Goal: Information Seeking & Learning: Learn about a topic

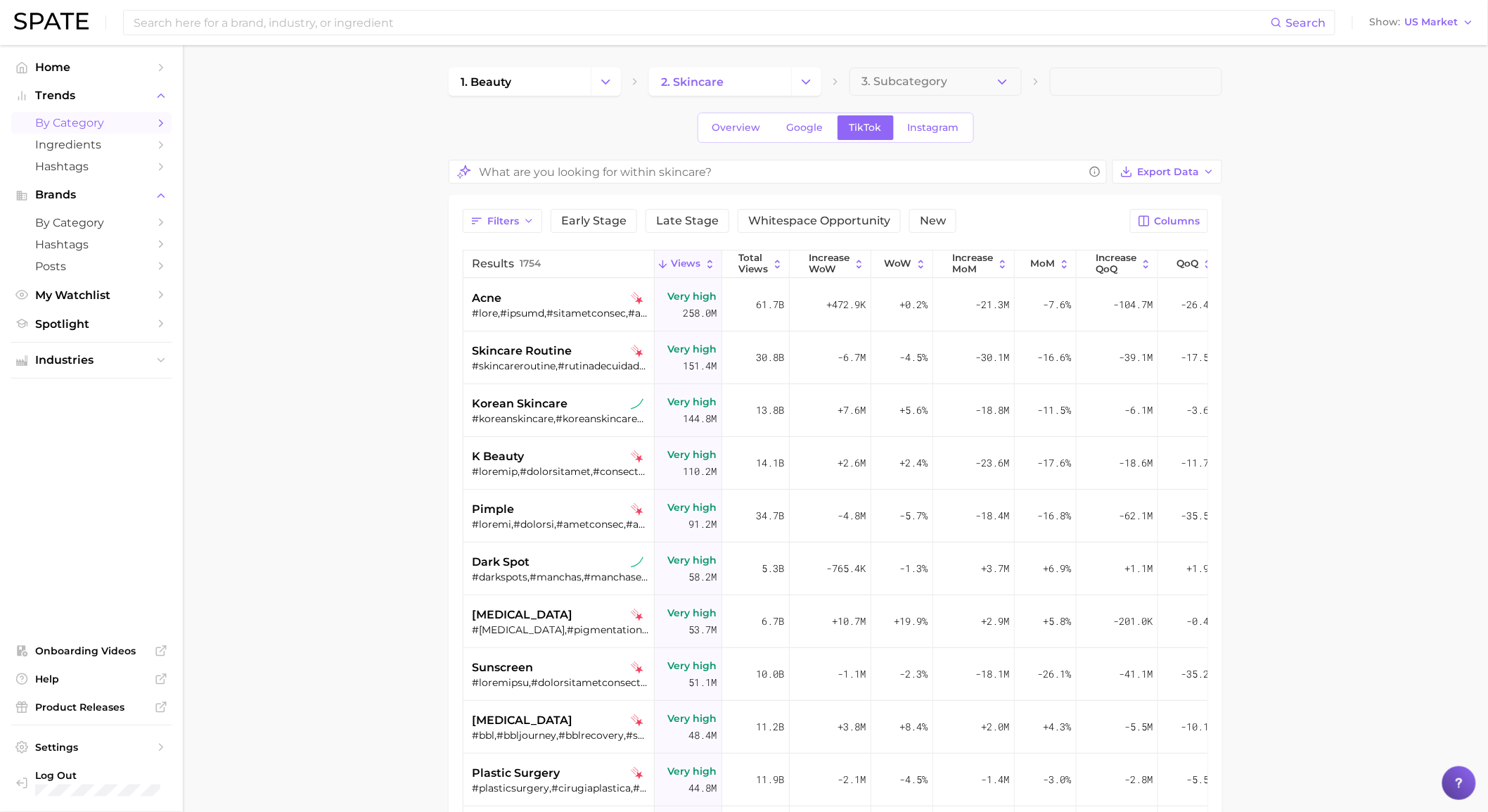
click at [939, 148] on div "1. beauty 2. skincare 3. Subcategory Overview Google TikTok Instagram Export Da…" at bounding box center [835, 571] width 774 height 1007
click at [939, 132] on span "Instagram" at bounding box center [933, 128] width 51 height 12
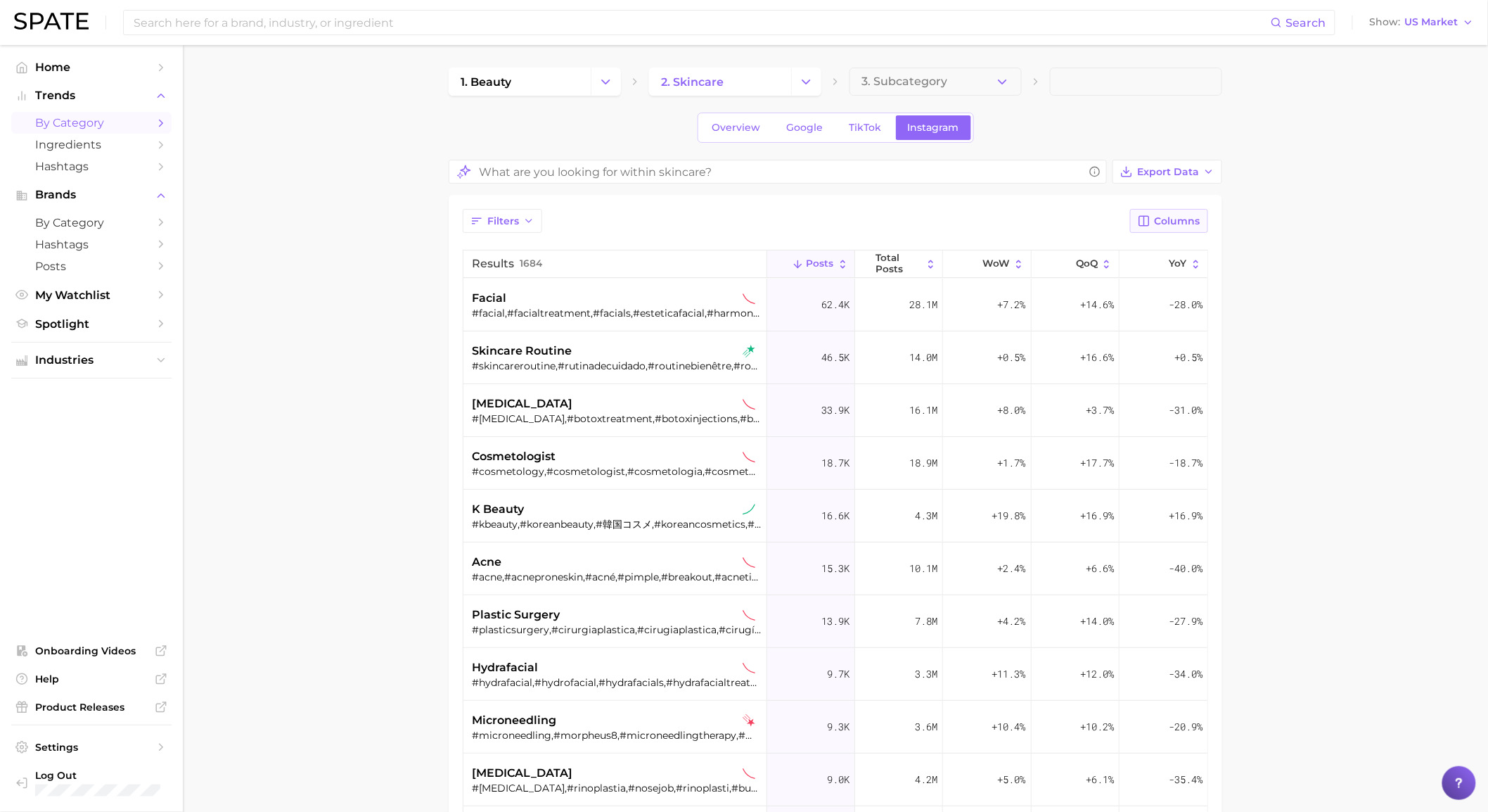
click at [1163, 225] on span "Columns" at bounding box center [1178, 221] width 46 height 12
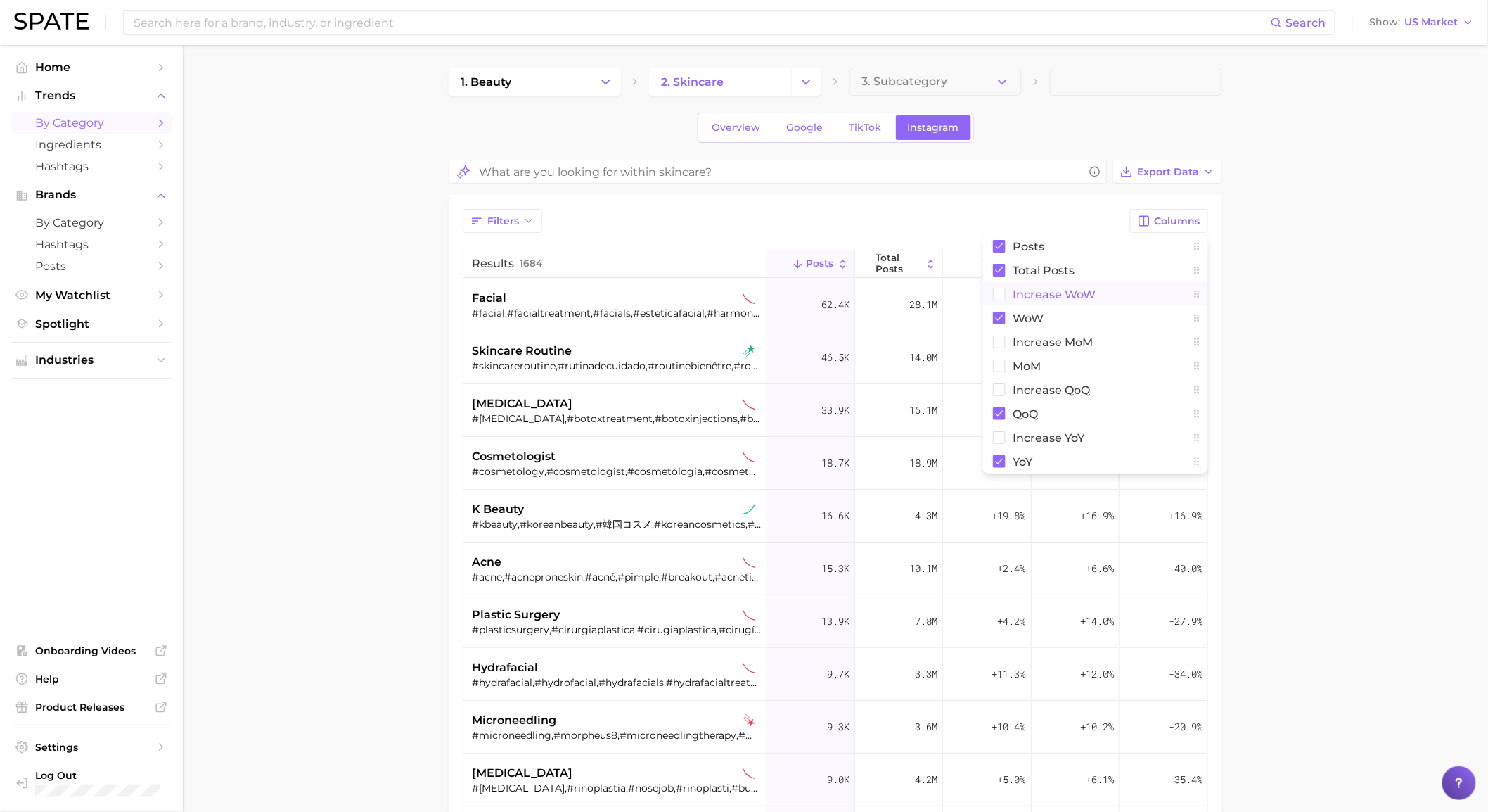
click at [1045, 297] on span "Increase WoW" at bounding box center [1055, 295] width 83 height 12
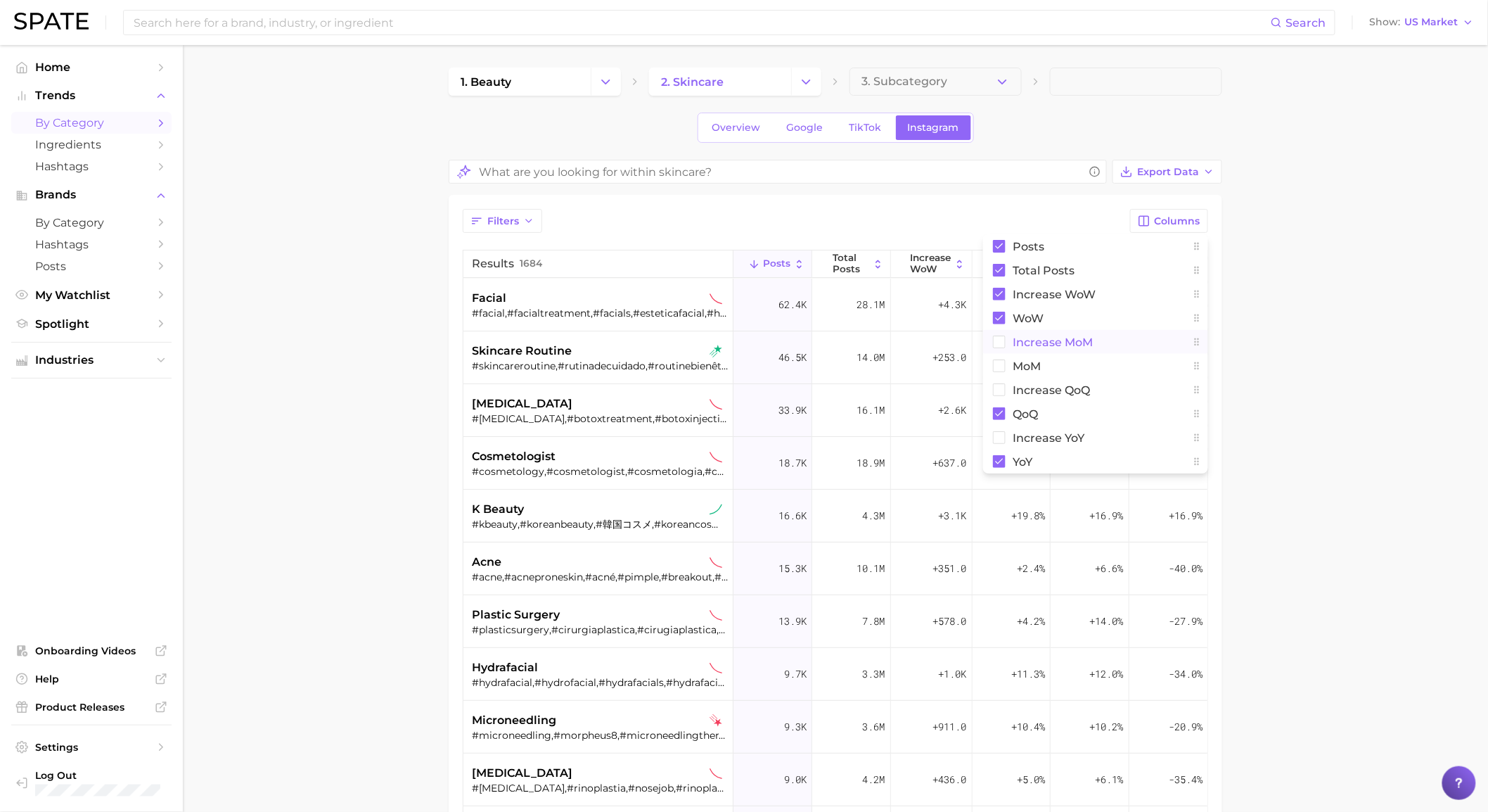
click at [1038, 341] on span "Increase MoM" at bounding box center [1053, 342] width 81 height 12
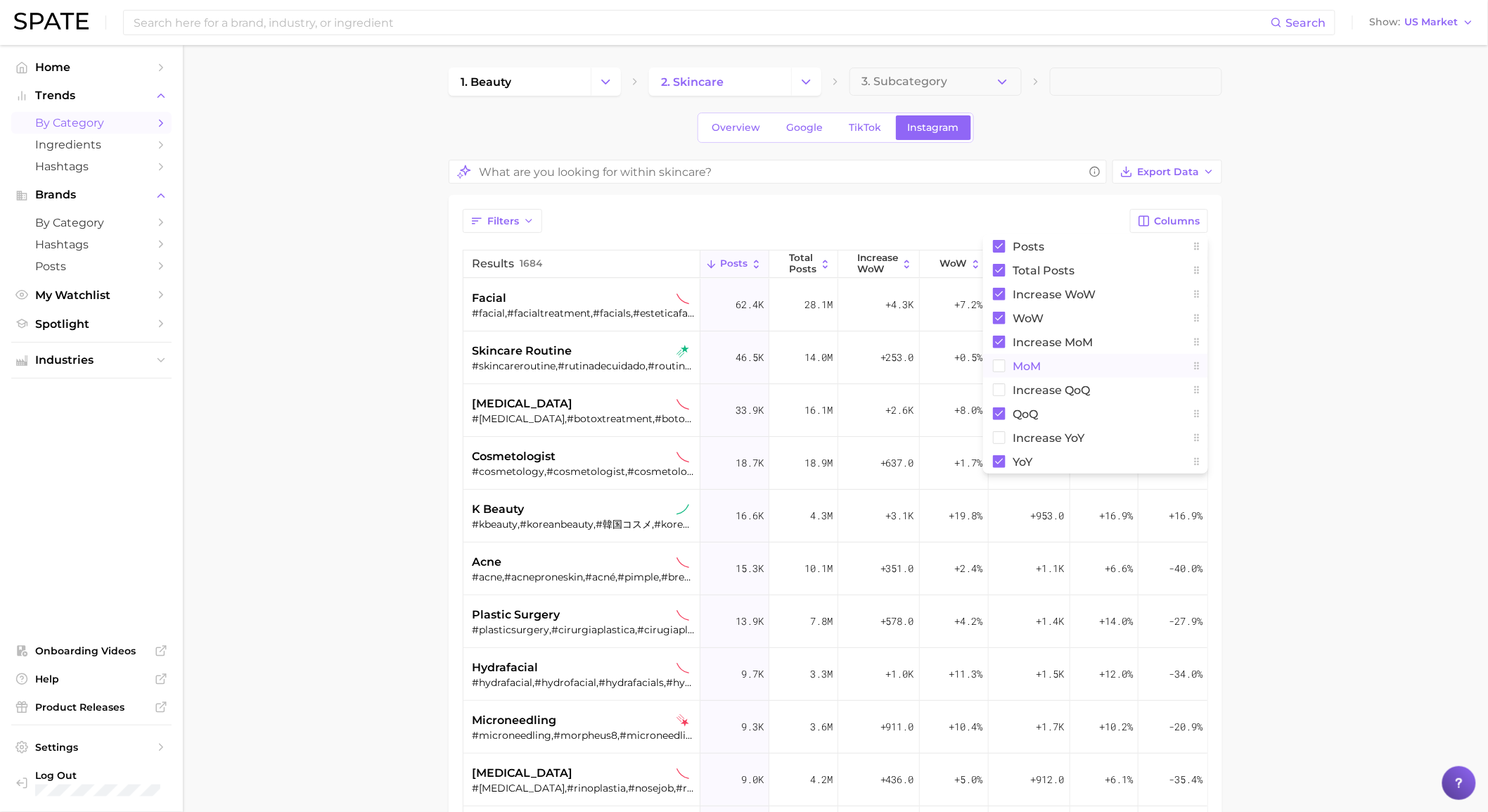
click at [1016, 369] on span "MoM" at bounding box center [1027, 366] width 28 height 12
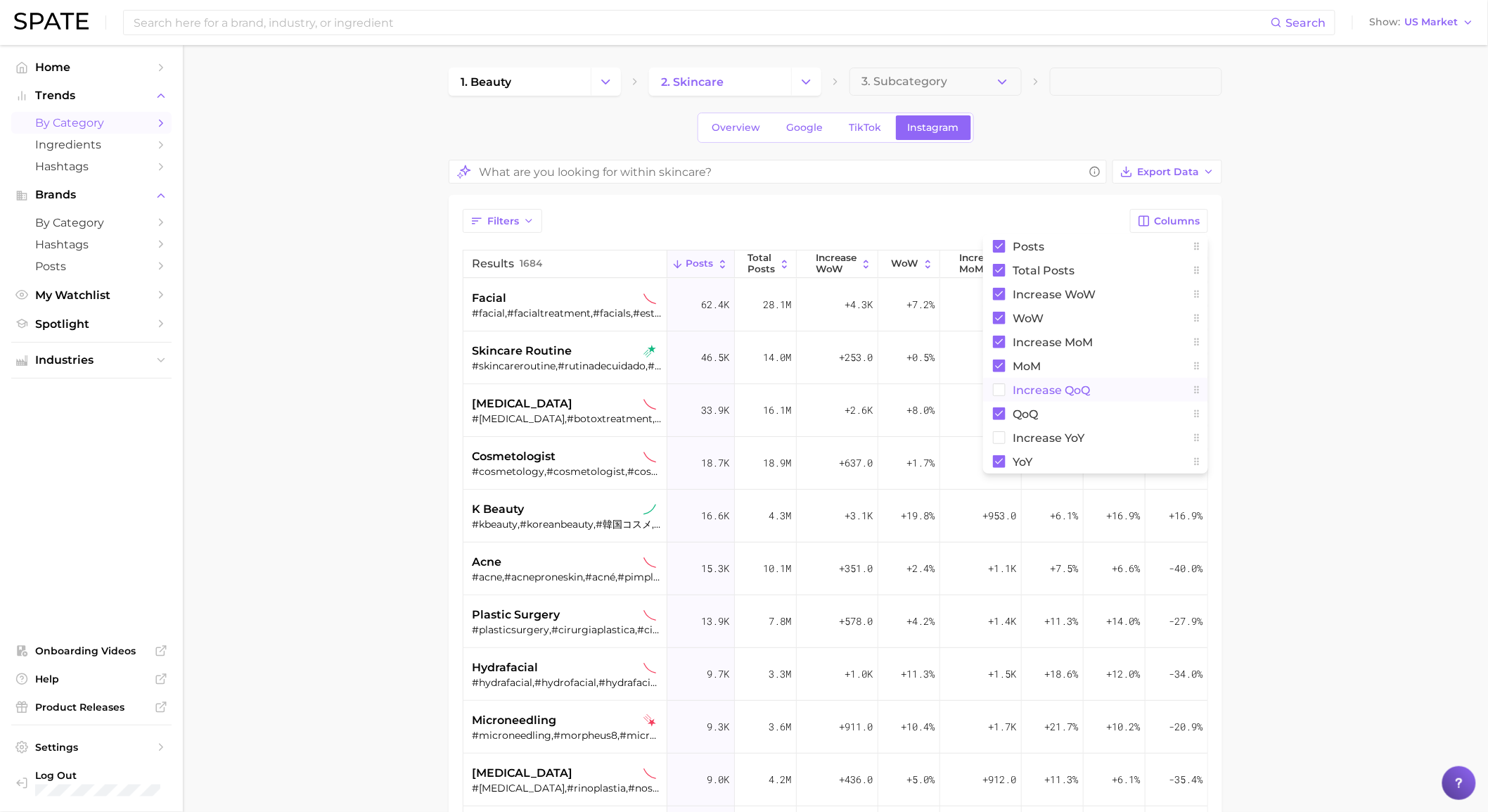
click at [1015, 384] on span "Increase QoQ" at bounding box center [1051, 390] width 77 height 12
click at [1023, 444] on button "Increase YoY" at bounding box center [1096, 437] width 225 height 24
click at [1141, 181] on button "Export Data" at bounding box center [1168, 171] width 110 height 24
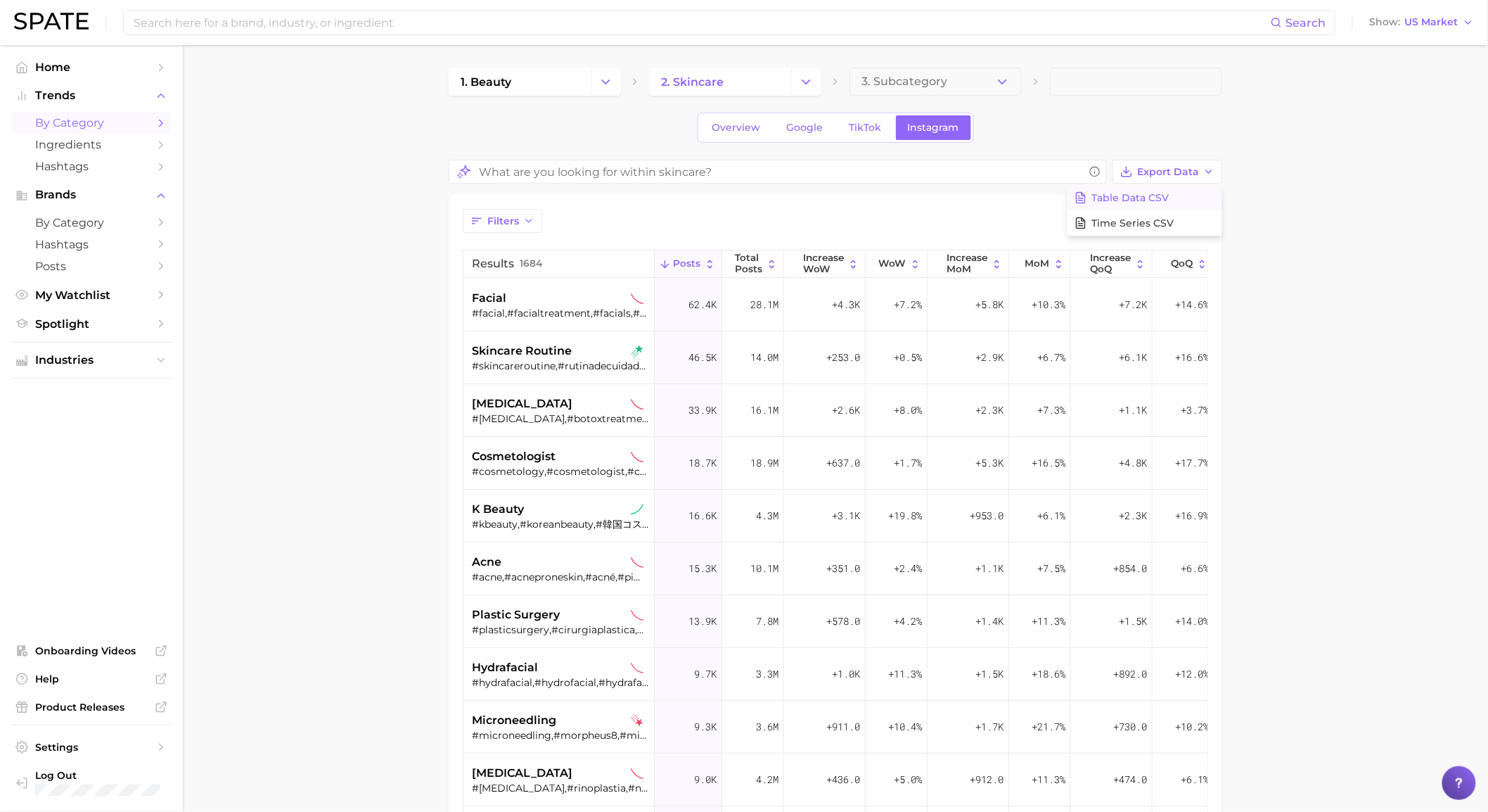
click at [1143, 192] on span "Table Data CSV" at bounding box center [1130, 198] width 77 height 12
click at [805, 92] on button "Change Category" at bounding box center [806, 81] width 30 height 28
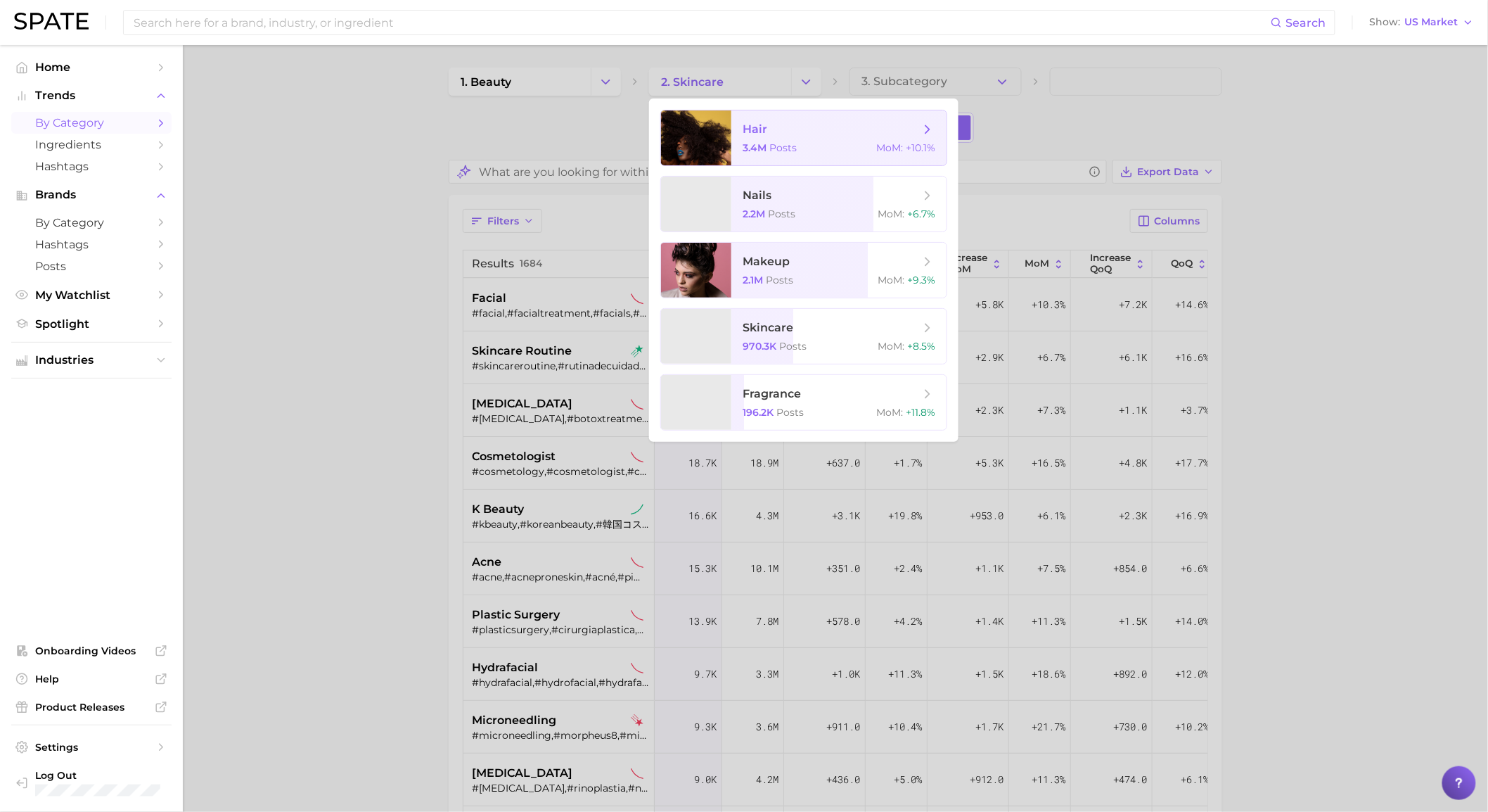
click at [776, 151] on span "Posts" at bounding box center [783, 148] width 27 height 12
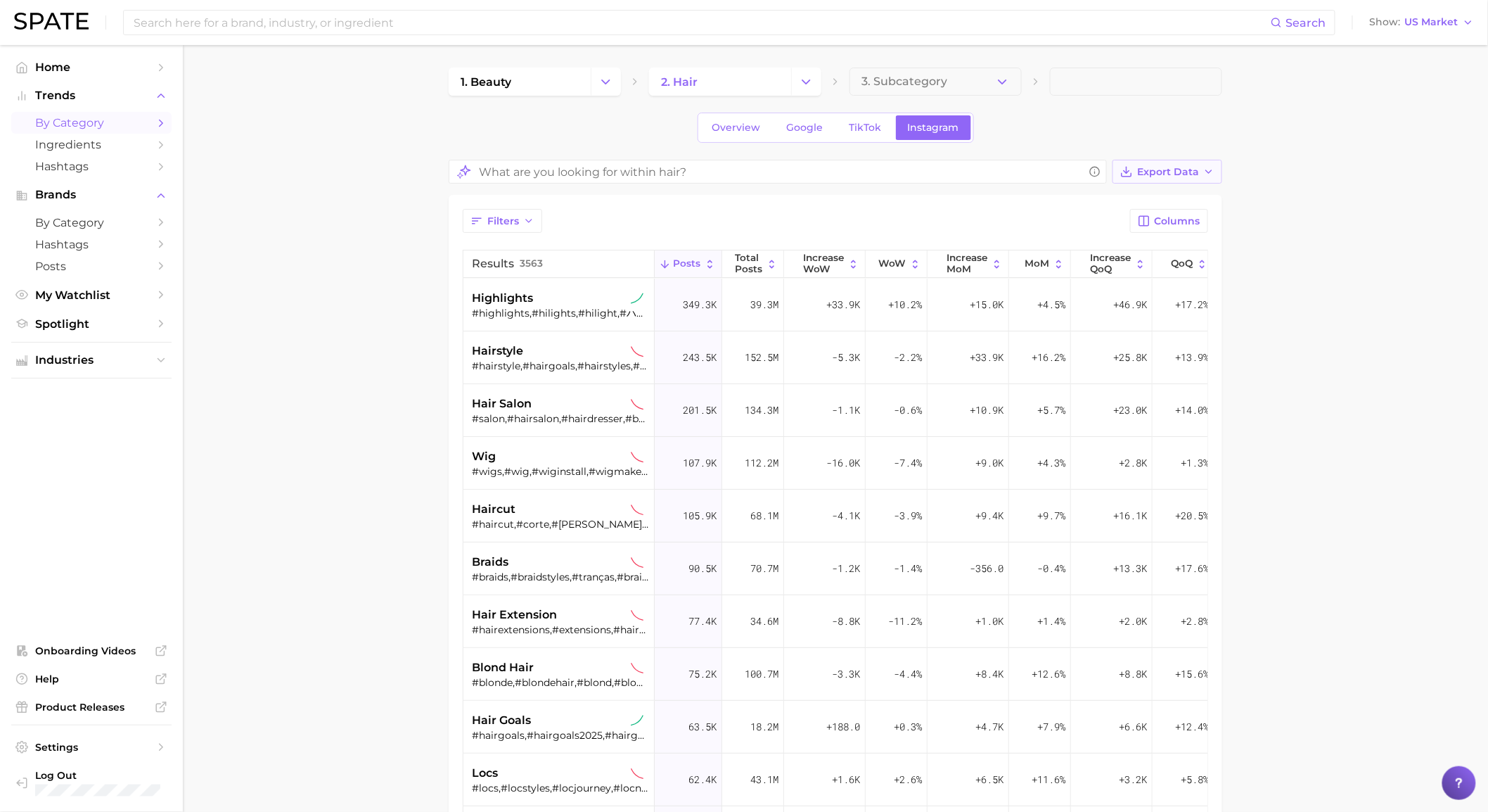
click at [1169, 181] on button "Export Data" at bounding box center [1168, 171] width 110 height 24
click at [1147, 204] on button "Table Data CSV" at bounding box center [1145, 197] width 155 height 26
drag, startPoint x: 804, startPoint y: 88, endPoint x: 806, endPoint y: 95, distance: 7.3
click at [805, 88] on icon "Change Category" at bounding box center [806, 81] width 15 height 15
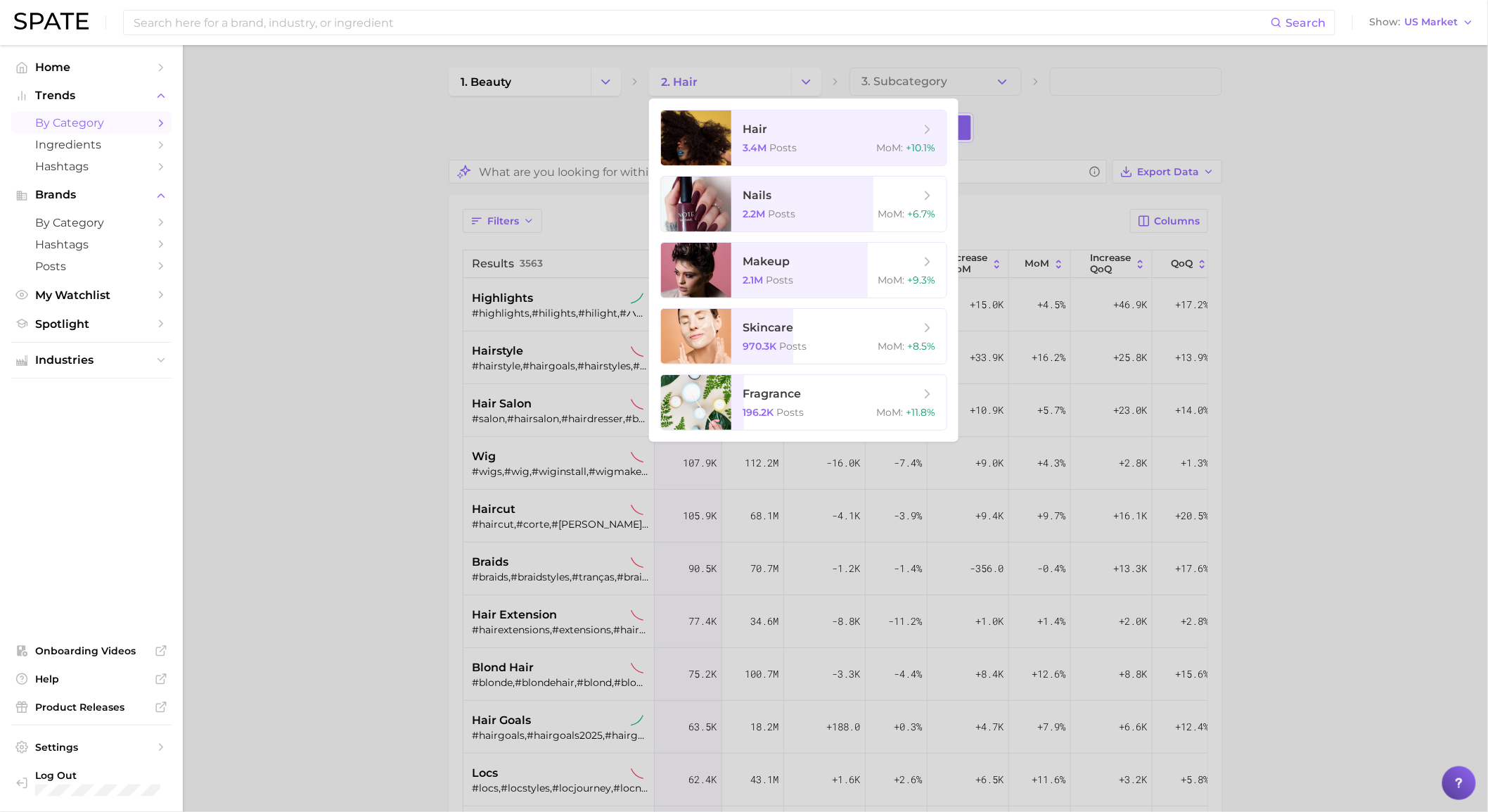
click at [977, 55] on div at bounding box center [744, 406] width 1488 height 812
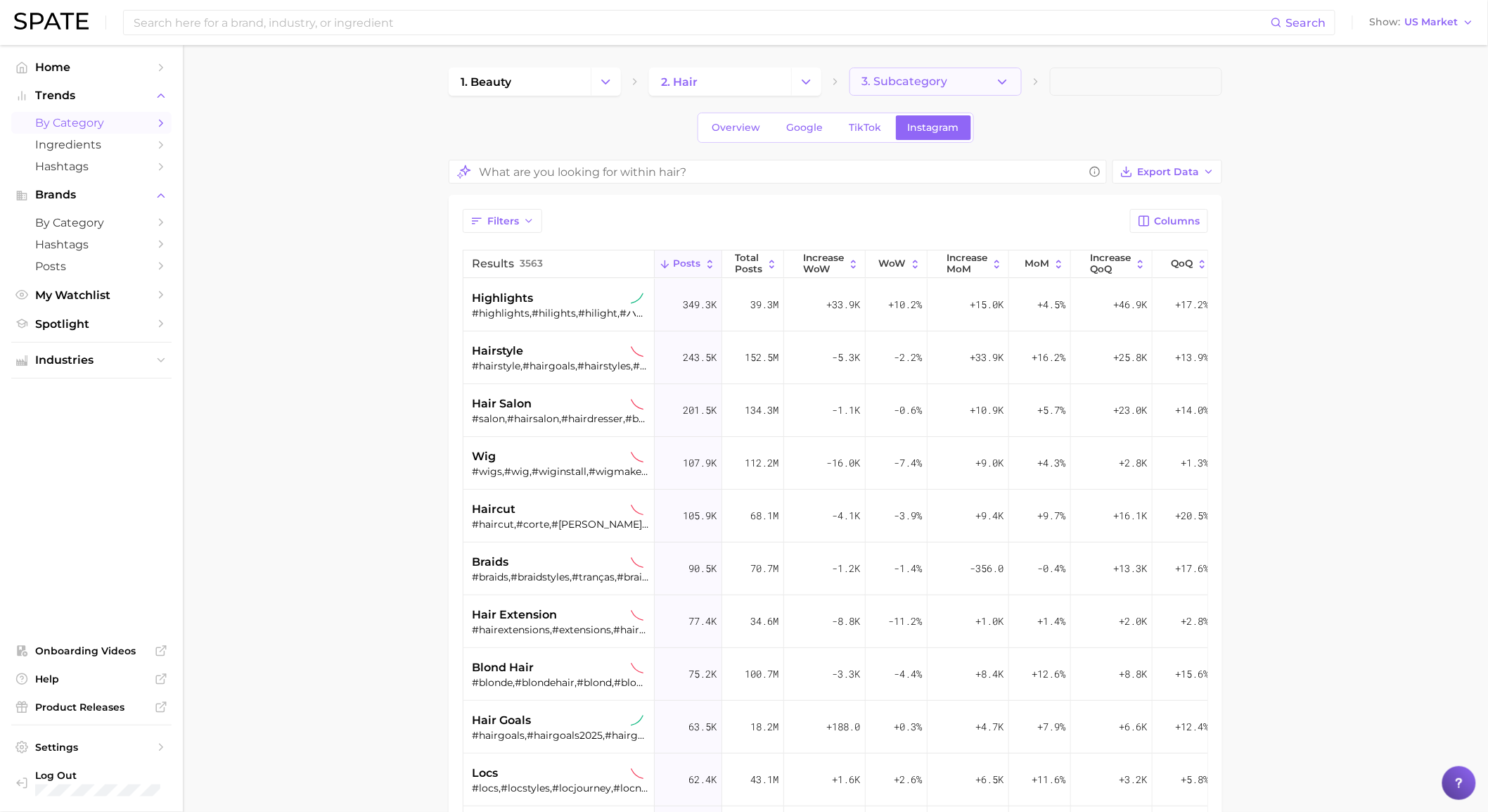
click at [983, 73] on button "3. Subcategory" at bounding box center [935, 81] width 173 height 28
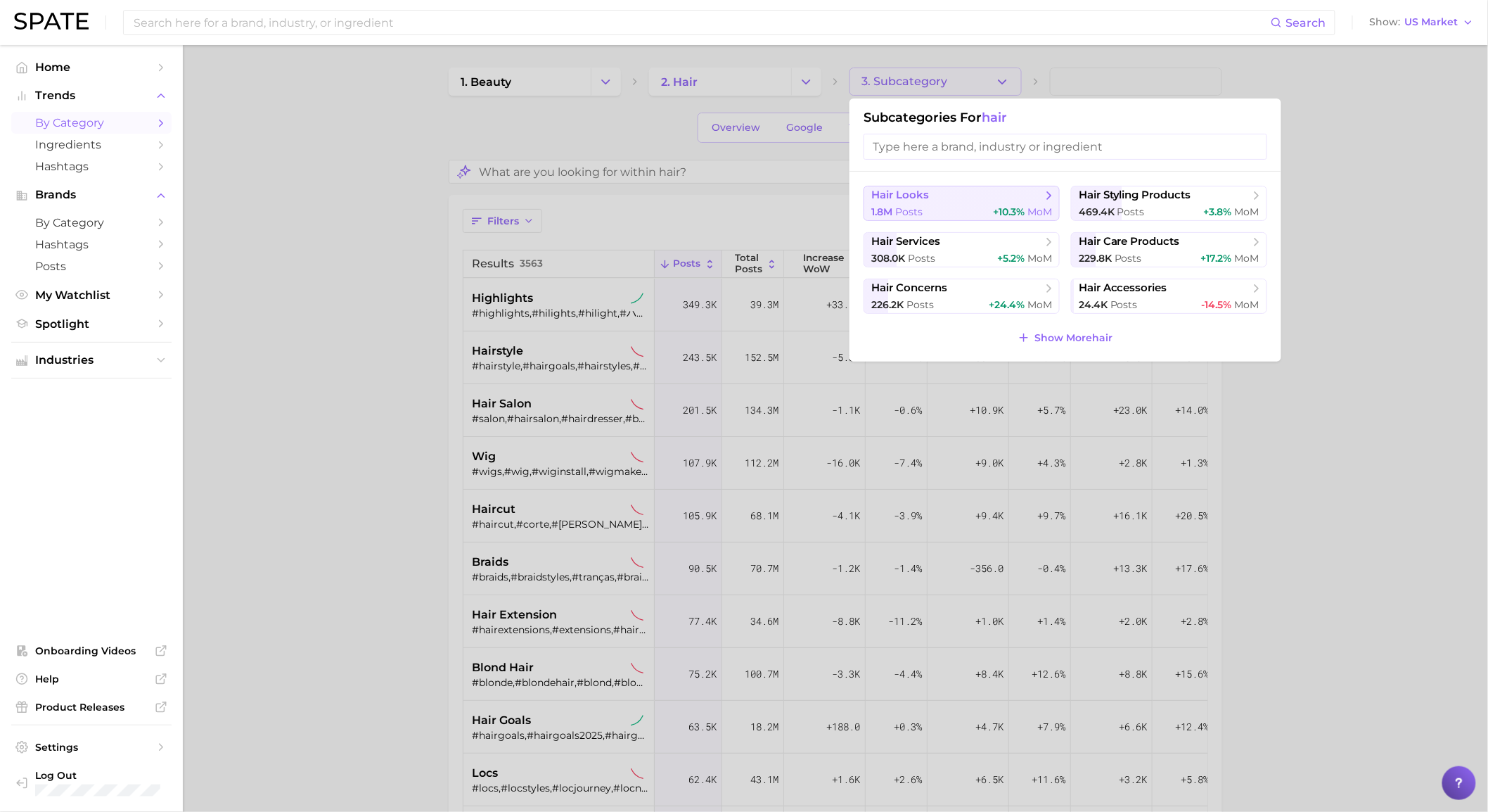
click at [1016, 197] on span "hair looks" at bounding box center [956, 195] width 171 height 14
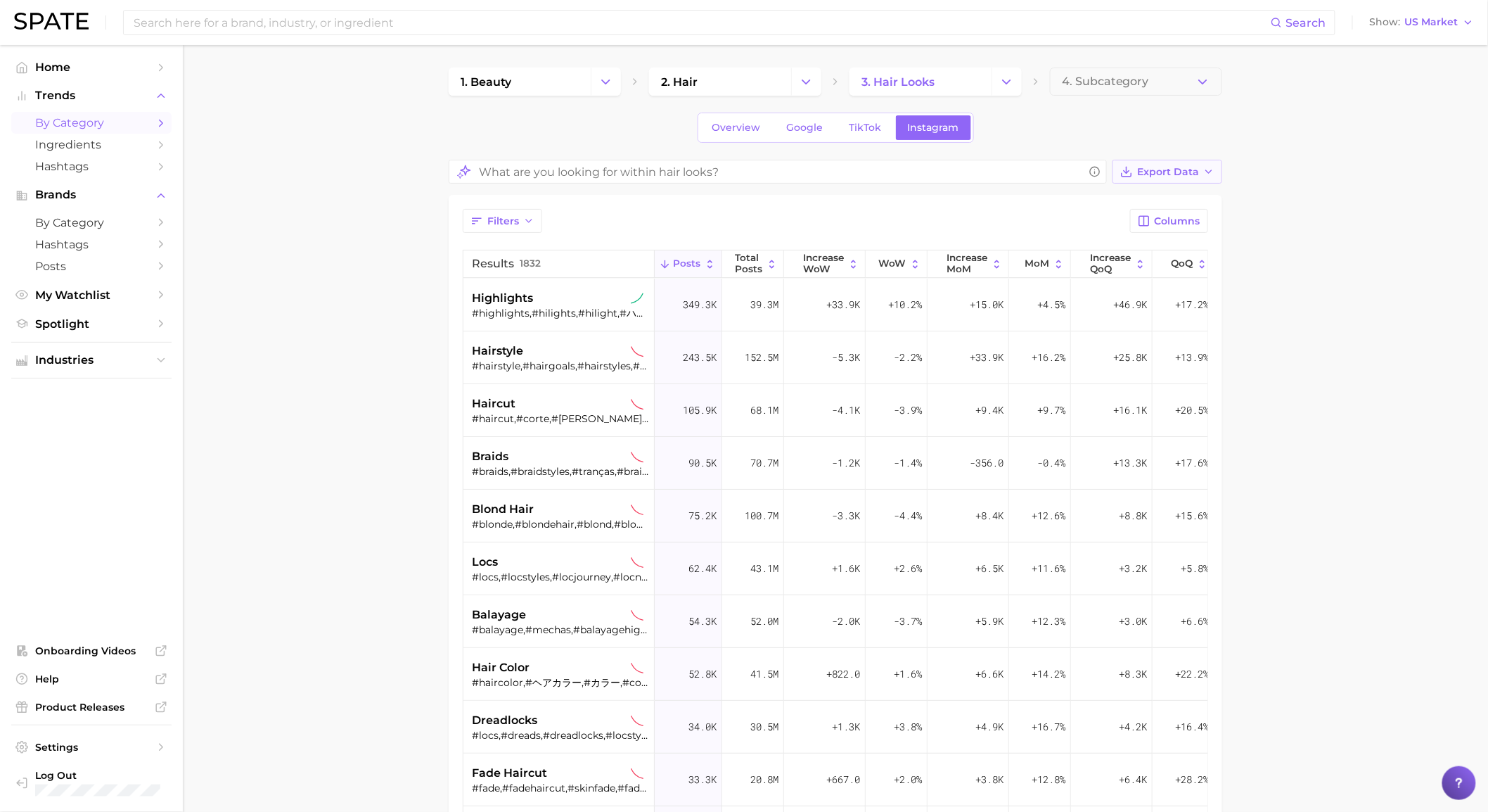
click at [1165, 162] on button "Export Data" at bounding box center [1168, 171] width 110 height 24
click at [1145, 199] on span "Table Data CSV" at bounding box center [1130, 198] width 77 height 12
click at [812, 88] on icon "Change Category" at bounding box center [806, 81] width 15 height 15
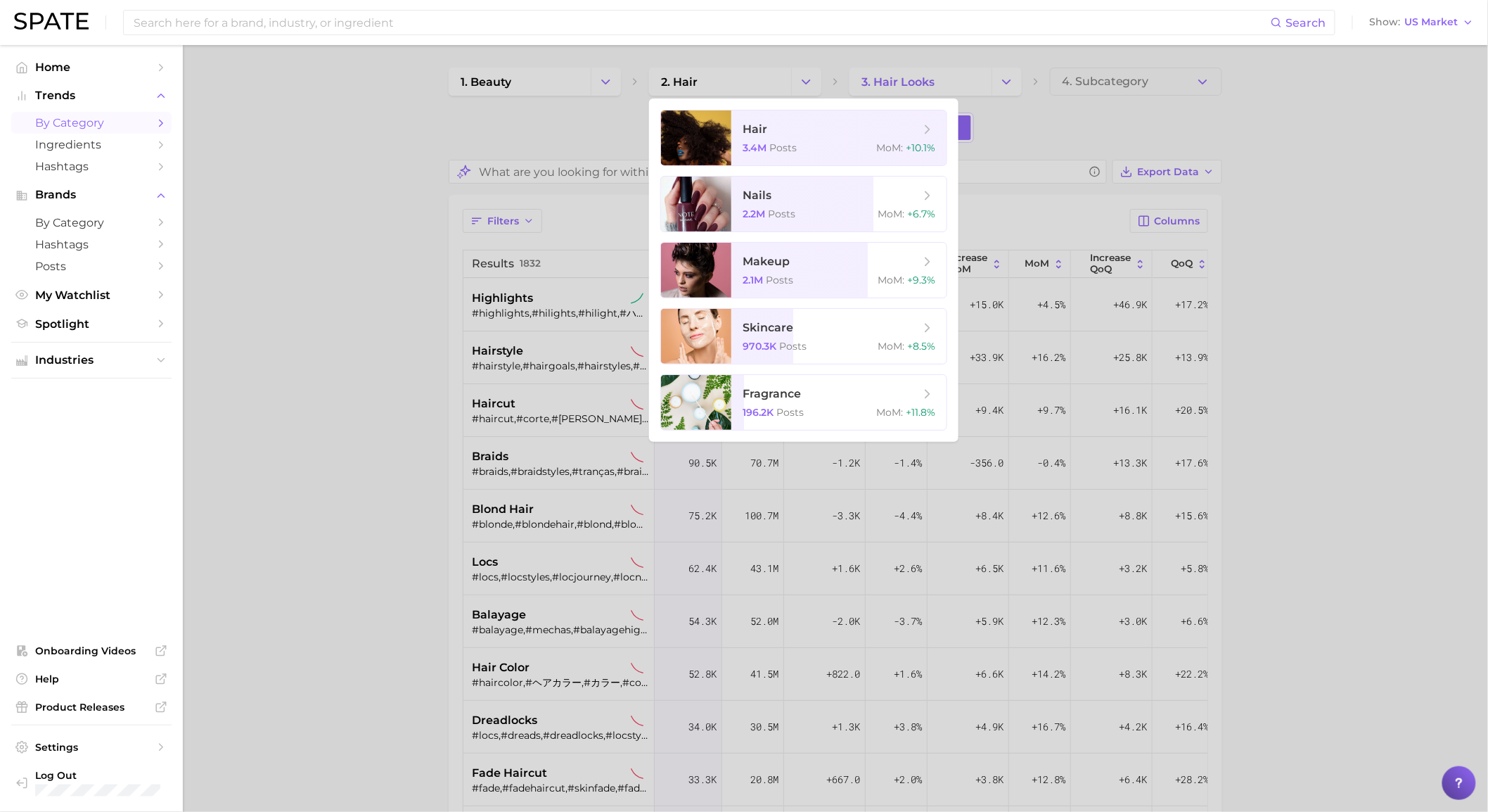
click at [758, 51] on div at bounding box center [744, 406] width 1488 height 812
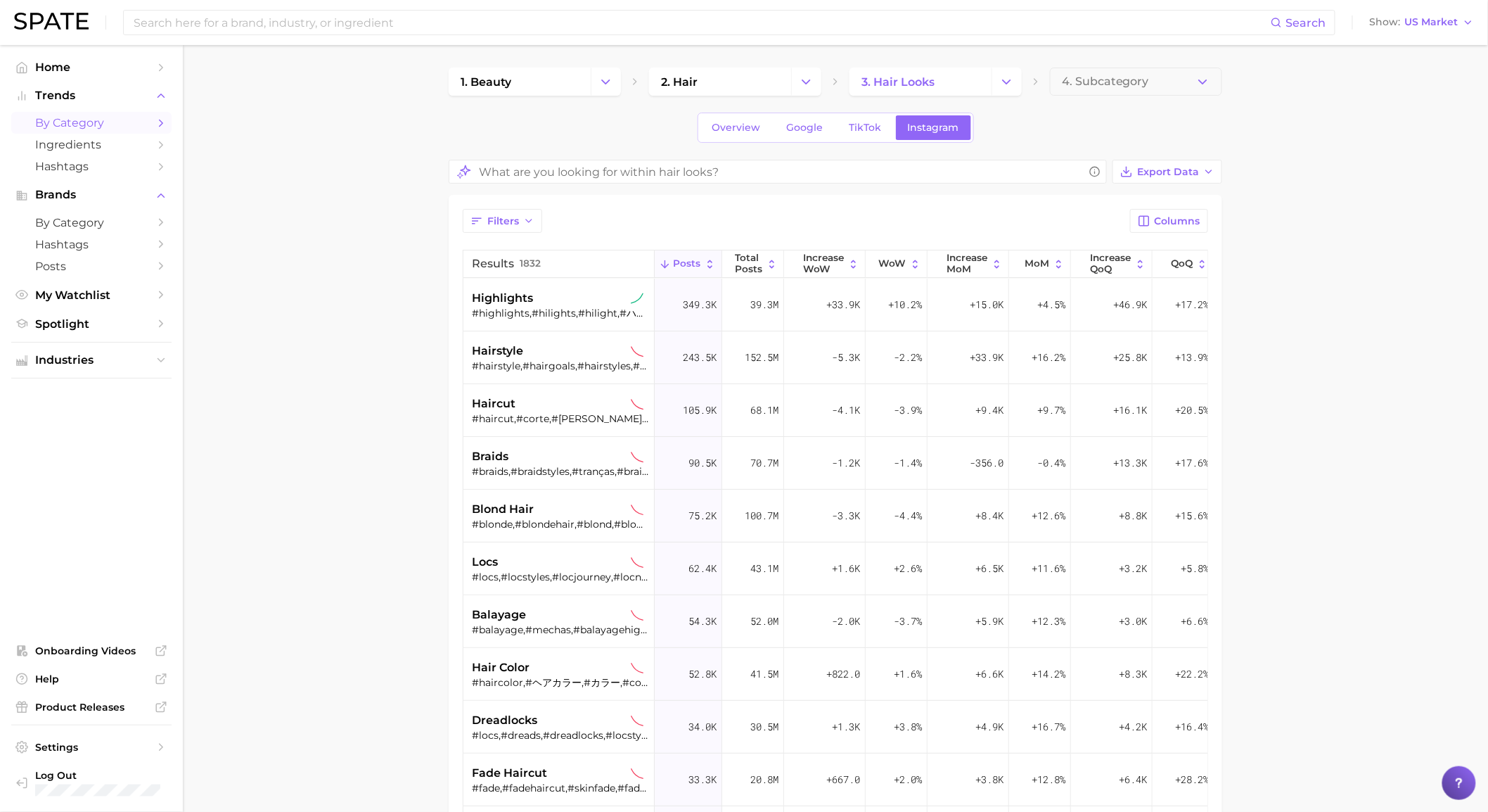
click at [598, 88] on button "Change Category" at bounding box center [606, 81] width 30 height 28
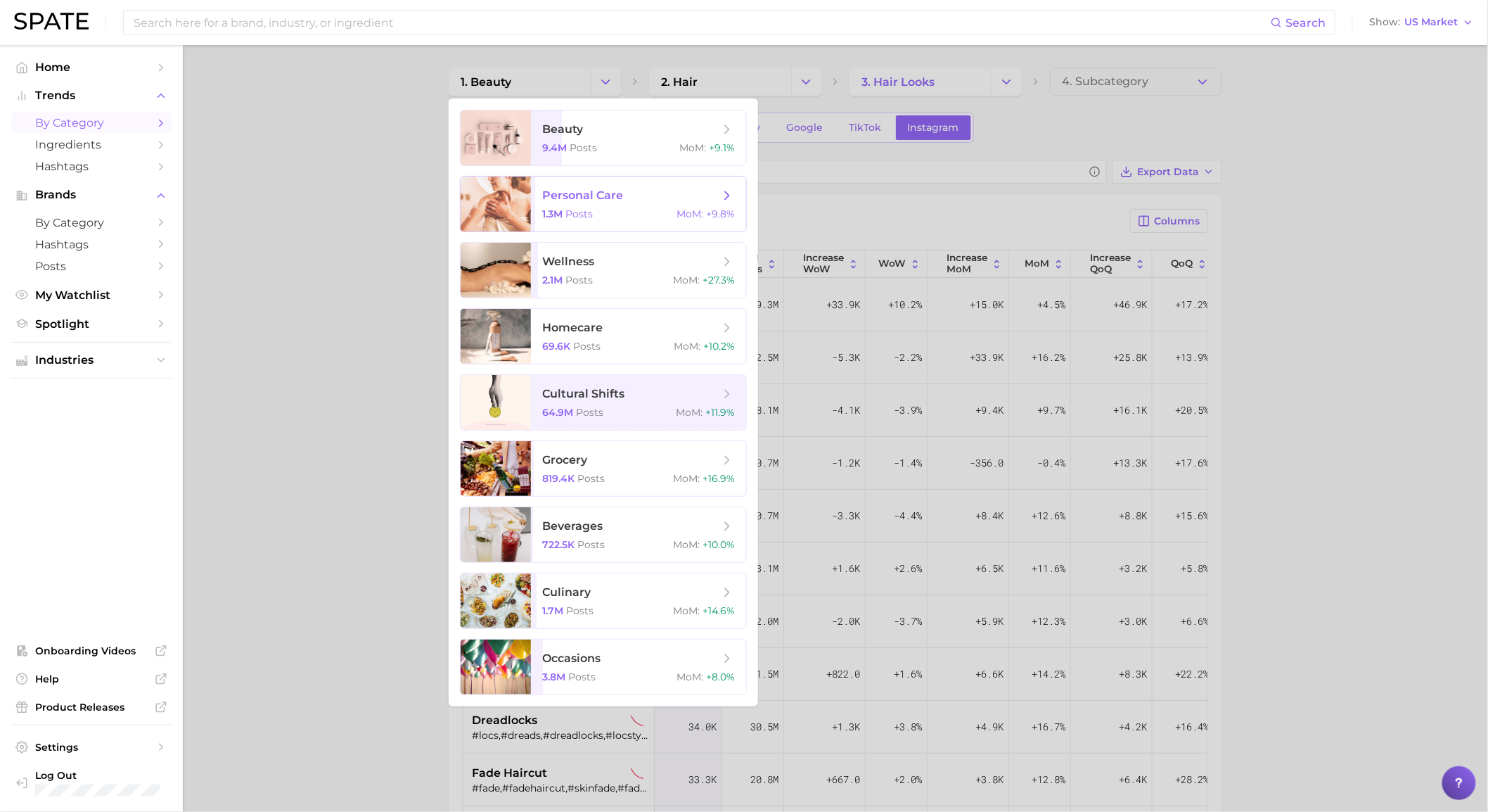
click at [598, 213] on div "1.3m Posts MoM : +9.8%" at bounding box center [639, 214] width 193 height 12
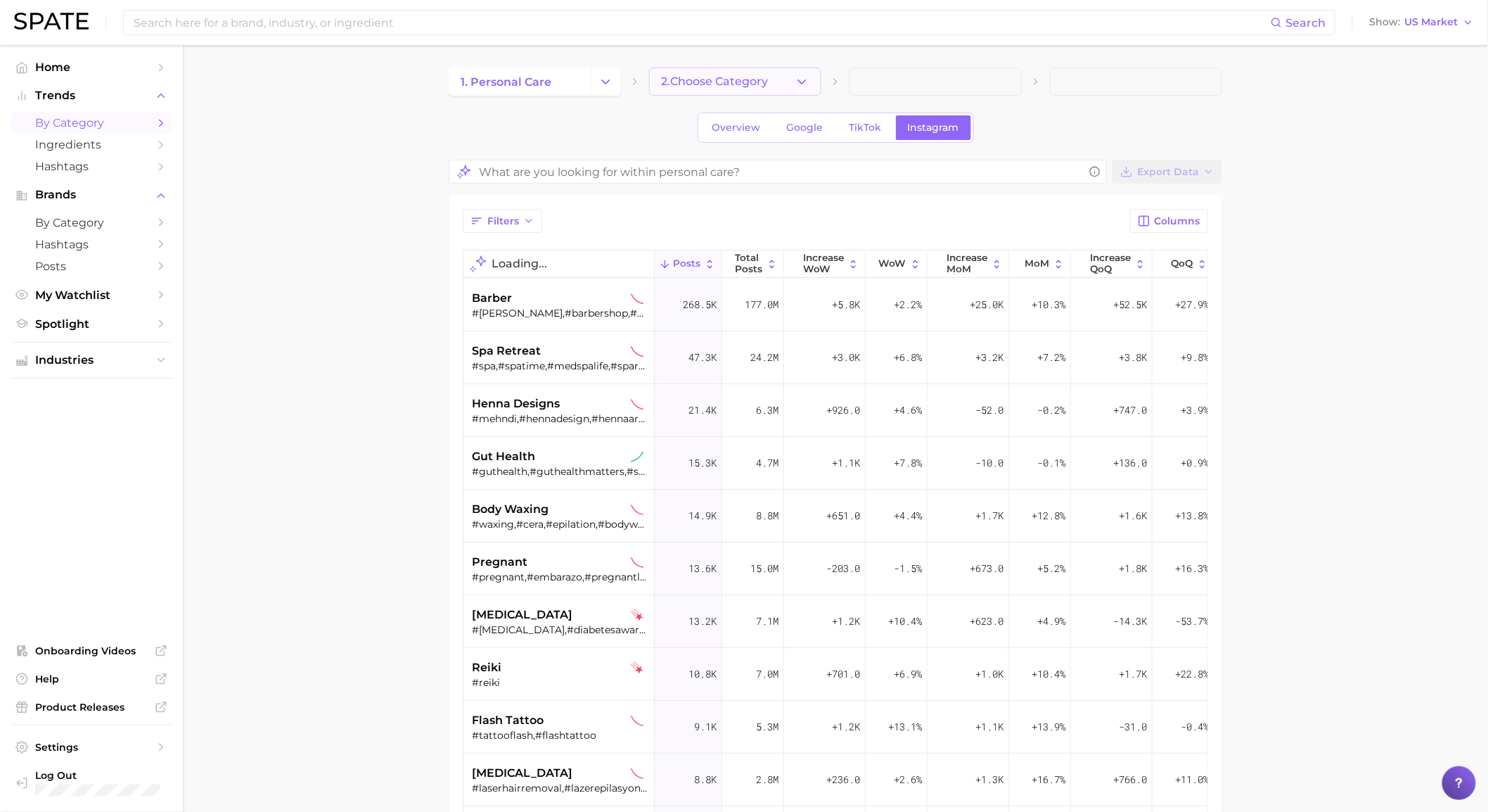
click at [812, 80] on button "2. Choose Category" at bounding box center [735, 81] width 173 height 28
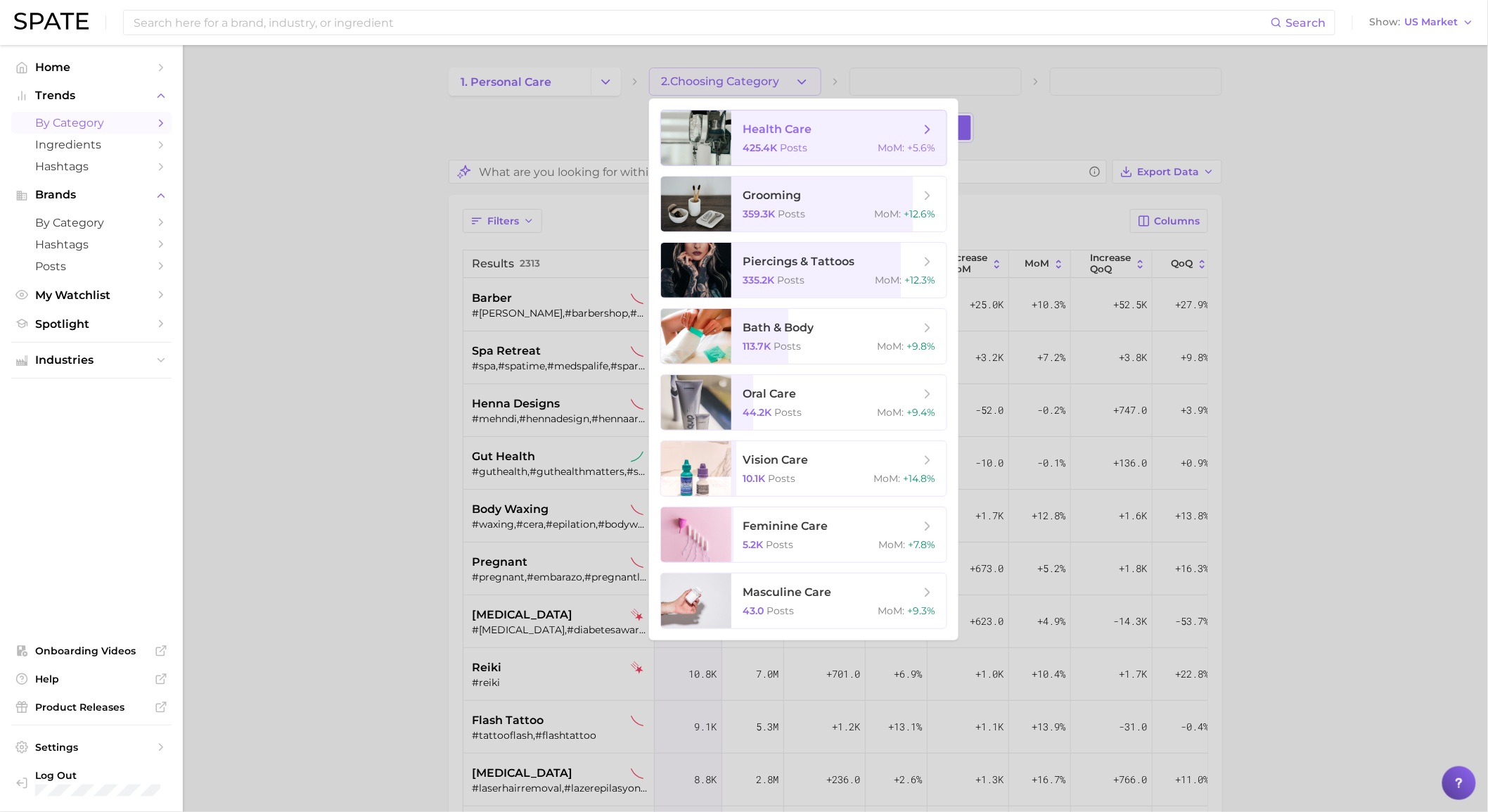
click at [741, 153] on span "health care 425.4k Posts MoM : +5.6%" at bounding box center [839, 138] width 215 height 55
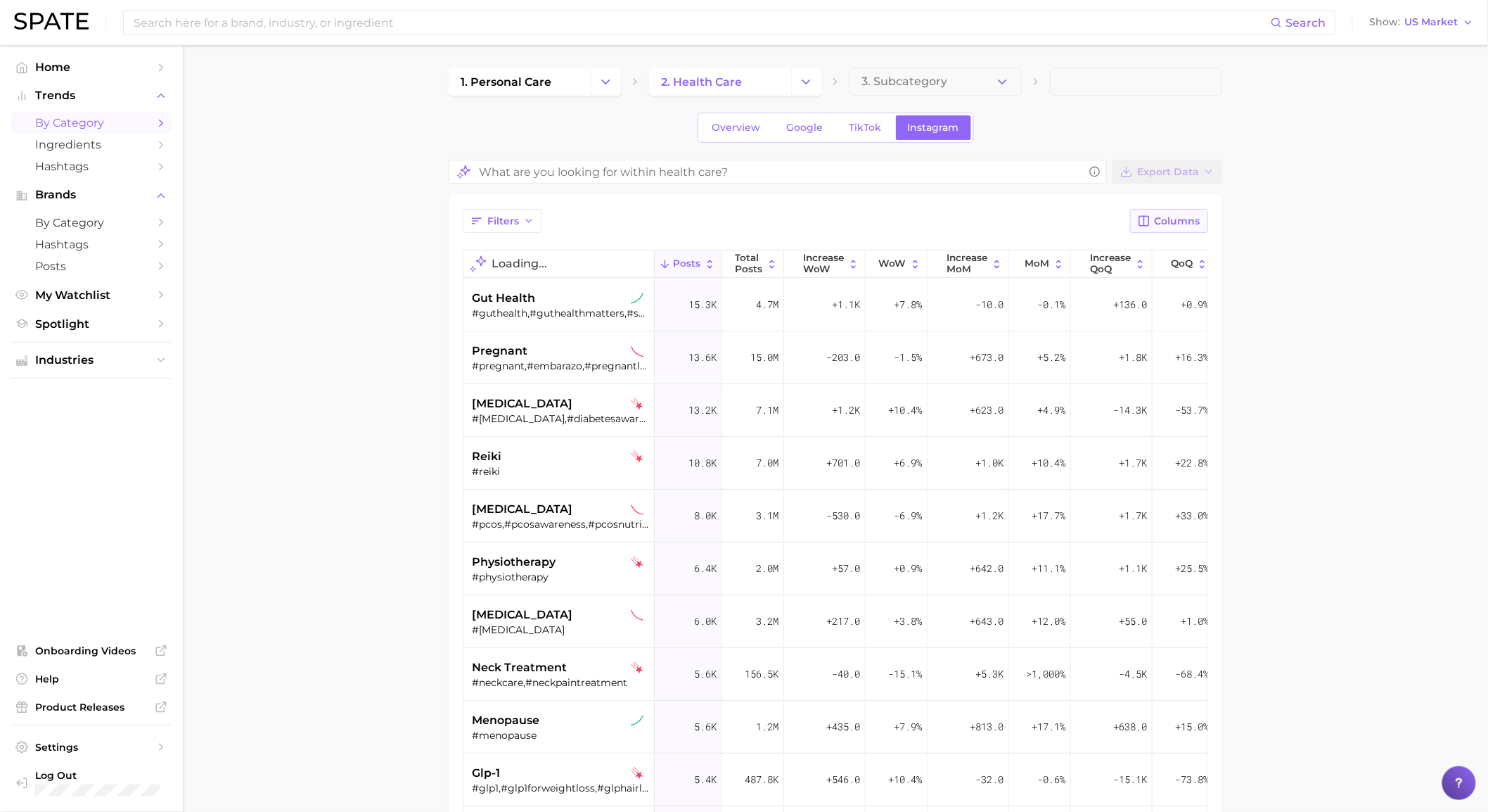
click at [1180, 221] on span "Columns" at bounding box center [1178, 221] width 46 height 12
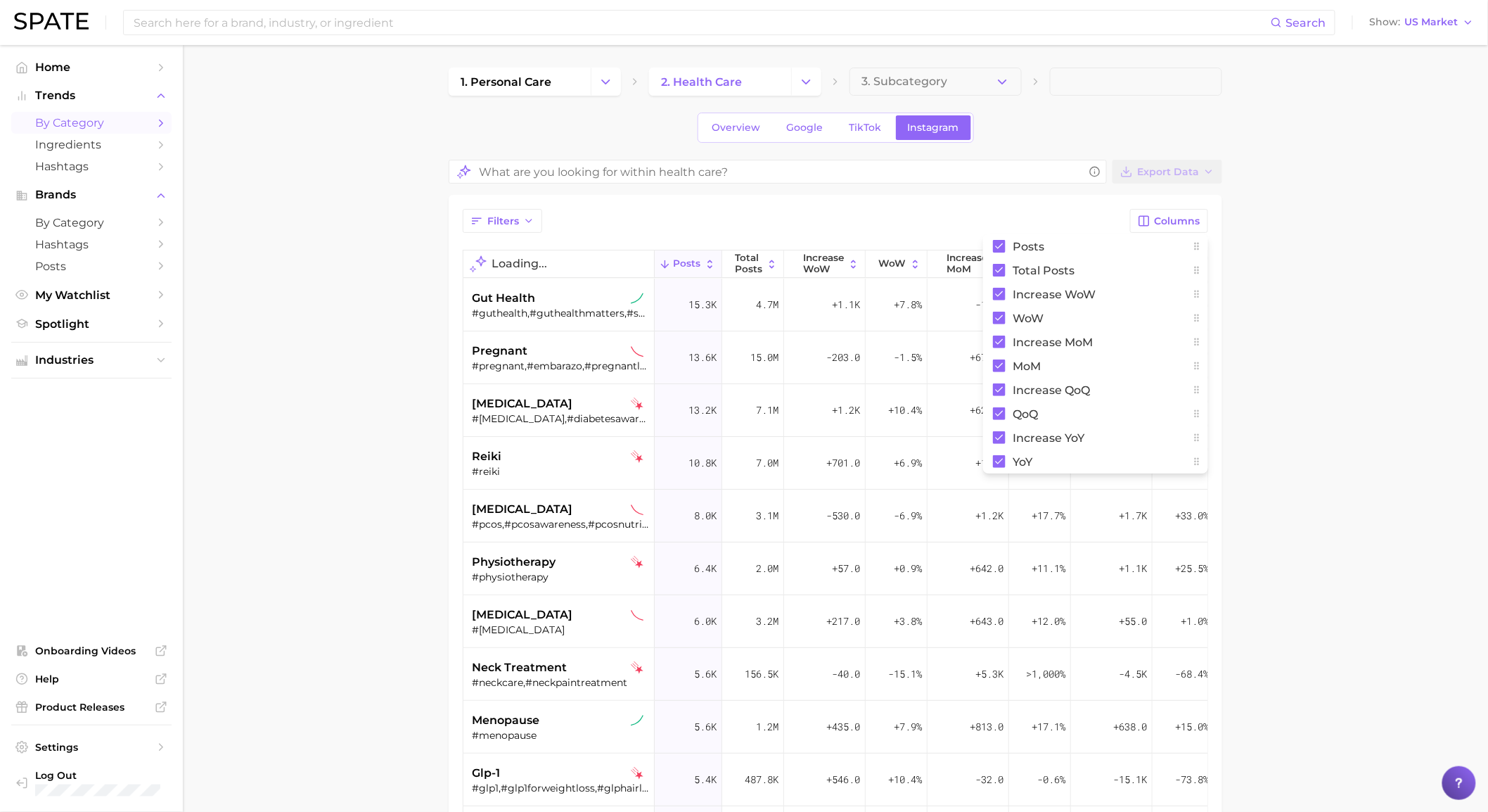
click at [1274, 202] on main "1. personal care 2. health care 3. Subcategory Overview Google TikTok Instagram…" at bounding box center [836, 595] width 1306 height 1100
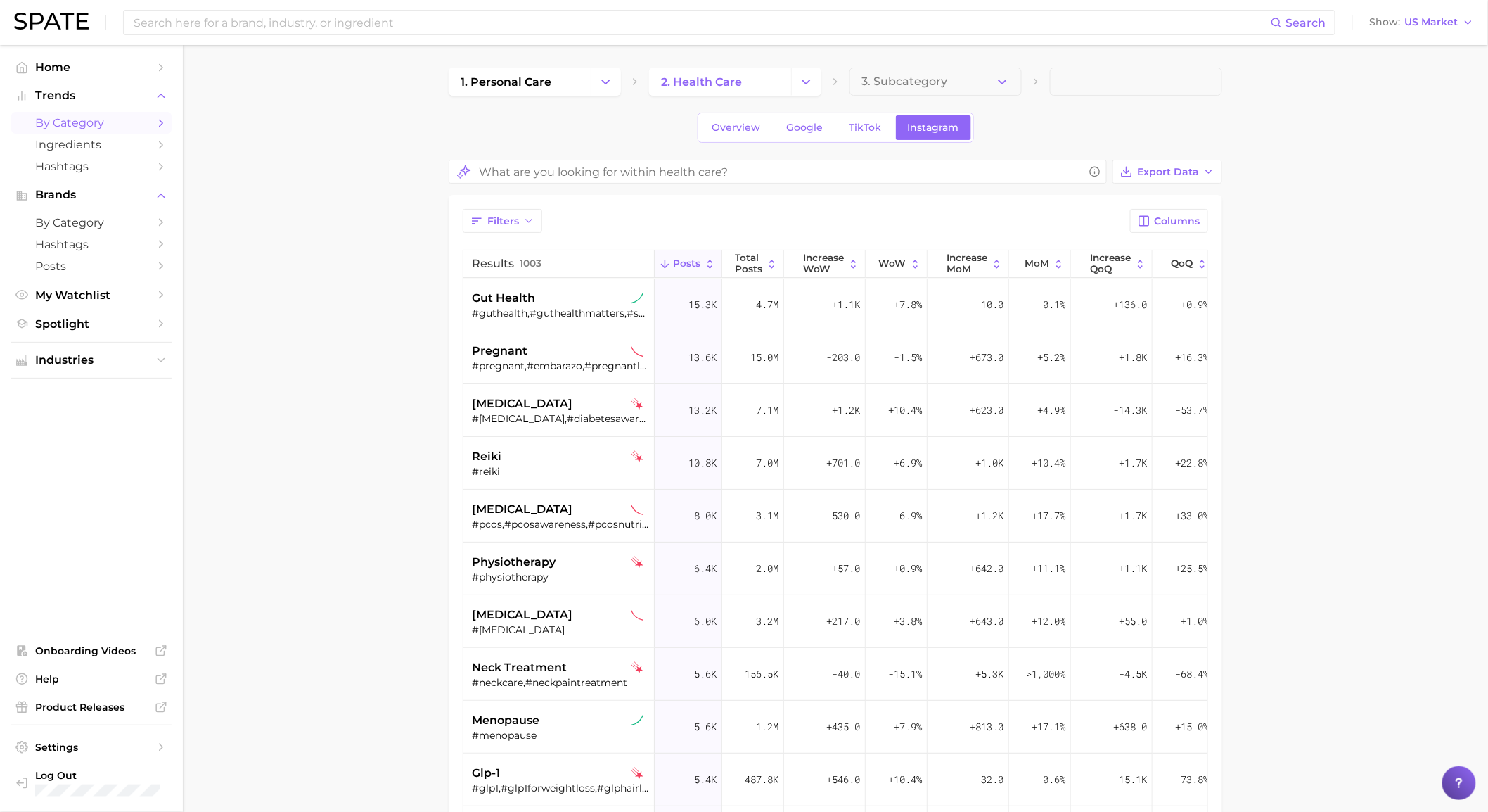
click at [1260, 193] on main "1. personal care 2. health care 3. Subcategory Overview Google TikTok Instagram…" at bounding box center [836, 595] width 1306 height 1100
click at [1194, 169] on span "Export Data" at bounding box center [1169, 172] width 62 height 12
click at [1194, 191] on button "Table Data CSV" at bounding box center [1145, 197] width 155 height 26
click at [802, 73] on button "Change Category" at bounding box center [806, 81] width 30 height 28
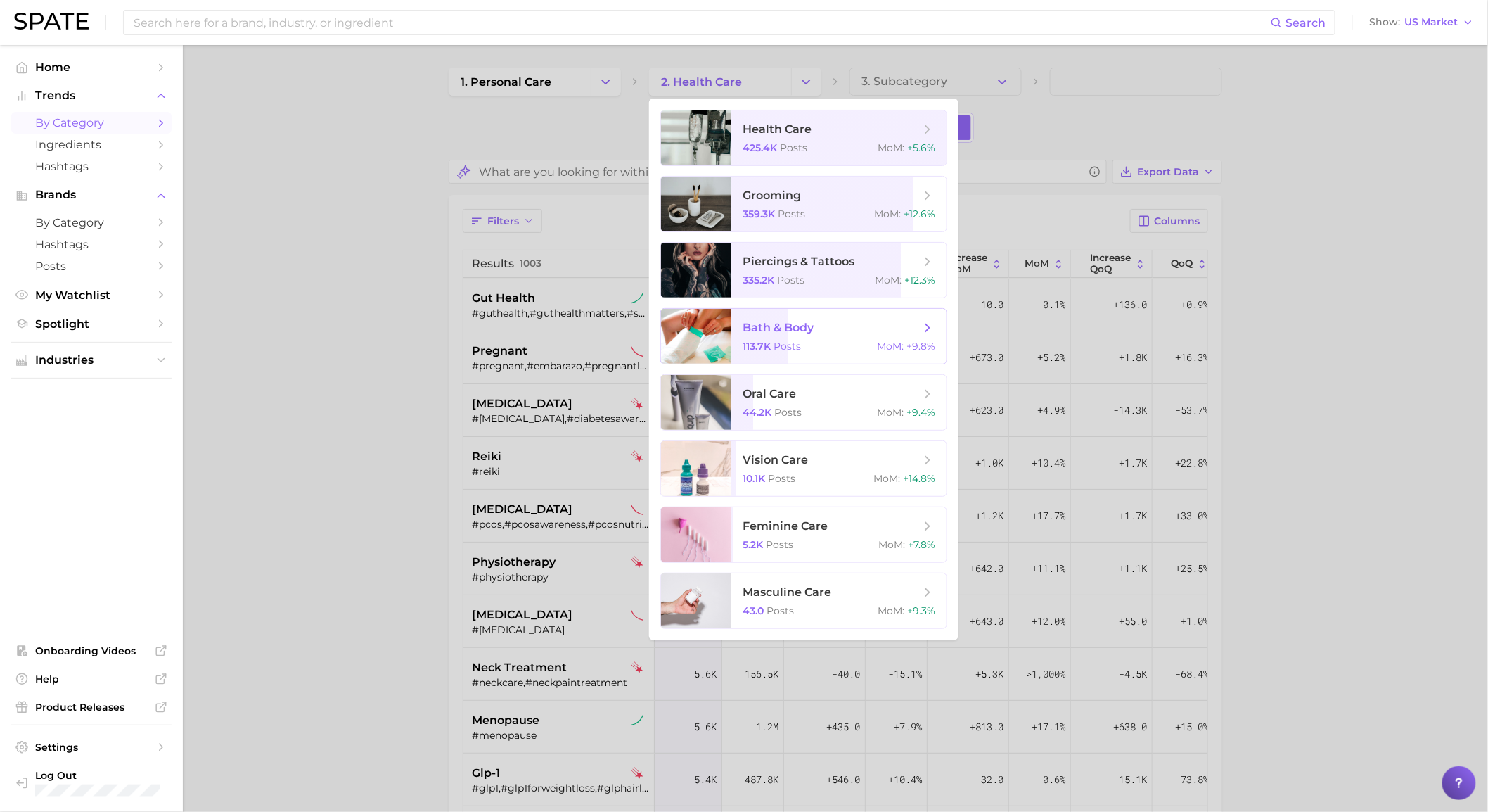
click at [814, 331] on span "bath & body" at bounding box center [779, 327] width 71 height 13
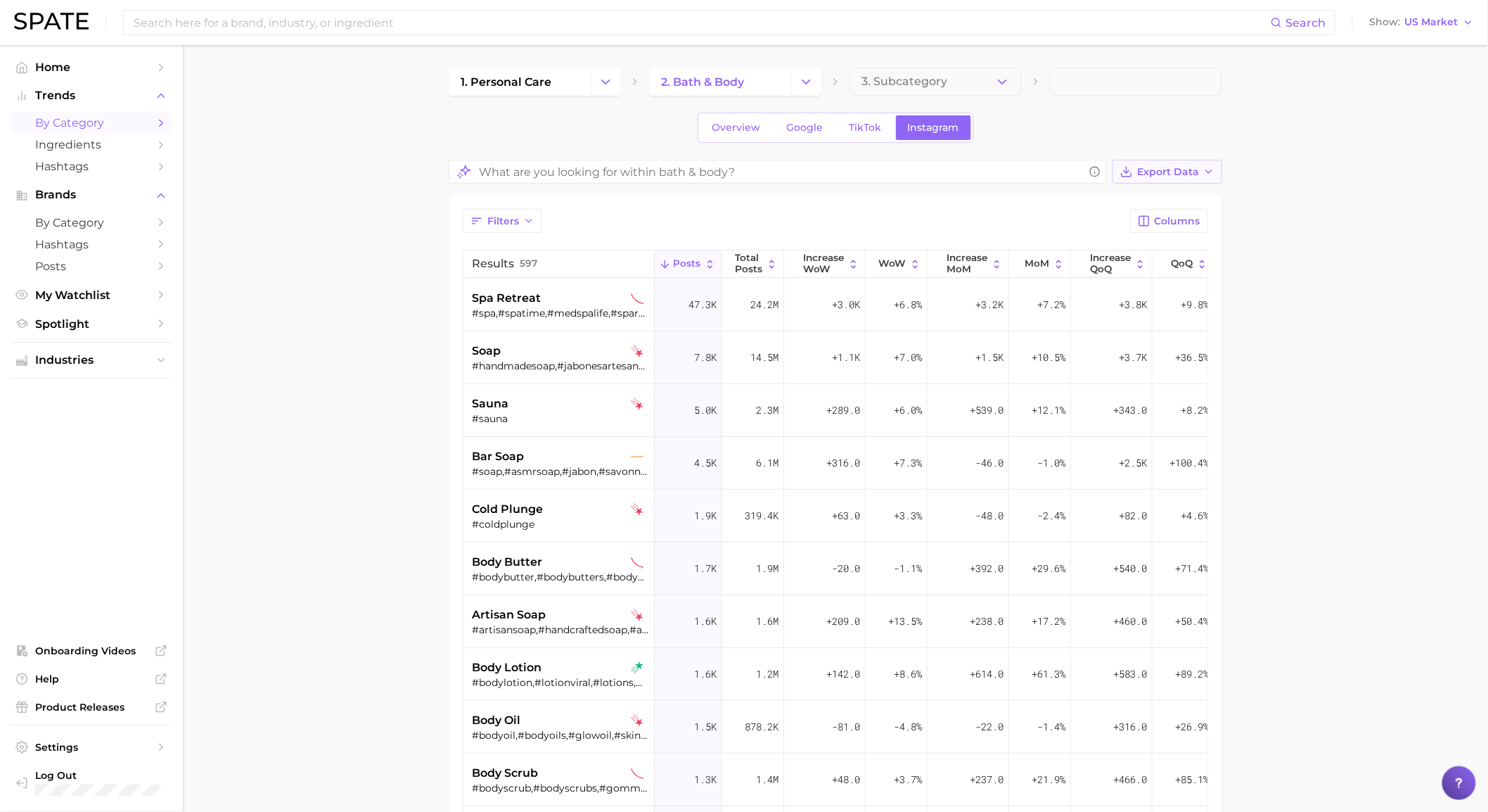
click at [1172, 170] on span "Export Data" at bounding box center [1169, 172] width 62 height 12
click at [1162, 207] on button "Table Data CSV" at bounding box center [1145, 197] width 155 height 26
click at [809, 83] on icon "Change Category" at bounding box center [806, 81] width 15 height 15
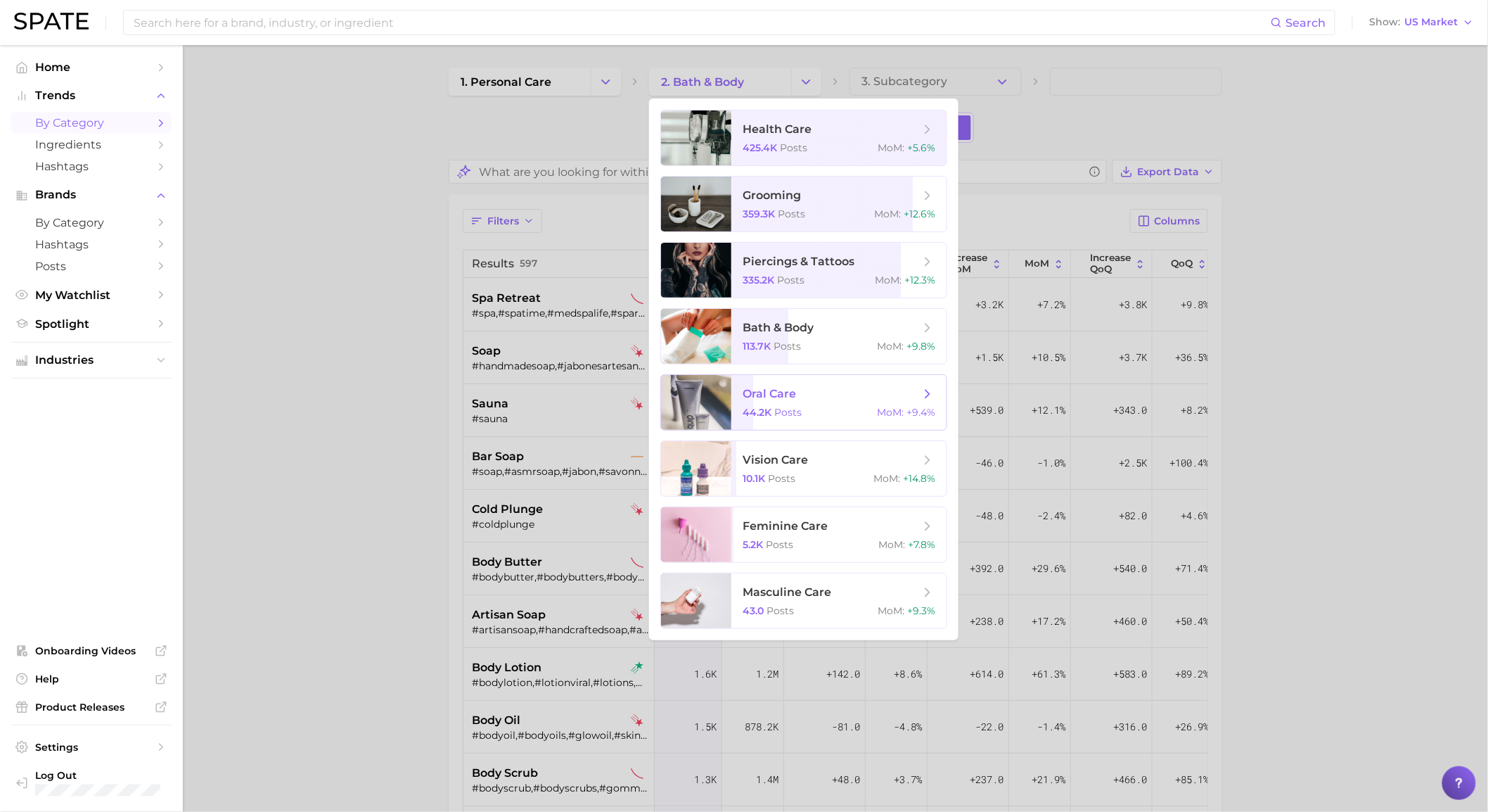
click at [842, 396] on span "oral care" at bounding box center [832, 393] width 177 height 15
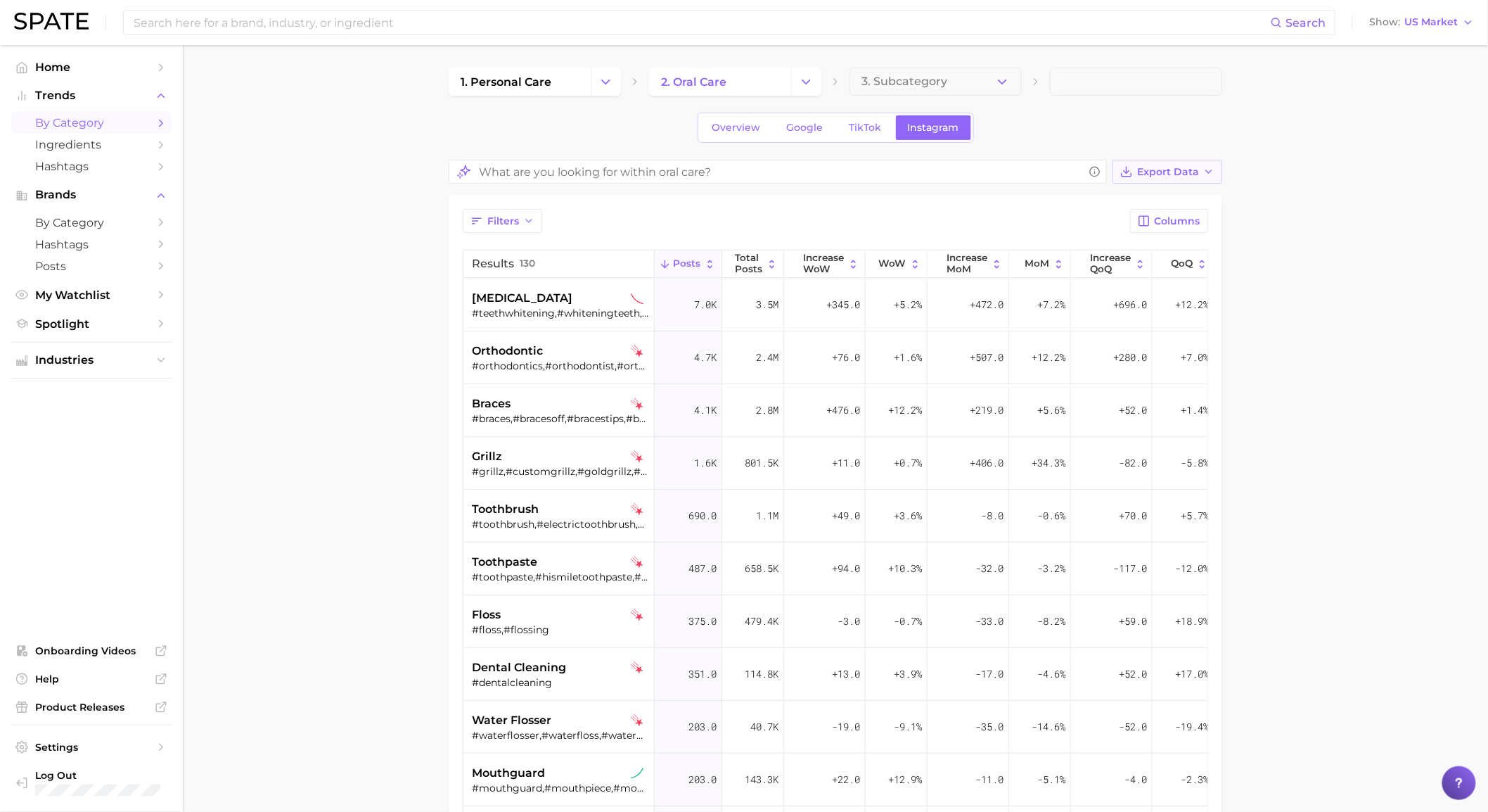
click at [1155, 172] on span "Export Data" at bounding box center [1169, 172] width 62 height 12
click at [1157, 192] on span "Table Data CSV" at bounding box center [1130, 198] width 77 height 12
click at [802, 92] on button "Change Category" at bounding box center [806, 81] width 30 height 28
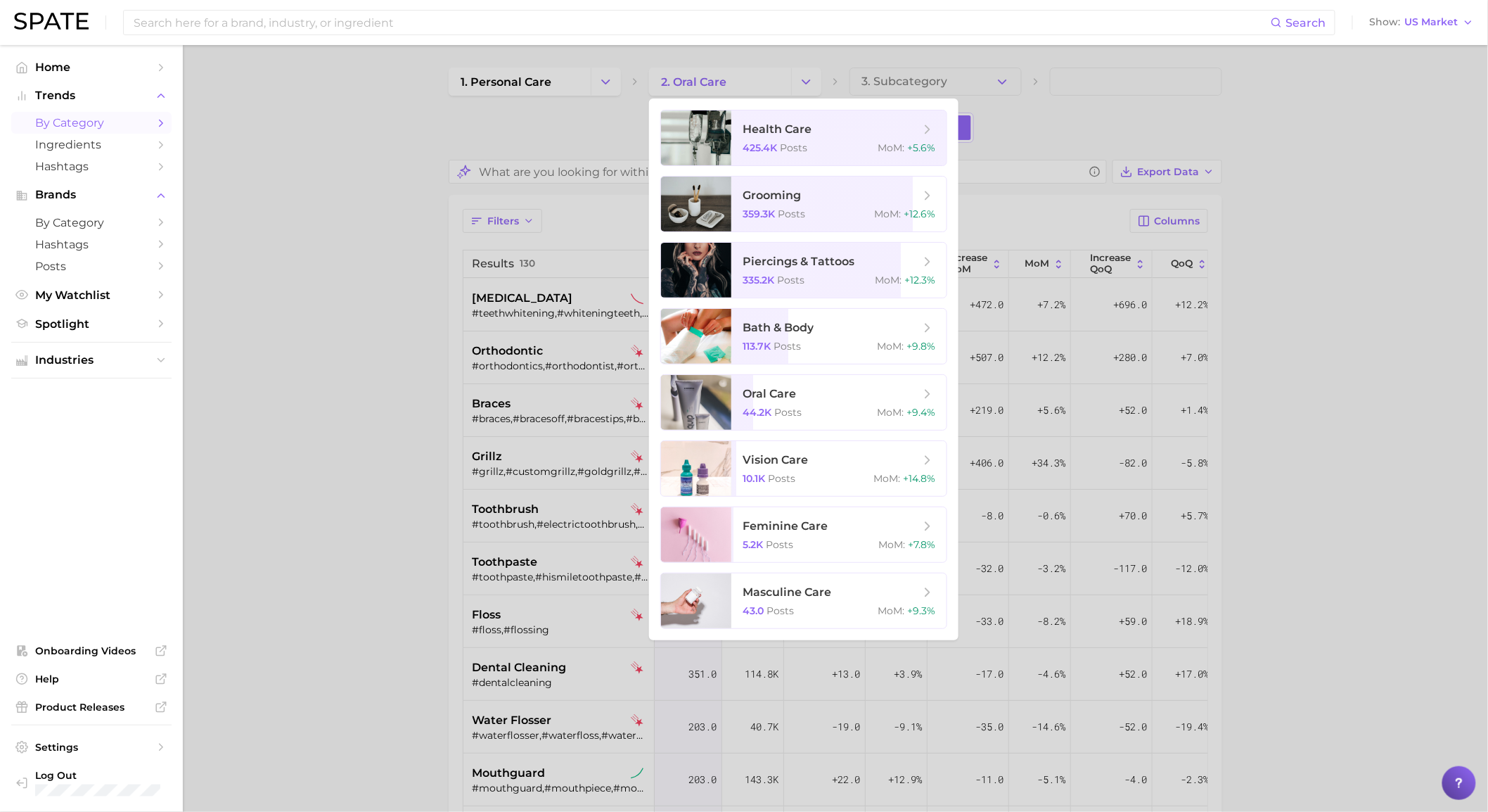
click at [620, 88] on div at bounding box center [744, 406] width 1488 height 812
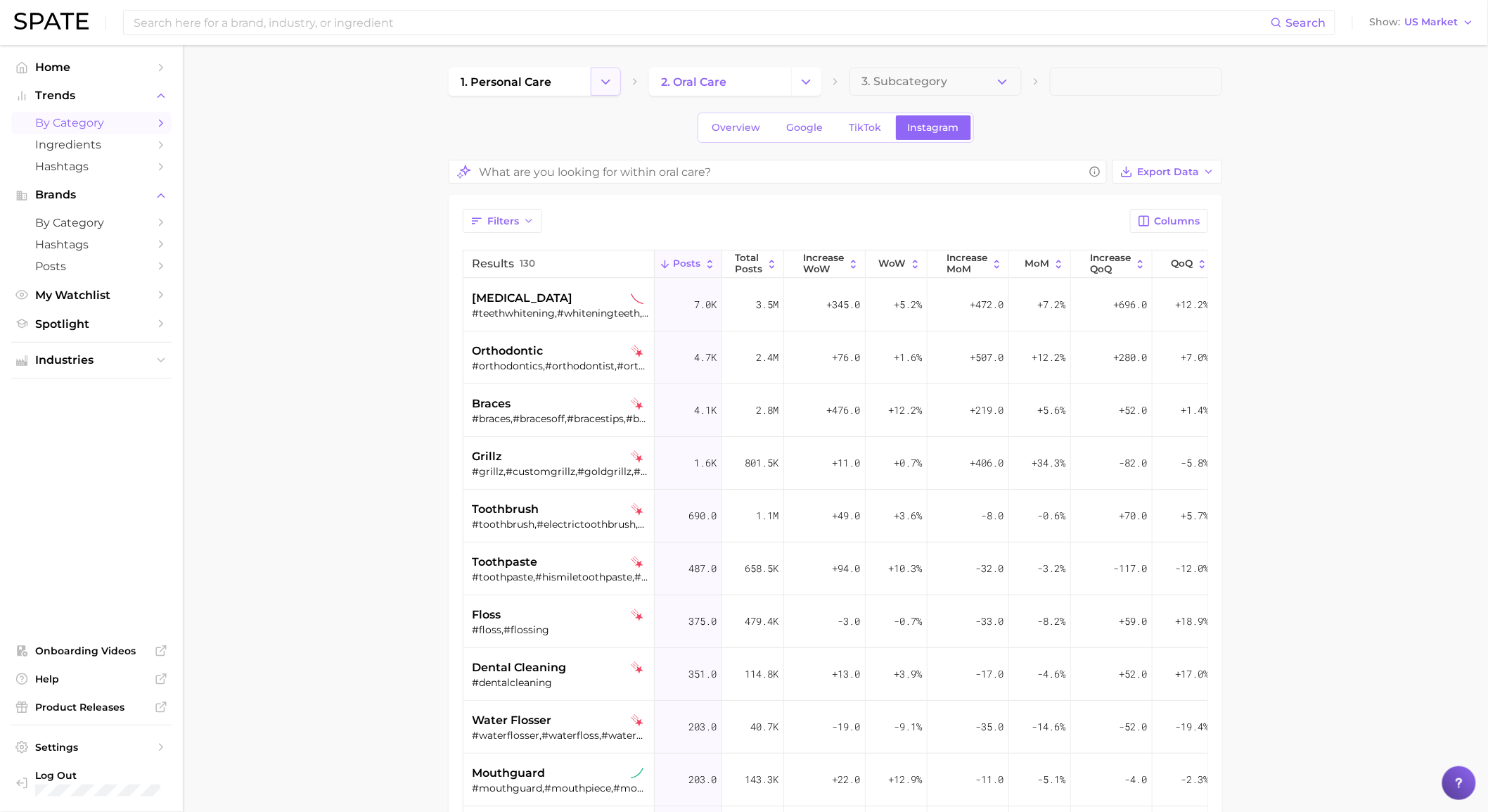
click at [617, 88] on button "Change Category" at bounding box center [606, 81] width 30 height 28
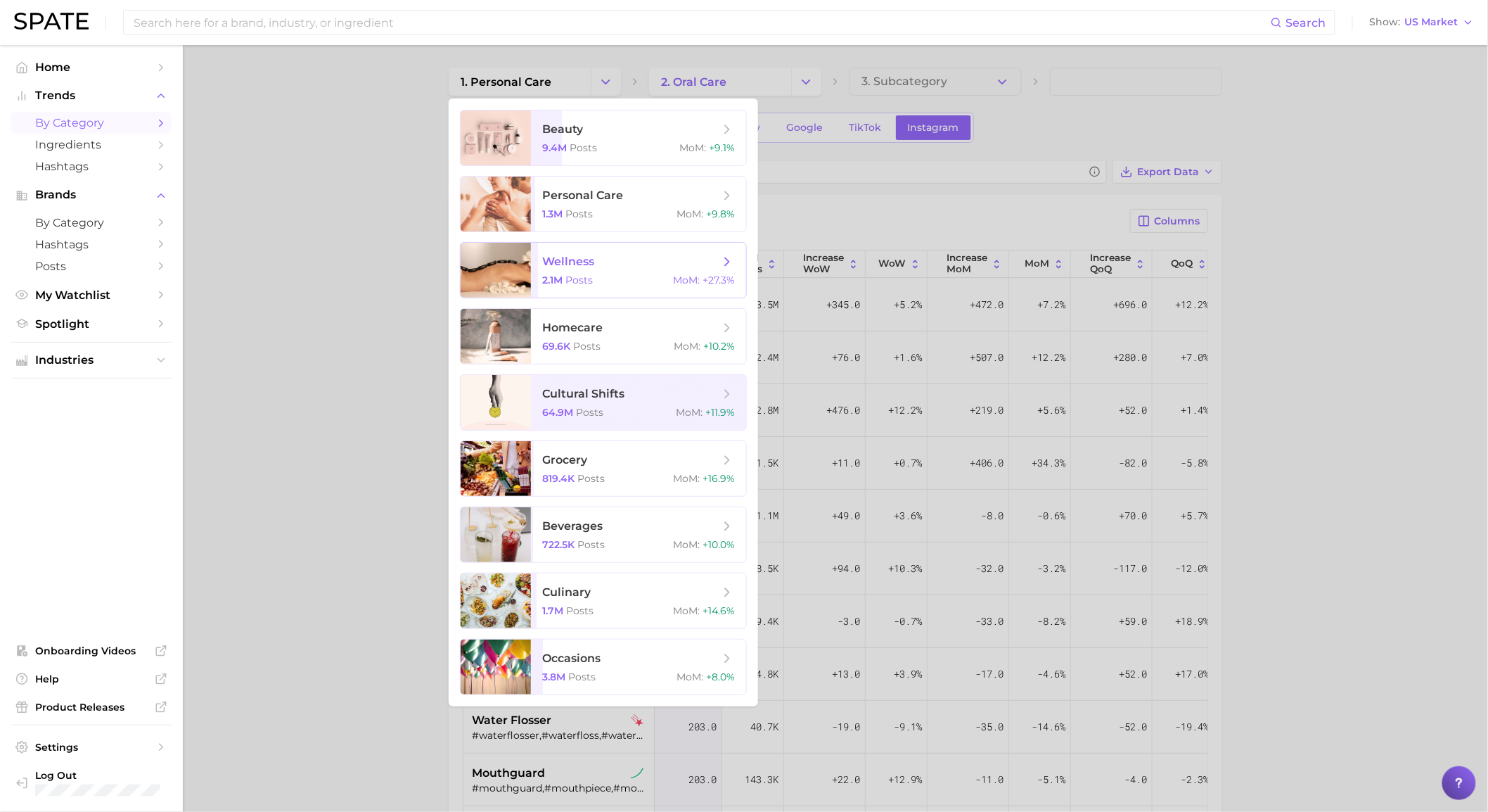
click at [613, 254] on span "wellness" at bounding box center [631, 261] width 177 height 15
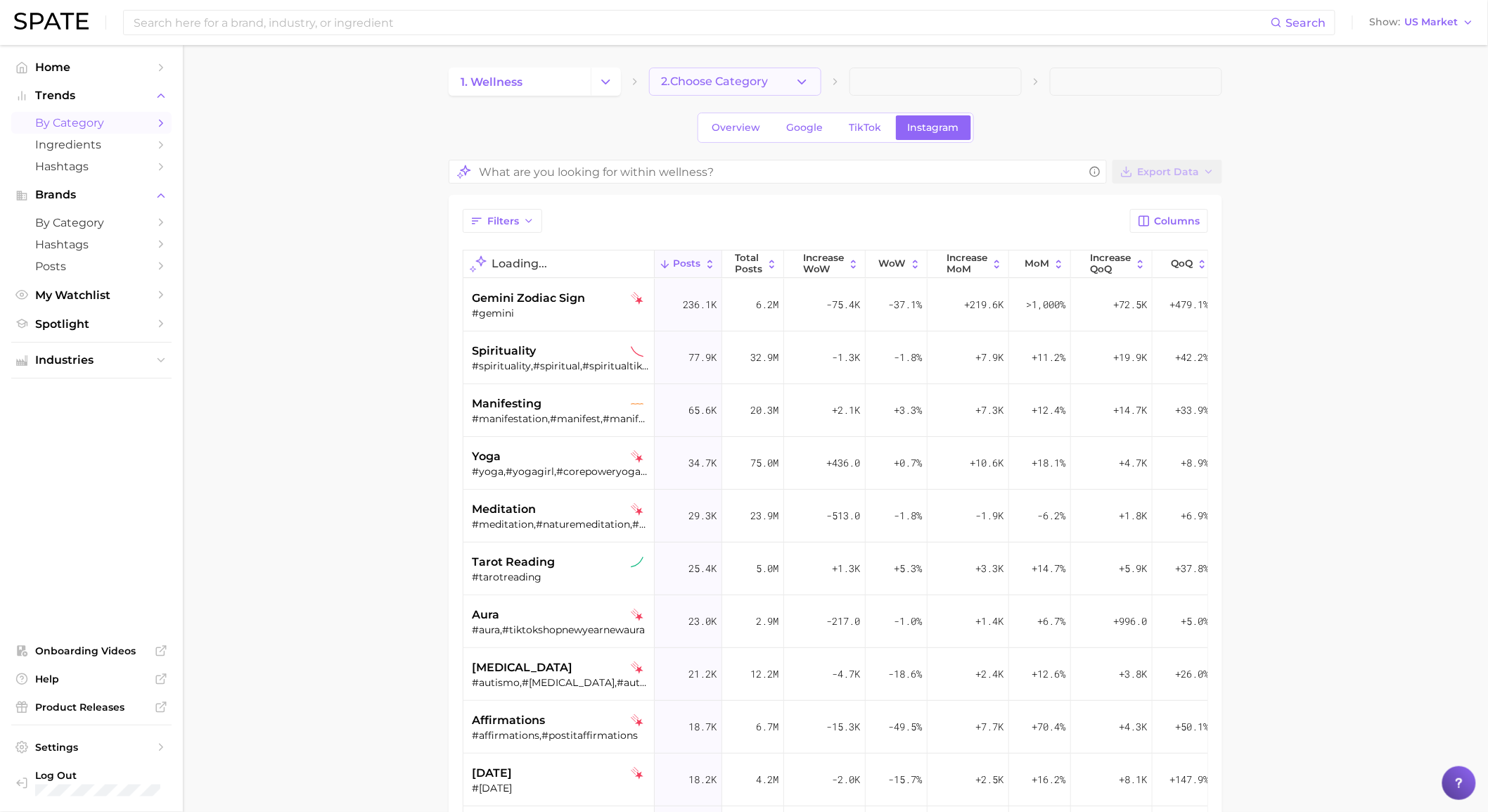
click at [753, 91] on button "2. Choose Category" at bounding box center [735, 81] width 173 height 28
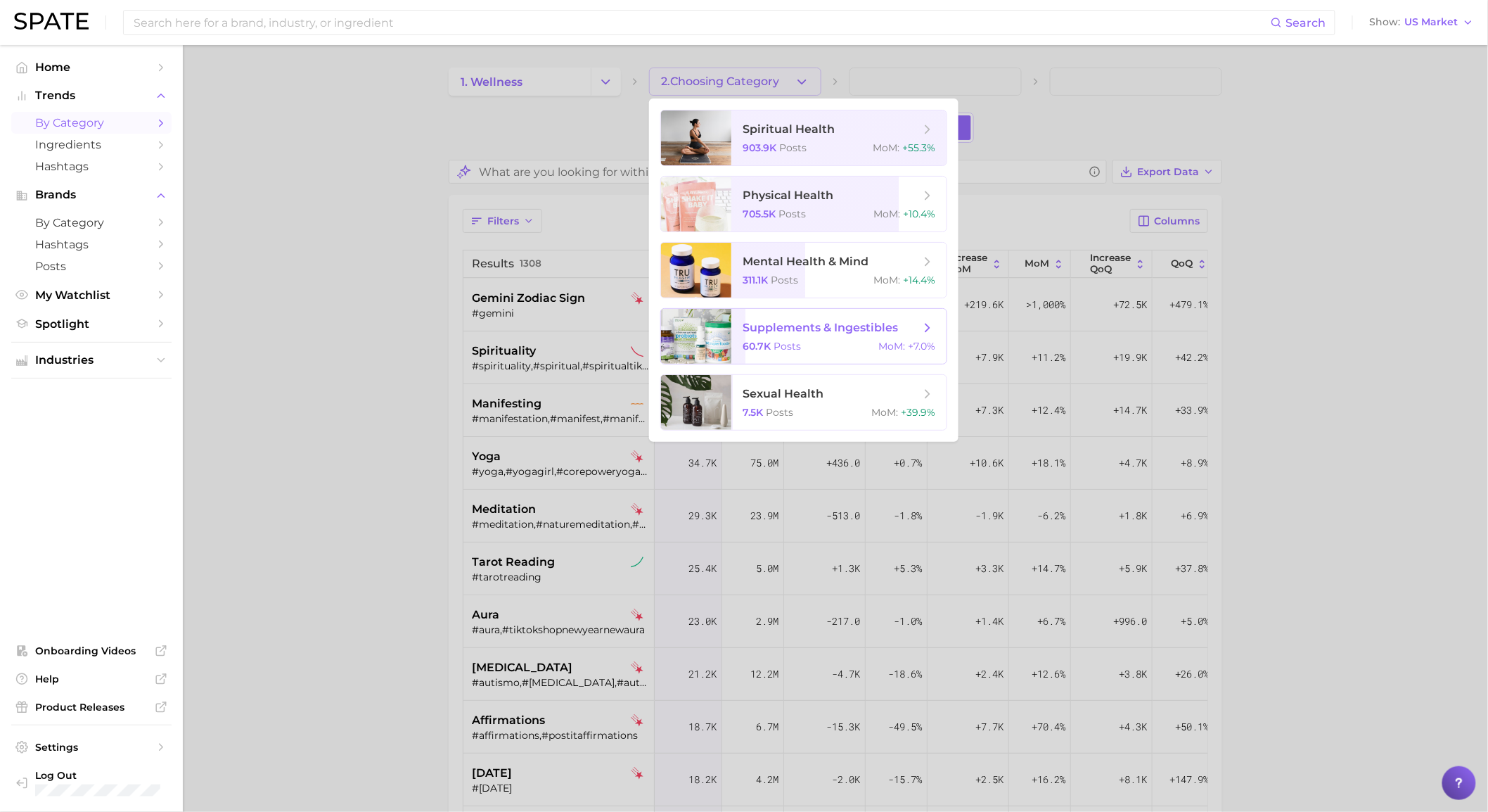
click at [809, 335] on span "supplements & ingestibles 60.7k Posts MoM : +7.0%" at bounding box center [839, 336] width 215 height 55
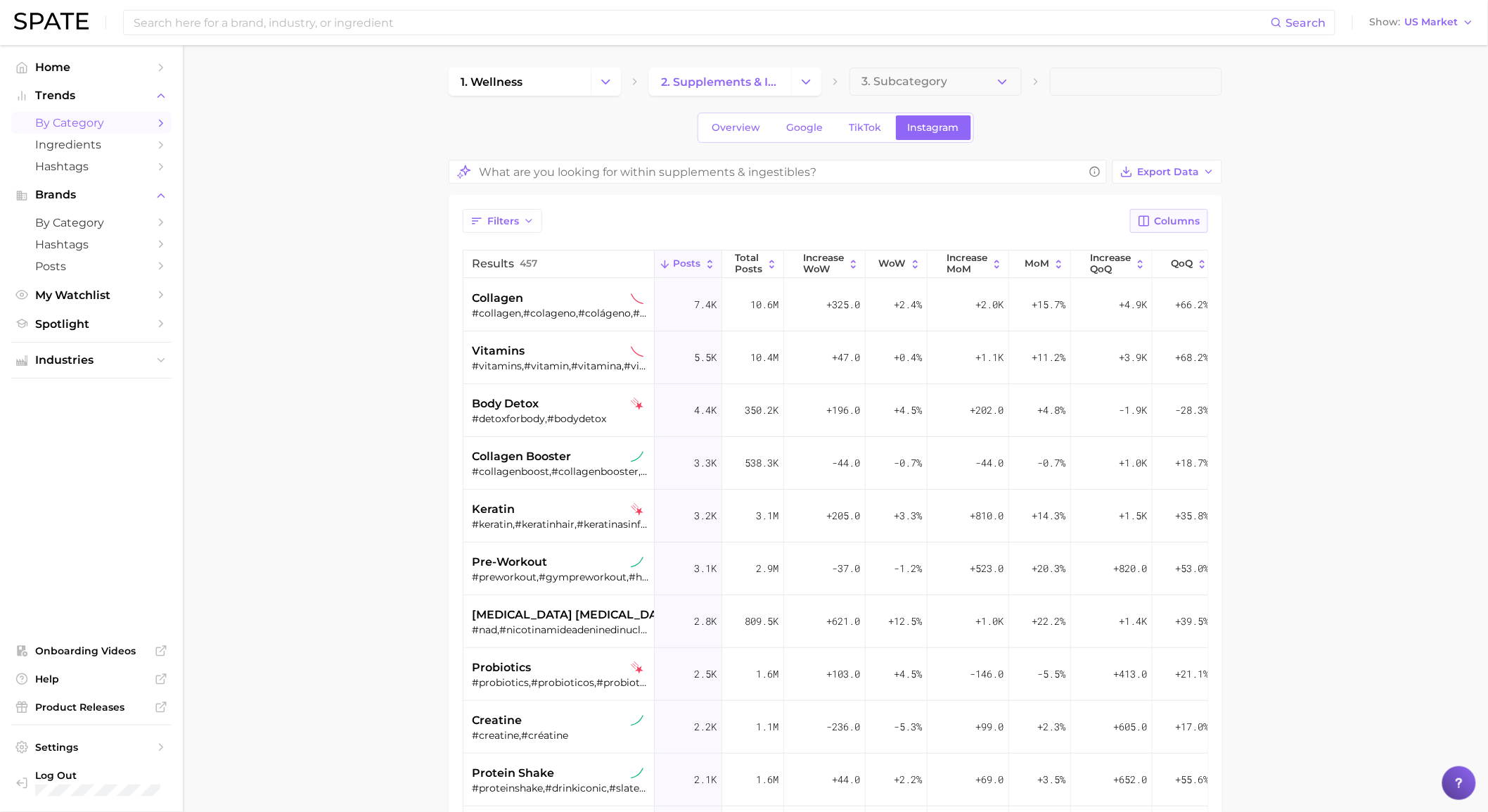
click at [1154, 219] on button "Columns" at bounding box center [1170, 220] width 78 height 24
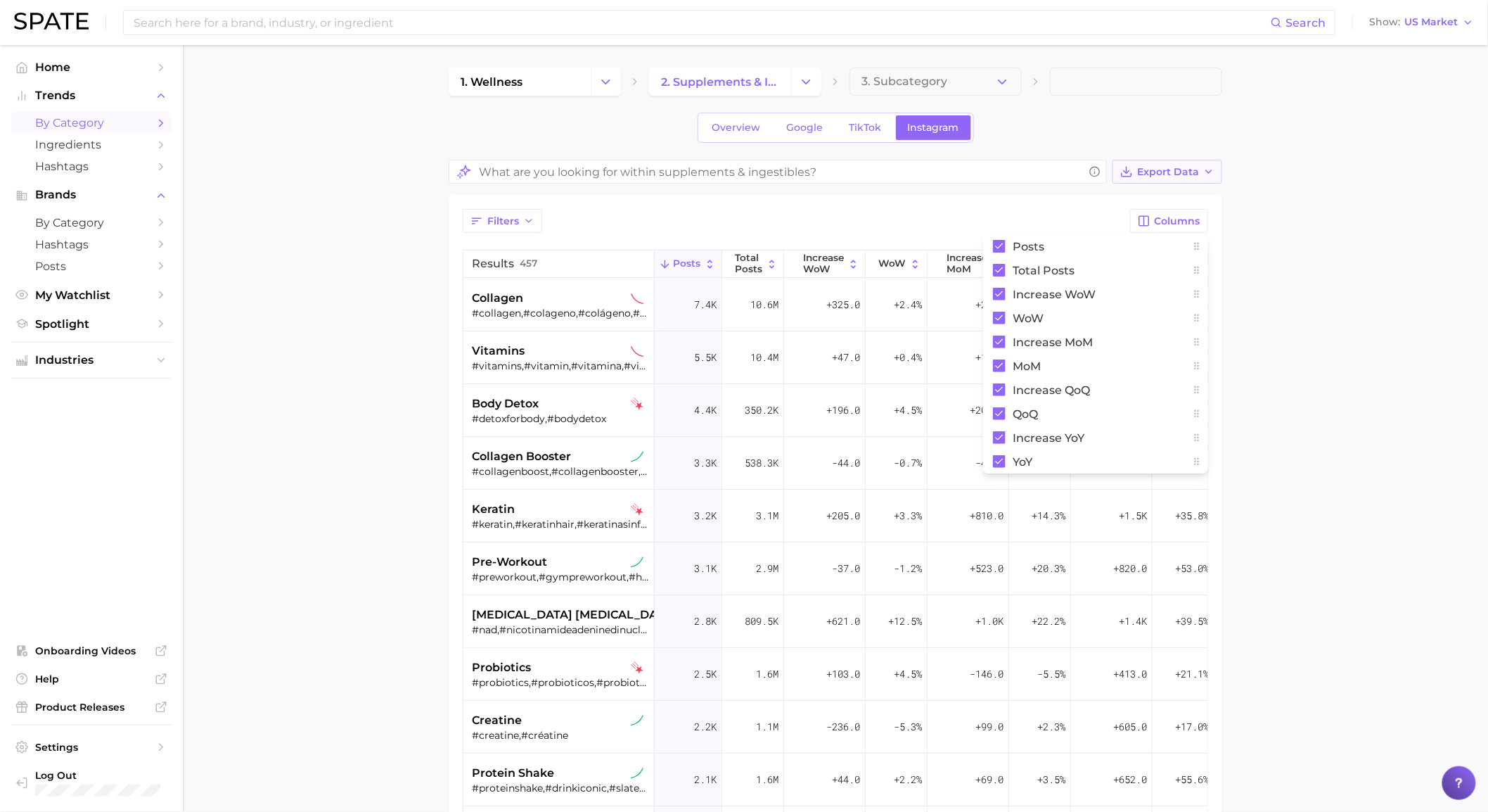
click at [1152, 160] on button "Export Data" at bounding box center [1168, 171] width 110 height 24
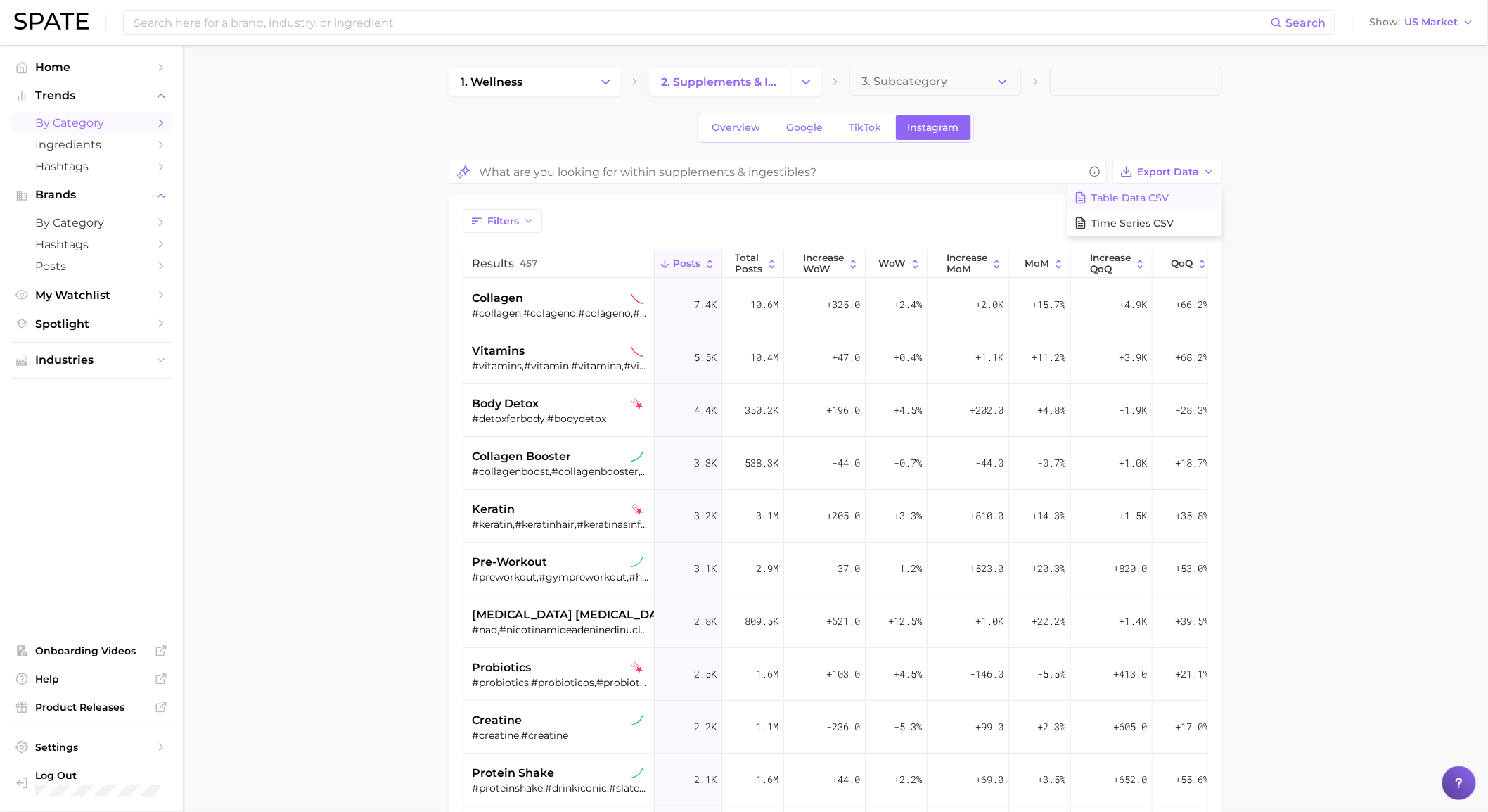
click at [1154, 194] on span "Table Data CSV" at bounding box center [1130, 198] width 77 height 12
click at [87, 151] on span "Ingredients" at bounding box center [91, 144] width 112 height 13
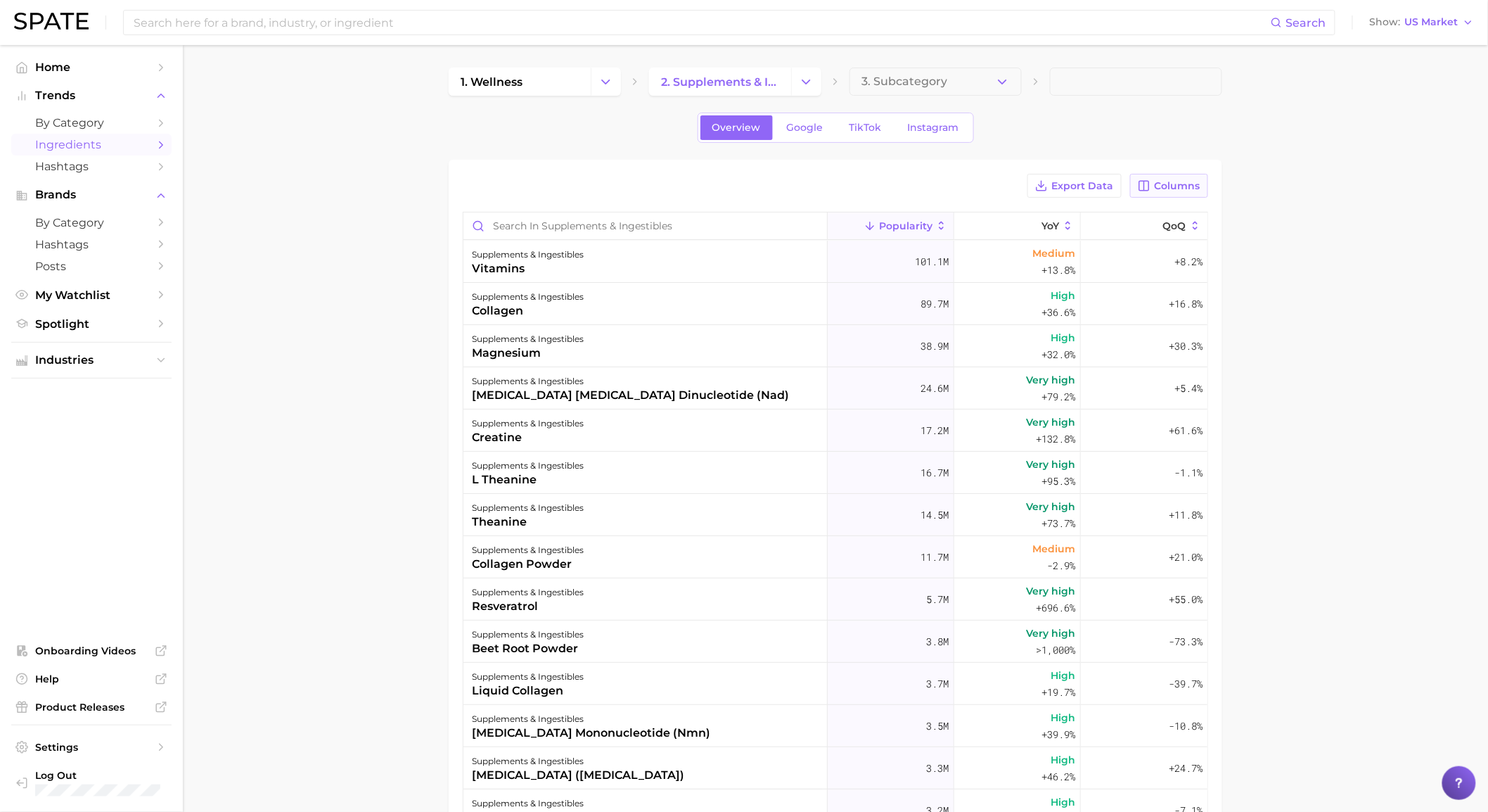
click at [1185, 186] on span "Columns" at bounding box center [1178, 187] width 46 height 12
click at [1054, 259] on span "Increase YoY" at bounding box center [1048, 259] width 72 height 12
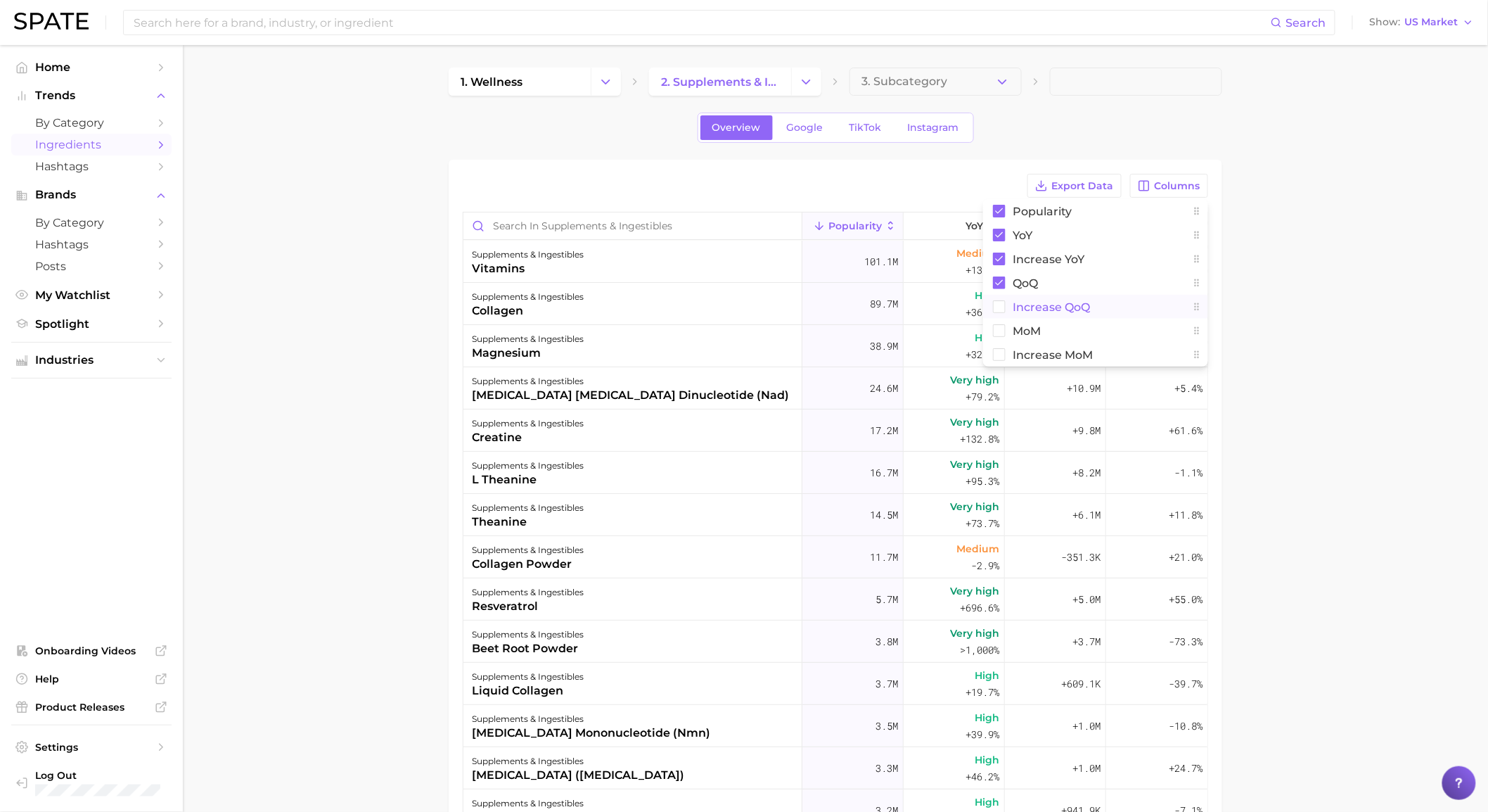
click at [1034, 304] on span "Increase QoQ" at bounding box center [1051, 307] width 77 height 12
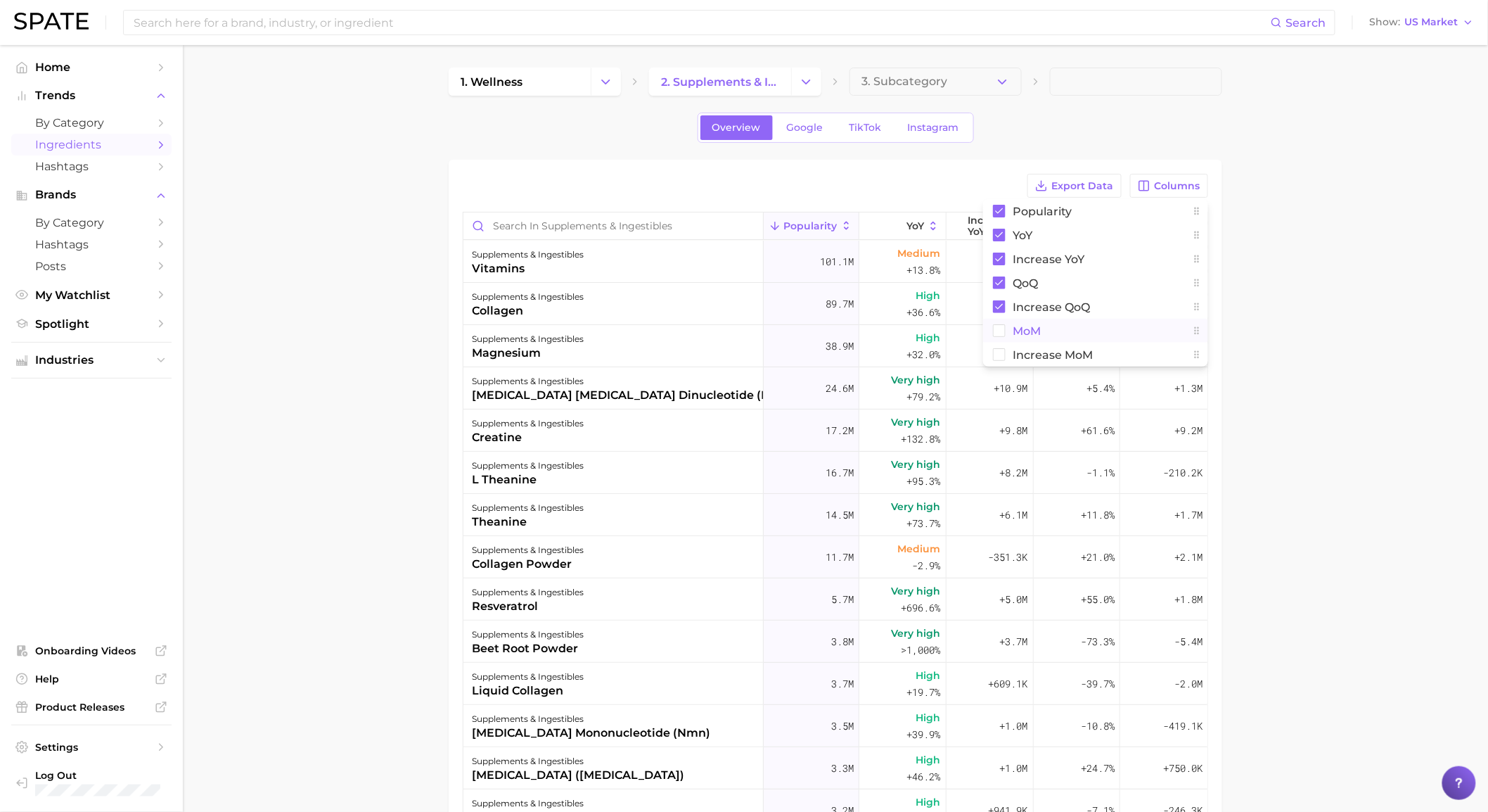
click at [1032, 331] on span "MoM" at bounding box center [1027, 331] width 28 height 12
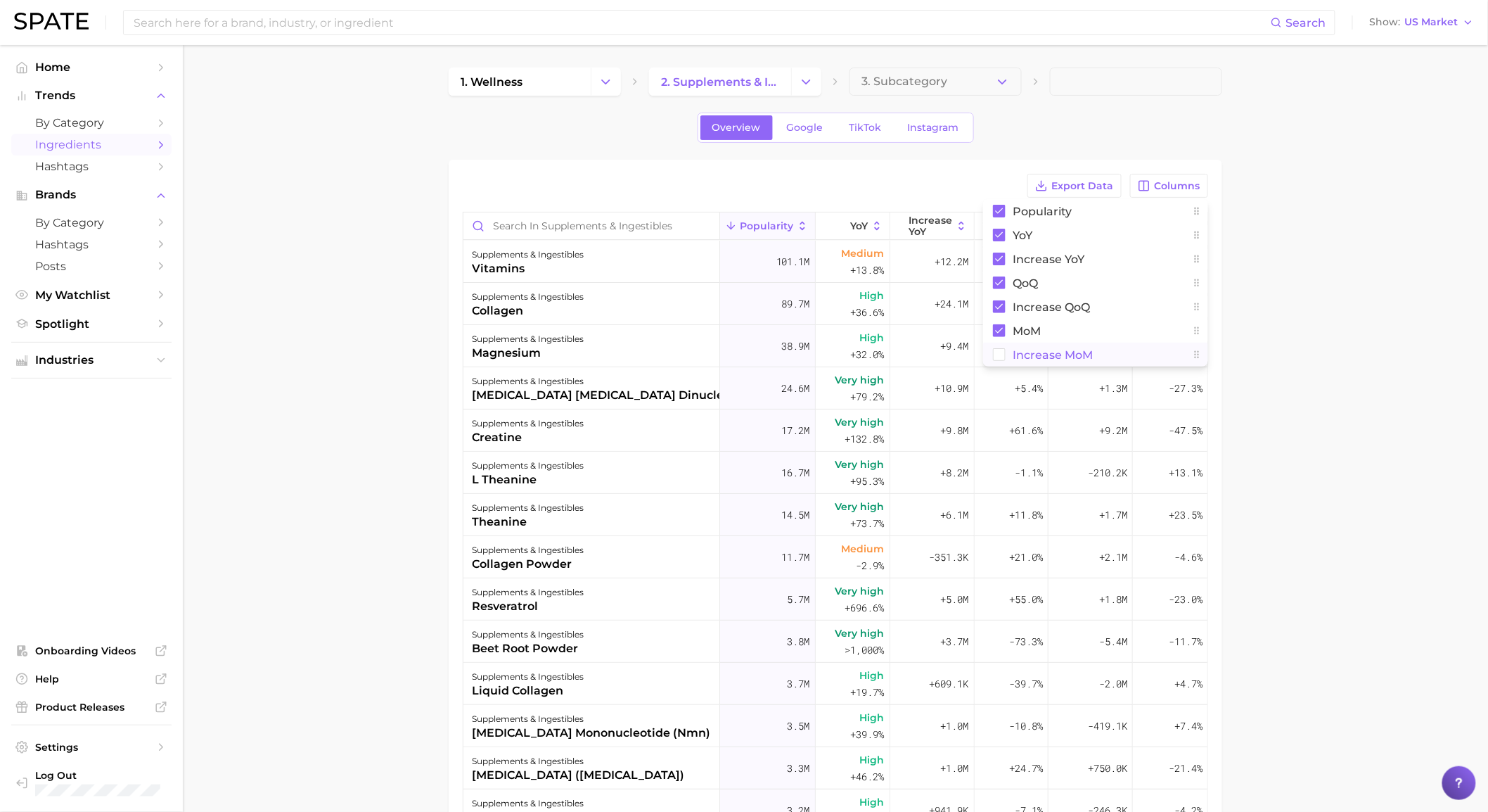
click at [1038, 355] on span "Increase MoM" at bounding box center [1053, 355] width 81 height 12
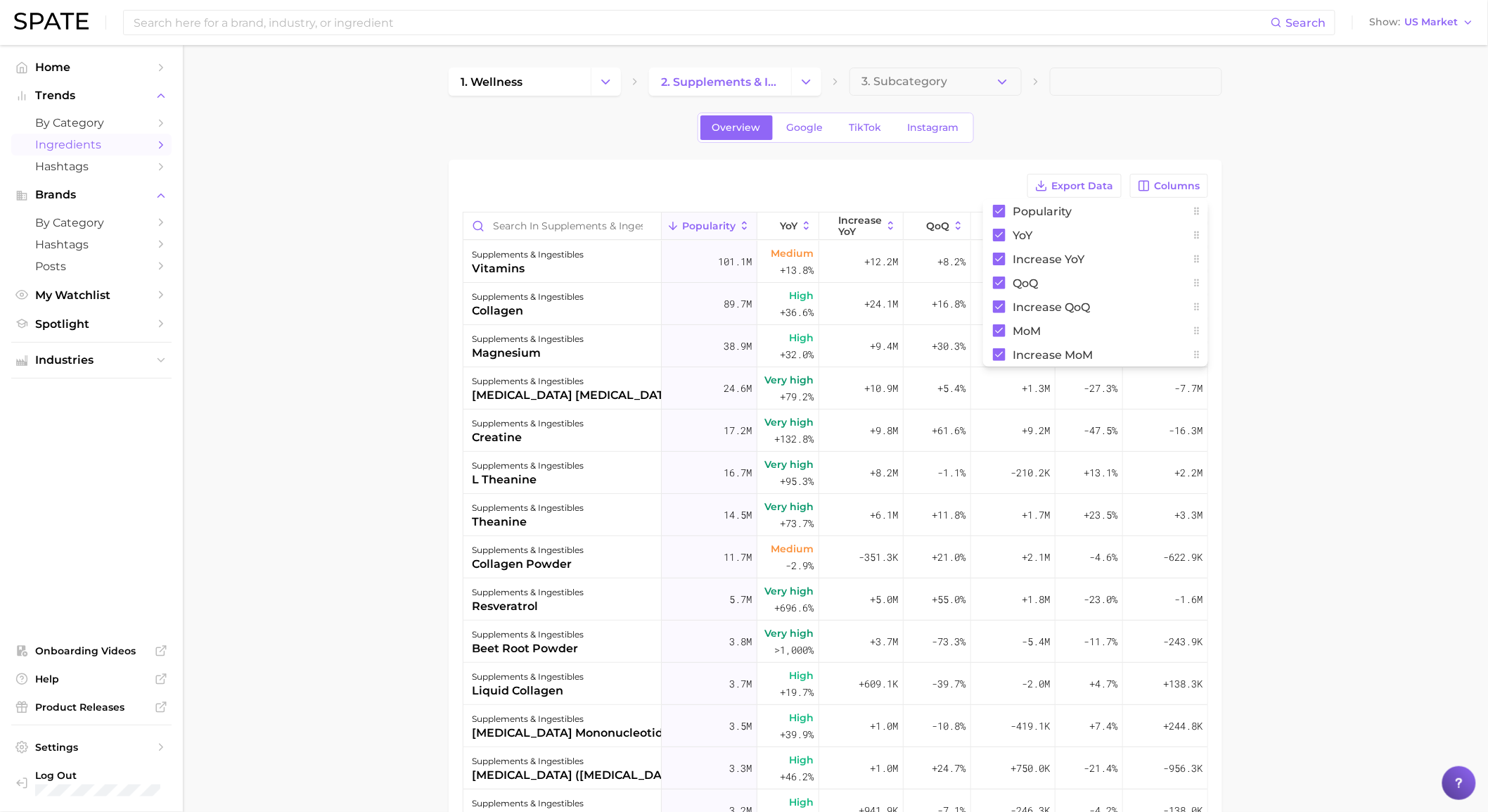
click at [901, 185] on div "Export Data Columns Popularity YoY Increase YoY QoQ Increase QoQ MoM Increase M…" at bounding box center [835, 185] width 746 height 24
click at [901, 185] on div "Export Data Columns" at bounding box center [835, 185] width 746 height 24
click at [1055, 190] on span "Export Data" at bounding box center [1083, 187] width 62 height 12
click at [813, 132] on span "Google" at bounding box center [805, 128] width 36 height 12
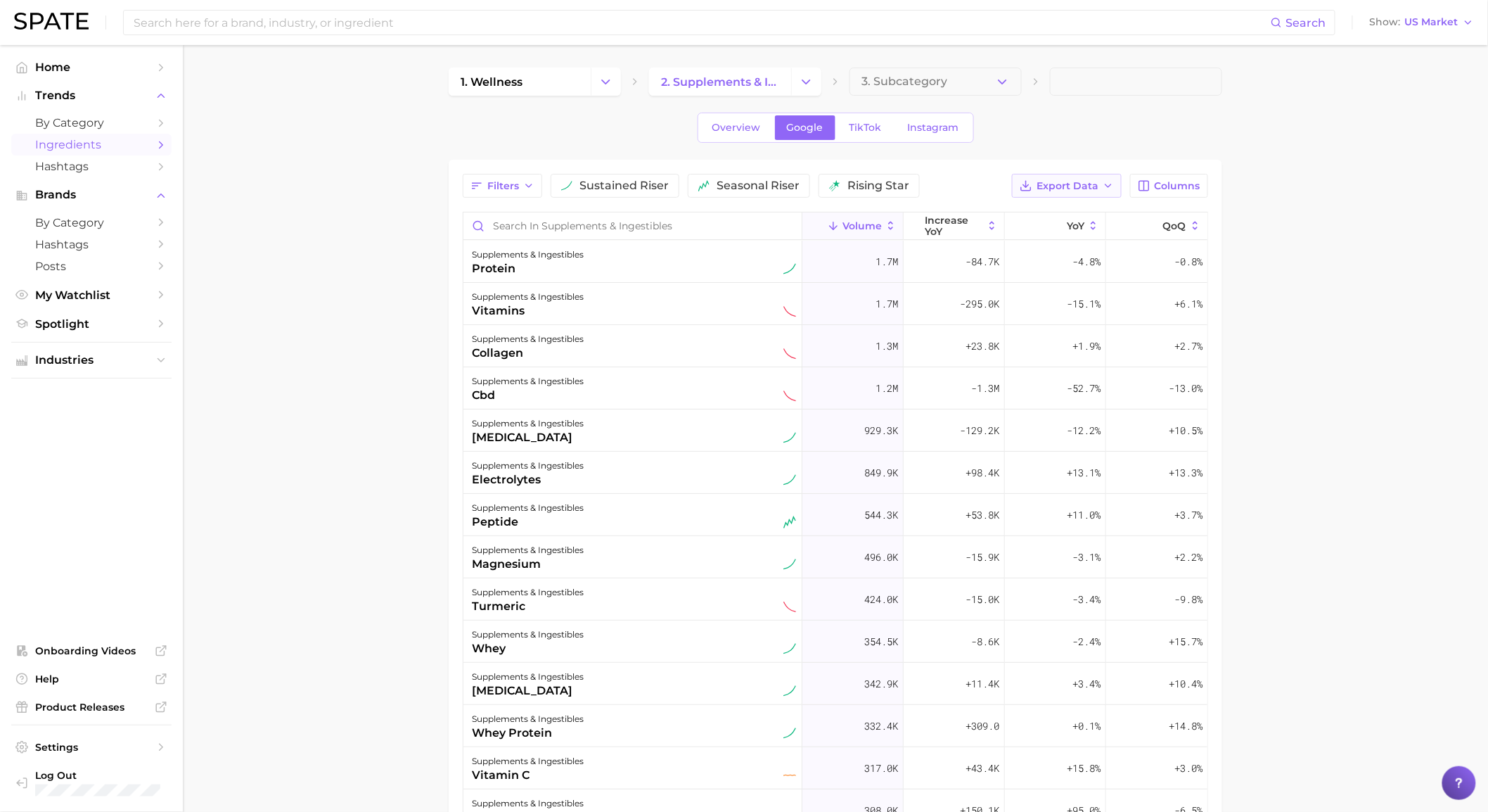
click at [1052, 185] on span "Export Data" at bounding box center [1068, 187] width 62 height 12
click at [1048, 211] on span "Table Data CSV" at bounding box center [1029, 212] width 77 height 12
click at [1179, 184] on span "Columns" at bounding box center [1178, 187] width 46 height 12
click at [1043, 283] on span "increase QoQ" at bounding box center [1051, 283] width 77 height 12
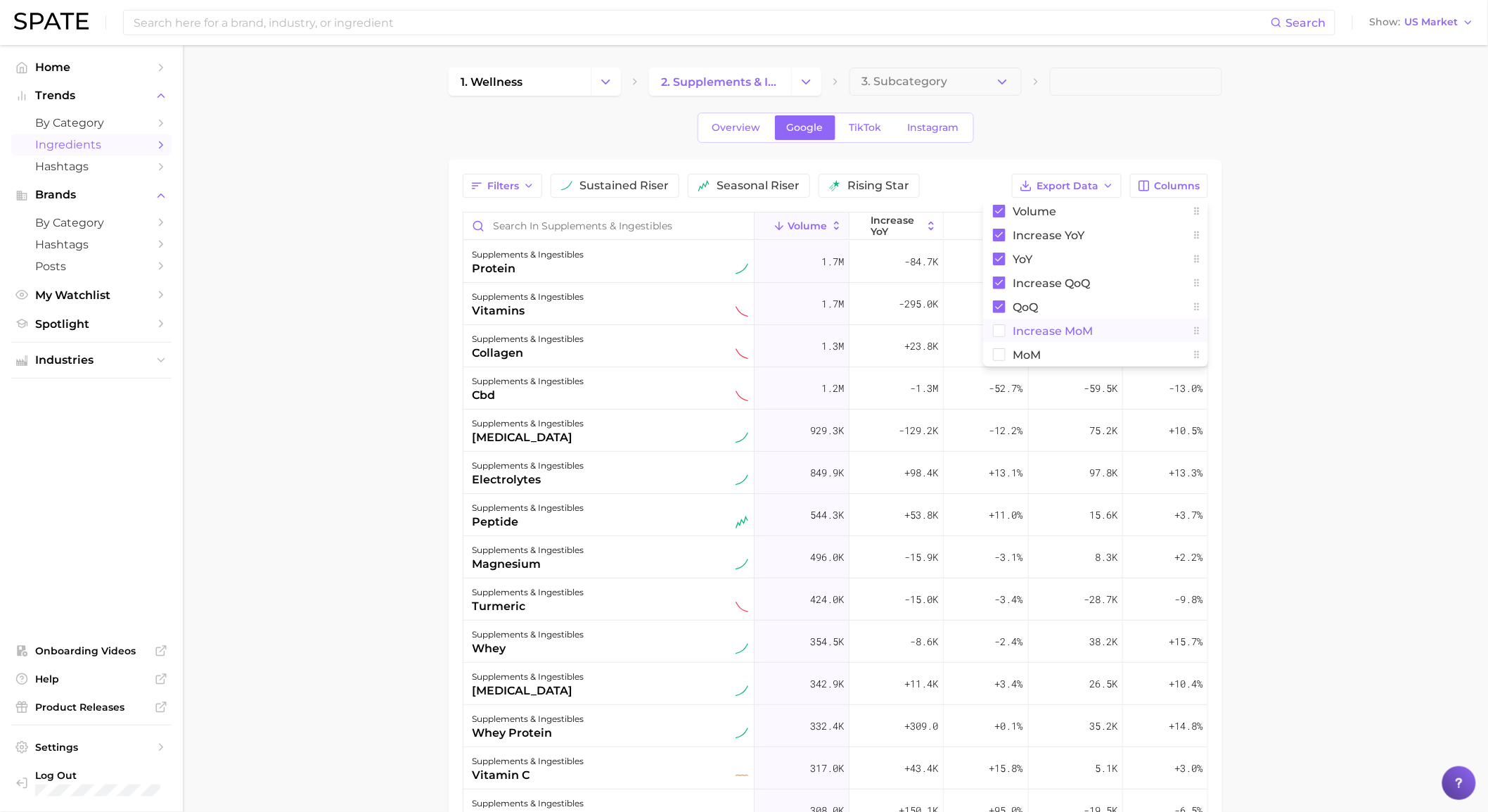
click at [1027, 332] on span "increase MoM" at bounding box center [1053, 331] width 81 height 12
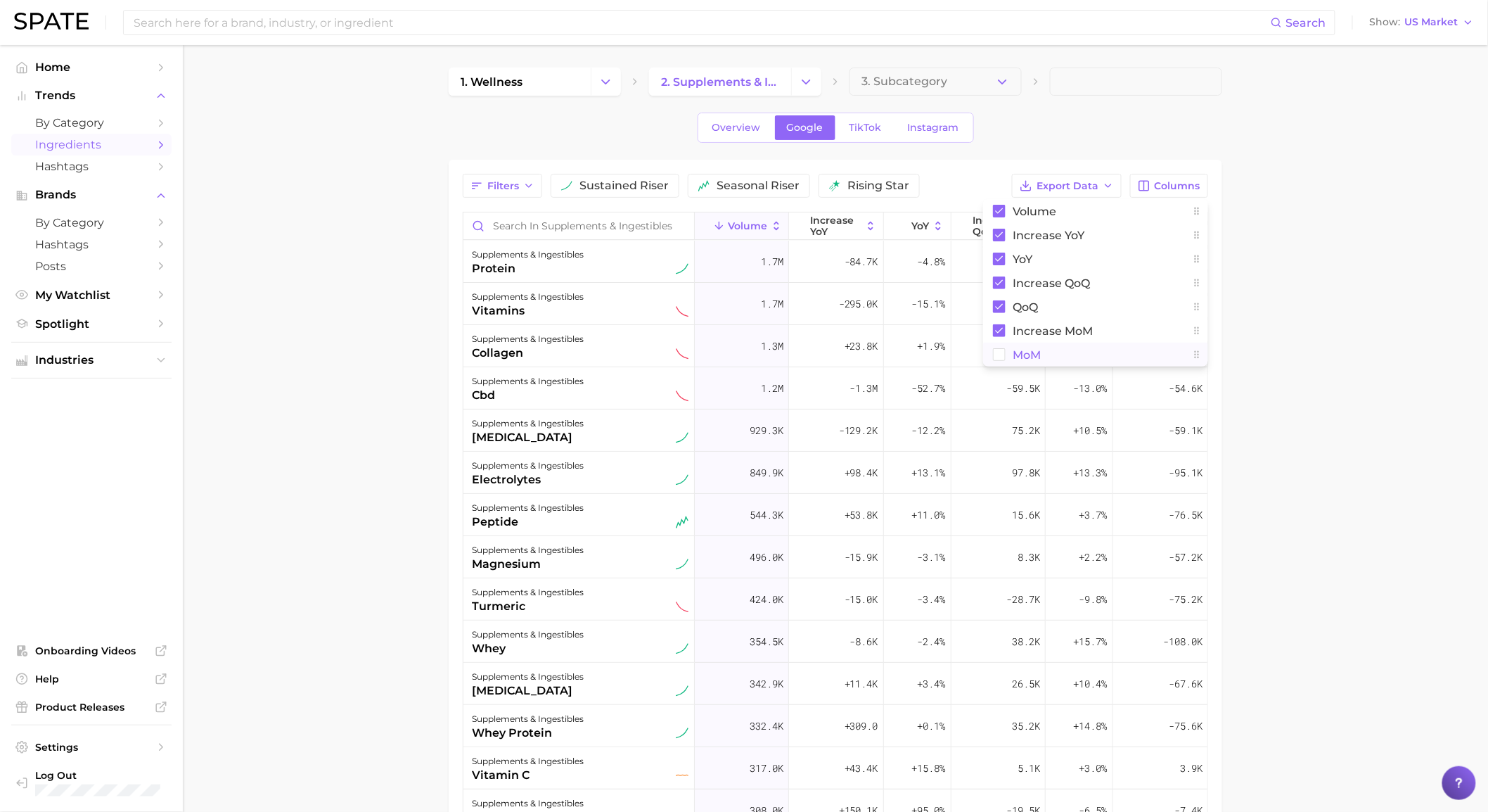
click at [1031, 352] on span "MoM" at bounding box center [1027, 355] width 28 height 12
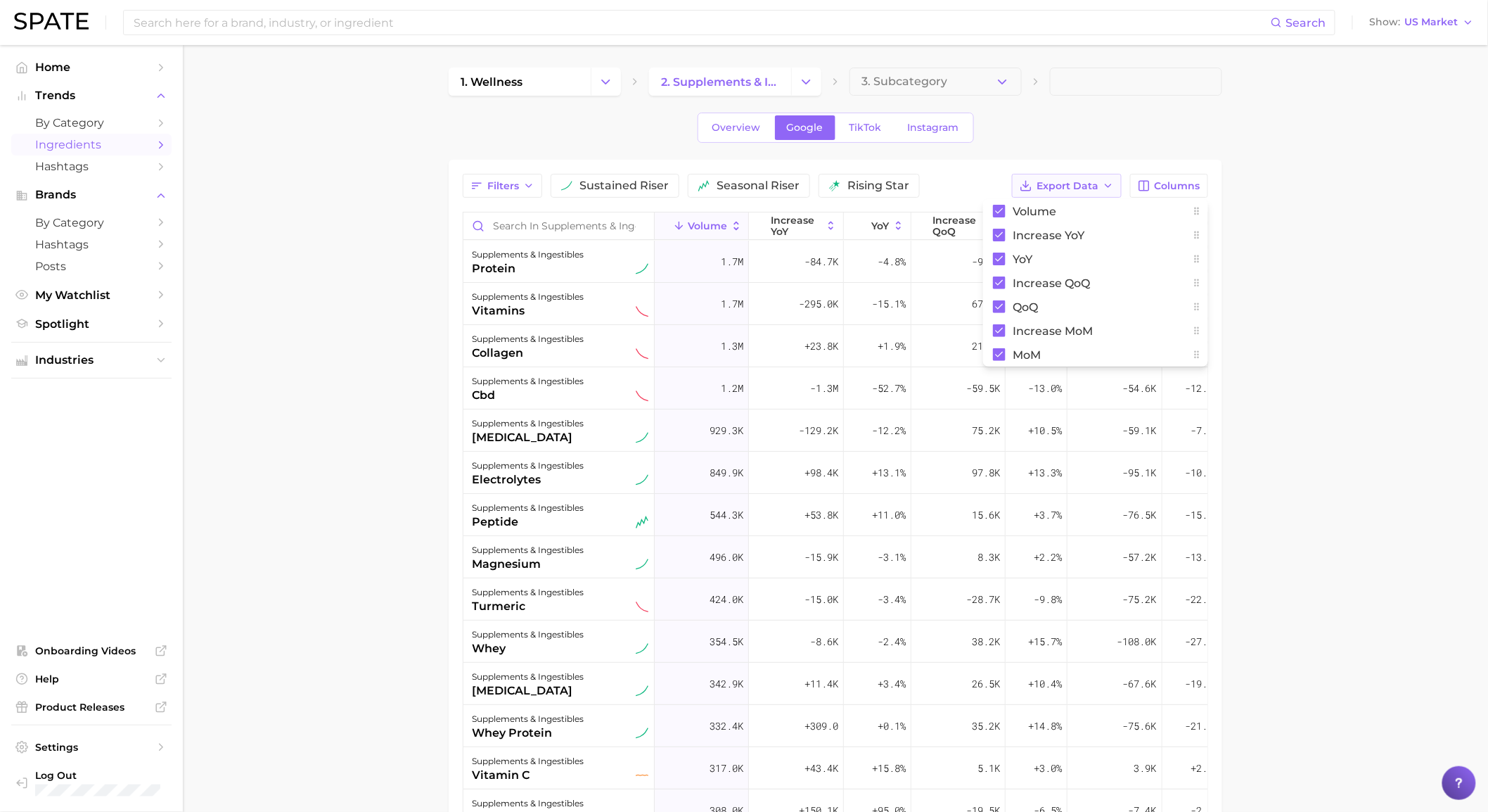
click at [1097, 184] on span "Export Data" at bounding box center [1068, 187] width 62 height 12
click at [1079, 207] on button "Table Data CSV" at bounding box center [1044, 211] width 155 height 26
click at [862, 126] on span "TikTok" at bounding box center [865, 128] width 33 height 12
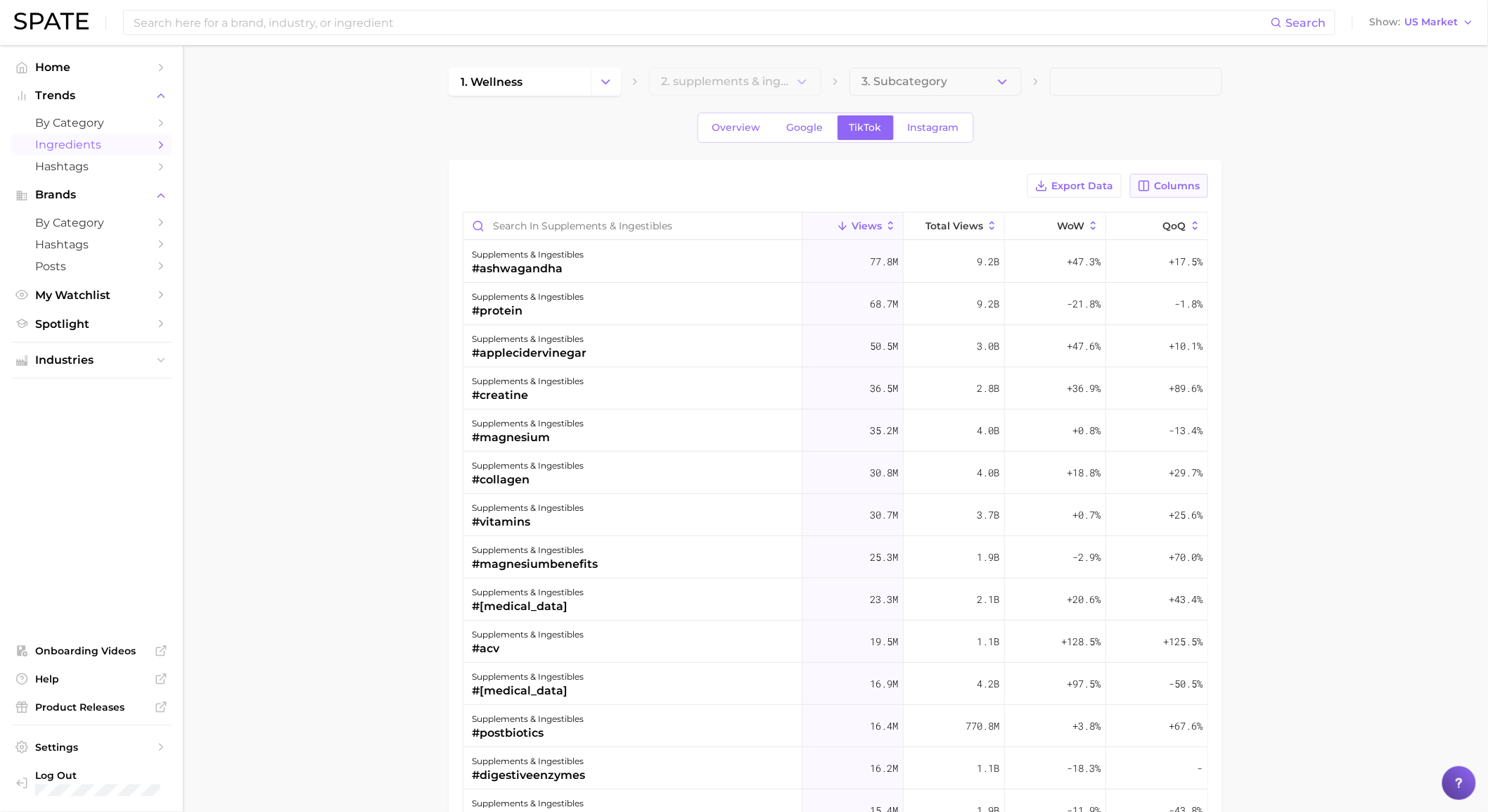
click at [1148, 188] on icon "button" at bounding box center [1144, 186] width 12 height 12
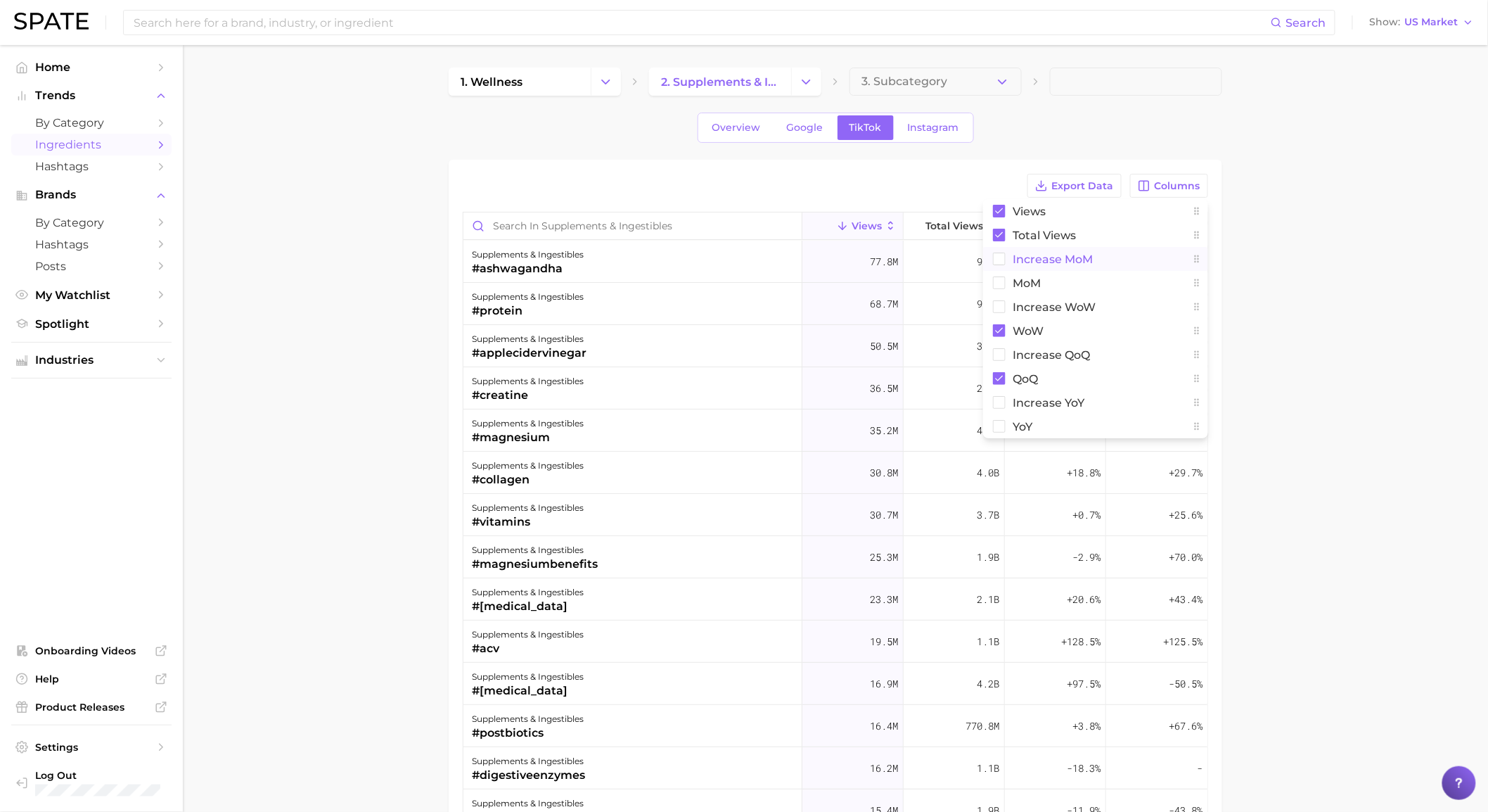
click at [1075, 256] on span "increase MoM" at bounding box center [1053, 259] width 81 height 12
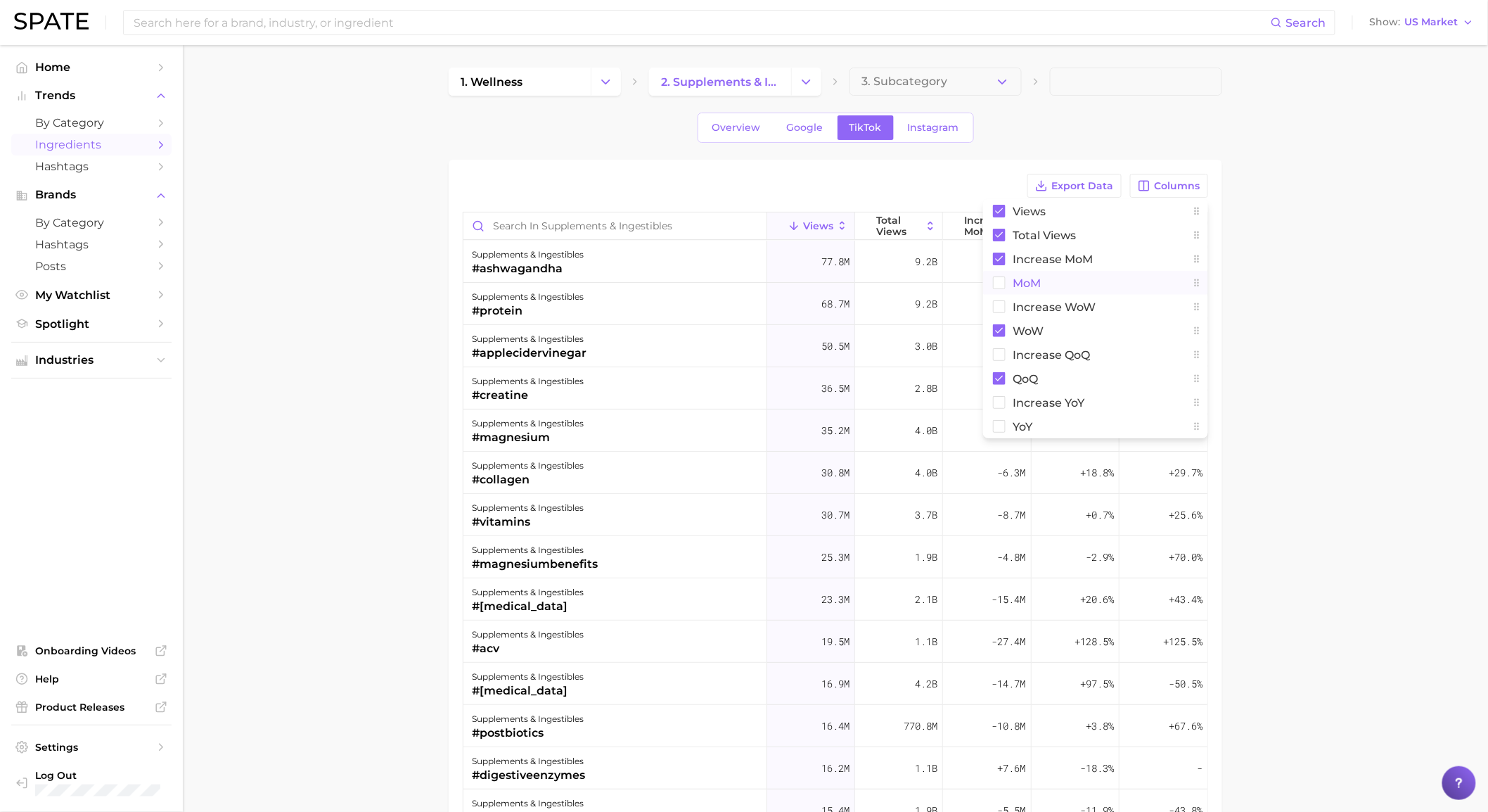
click at [1039, 283] on span "MoM" at bounding box center [1027, 283] width 28 height 12
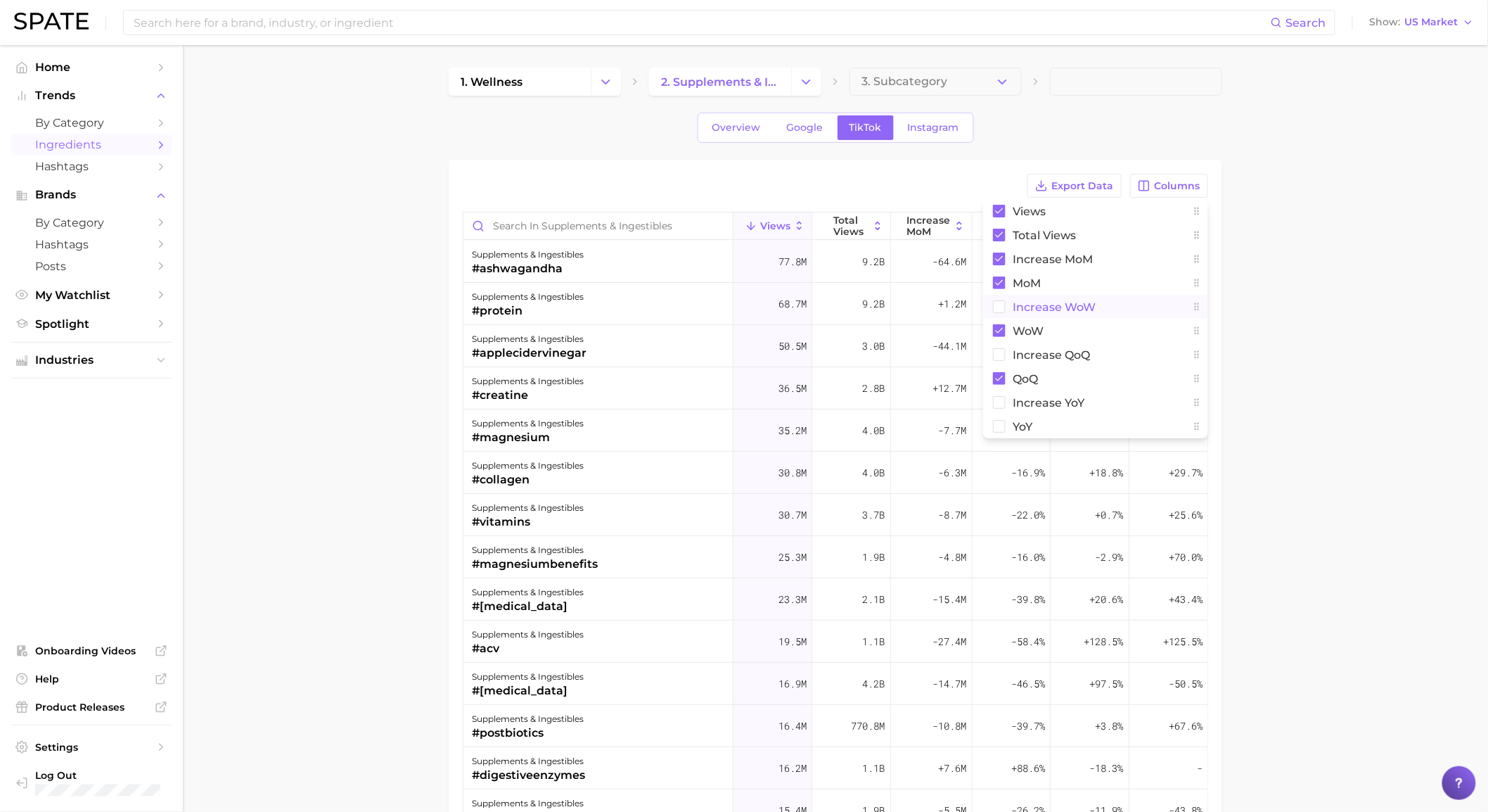
click at [1037, 301] on span "Increase WoW" at bounding box center [1055, 307] width 83 height 12
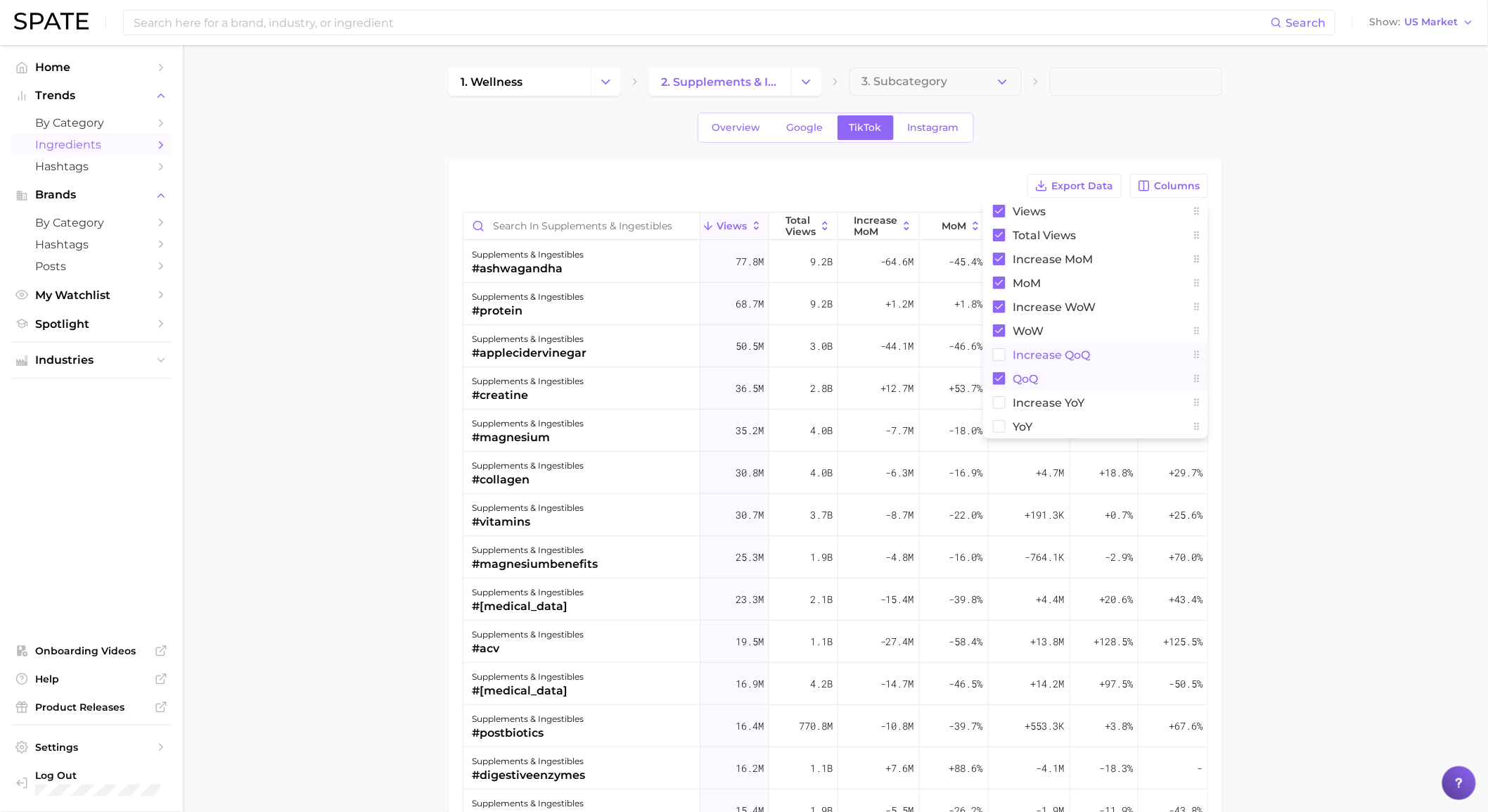
drag, startPoint x: 1028, startPoint y: 350, endPoint x: 1028, endPoint y: 376, distance: 26.0
click at [1028, 350] on span "increase QoQ" at bounding box center [1051, 355] width 77 height 12
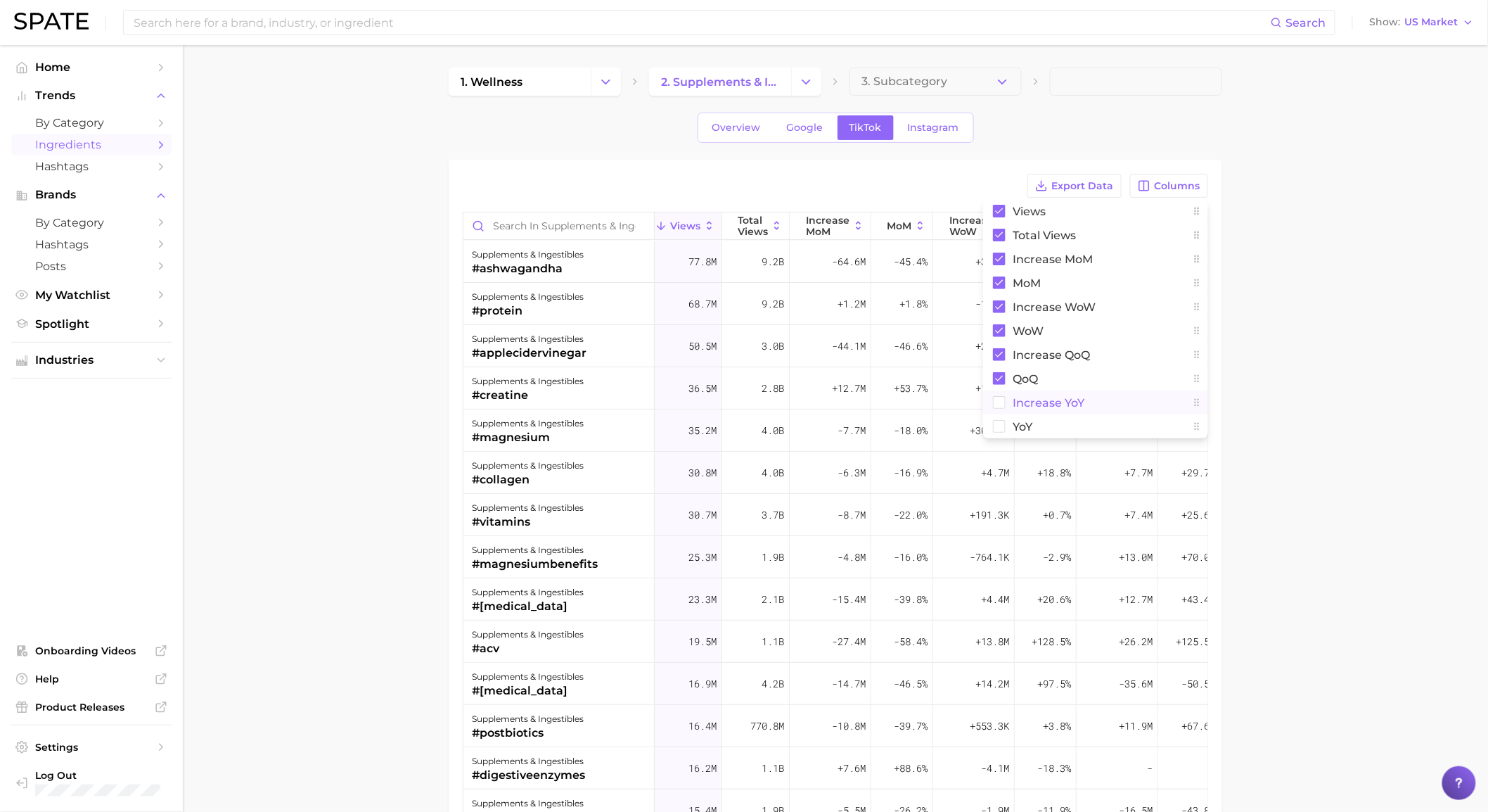
click at [1022, 400] on span "increase YoY" at bounding box center [1048, 402] width 72 height 12
click at [1020, 423] on span "YoY" at bounding box center [1023, 426] width 19 height 12
click at [1100, 181] on span "Export Data" at bounding box center [1083, 187] width 62 height 12
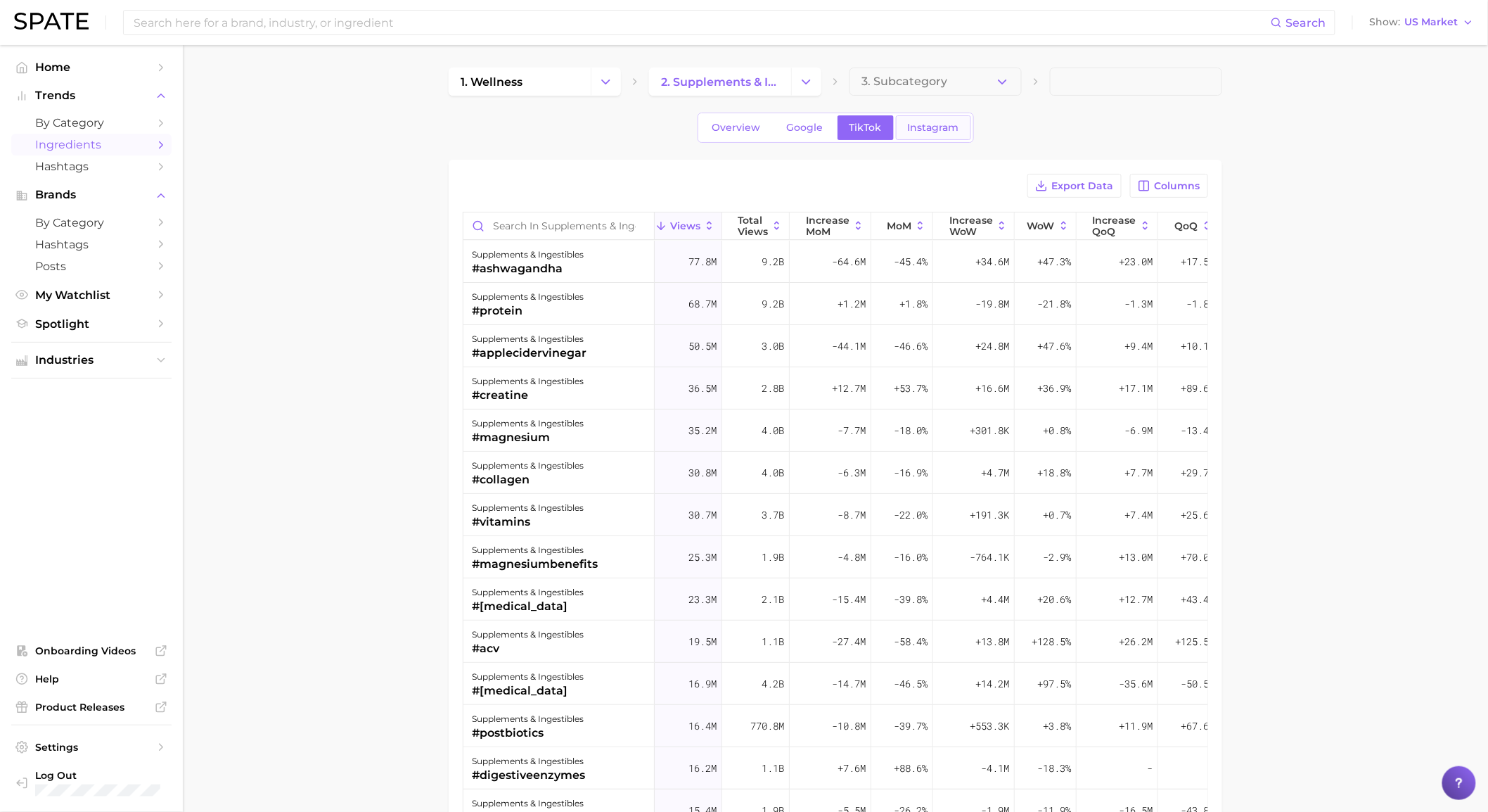
click at [957, 128] on span "Instagram" at bounding box center [933, 128] width 51 height 12
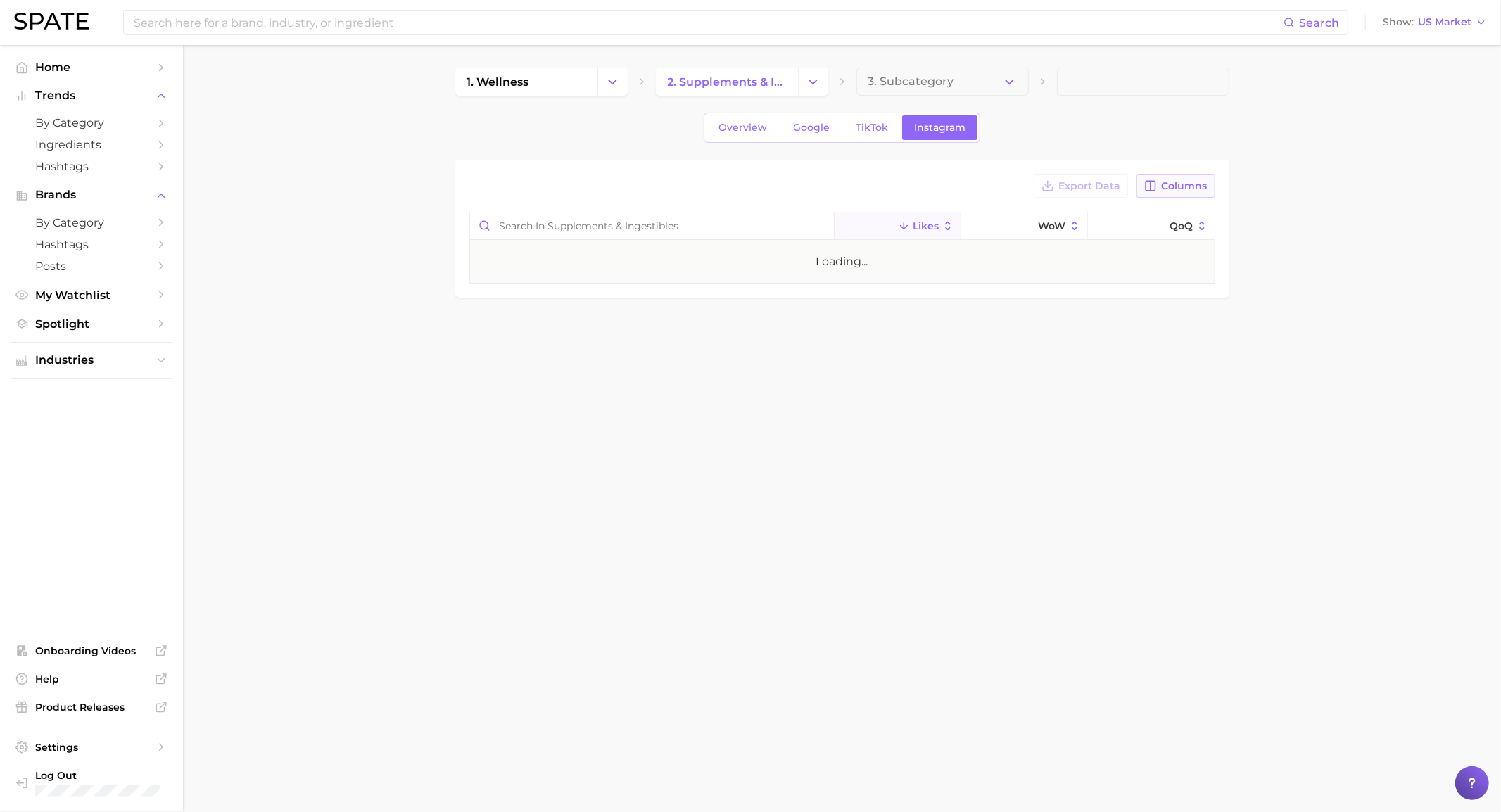
click at [1156, 184] on icon "button" at bounding box center [1151, 186] width 12 height 12
click at [1056, 233] on span "Increase MoM" at bounding box center [1059, 235] width 81 height 12
click at [1037, 256] on span "MoM" at bounding box center [1034, 259] width 28 height 12
click at [1039, 277] on span "Increase WoW" at bounding box center [1061, 283] width 83 height 12
click at [1042, 326] on span "Increase QoQ" at bounding box center [1058, 331] width 77 height 12
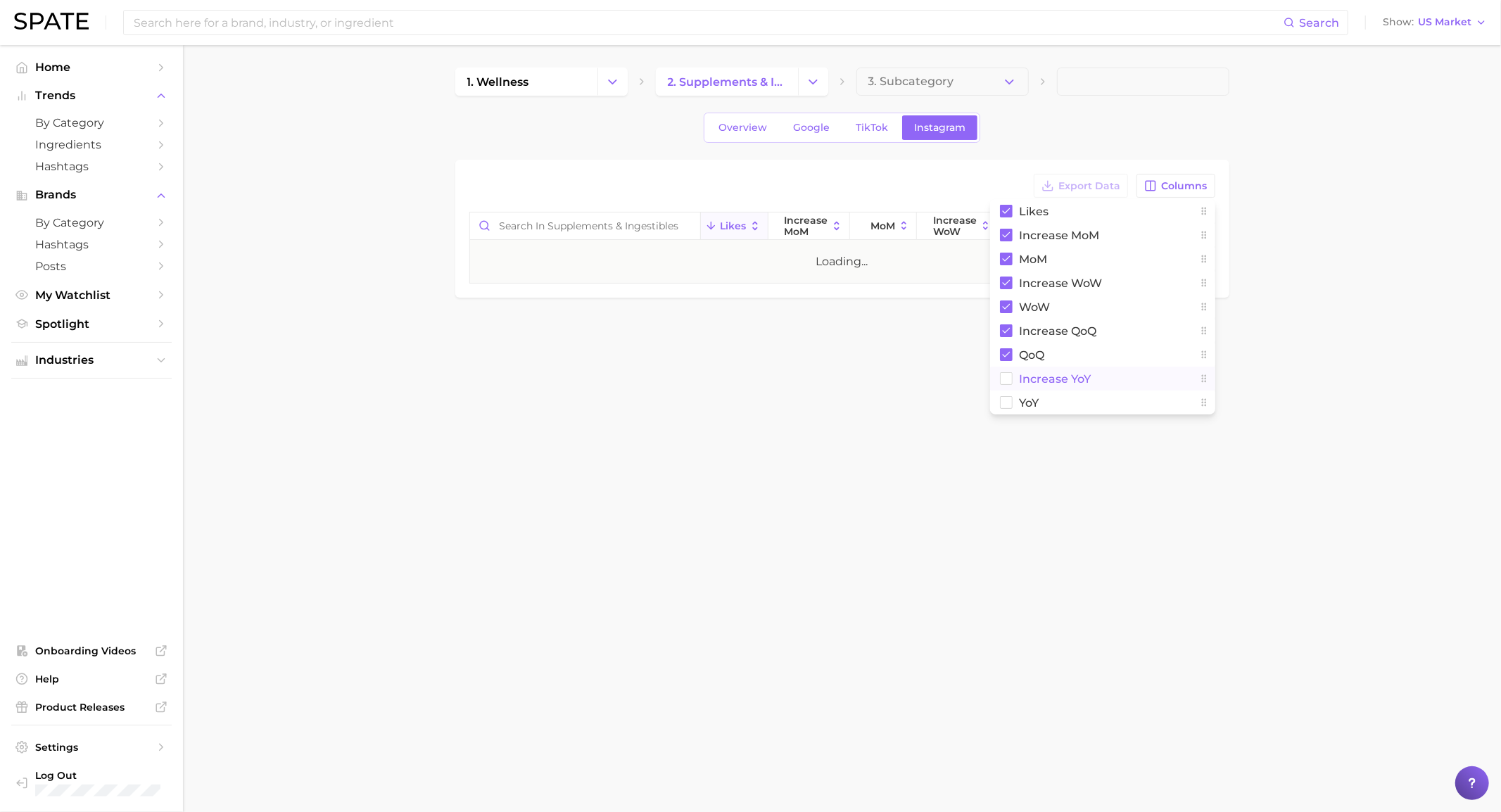
click at [1023, 369] on button "Increase YoY" at bounding box center [1103, 378] width 225 height 24
click at [1021, 394] on button "YoY" at bounding box center [1103, 402] width 225 height 24
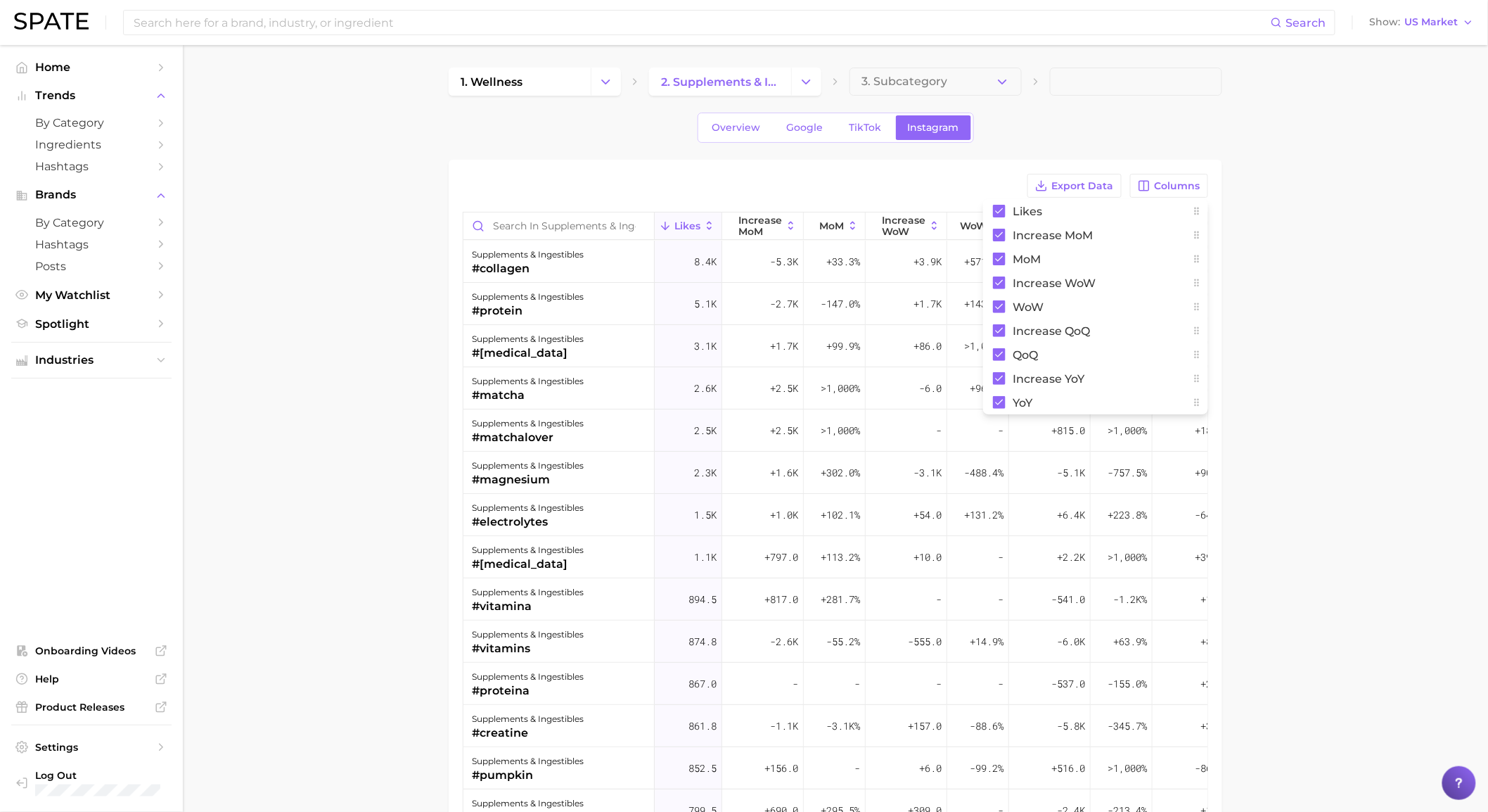
click at [1261, 249] on main "1. wellness 2. supplements & ingestibles 3. Subcategory Overview Google TikTok …" at bounding box center [836, 576] width 1306 height 1062
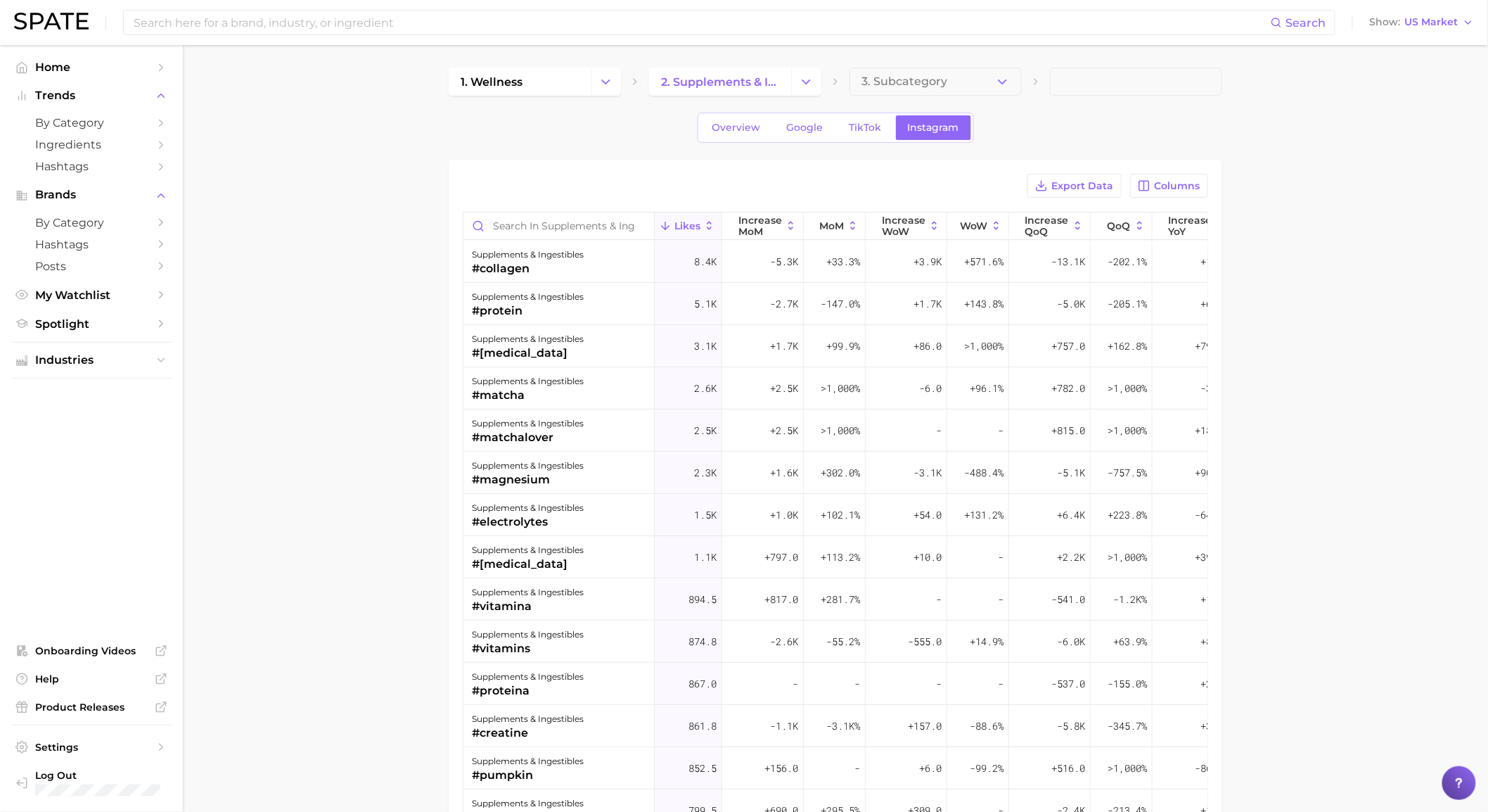
click at [1261, 249] on main "1. wellness 2. supplements & ingestibles 3. Subcategory Overview Google TikTok …" at bounding box center [836, 576] width 1306 height 1062
click at [1070, 174] on button "Export Data" at bounding box center [1075, 185] width 95 height 24
click at [640, 123] on div "Overview Google TikTok Instagram" at bounding box center [835, 127] width 774 height 30
click at [616, 86] on button "Change Category" at bounding box center [606, 81] width 30 height 28
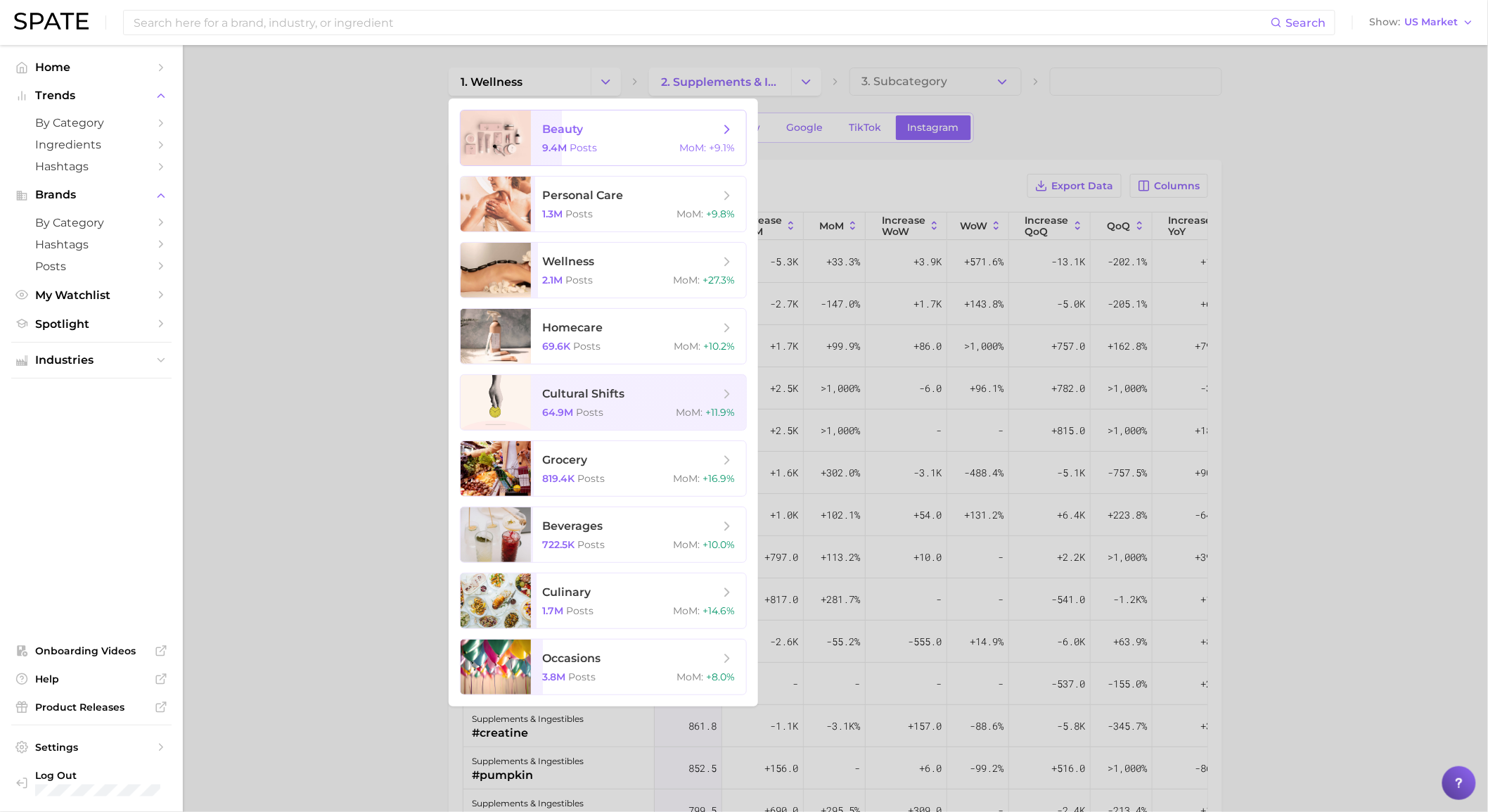
click at [619, 151] on div "9.4m Posts MoM : +9.1%" at bounding box center [639, 148] width 193 height 12
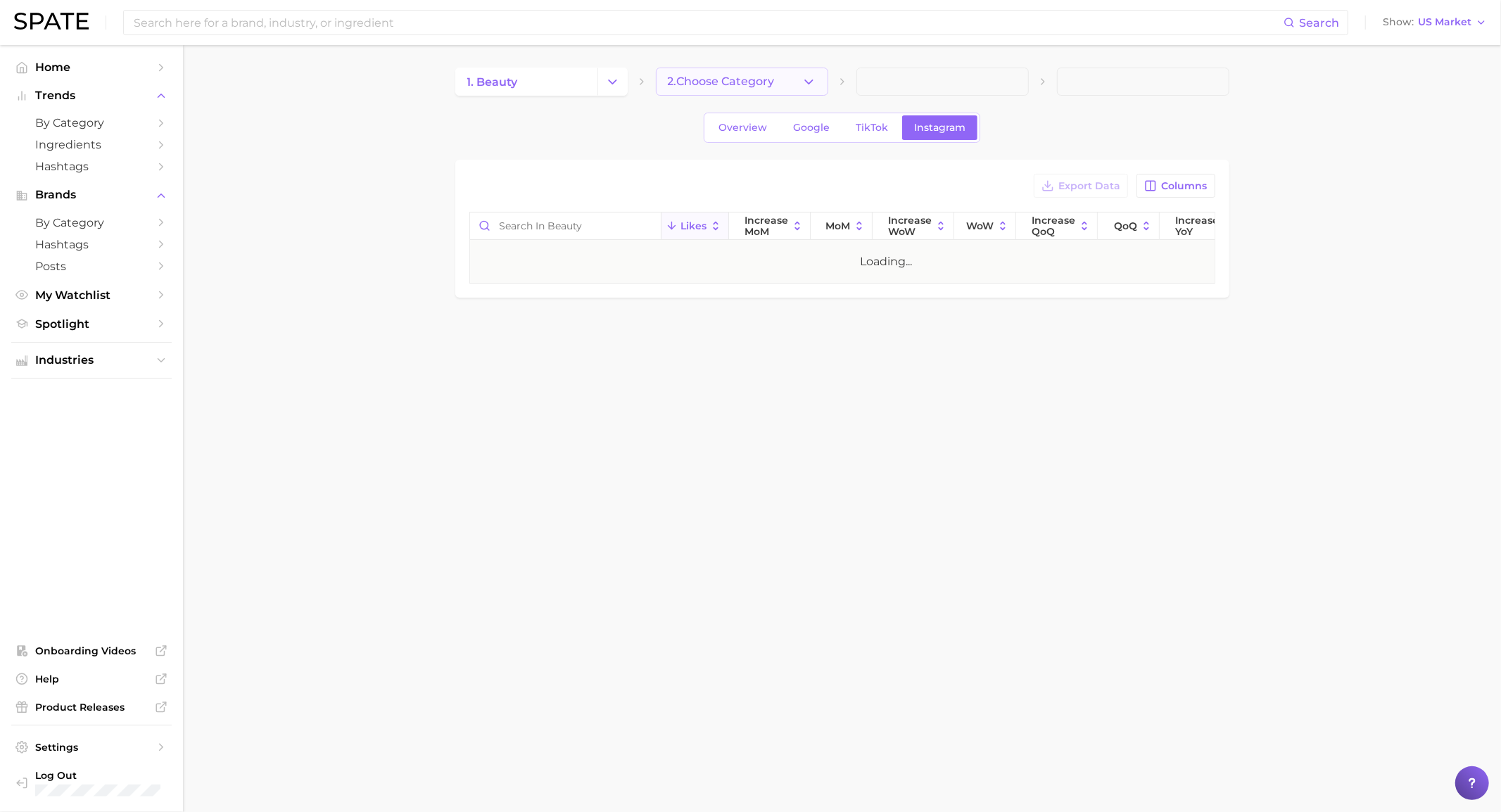
click at [740, 90] on button "2. Choose Category" at bounding box center [742, 81] width 173 height 28
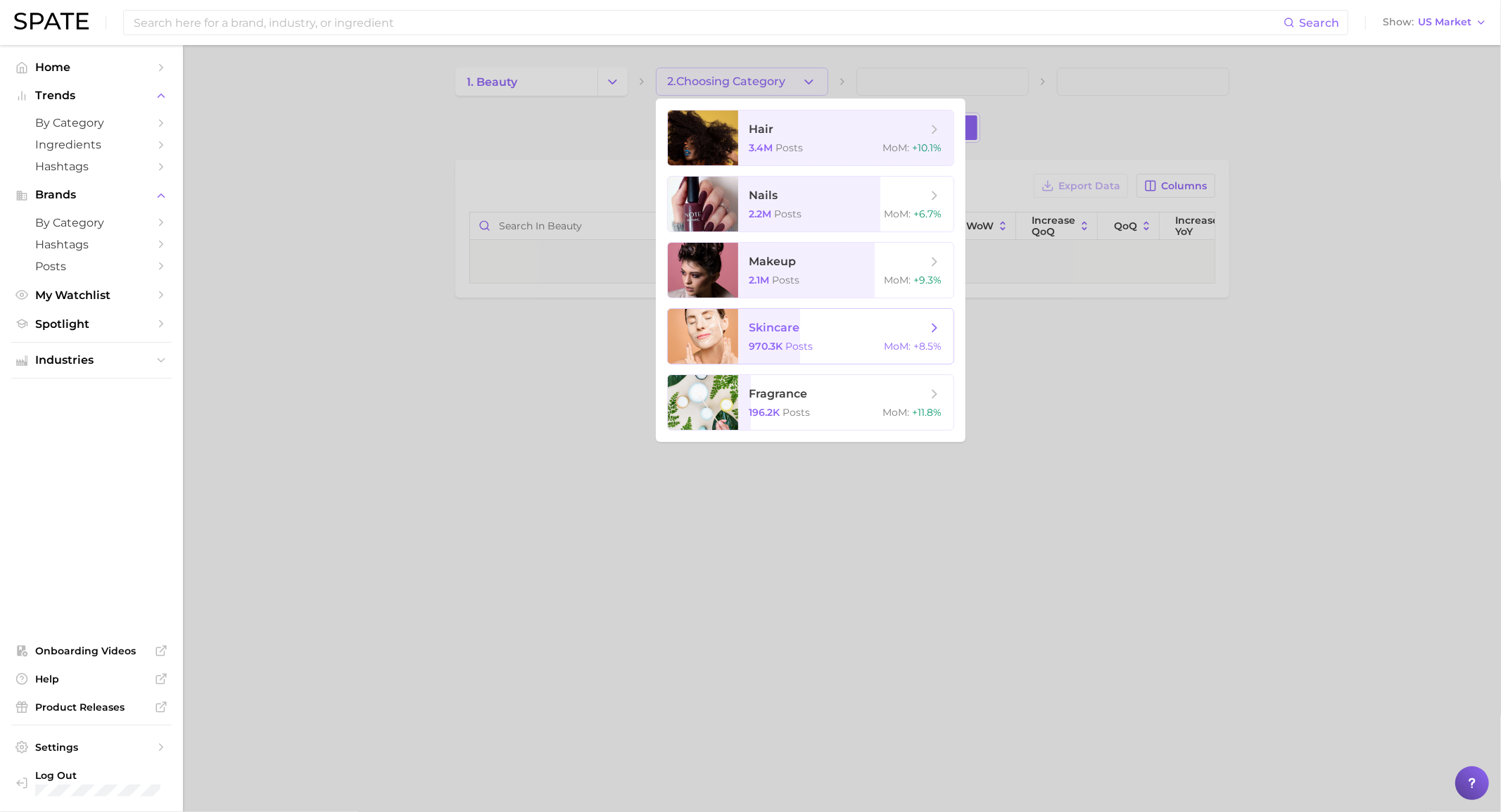
click at [740, 333] on span "skincare 970.3k Posts MoM : +8.5%" at bounding box center [845, 336] width 215 height 55
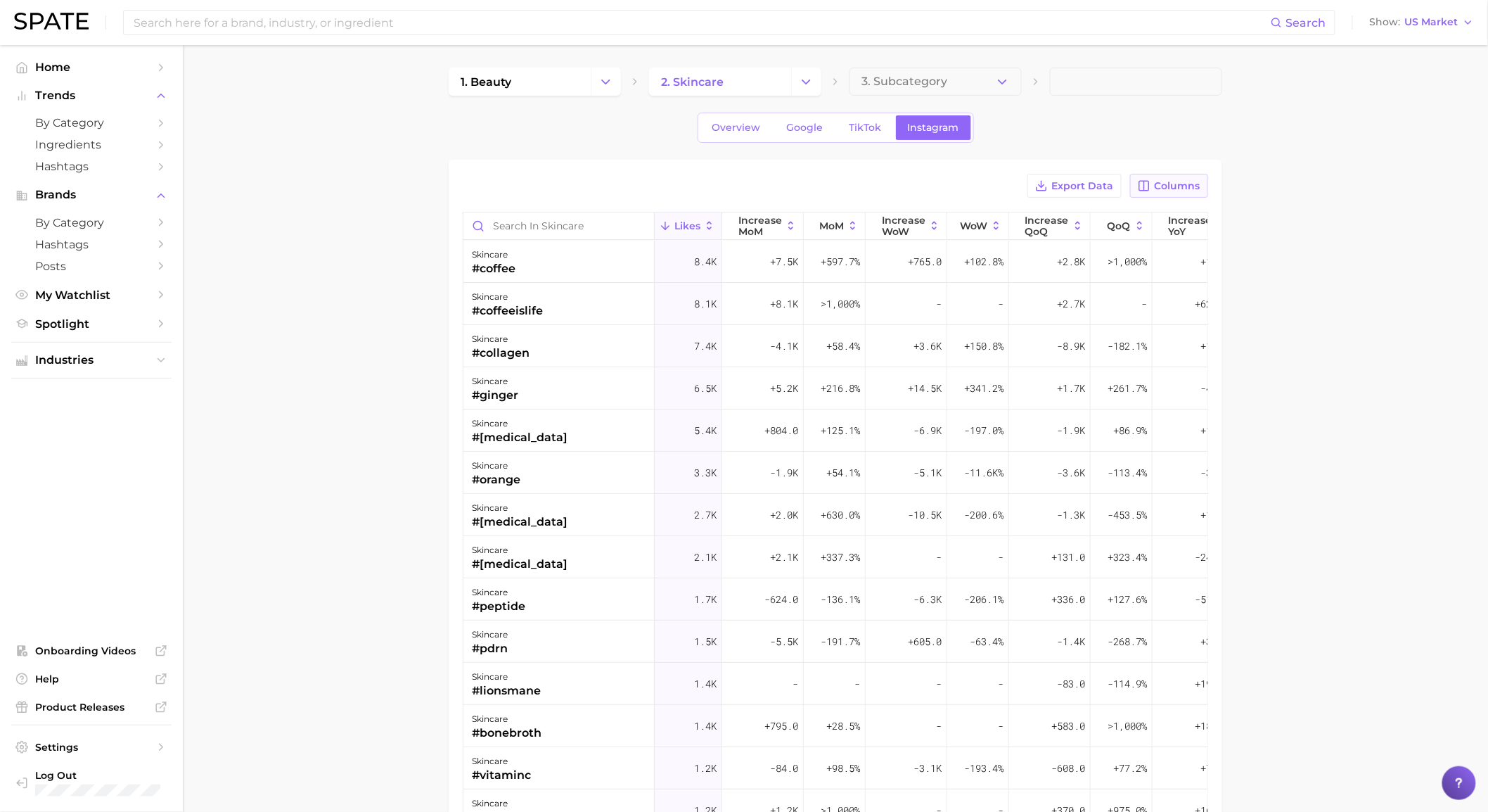
click at [1187, 191] on span "Columns" at bounding box center [1178, 187] width 46 height 12
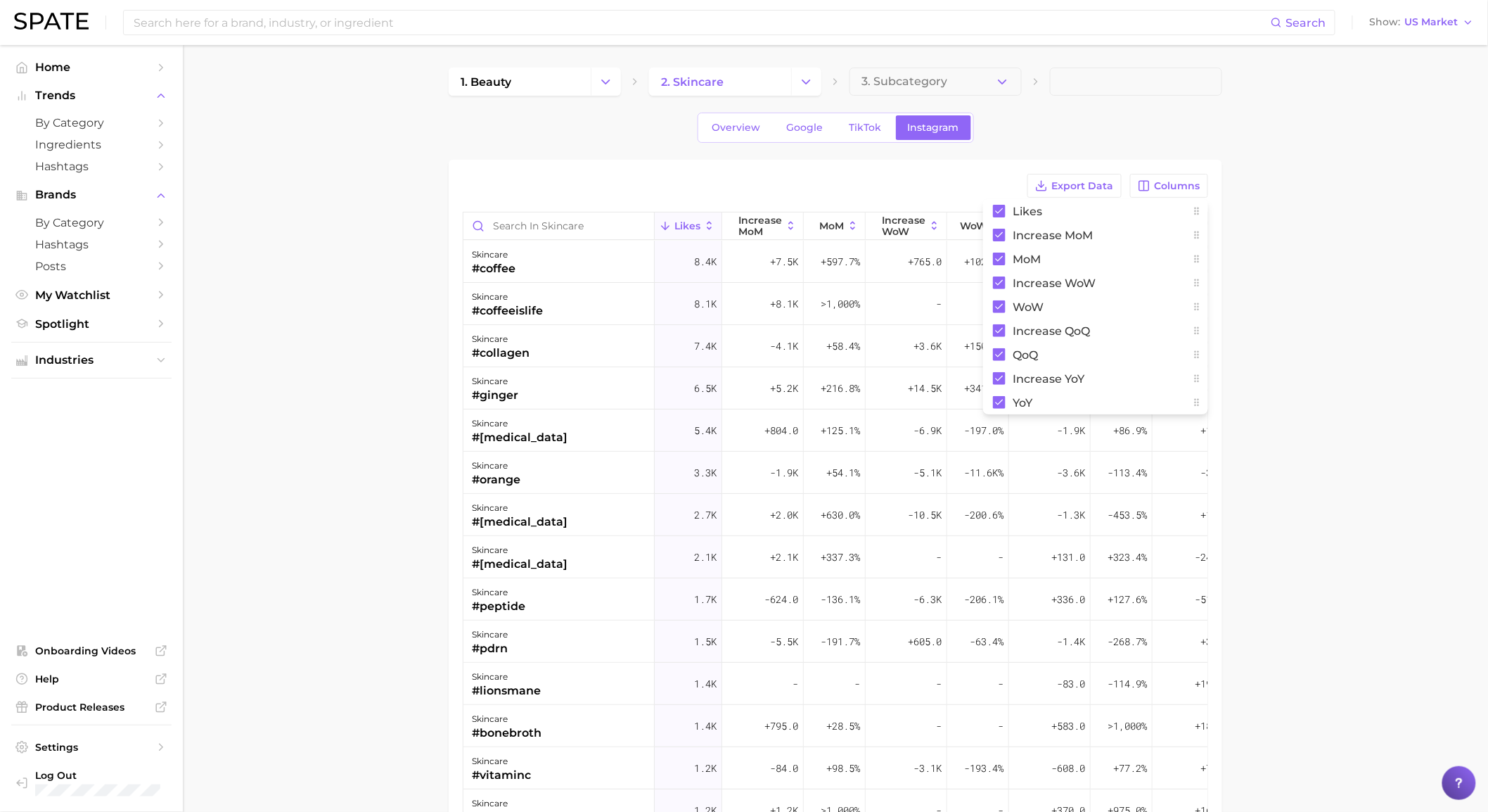
click at [1278, 187] on main "1. beauty 2. skincare 3. Subcategory Overview Google TikTok Instagram Export Da…" at bounding box center [836, 576] width 1306 height 1062
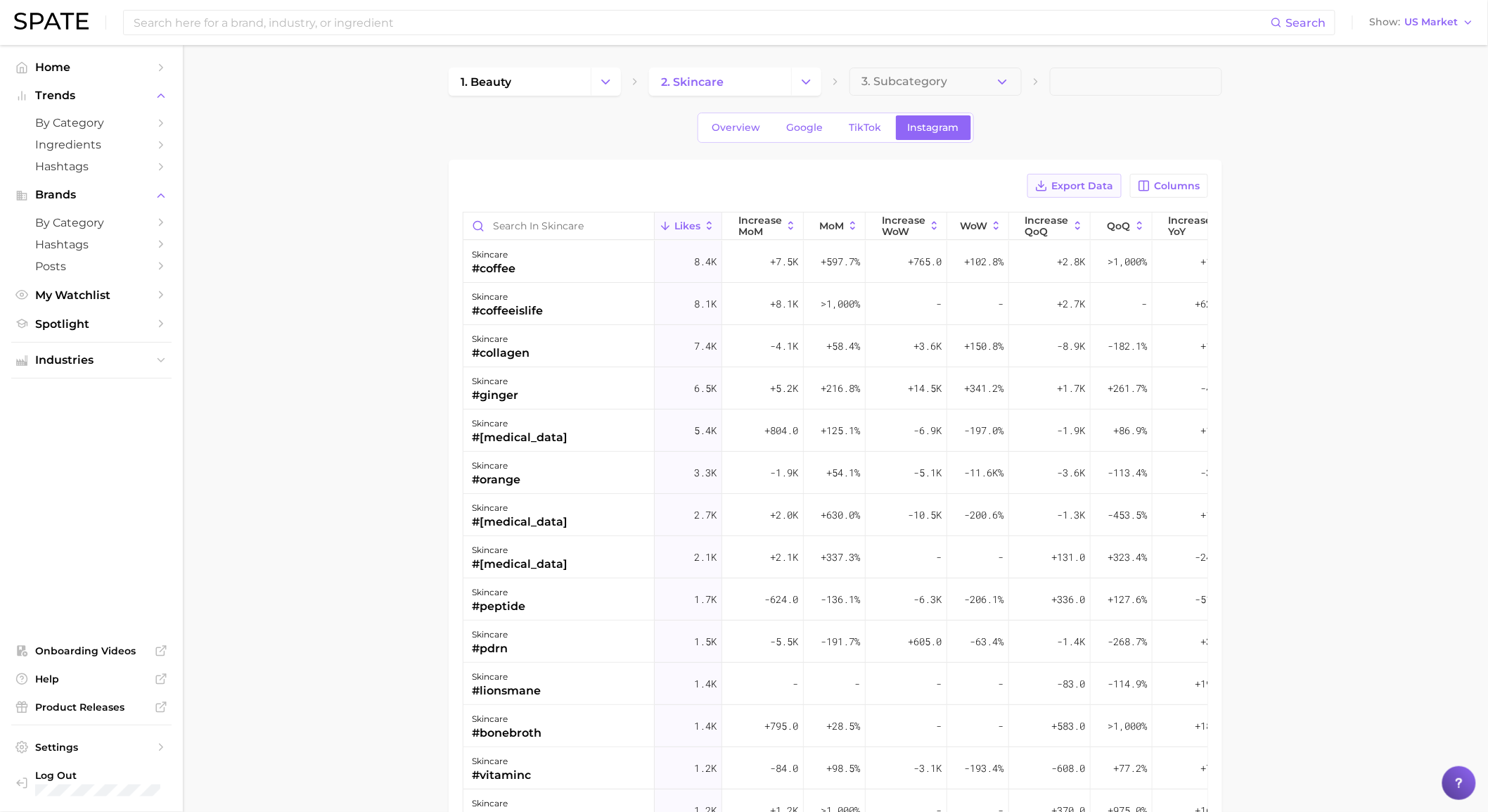
click at [1116, 197] on button "Export Data" at bounding box center [1075, 185] width 95 height 24
click at [856, 134] on span "TikTok" at bounding box center [865, 128] width 33 height 12
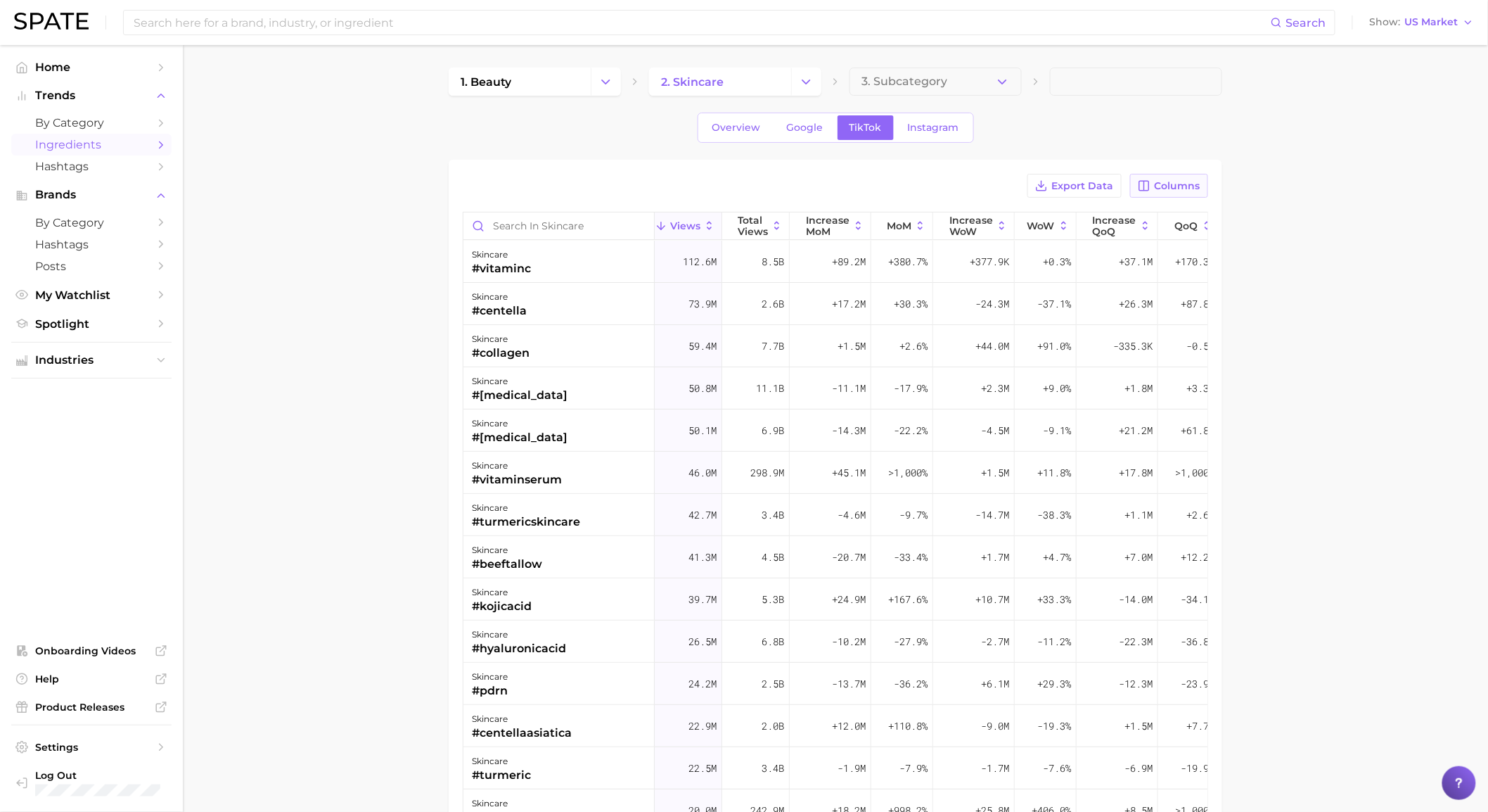
click at [1193, 183] on span "Columns" at bounding box center [1178, 187] width 46 height 12
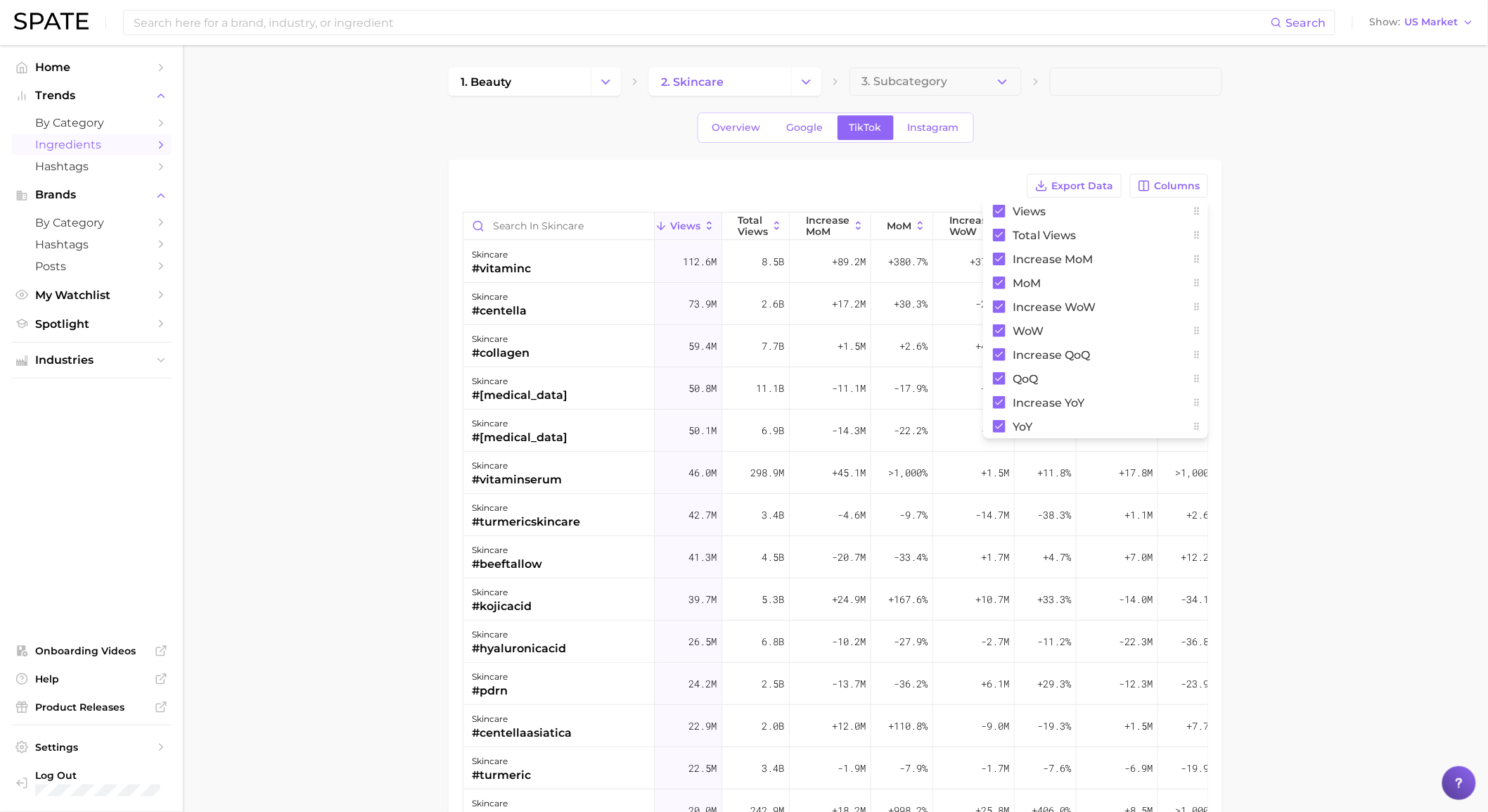
click at [1278, 125] on main "1. beauty 2. skincare 3. Subcategory Overview Google TikTok Instagram Export Da…" at bounding box center [836, 576] width 1306 height 1062
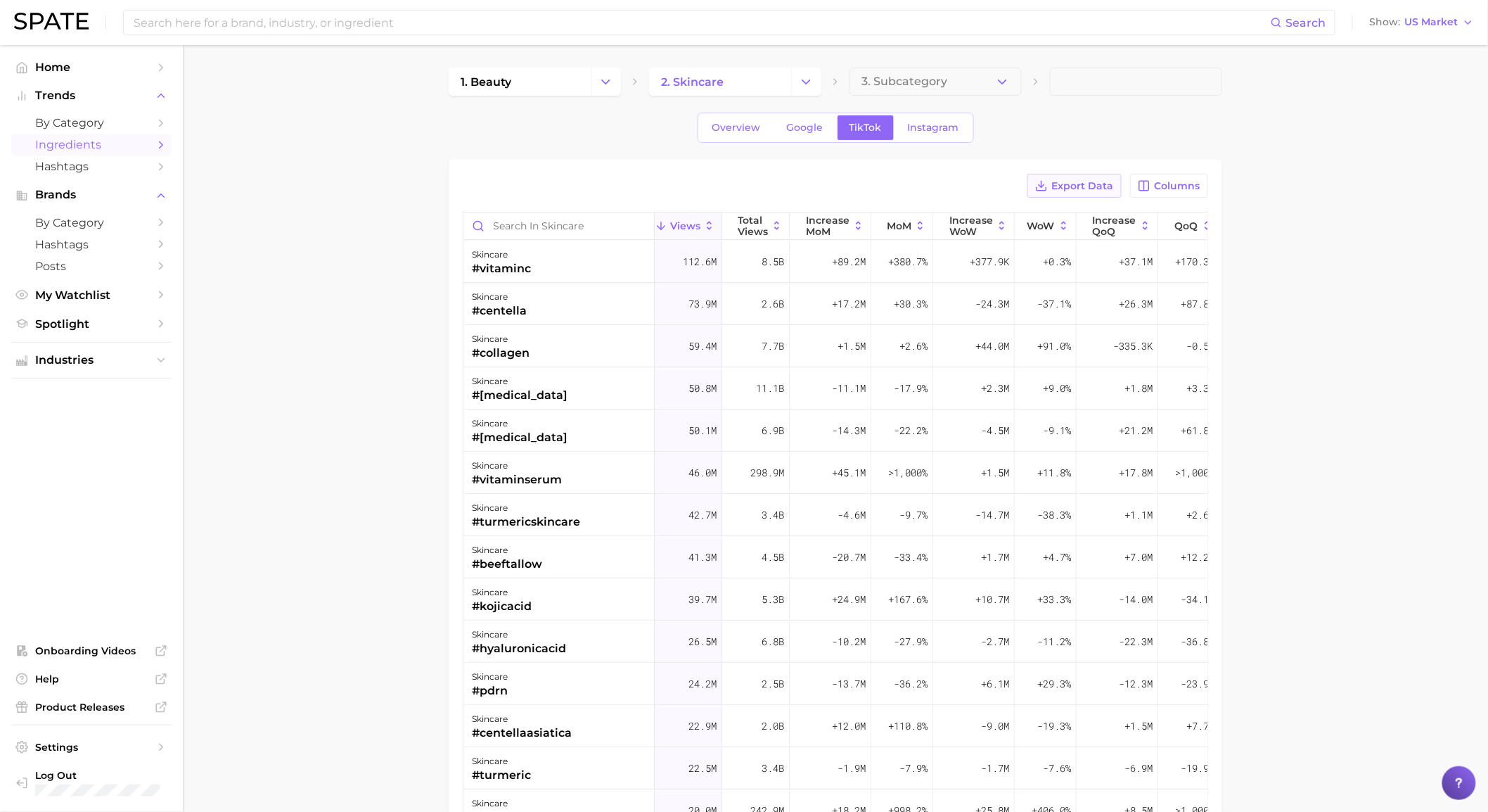
click at [1086, 187] on span "Export Data" at bounding box center [1083, 187] width 62 height 12
click at [816, 128] on span "Google" at bounding box center [805, 128] width 36 height 12
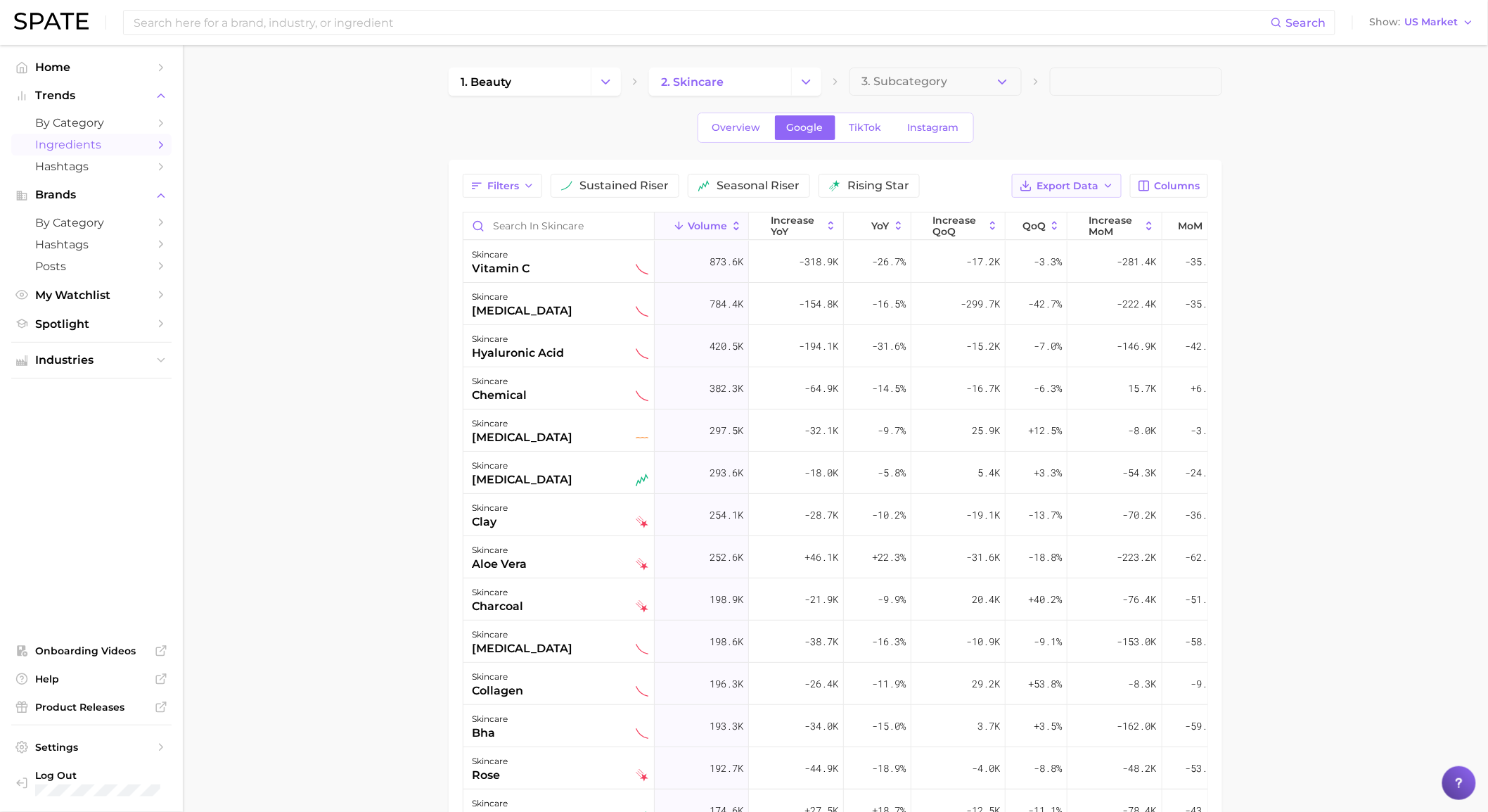
click at [1059, 186] on span "Export Data" at bounding box center [1068, 187] width 62 height 12
click at [1059, 203] on button "Table Data CSV" at bounding box center [1044, 211] width 155 height 26
click at [746, 134] on link "Overview" at bounding box center [737, 127] width 73 height 25
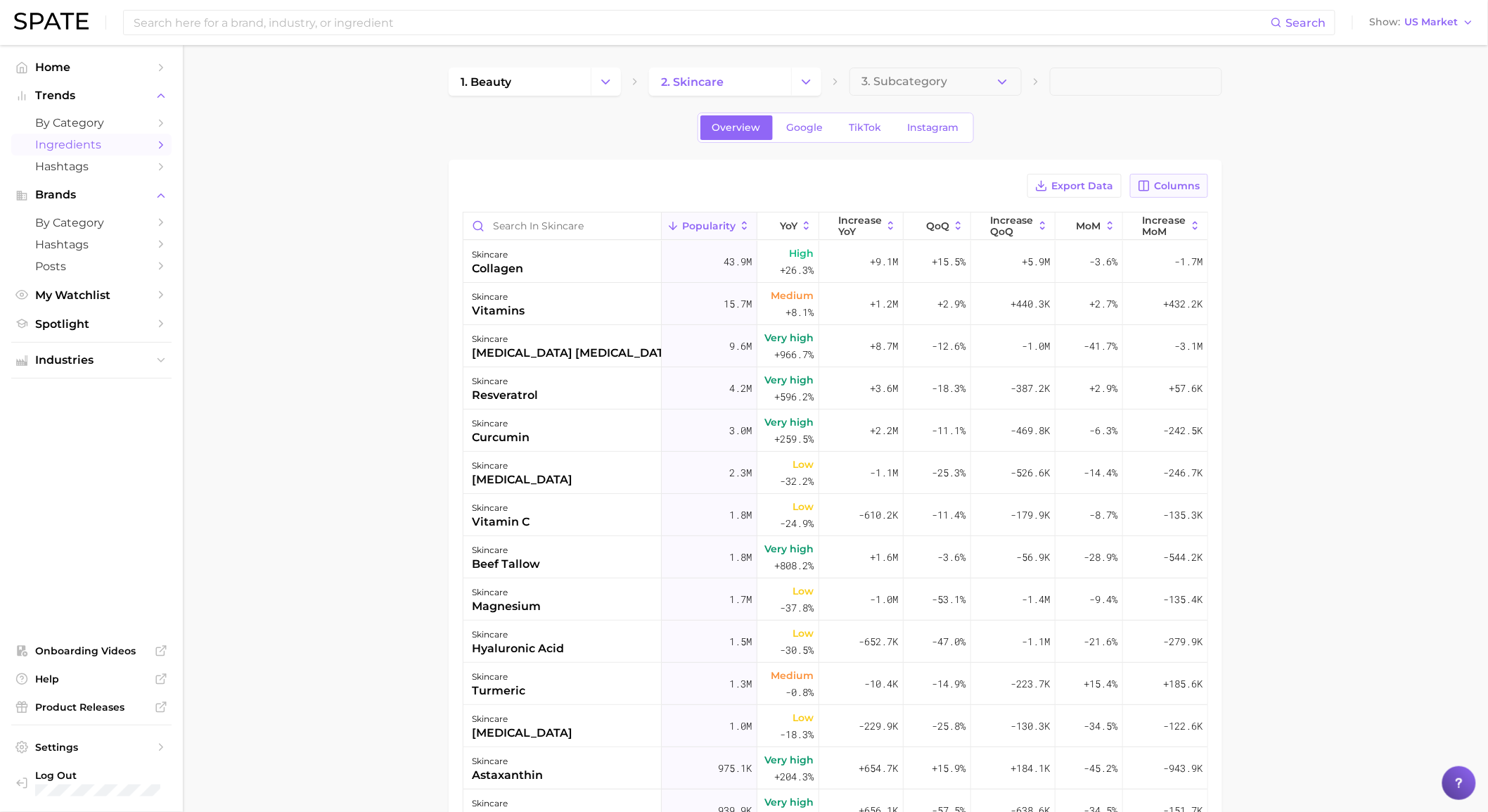
click at [1138, 180] on button "Columns" at bounding box center [1170, 185] width 78 height 24
click at [1121, 157] on div "1. beauty 2. skincare 3. Subcategory Overview Google TikTok Instagram Export Da…" at bounding box center [835, 552] width 774 height 969
click at [1079, 180] on span "Export Data" at bounding box center [1083, 187] width 62 height 12
click at [142, 115] on link "by Category" at bounding box center [91, 122] width 160 height 22
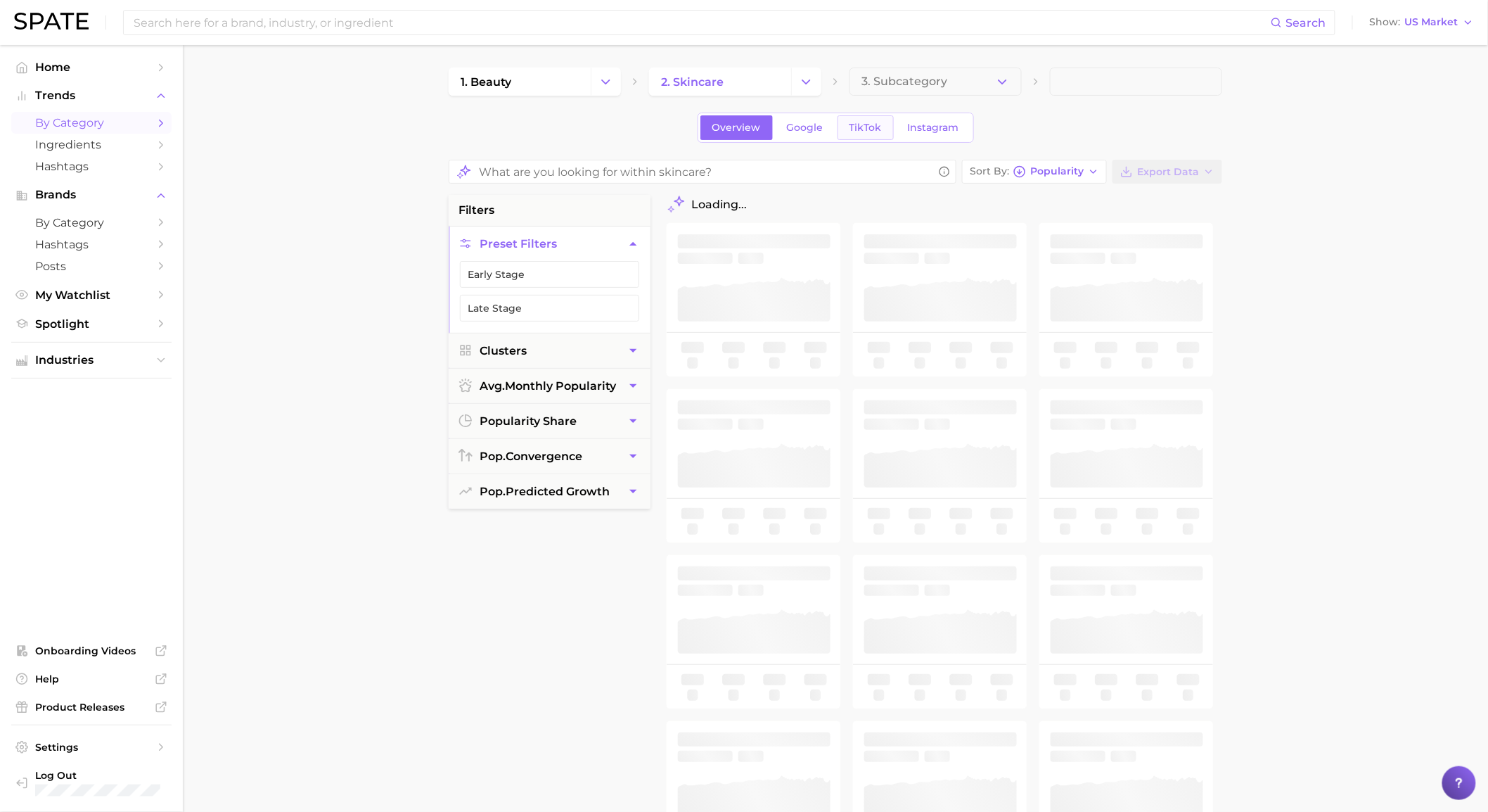
click at [884, 125] on link "TikTok" at bounding box center [866, 127] width 57 height 25
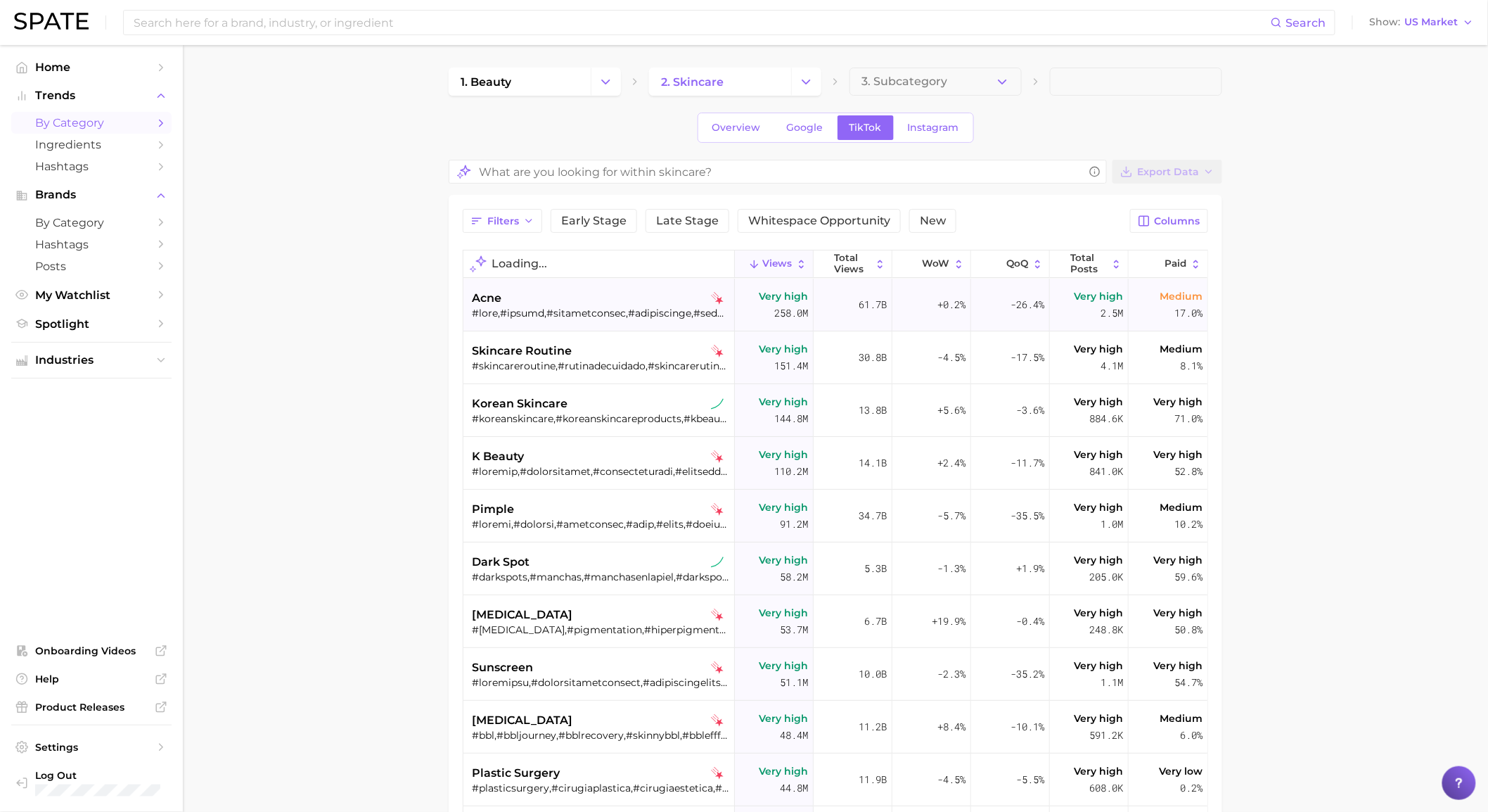
click at [637, 307] on div at bounding box center [600, 313] width 257 height 12
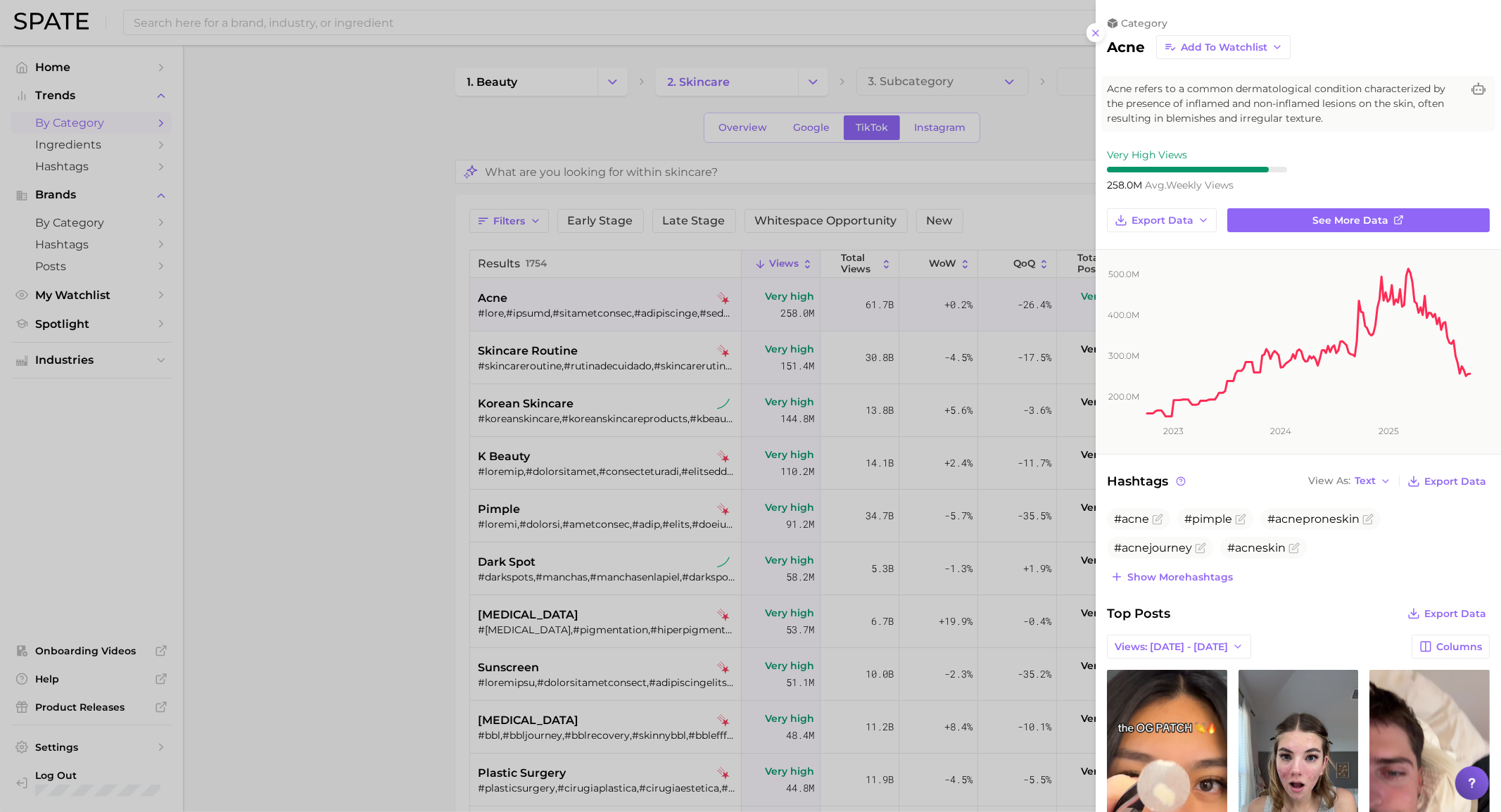
click at [948, 122] on div at bounding box center [750, 406] width 1501 height 812
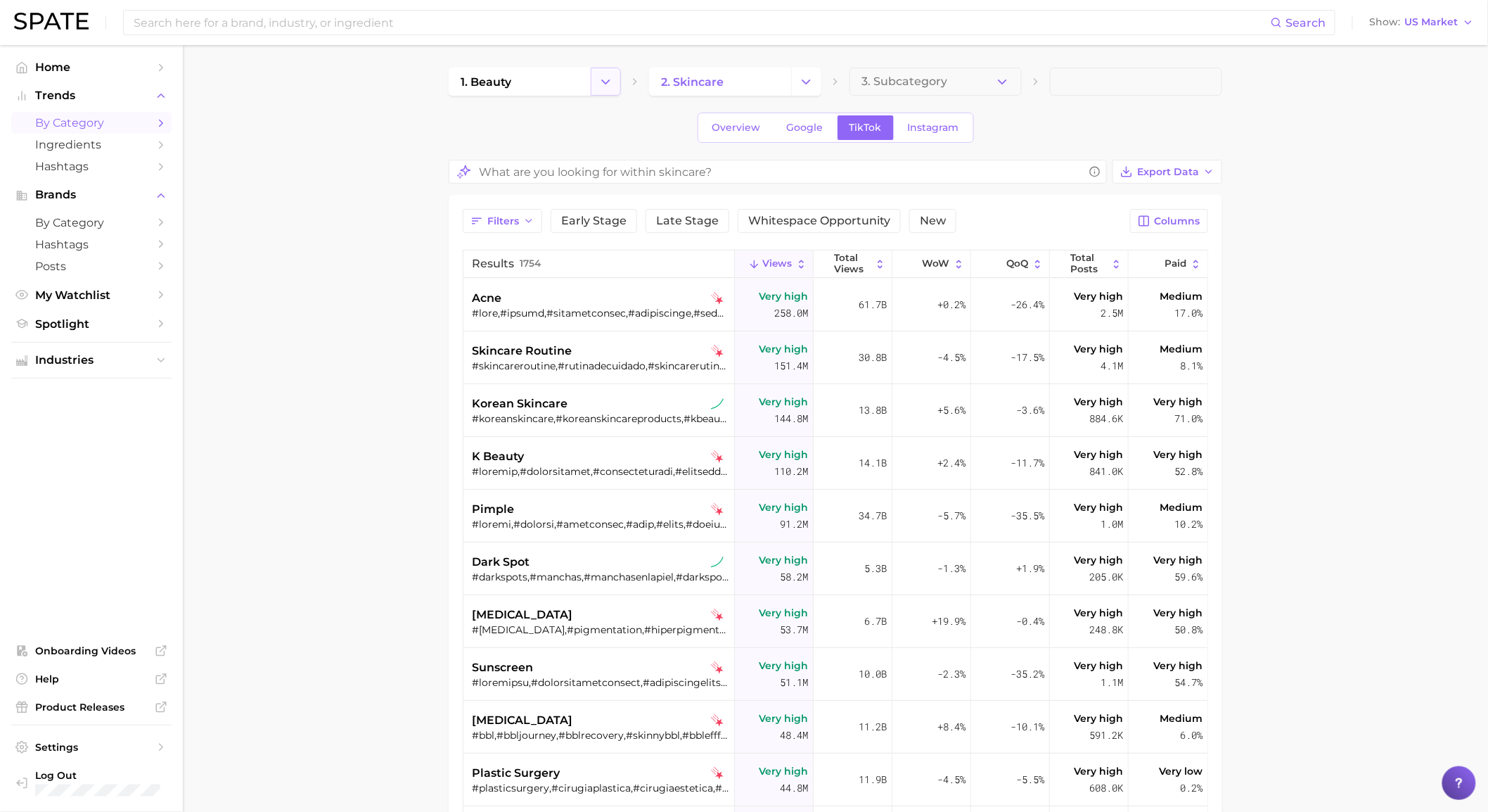
click at [608, 78] on icon "Change Category" at bounding box center [606, 81] width 15 height 15
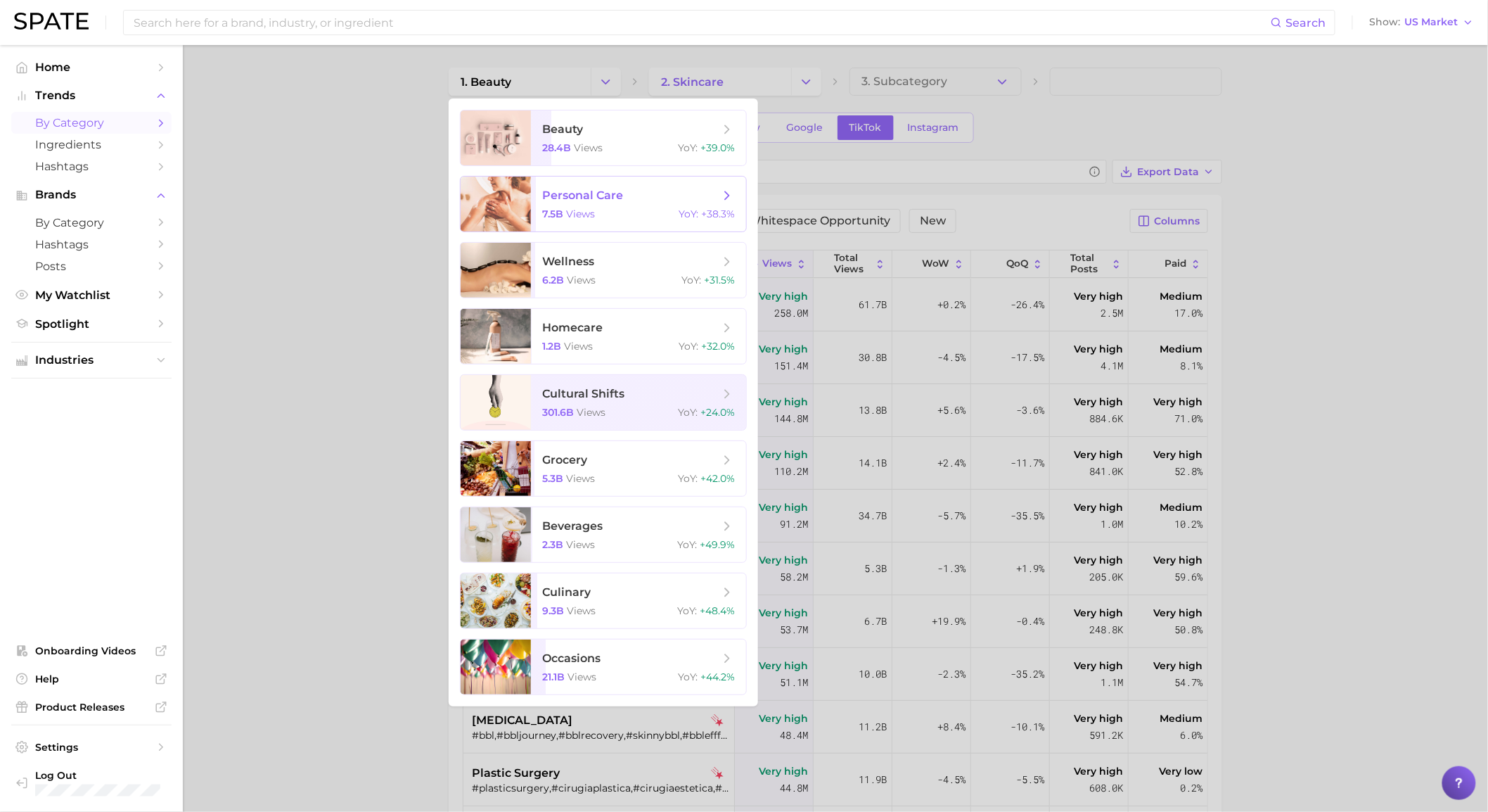
click at [589, 198] on span "personal care" at bounding box center [582, 195] width 81 height 13
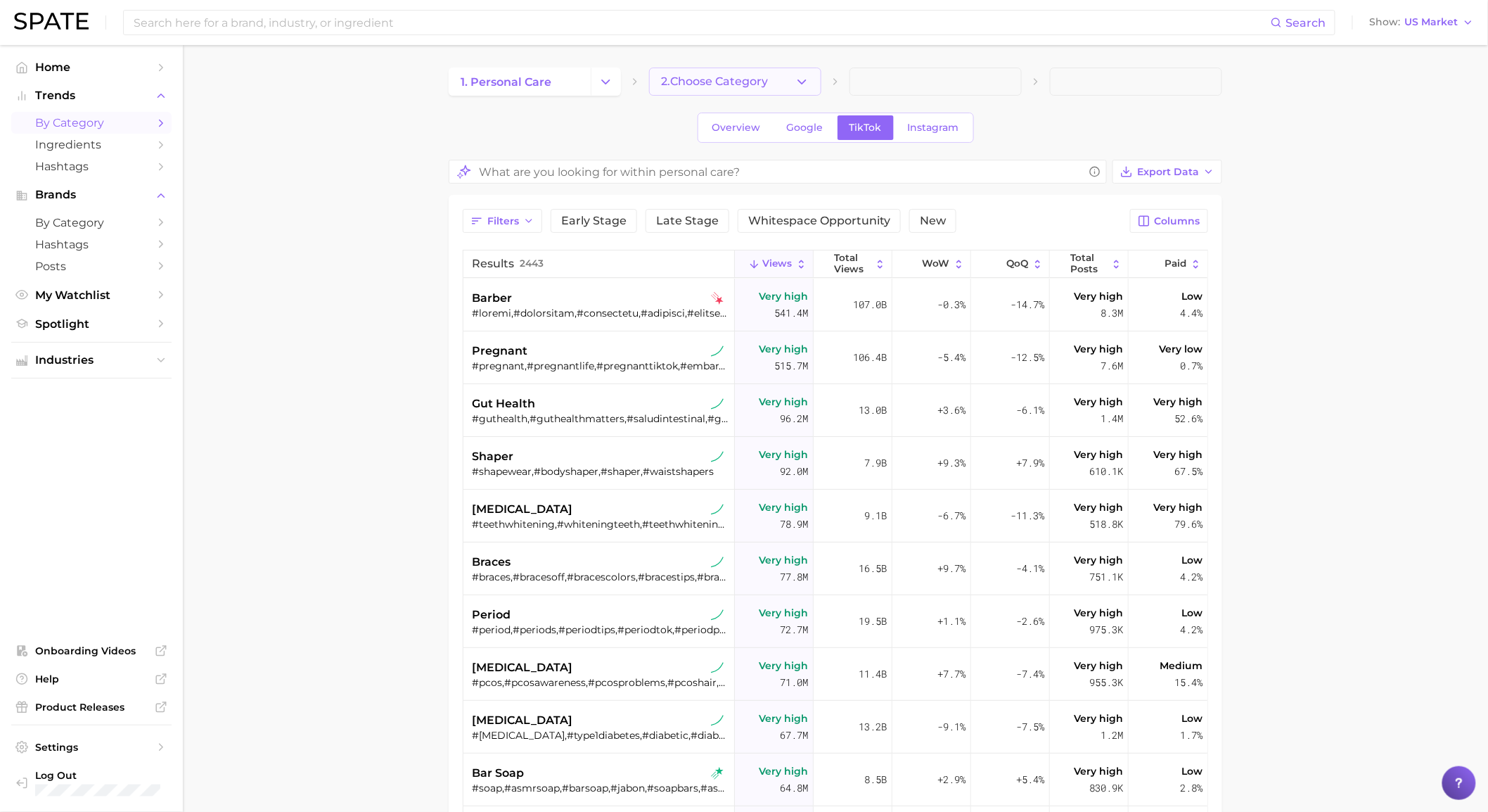
click at [782, 94] on button "2. Choose Category" at bounding box center [735, 81] width 173 height 28
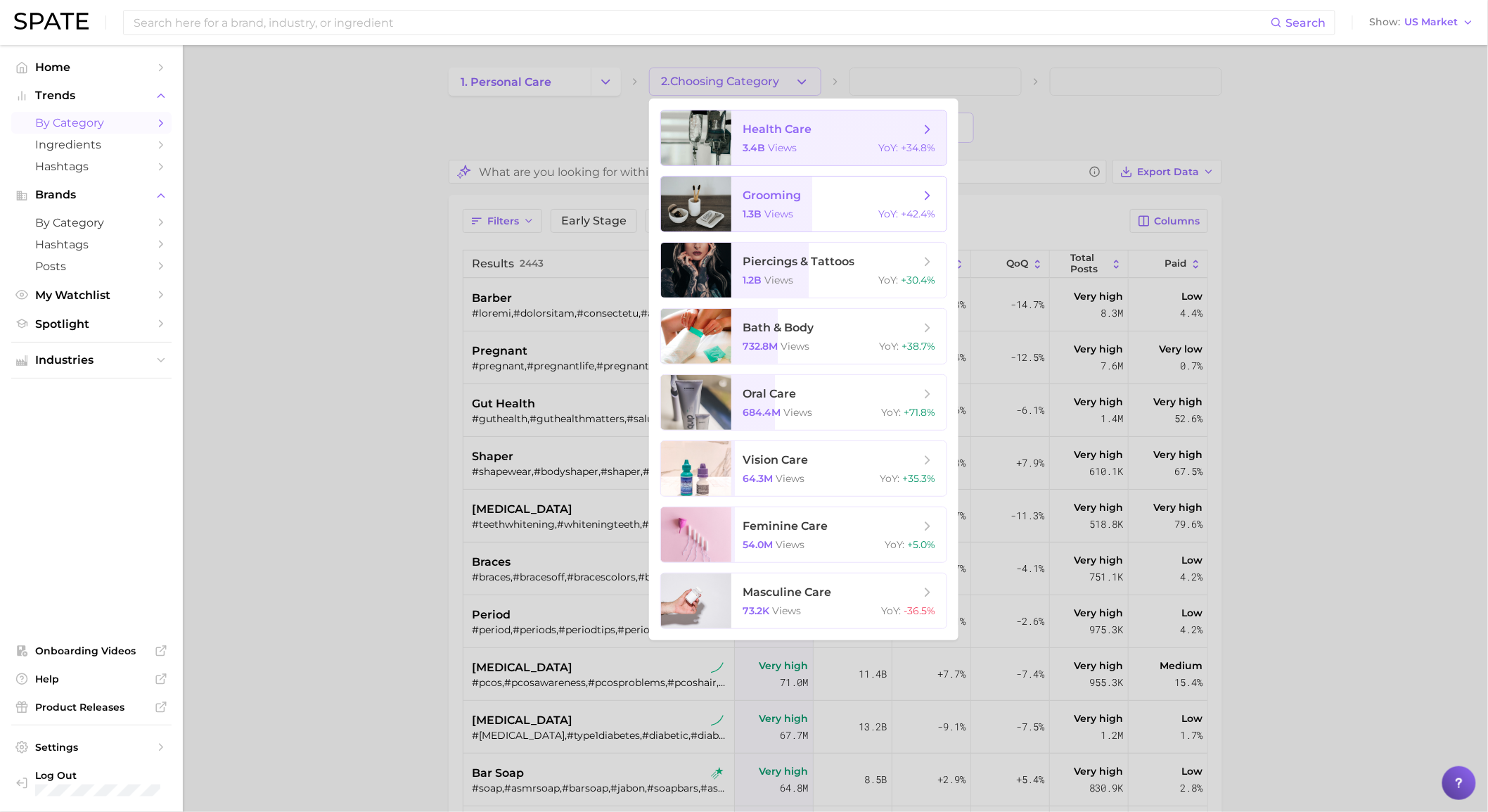
click at [785, 148] on span "views" at bounding box center [782, 148] width 29 height 12
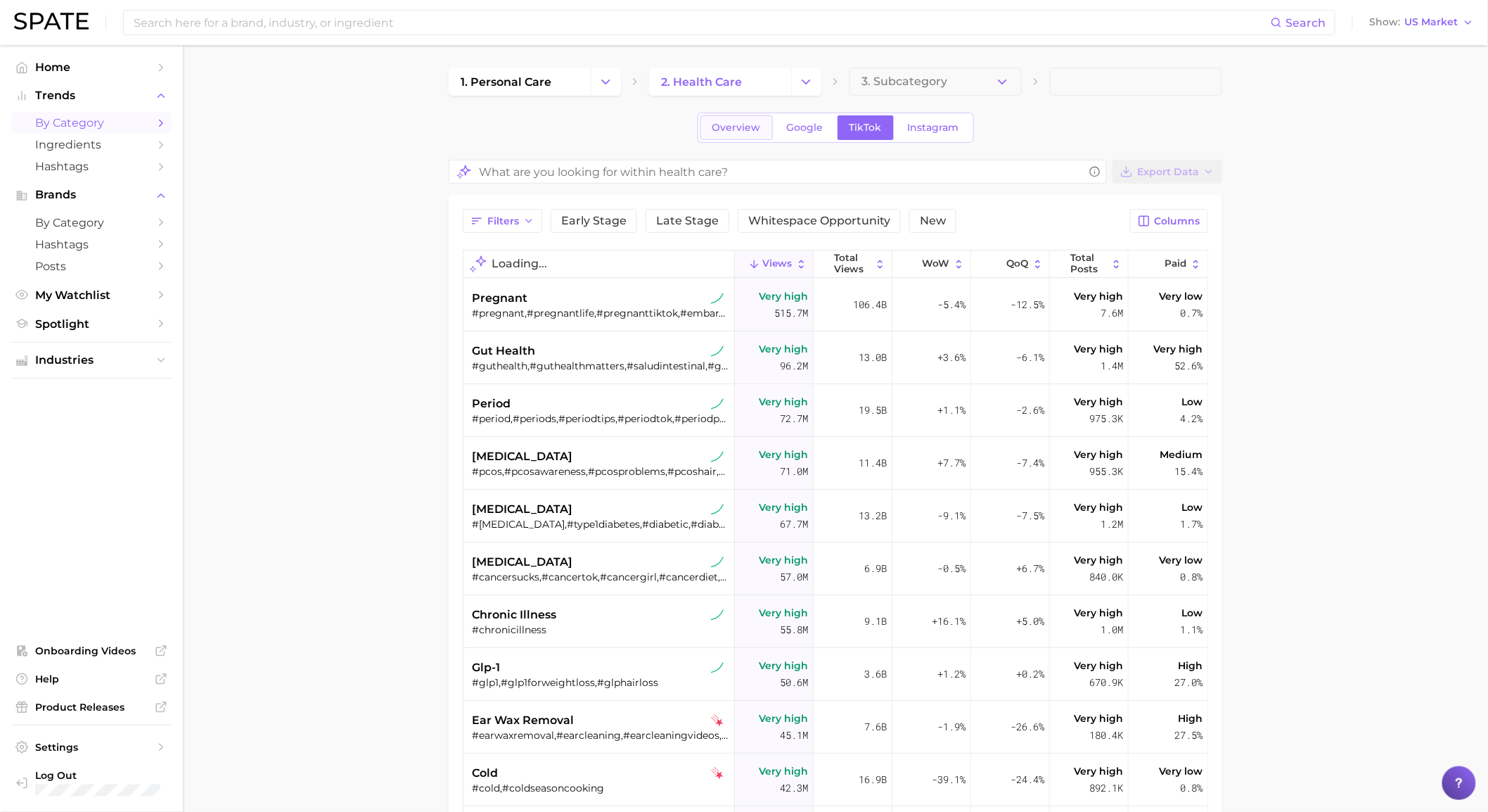
click at [769, 138] on link "Overview" at bounding box center [737, 127] width 73 height 25
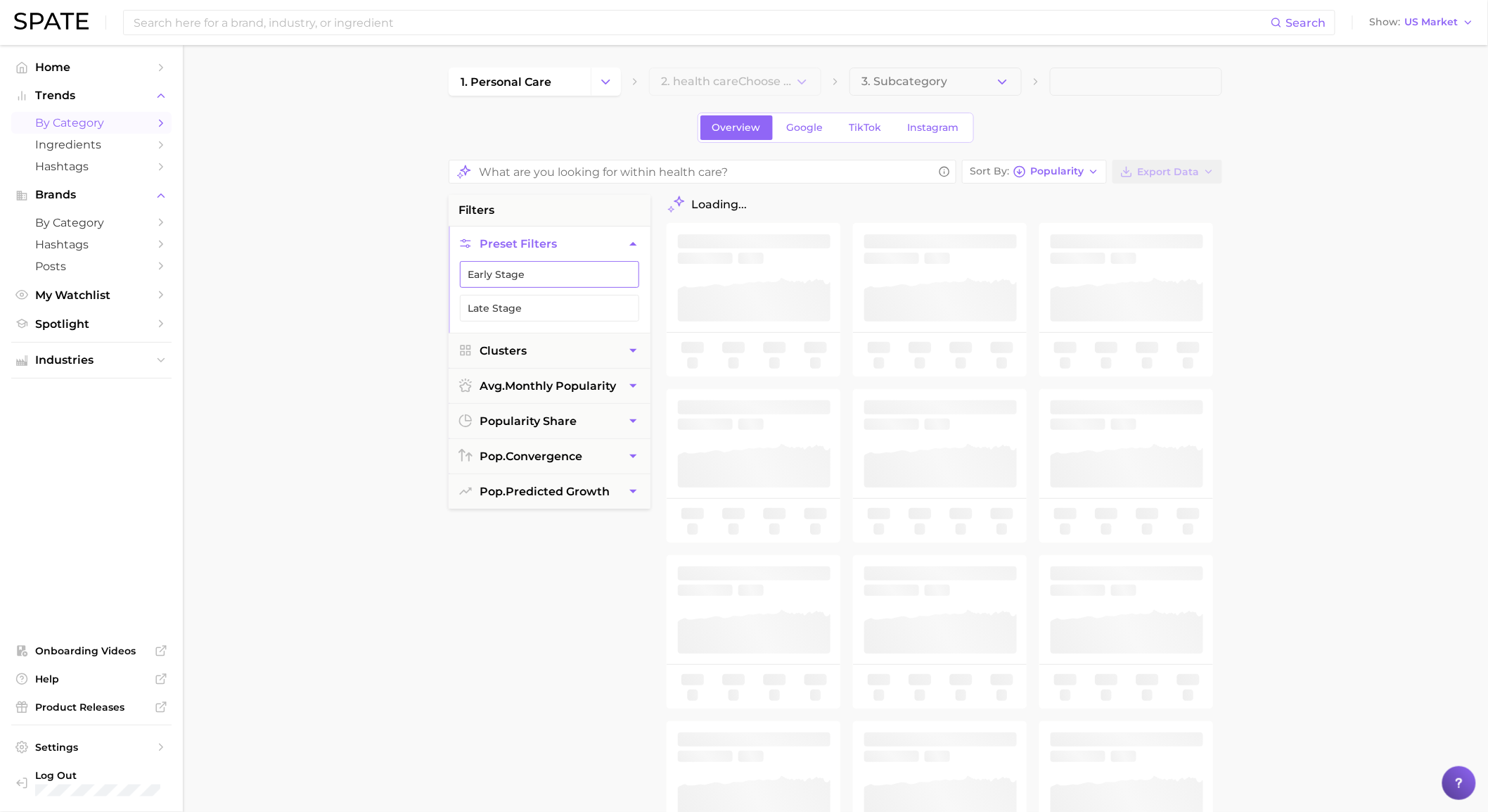
click at [620, 272] on icon "button" at bounding box center [625, 274] width 12 height 11
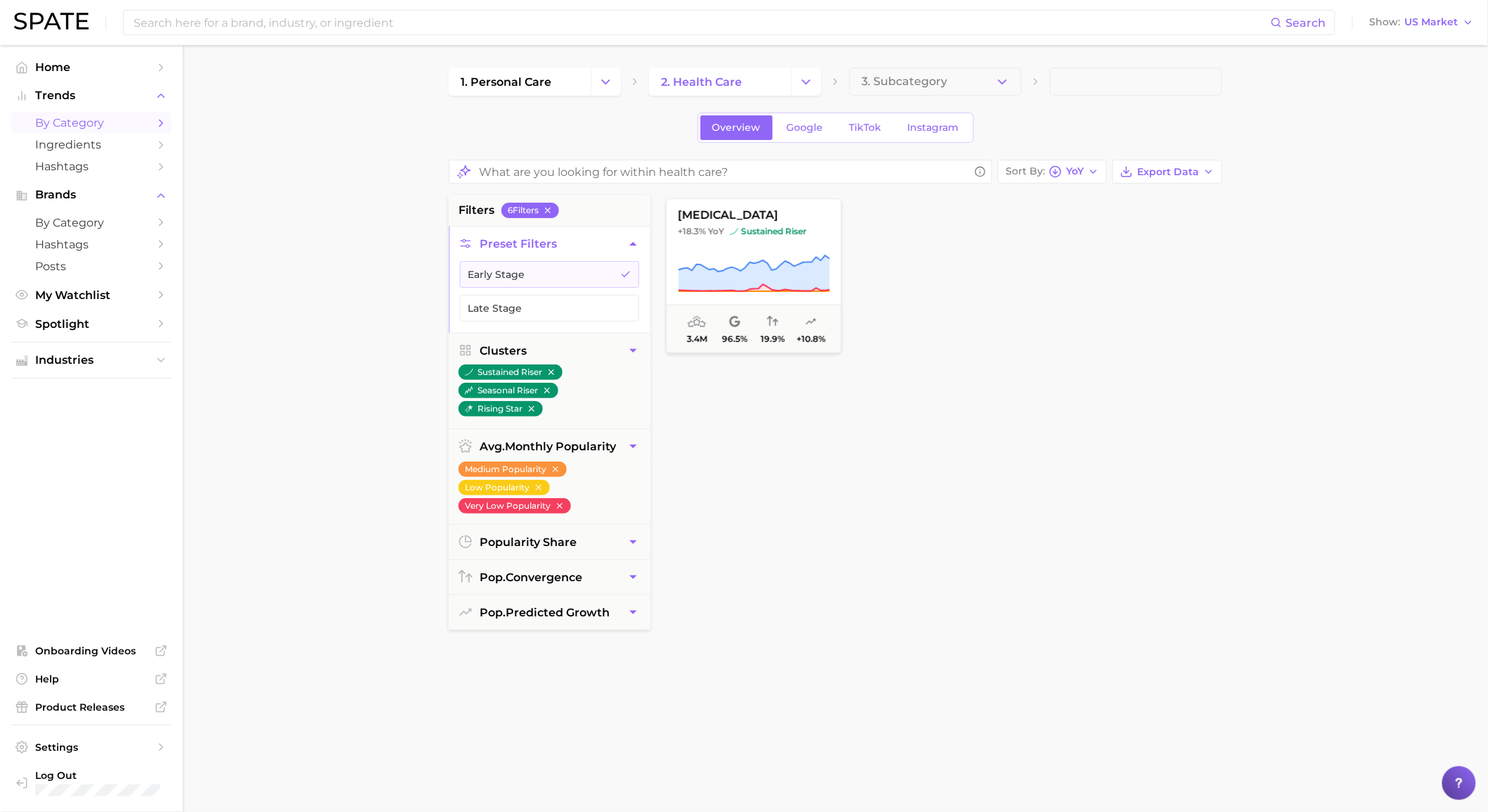
click at [796, 399] on div "[MEDICAL_DATA] +18.3% YoY sustained riser 3.4m 96.5% 19.9% +10.8%" at bounding box center [950, 535] width 582 height 682
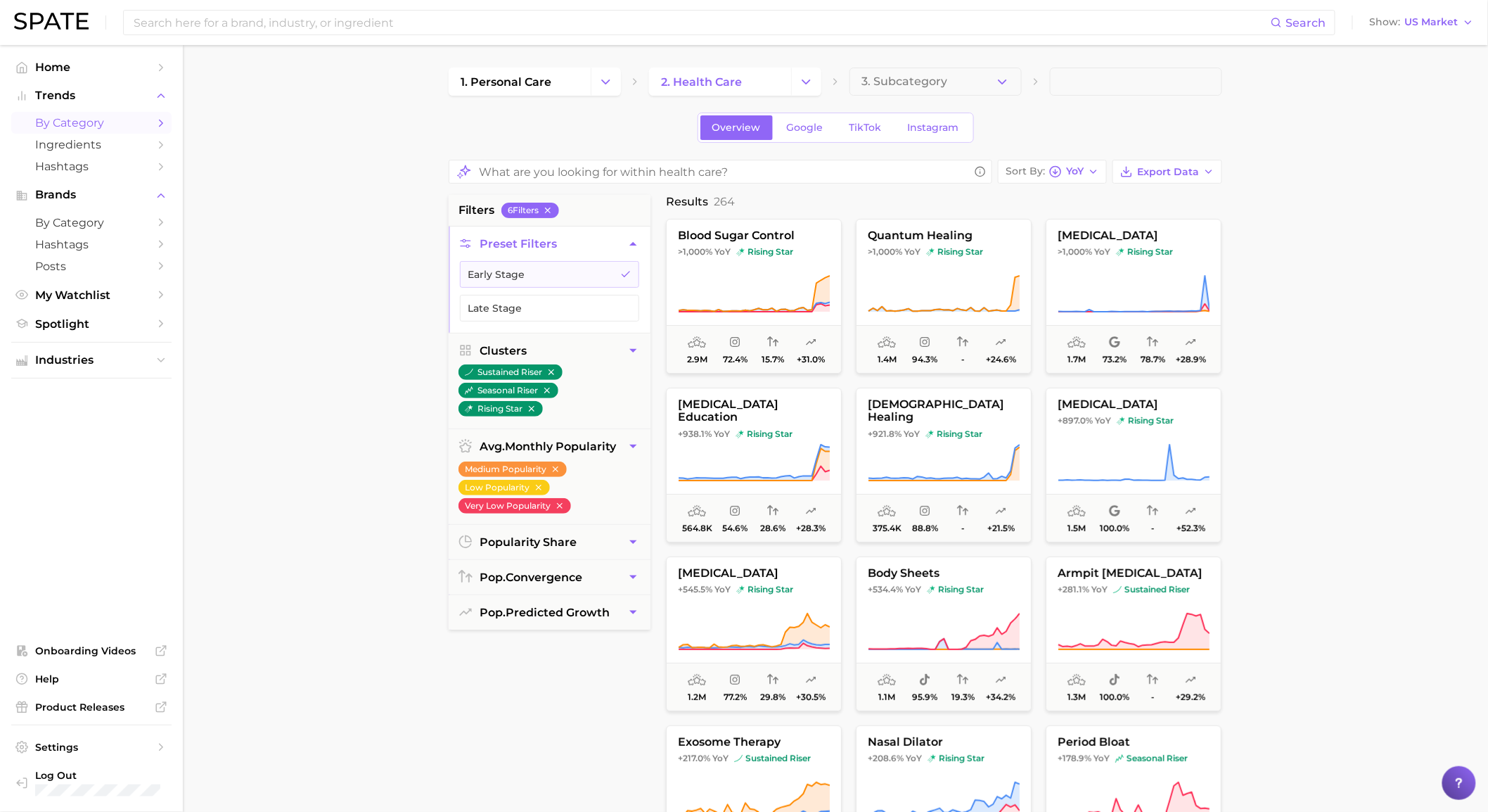
click at [549, 294] on ul "Early Stage Late Stage" at bounding box center [549, 296] width 202 height 72
click at [551, 295] on button "Late Stage" at bounding box center [549, 308] width 180 height 27
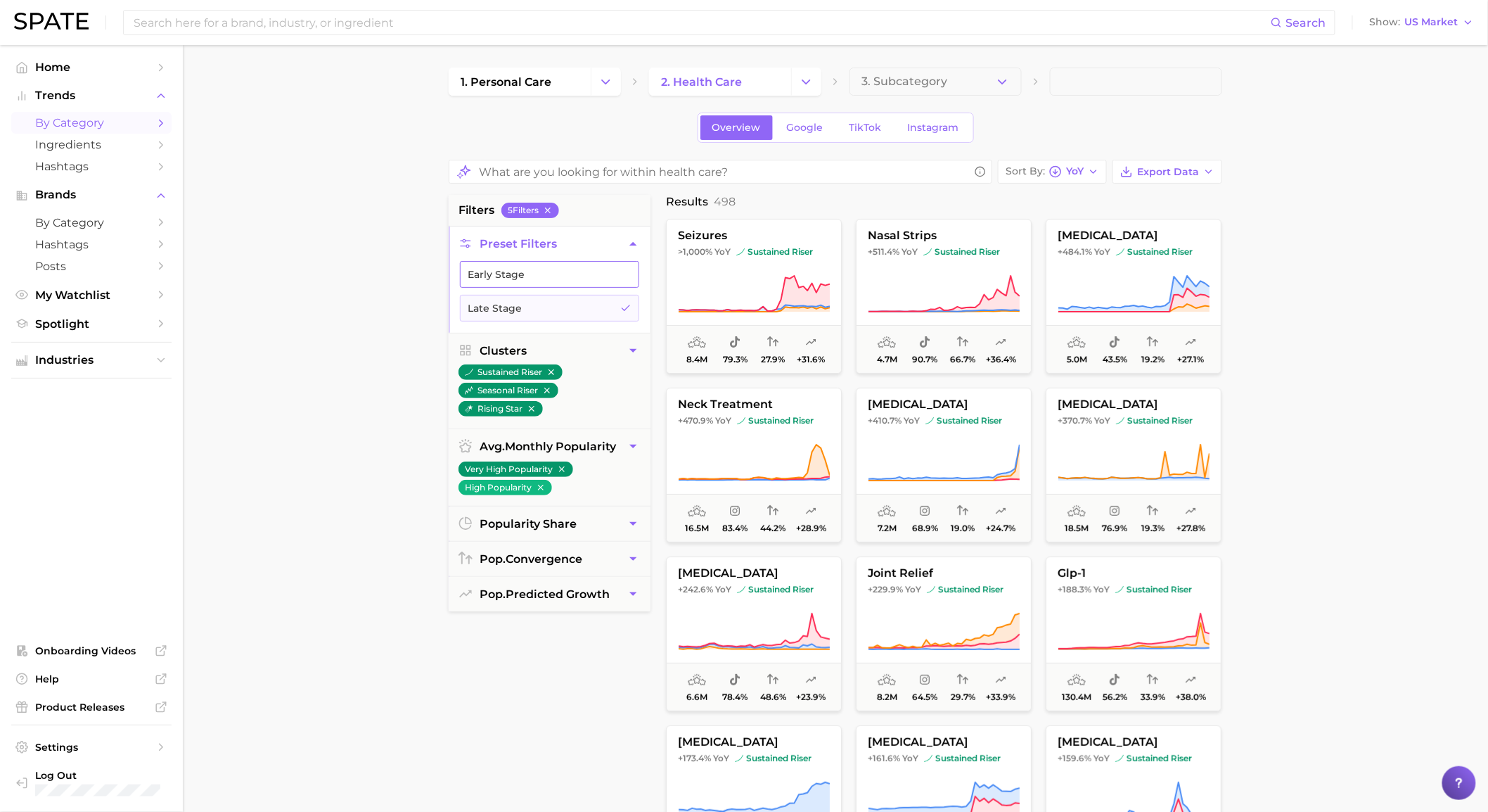
click at [558, 262] on button "Early Stage" at bounding box center [549, 274] width 180 height 27
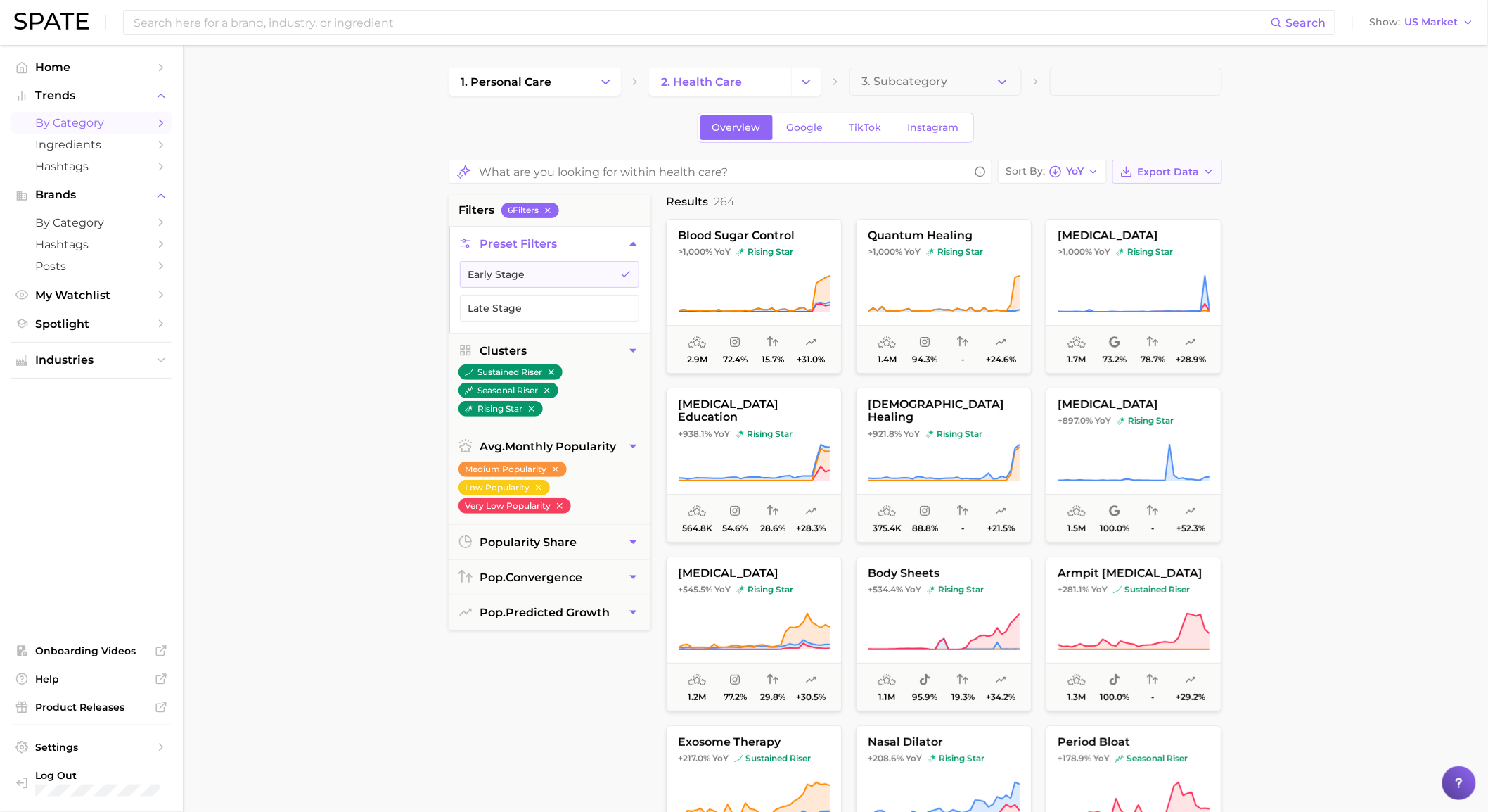
click at [1210, 170] on icon "button" at bounding box center [1208, 172] width 12 height 11
click at [1191, 192] on button "Card Data CSV" at bounding box center [1145, 197] width 155 height 26
click at [550, 208] on icon "button" at bounding box center [548, 210] width 10 height 10
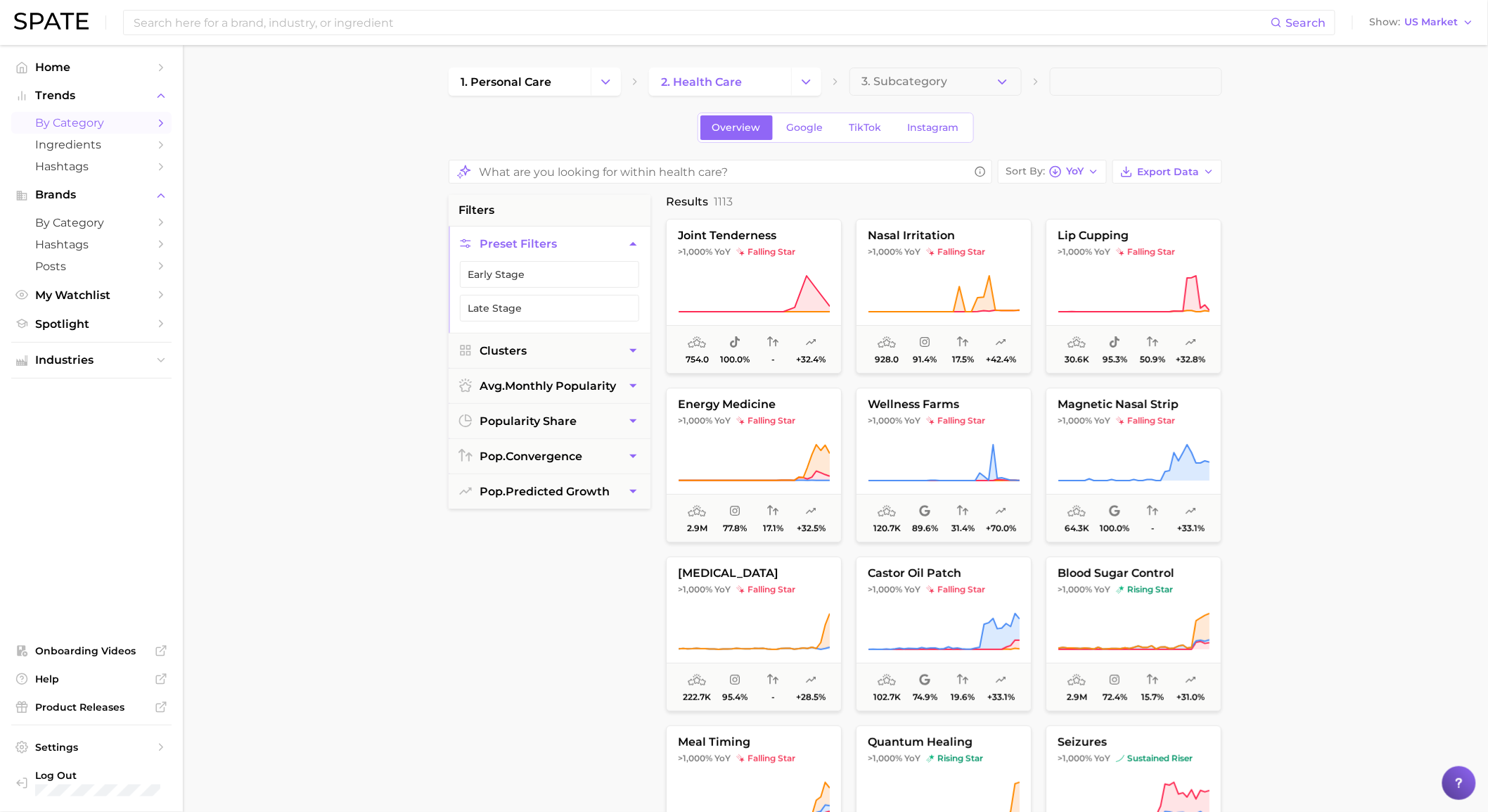
click at [1231, 180] on main "1. personal care 2. health care 3. Subcategory Overview Google TikTok Instagram…" at bounding box center [836, 591] width 1306 height 1092
click at [1206, 173] on icon "button" at bounding box center [1208, 172] width 12 height 11
click at [1193, 188] on button "Card Data CSV" at bounding box center [1145, 197] width 155 height 26
click at [493, 537] on div "filters Preset Filters Early Stage Late Stage Clusters avg. monthly popularity …" at bounding box center [549, 546] width 202 height 702
click at [1134, 162] on button "Export Data" at bounding box center [1168, 171] width 110 height 24
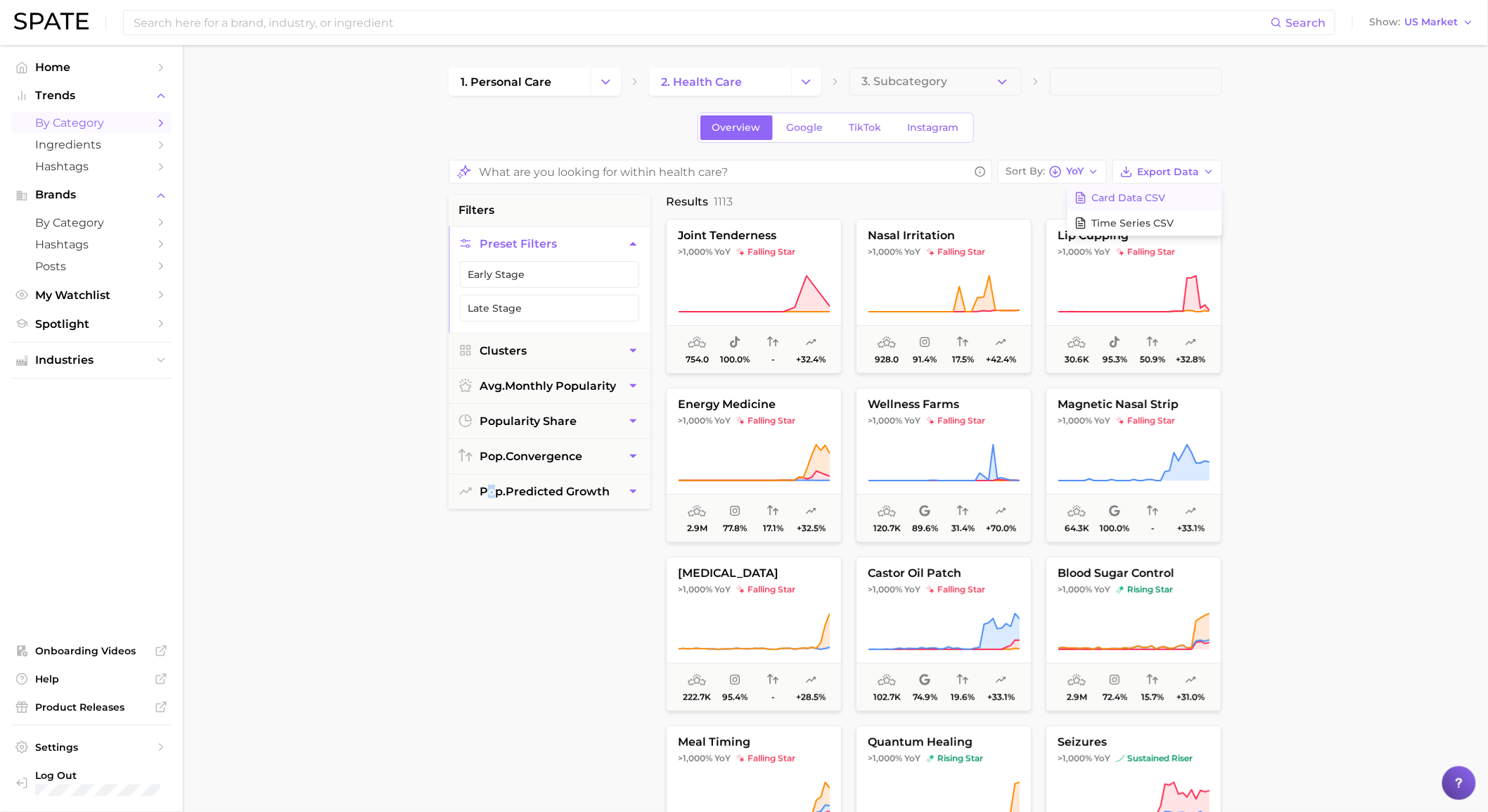
click at [1121, 202] on span "Card Data CSV" at bounding box center [1128, 198] width 73 height 12
click at [599, 278] on button "Early Stage" at bounding box center [549, 274] width 180 height 27
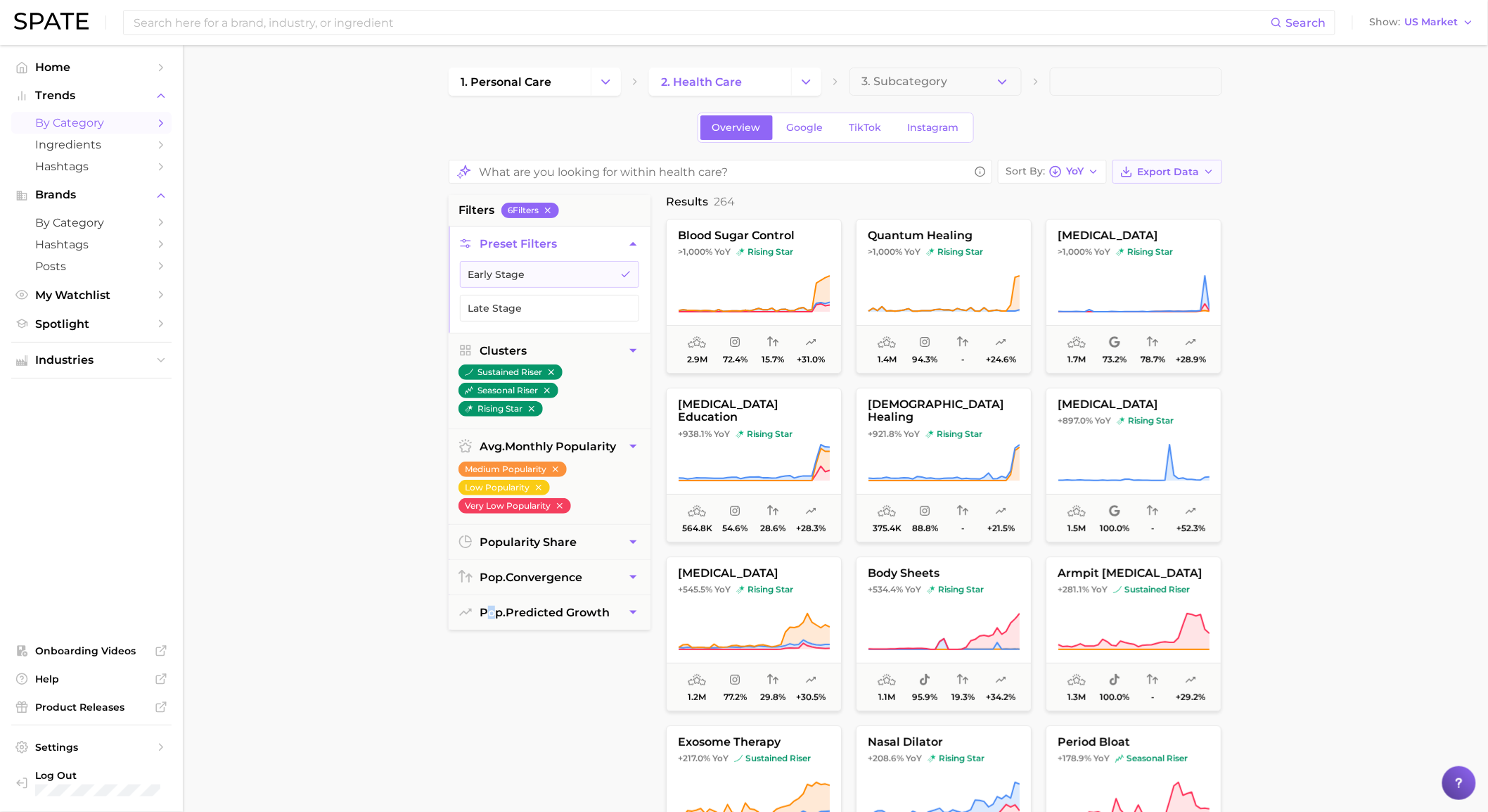
click at [1185, 165] on button "Export Data" at bounding box center [1168, 171] width 110 height 24
click at [1158, 194] on span "Card Data CSV" at bounding box center [1128, 198] width 73 height 12
click at [490, 306] on button "Late Stage" at bounding box center [549, 308] width 180 height 27
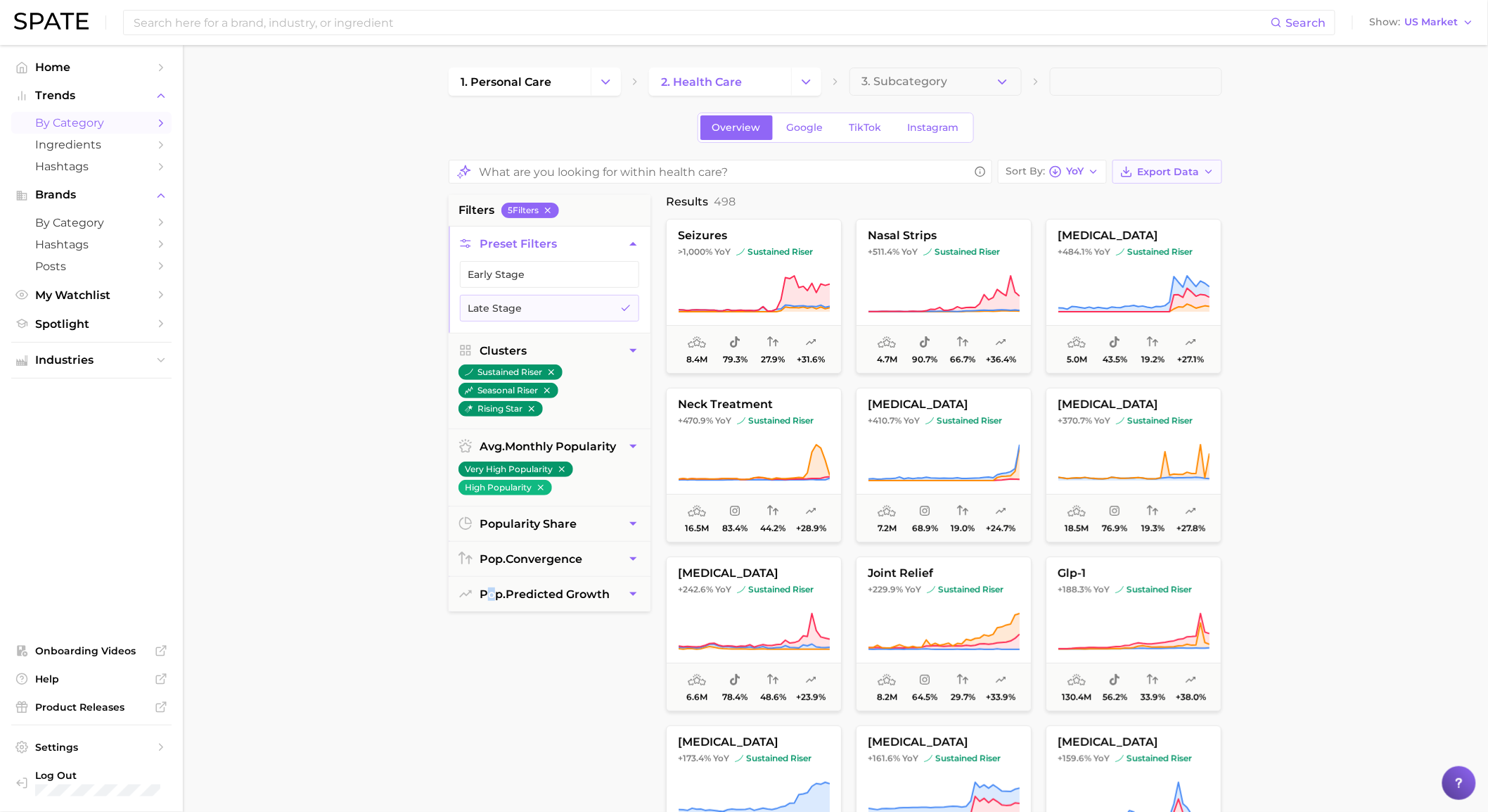
click at [1162, 172] on span "Export Data" at bounding box center [1169, 172] width 62 height 12
click at [1155, 197] on span "Card Data CSV" at bounding box center [1128, 198] width 73 height 12
click at [551, 213] on icon "button" at bounding box center [548, 210] width 10 height 10
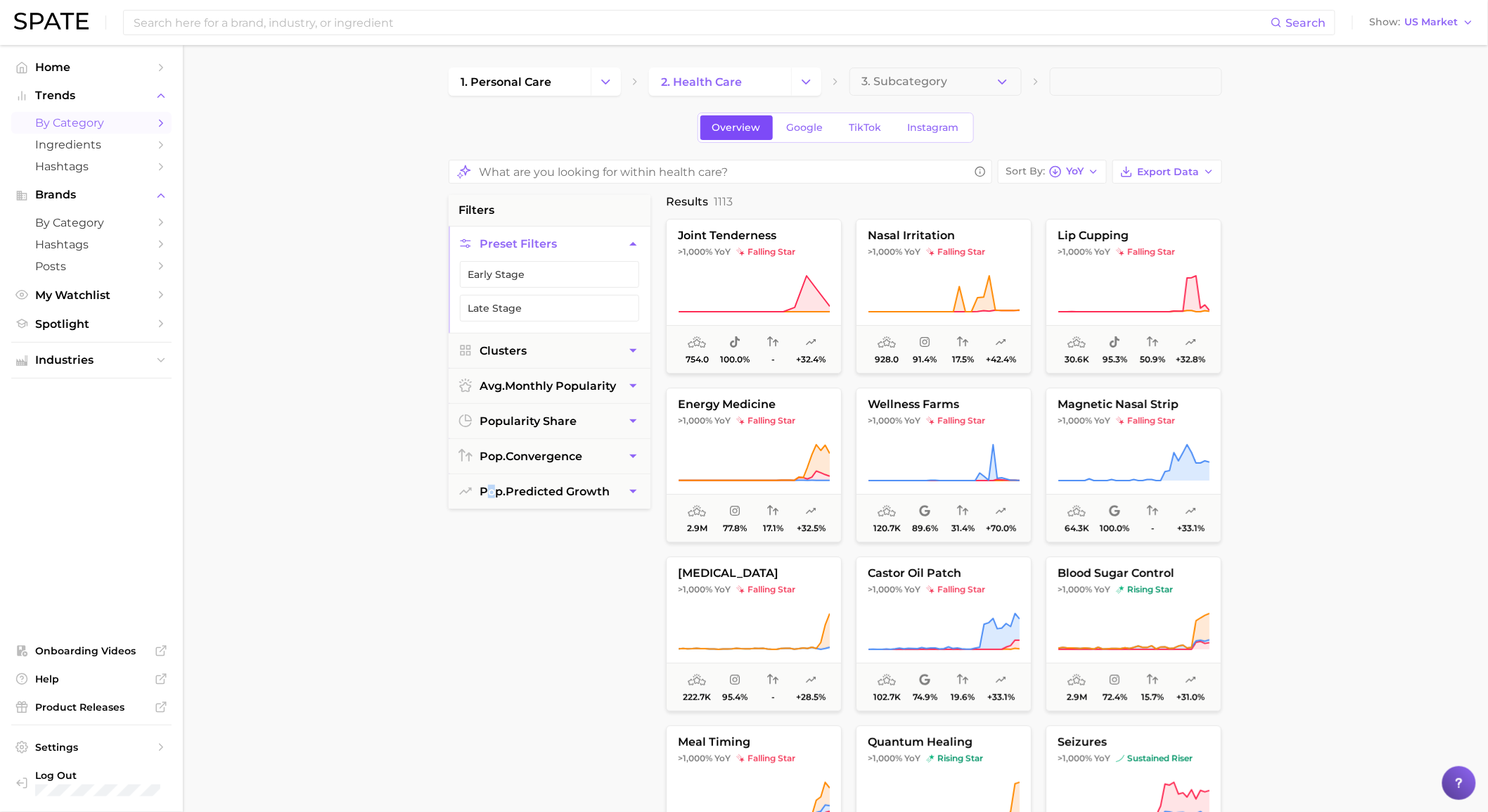
click at [748, 128] on span "Overview" at bounding box center [736, 128] width 49 height 12
click at [67, 134] on link "by Category" at bounding box center [91, 122] width 160 height 22
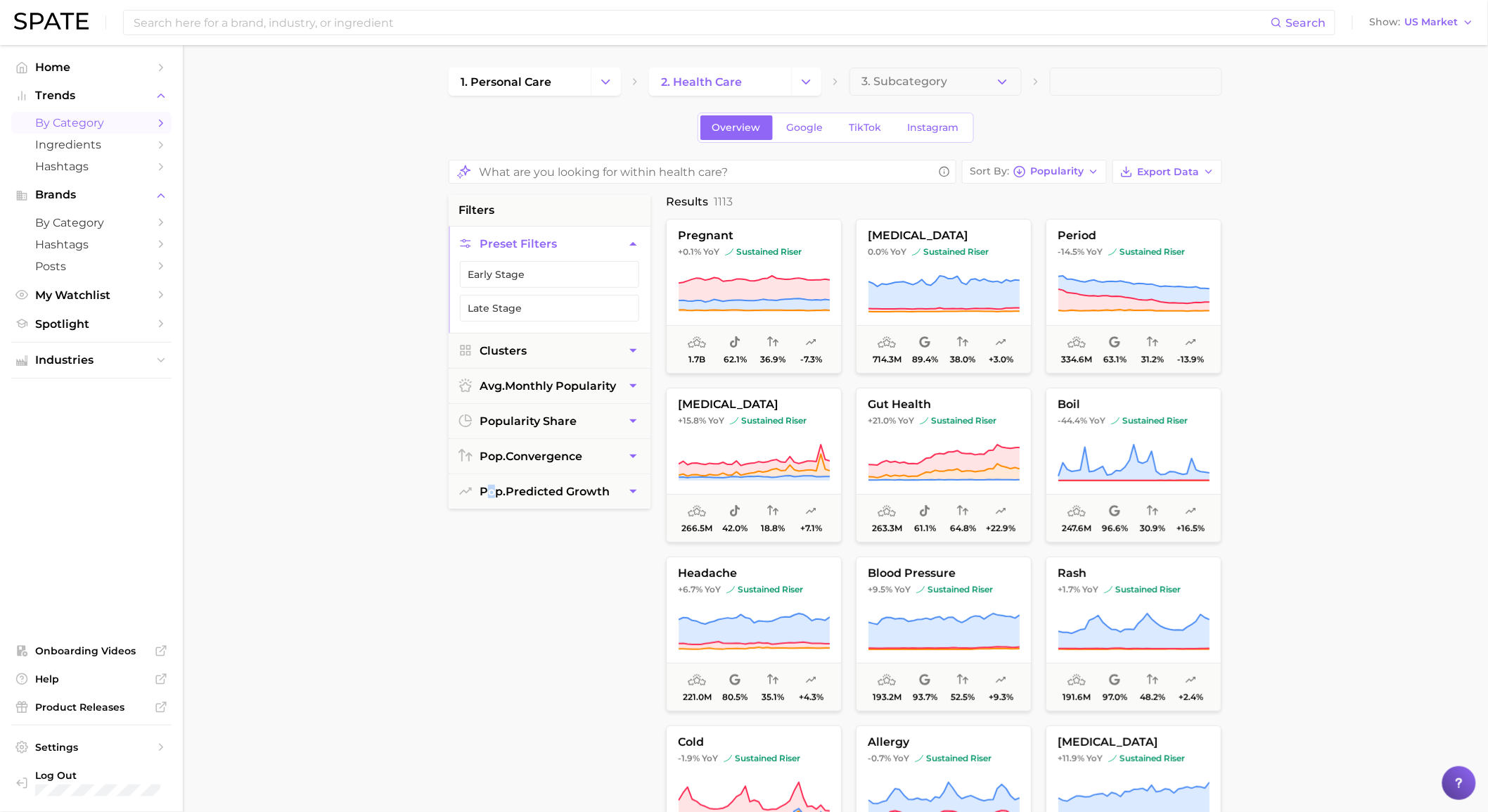
click at [128, 126] on span "by Category" at bounding box center [91, 122] width 112 height 13
click at [128, 127] on span "by Category" at bounding box center [91, 122] width 112 height 13
click at [127, 135] on link "Ingredients" at bounding box center [91, 144] width 160 height 22
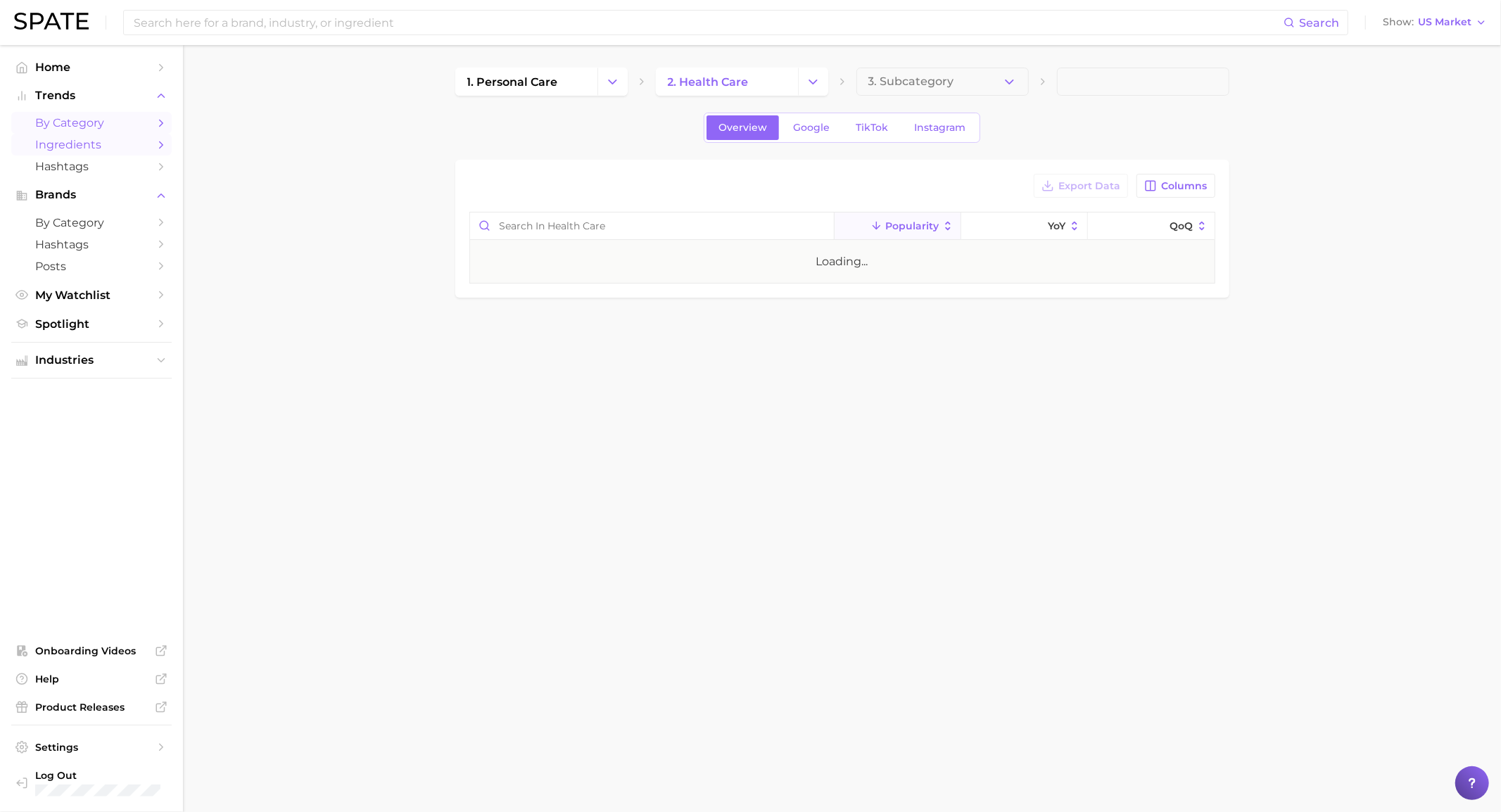
click at [127, 129] on span "by Category" at bounding box center [91, 122] width 112 height 13
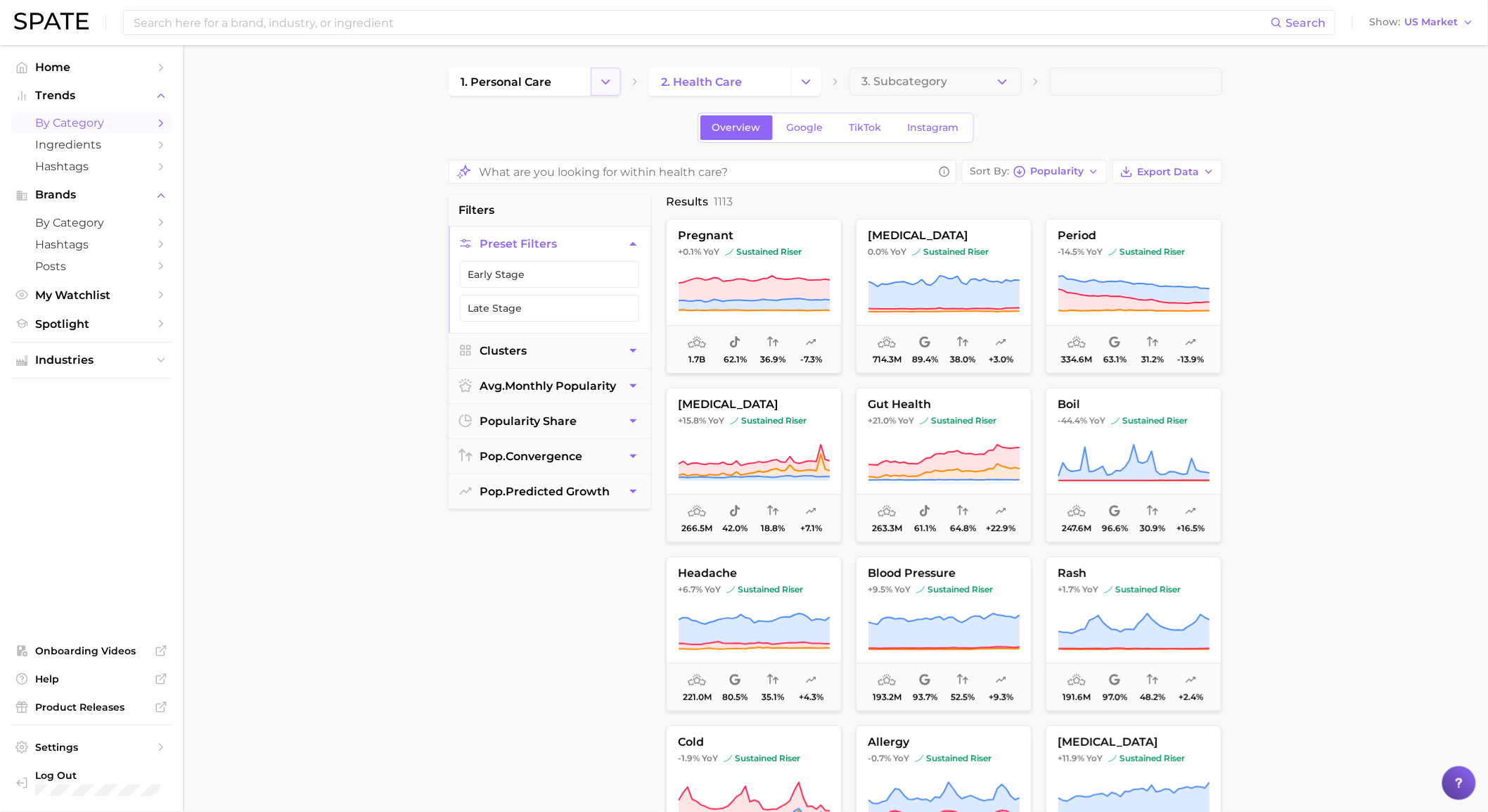
click at [596, 82] on button "Change Category" at bounding box center [606, 81] width 30 height 28
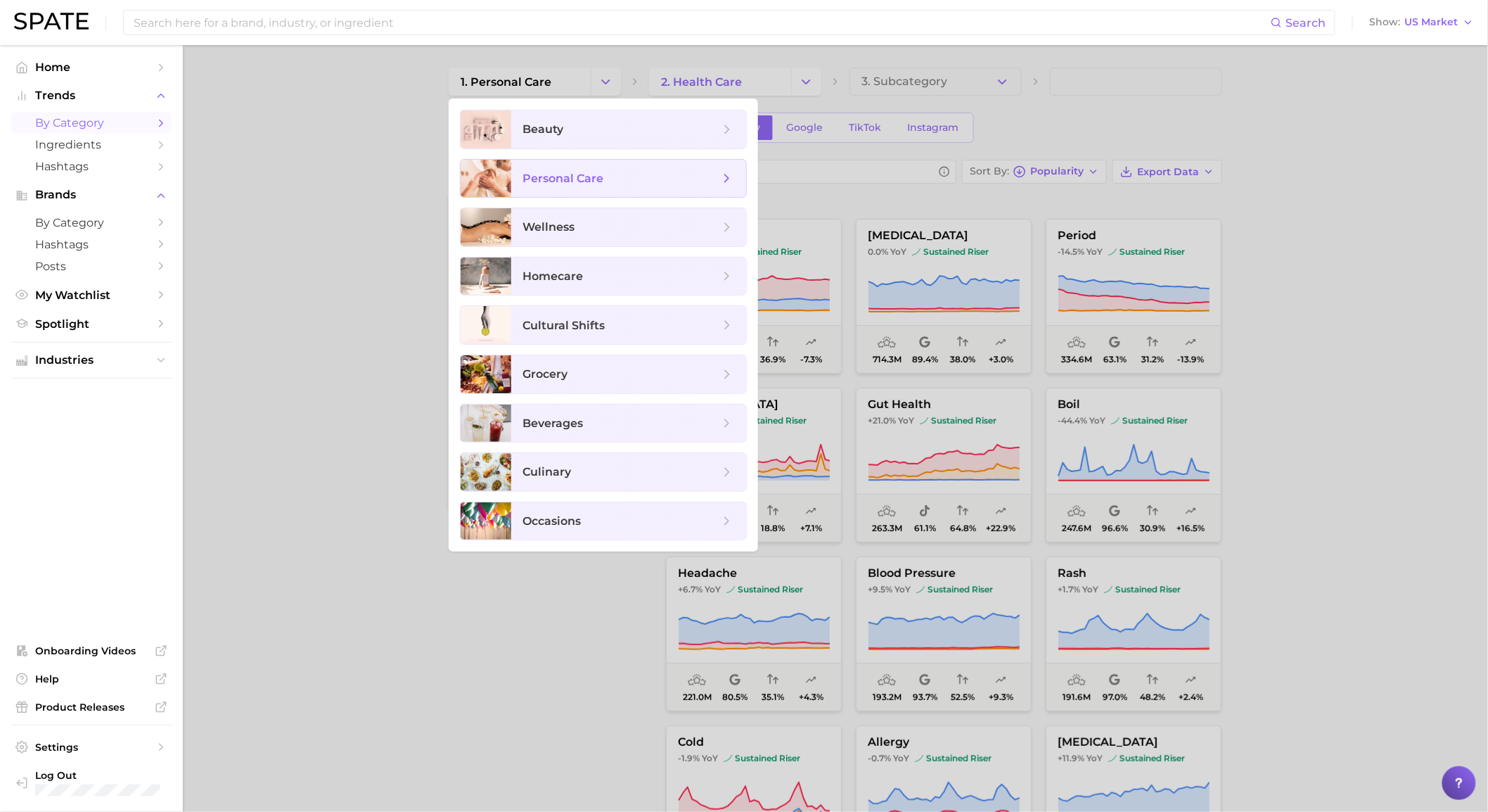
click at [585, 165] on span "personal care" at bounding box center [629, 178] width 235 height 38
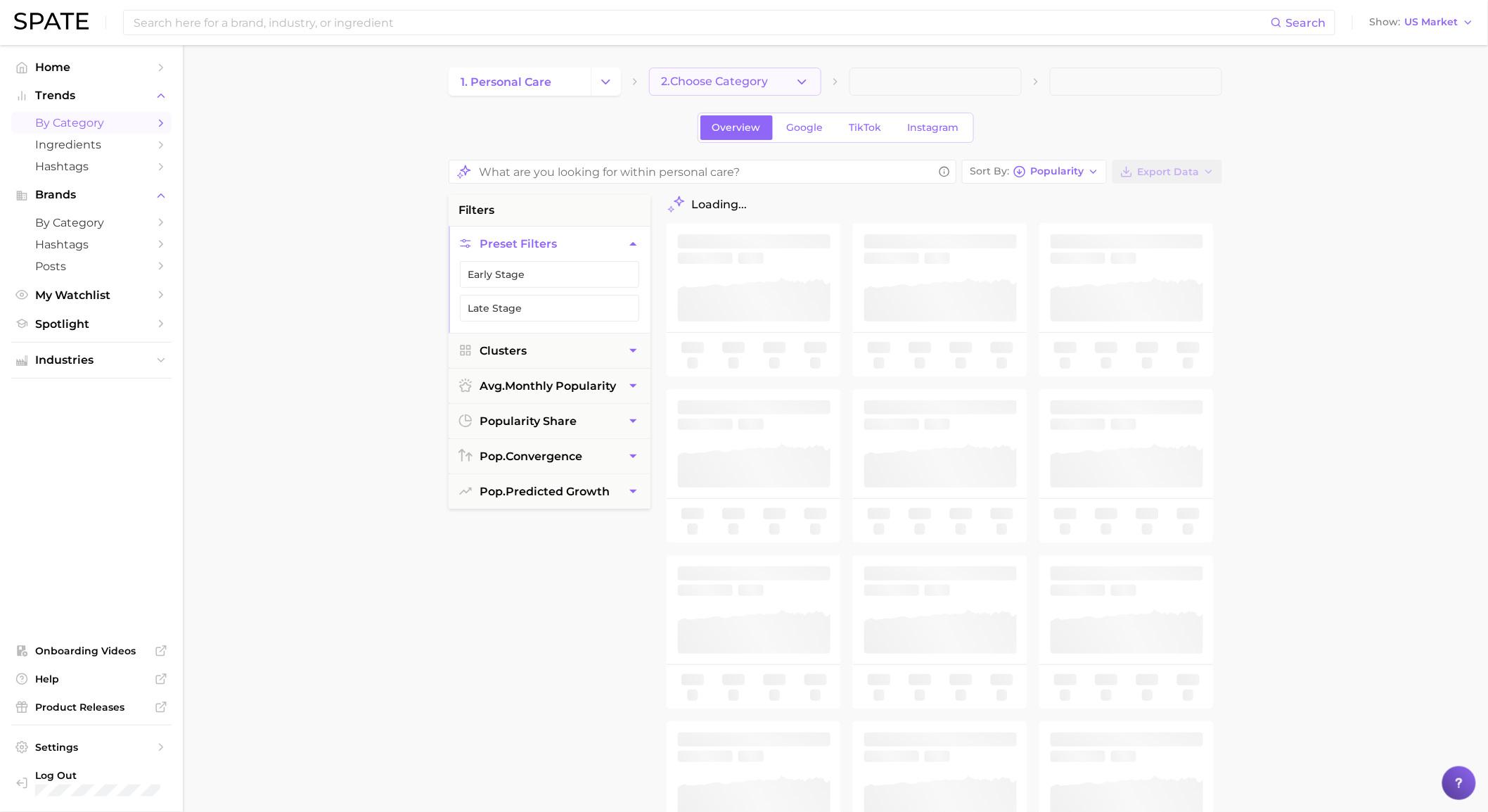
click at [795, 89] on button "2. Choose Category" at bounding box center [735, 81] width 173 height 28
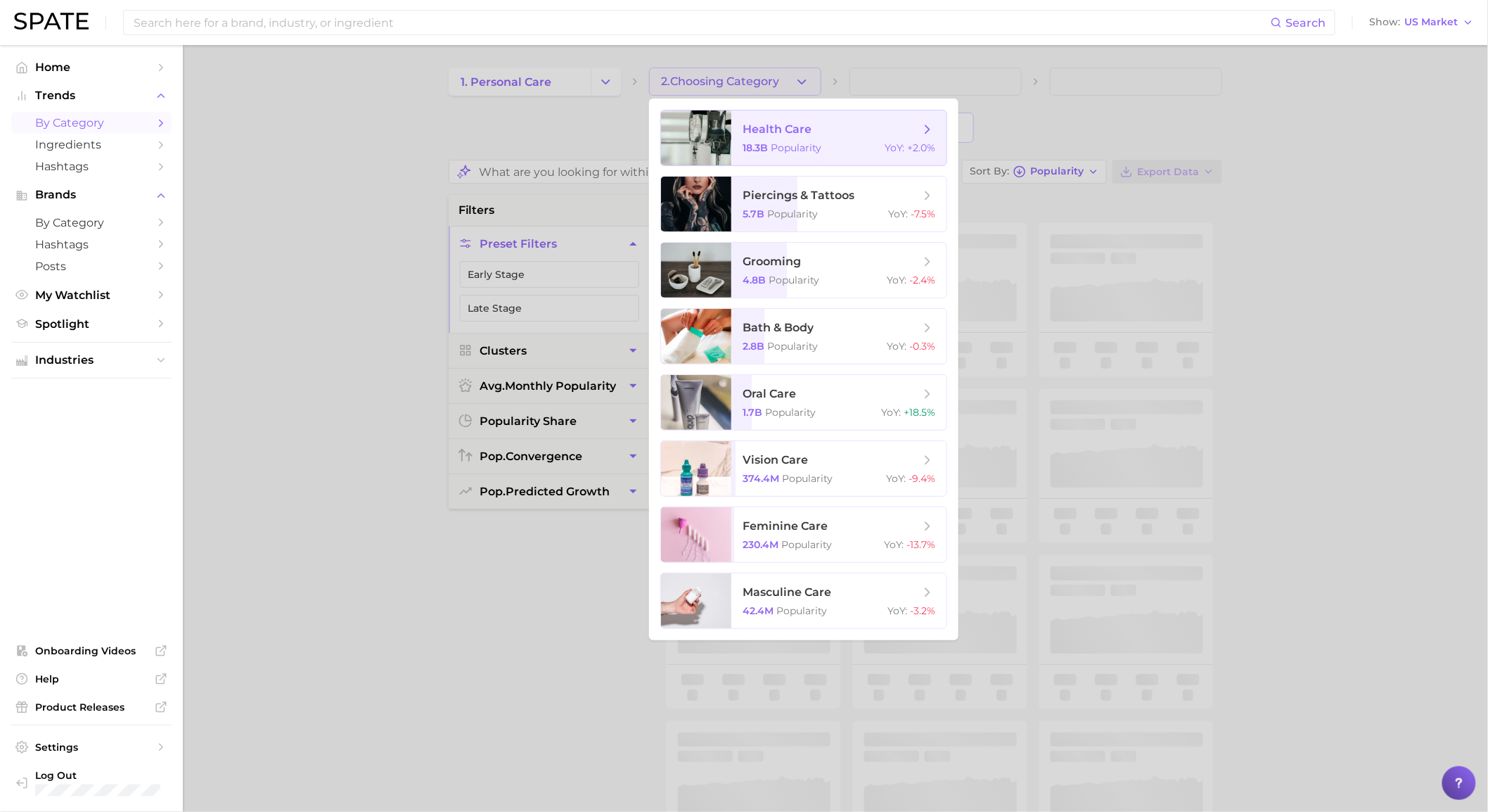
click at [783, 159] on span "health care 18.3b Popularity YoY : +2.0%" at bounding box center [839, 138] width 215 height 55
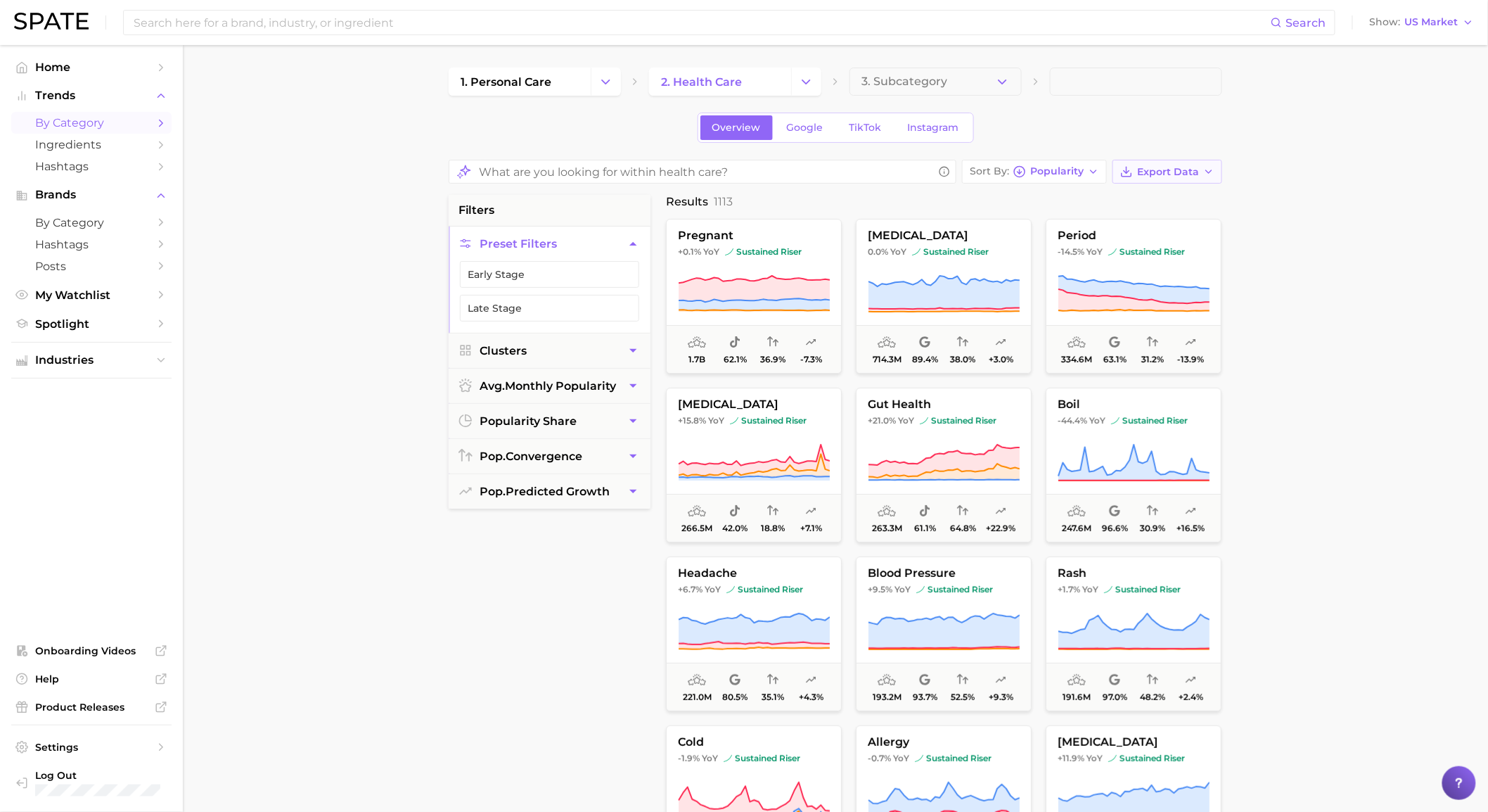
click at [1185, 166] on span "Export Data" at bounding box center [1169, 172] width 62 height 12
click at [1124, 132] on div "Overview Google TikTok Instagram" at bounding box center [835, 127] width 774 height 30
click at [1076, 171] on span "Popularity" at bounding box center [1057, 171] width 53 height 8
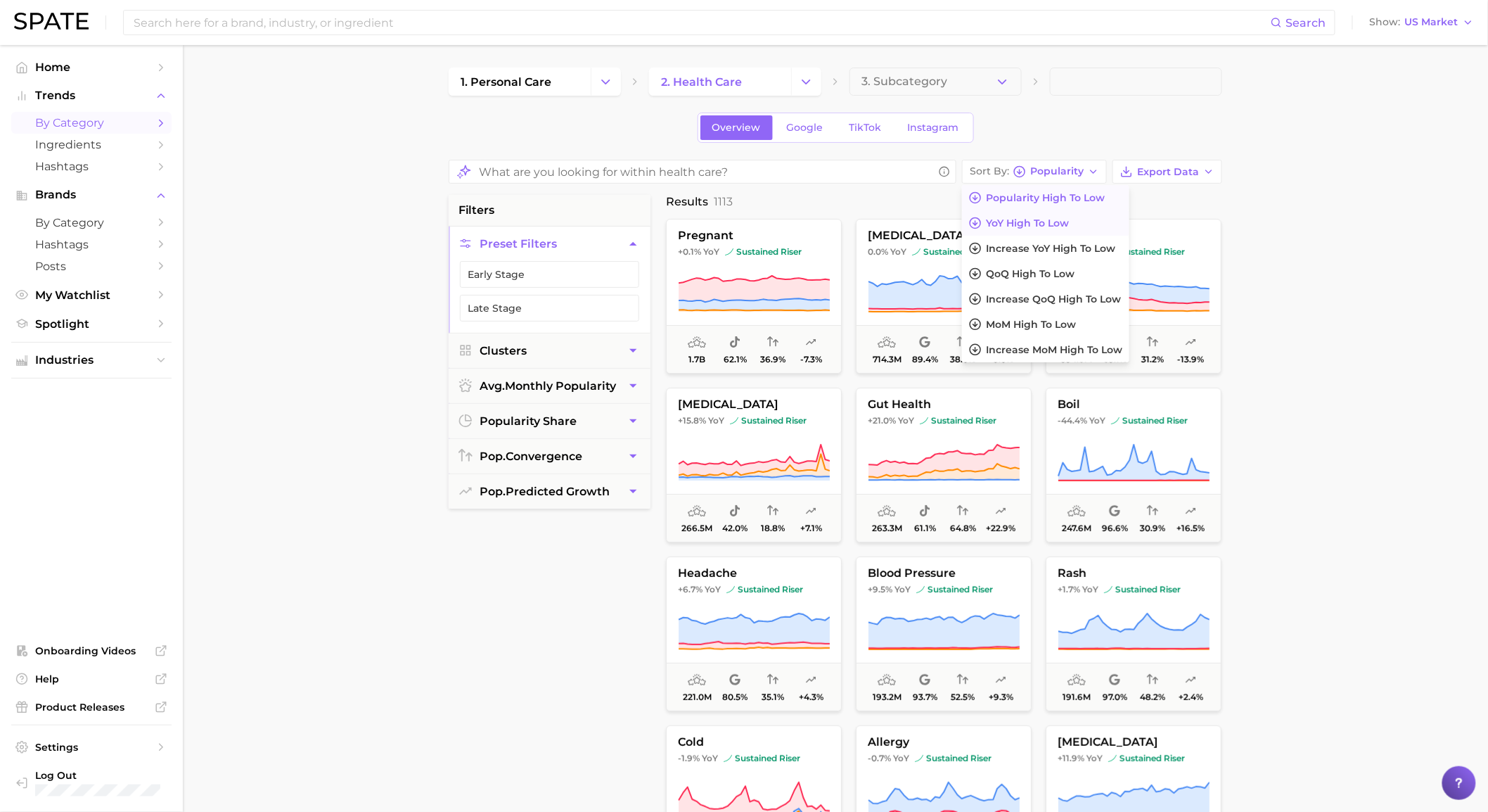
click at [1105, 226] on button "YoY high to low" at bounding box center [1046, 223] width 167 height 26
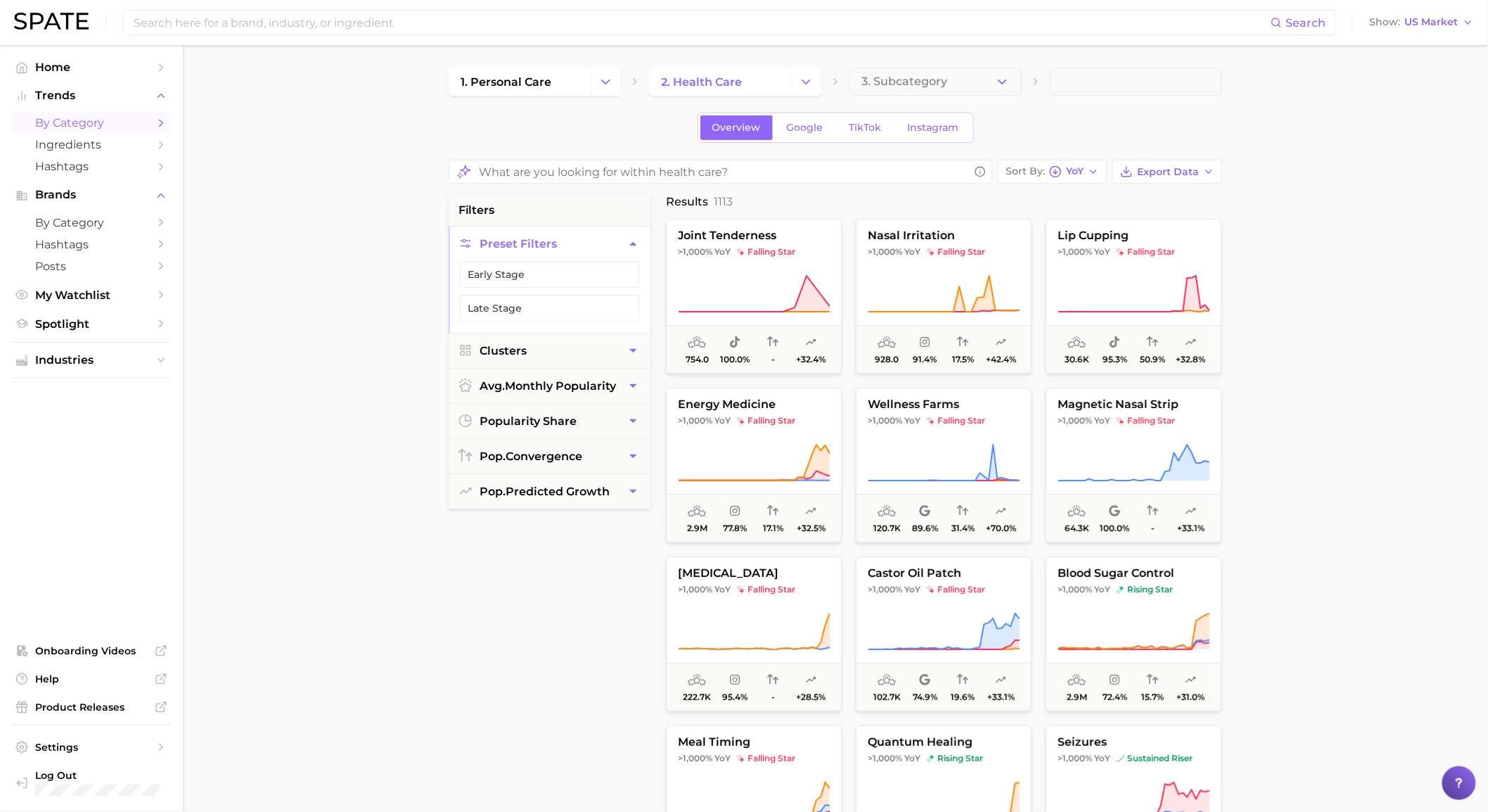
click at [1131, 127] on div "Overview Google TikTok Instagram" at bounding box center [835, 127] width 774 height 30
click at [1072, 173] on span "YoY" at bounding box center [1075, 171] width 18 height 8
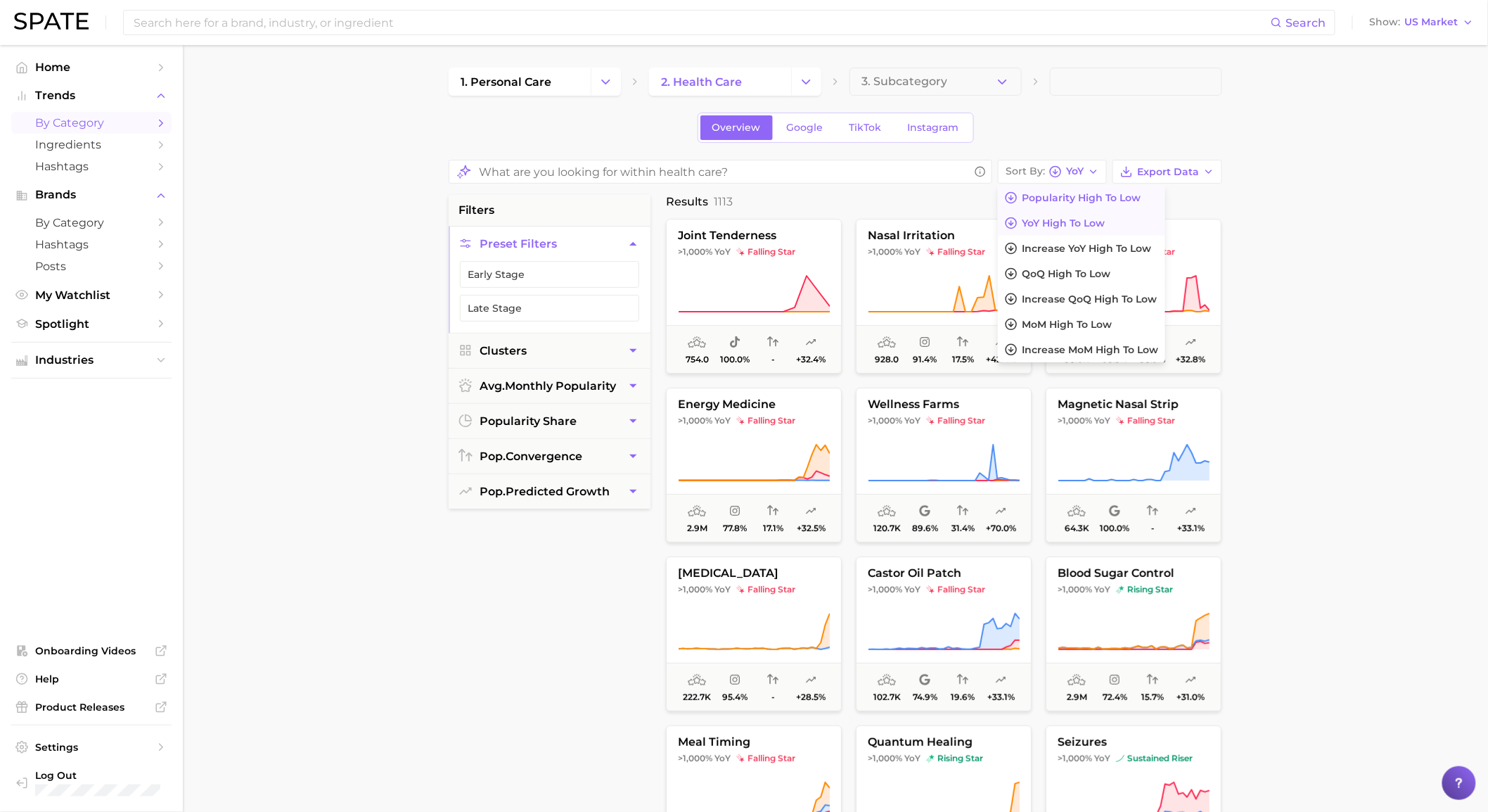
click at [1072, 204] on button "Popularity high to low" at bounding box center [1081, 197] width 167 height 26
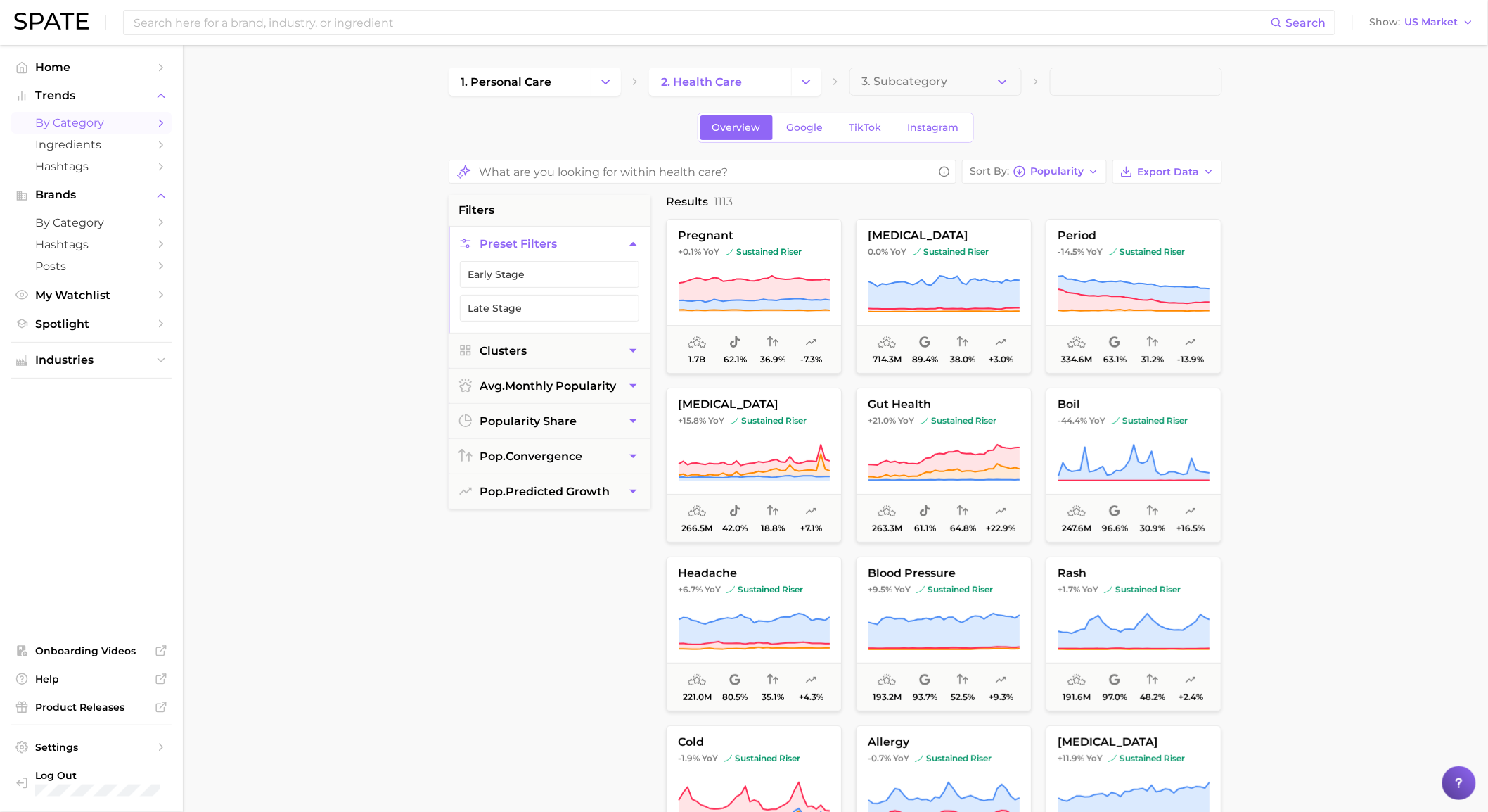
click at [1100, 99] on div "1. personal care 2. health care 3. Subcategory Overview Google TikTok Instagram…" at bounding box center [835, 566] width 774 height 999
click at [119, 73] on span "Home" at bounding box center [91, 66] width 112 height 13
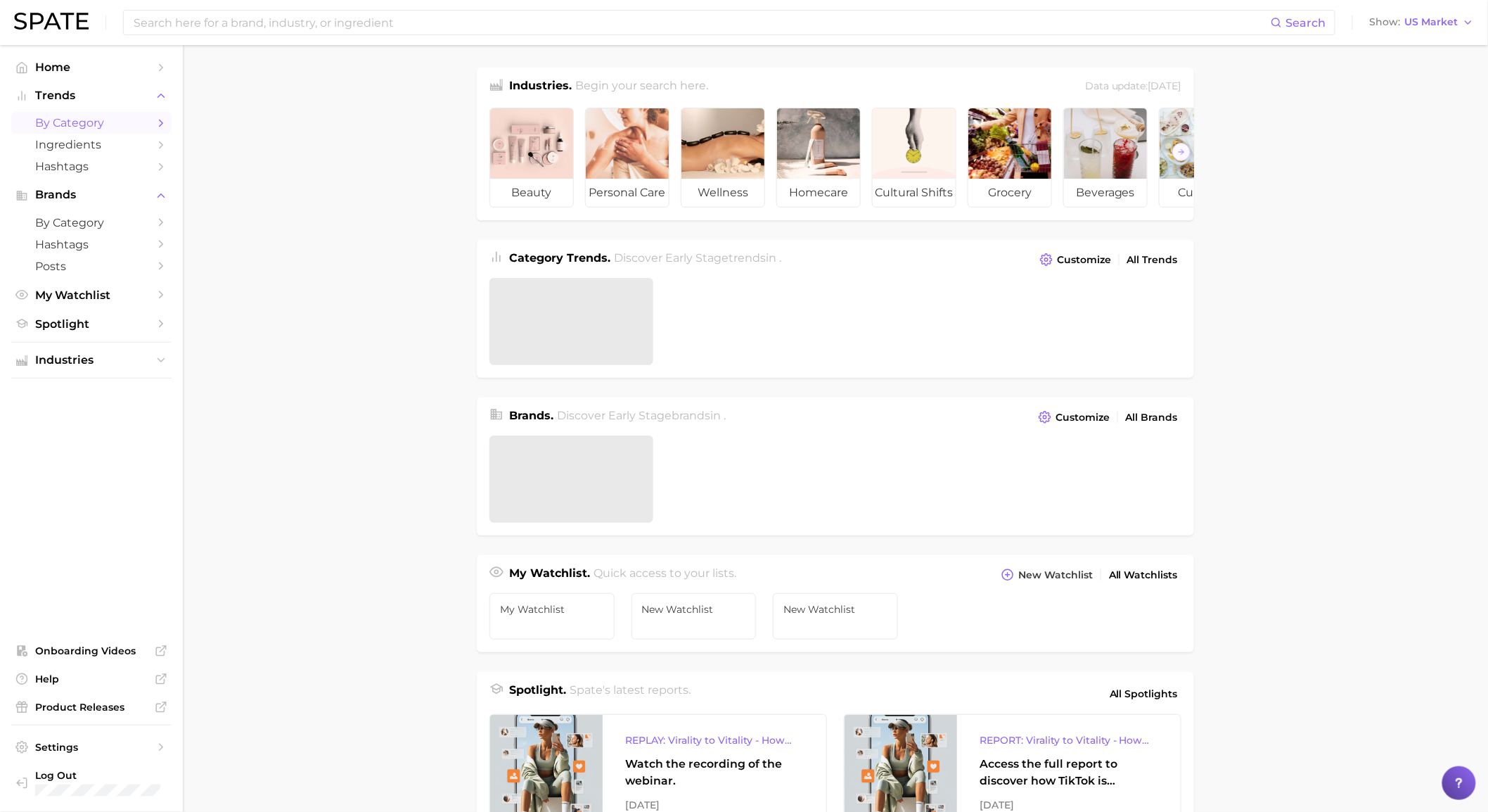
click at [98, 117] on span "by Category" at bounding box center [91, 122] width 112 height 13
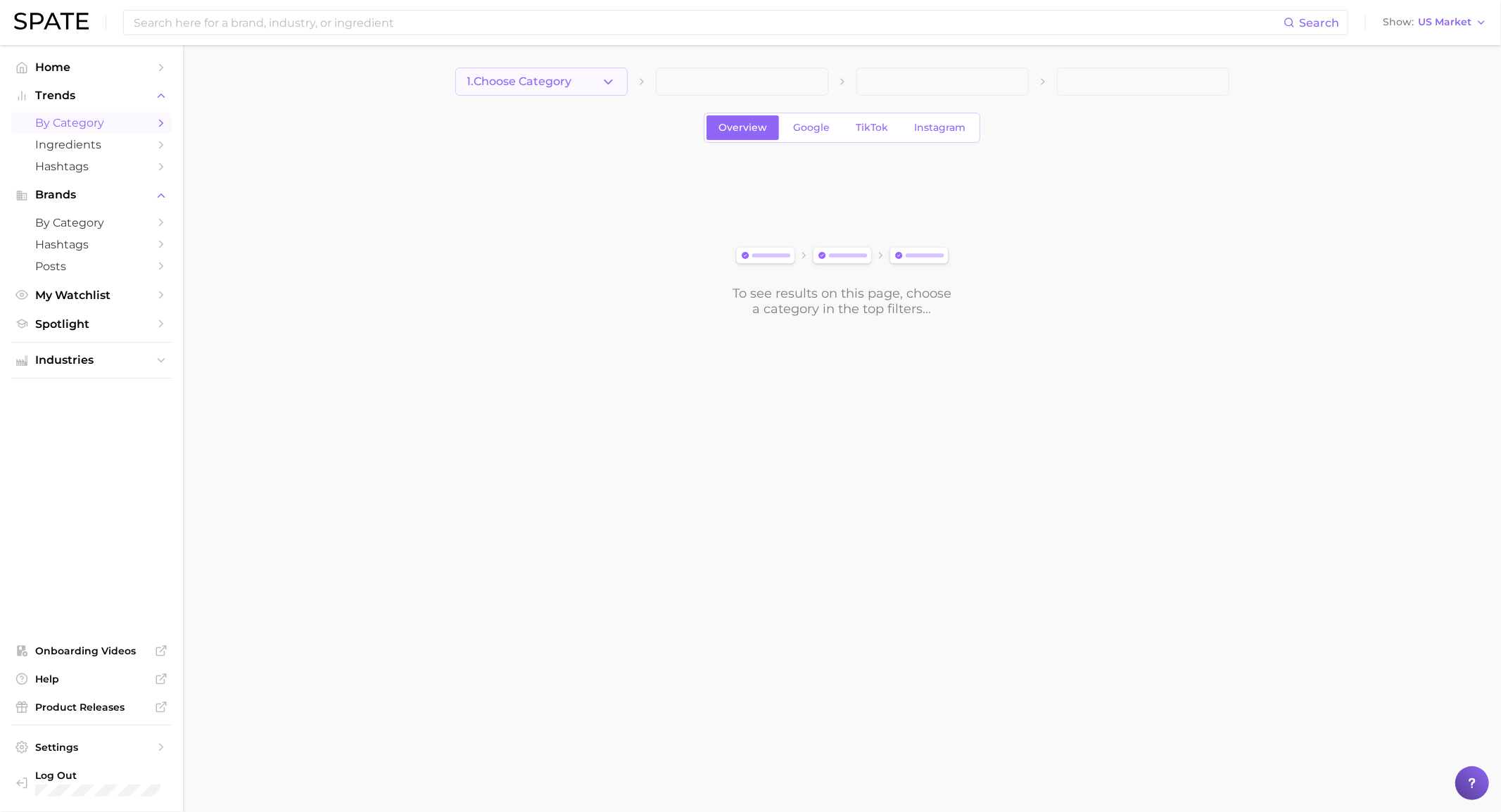
click at [542, 73] on button "1. Choose Category" at bounding box center [541, 81] width 173 height 28
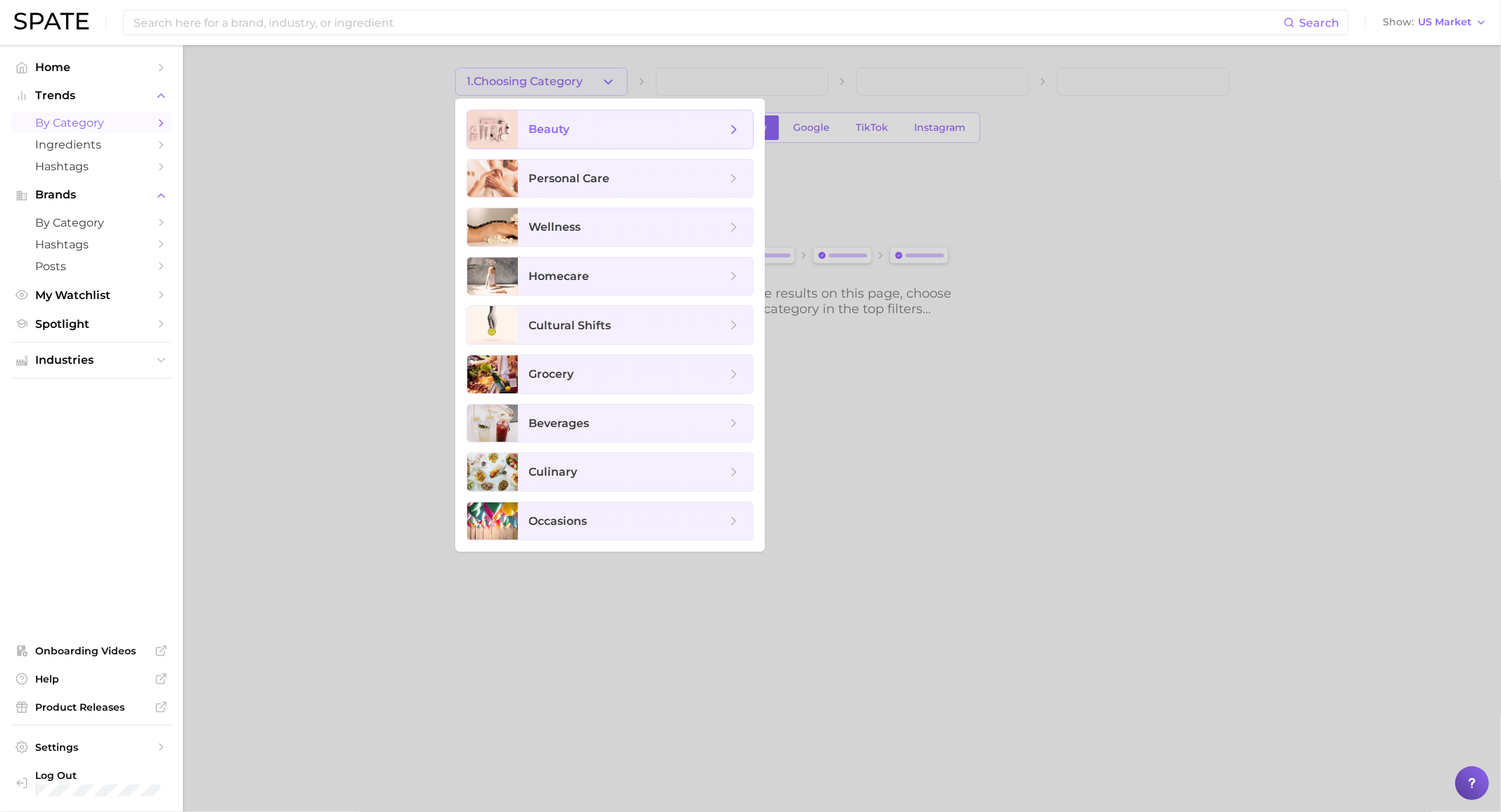
click at [554, 122] on span "beauty" at bounding box center [627, 129] width 197 height 15
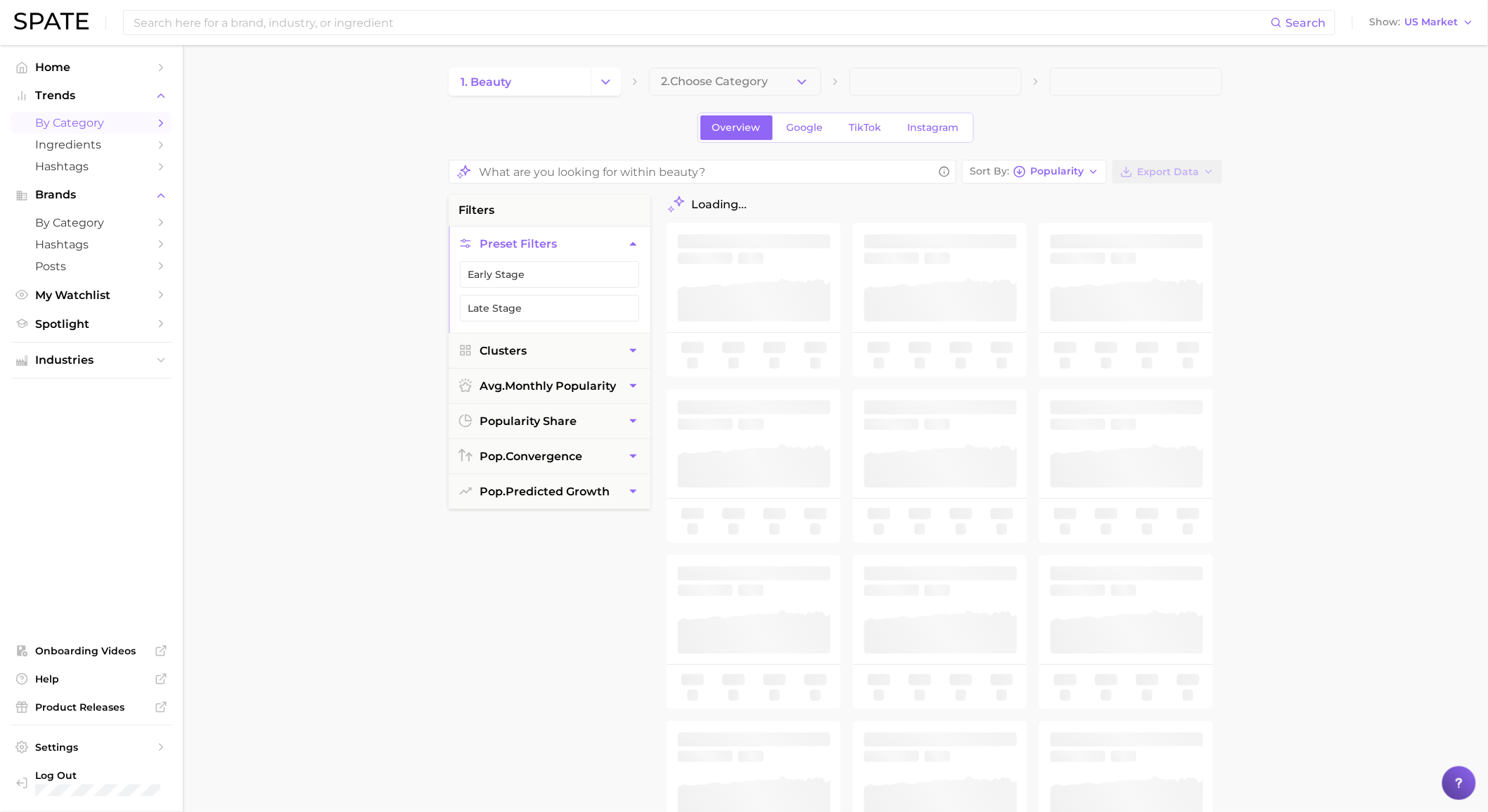
click at [760, 83] on span "2. Choose Category" at bounding box center [714, 81] width 107 height 12
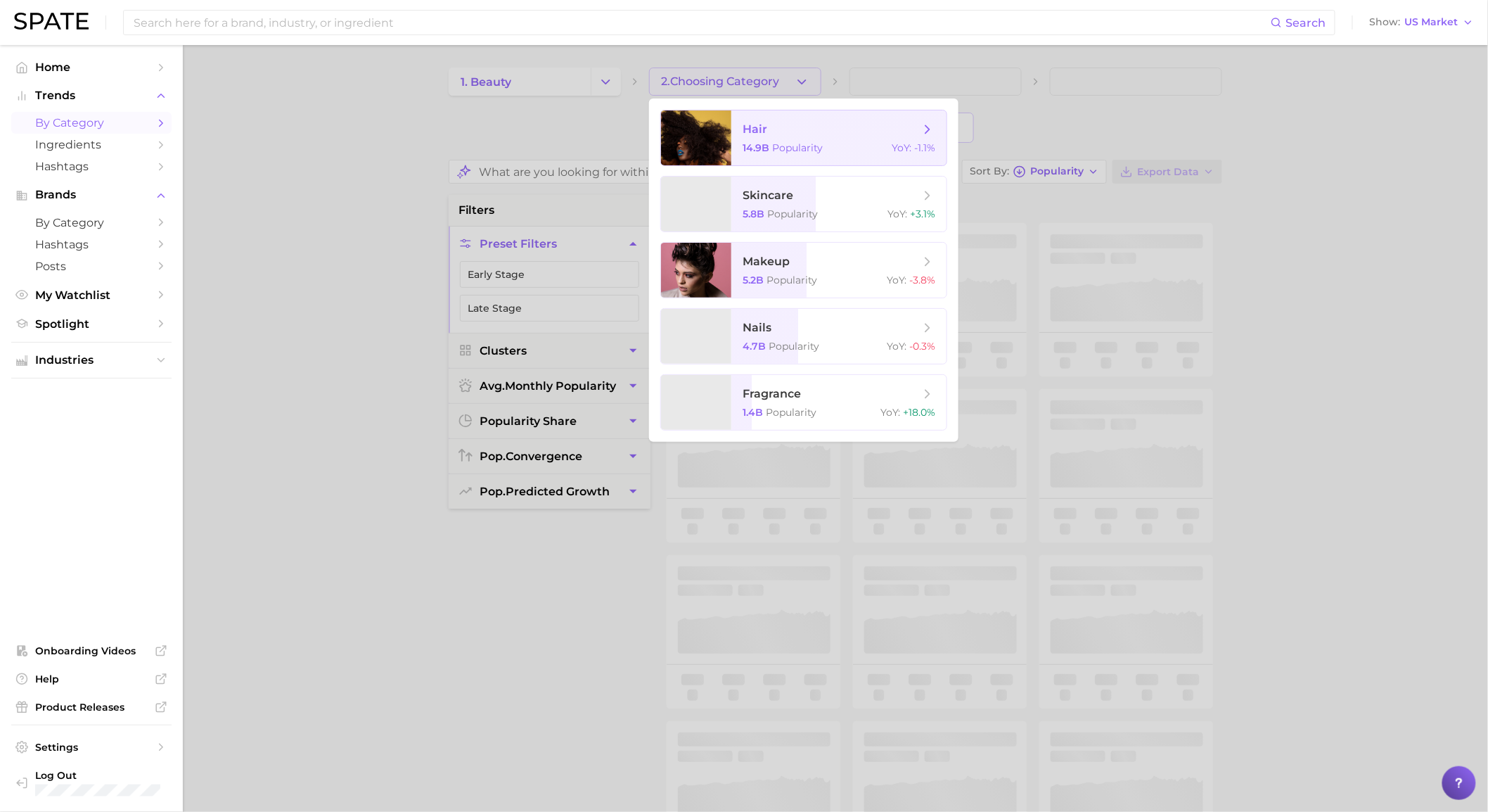
click at [769, 141] on span "hair 14.9b Popularity YoY : -1.1%" at bounding box center [839, 138] width 215 height 55
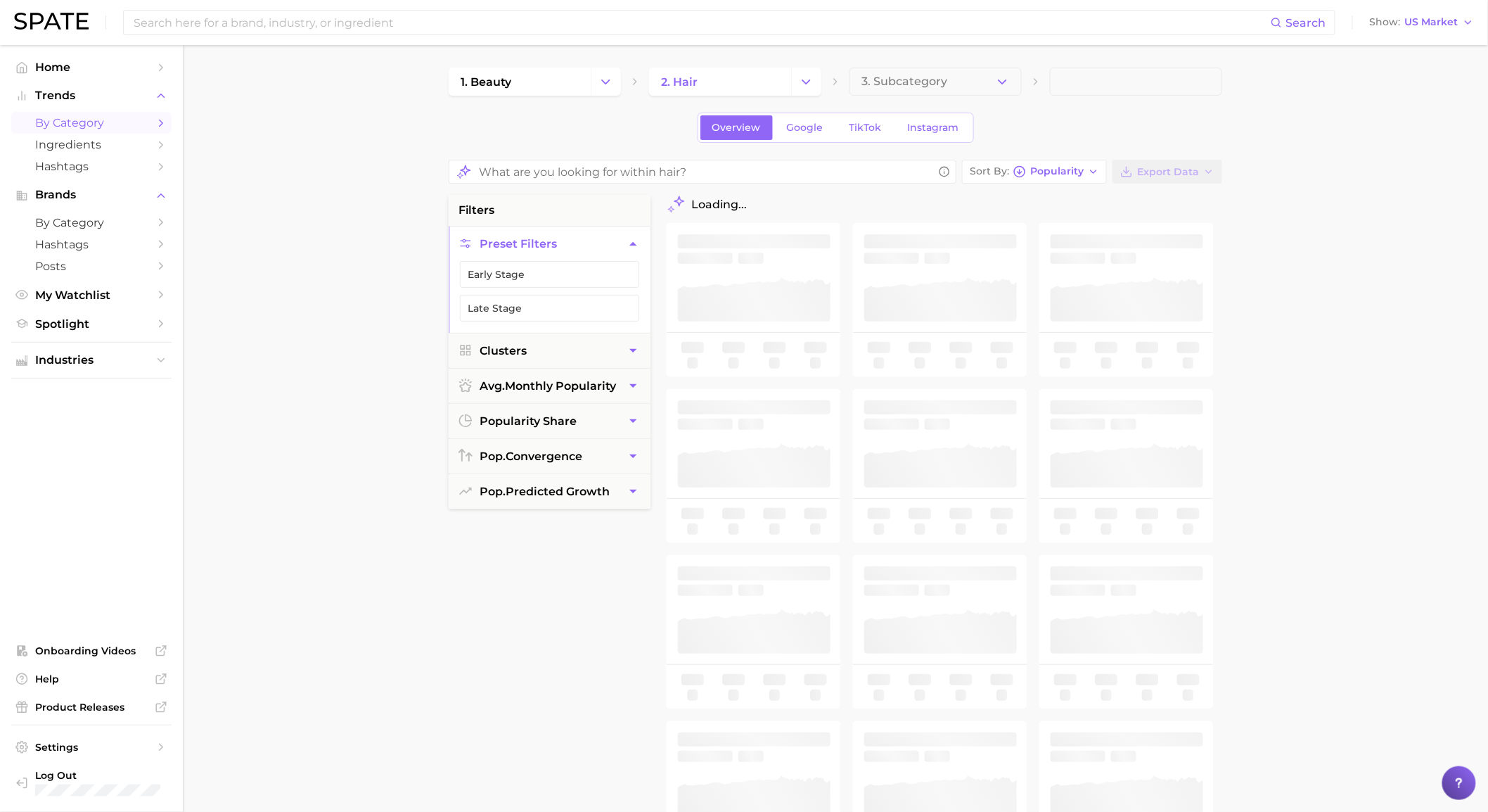
click at [1311, 262] on main "1. beauty 2. hair 3. Subcategory Overview Google TikTok Instagram Sort By Popul…" at bounding box center [836, 580] width 1306 height 1071
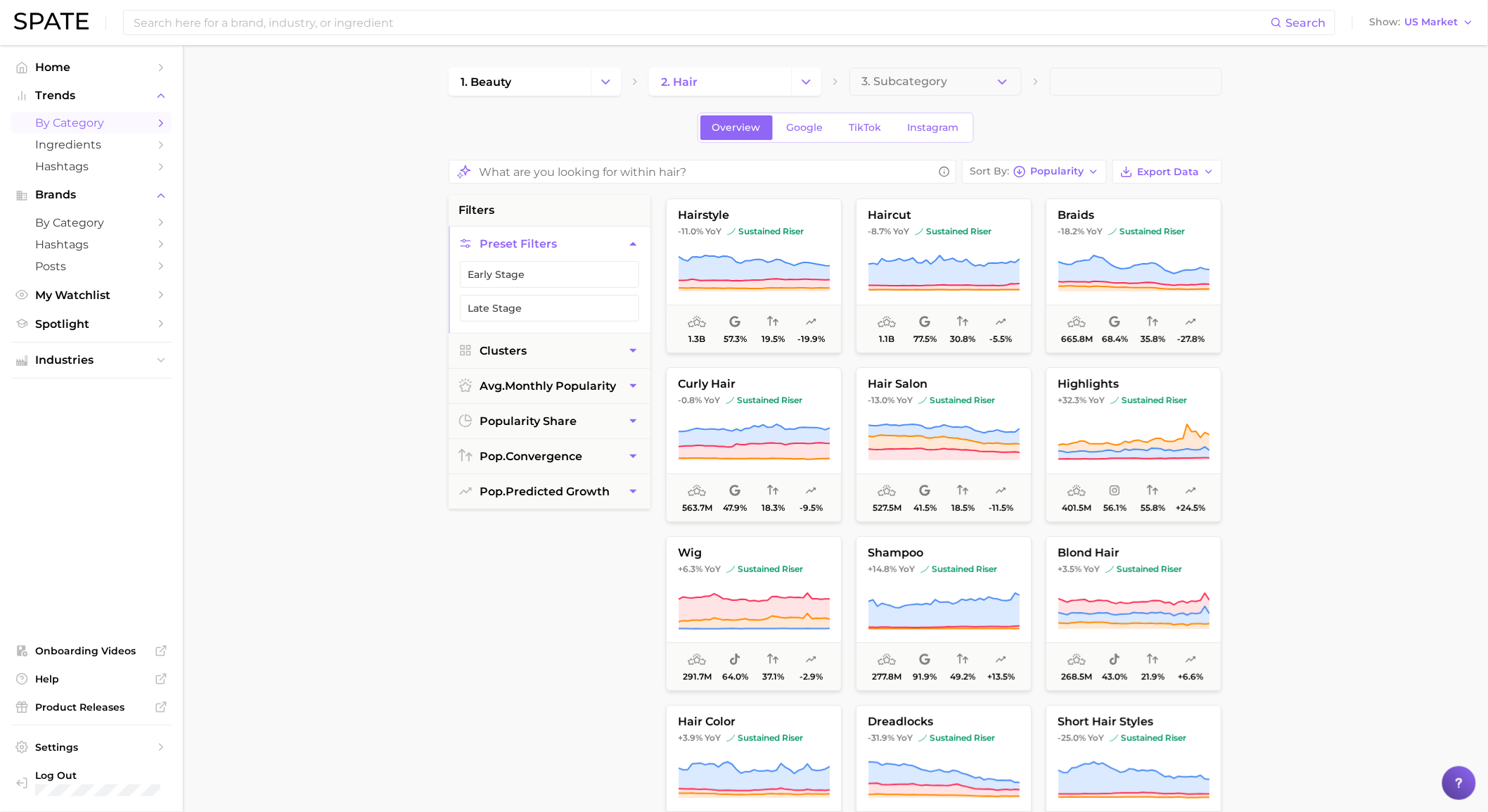
click at [1311, 259] on main "1. beauty 2. hair 3. Subcategory Overview Google TikTok Instagram Sort By Popul…" at bounding box center [836, 580] width 1306 height 1071
click at [1203, 171] on icon "button" at bounding box center [1208, 172] width 12 height 11
click at [1200, 197] on button "Card Data CSV" at bounding box center [1145, 197] width 155 height 26
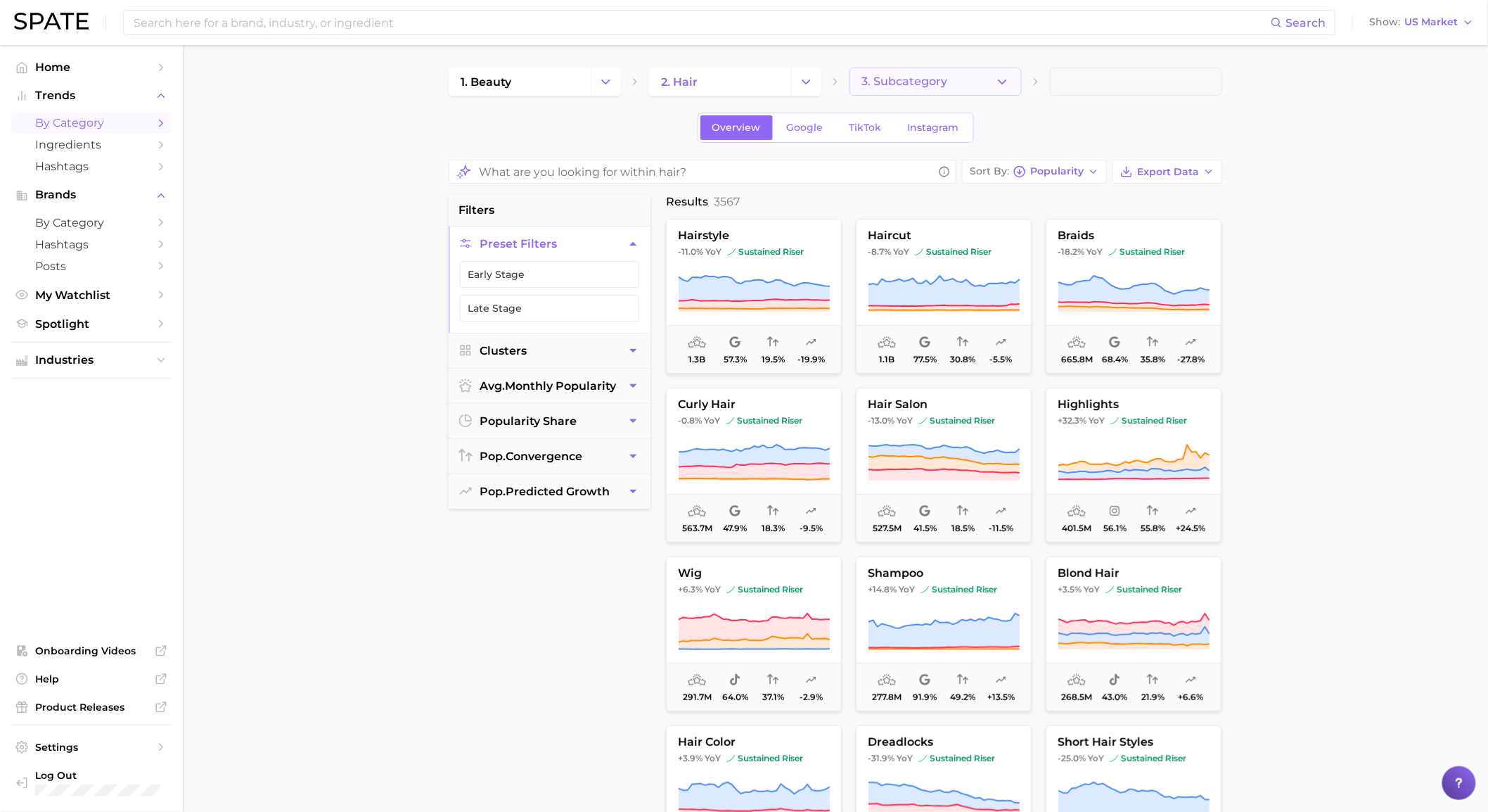
click at [902, 74] on button "3. Subcategory" at bounding box center [935, 81] width 173 height 28
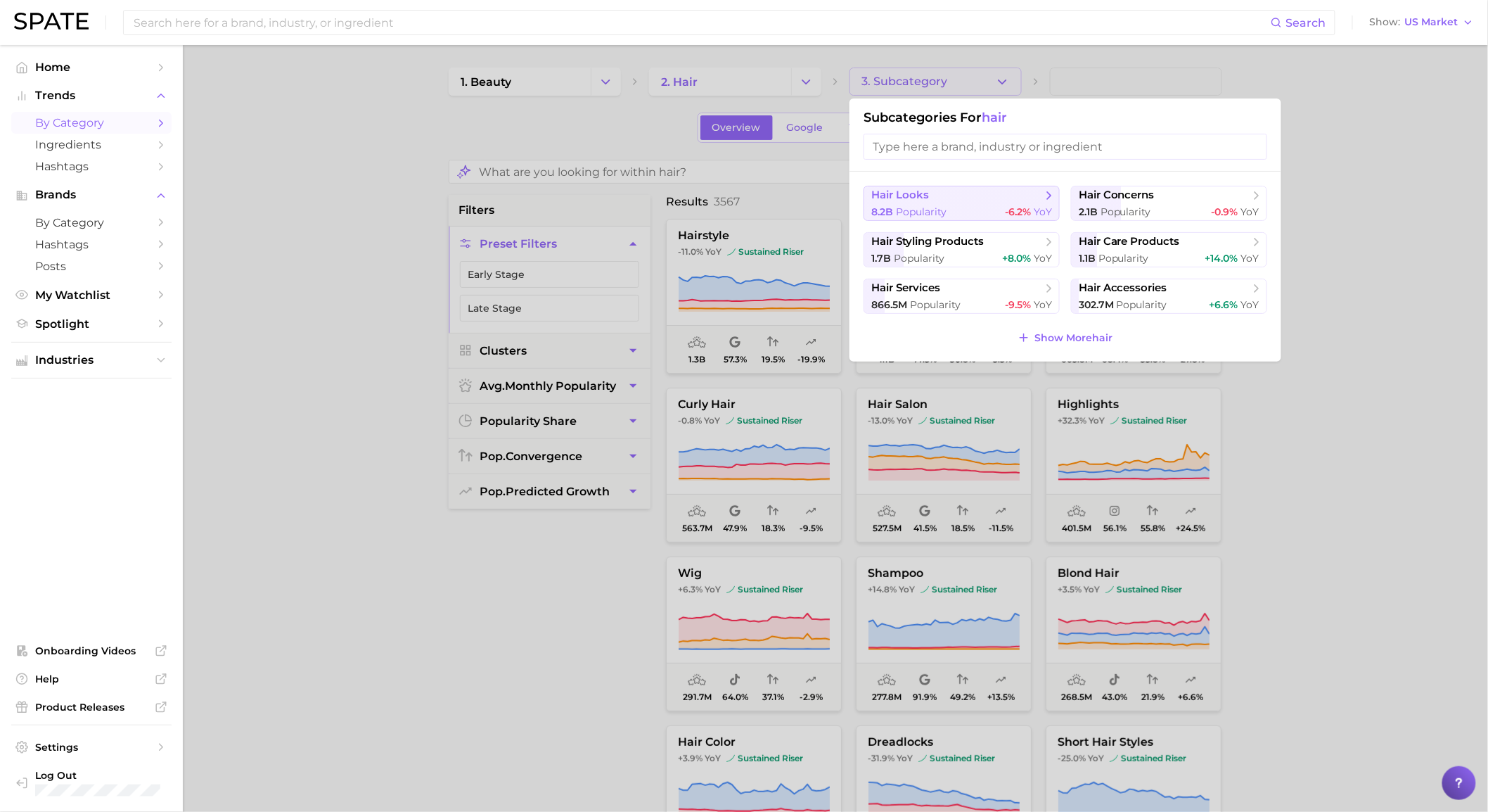
click at [980, 199] on span "hair looks" at bounding box center [956, 195] width 171 height 14
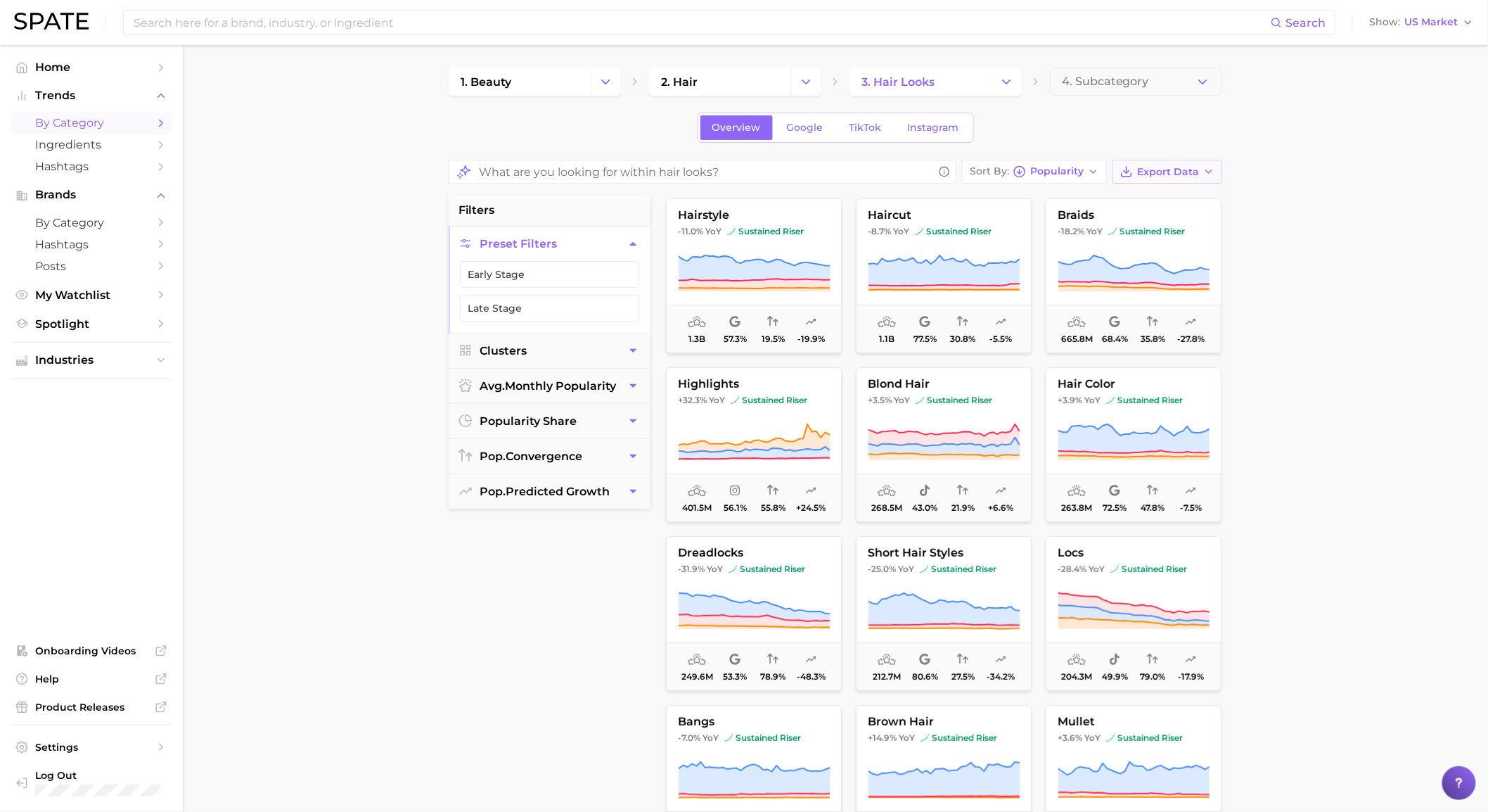
click at [1147, 181] on button "Export Data" at bounding box center [1168, 171] width 110 height 24
click at [1148, 187] on button "Card Data CSV" at bounding box center [1145, 197] width 155 height 26
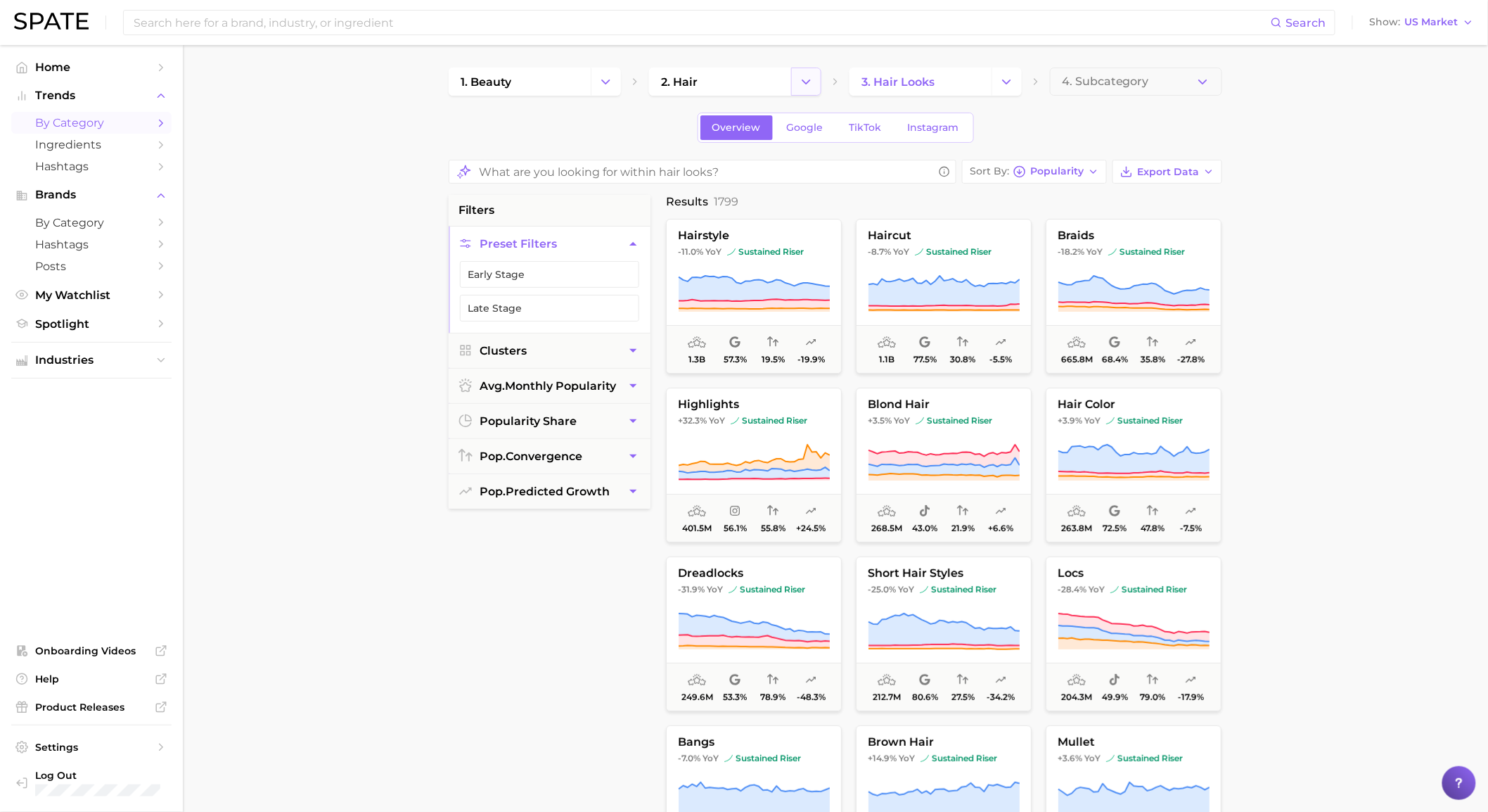
click at [801, 95] on button "Change Category" at bounding box center [806, 81] width 30 height 28
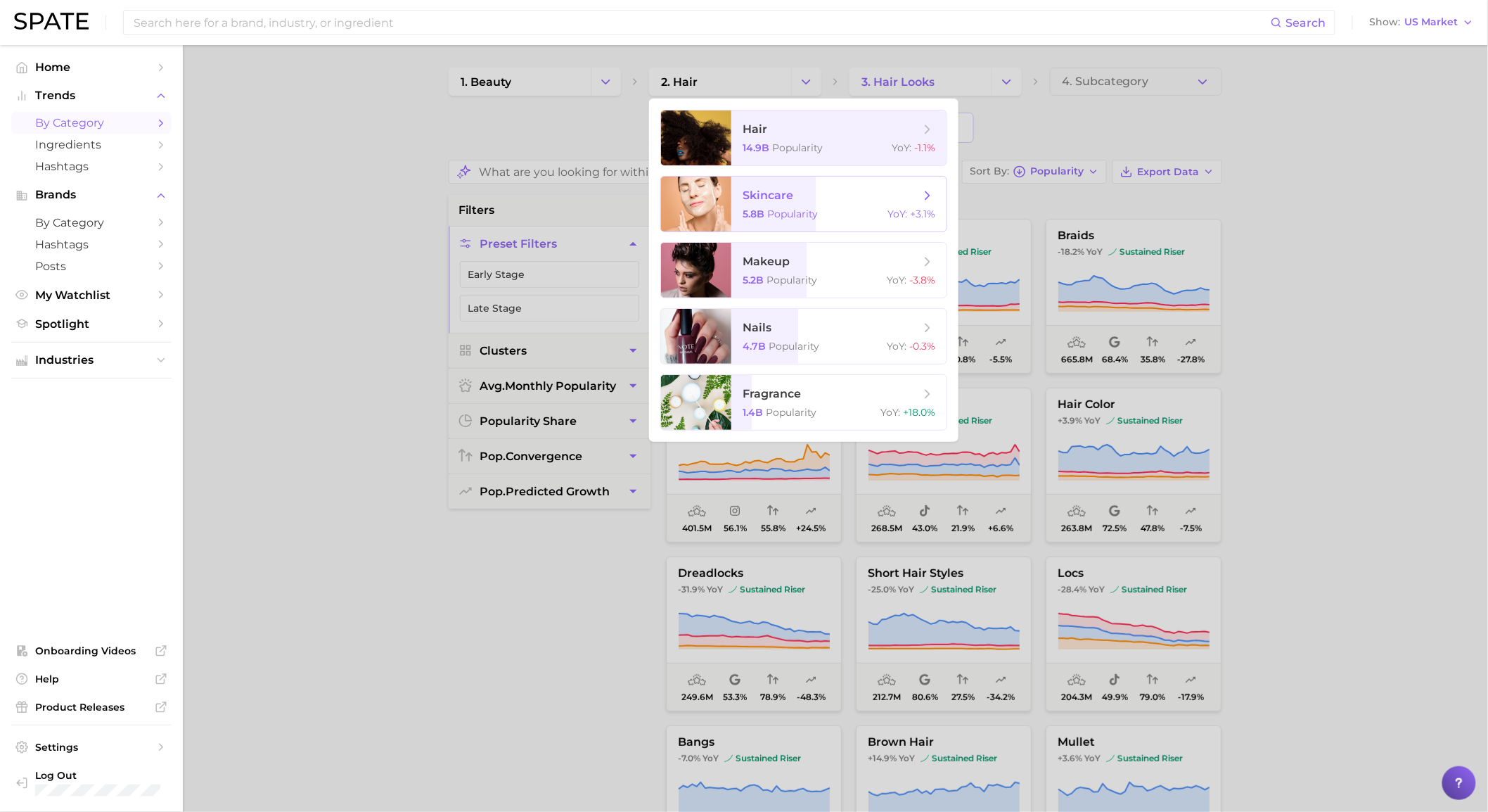
click at [765, 212] on span "5.8b Popularity" at bounding box center [780, 214] width 75 height 12
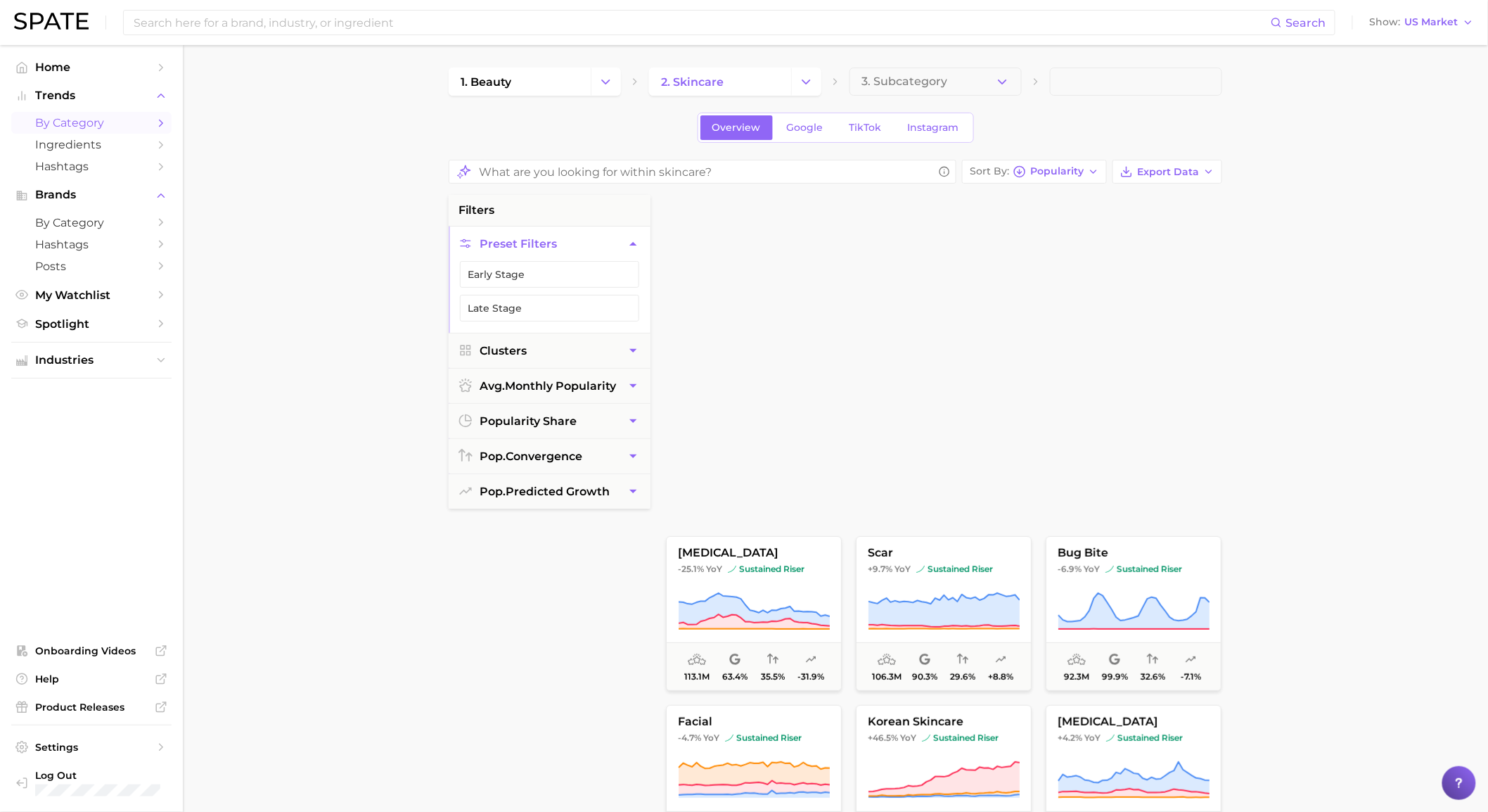
scroll to position [595, 0]
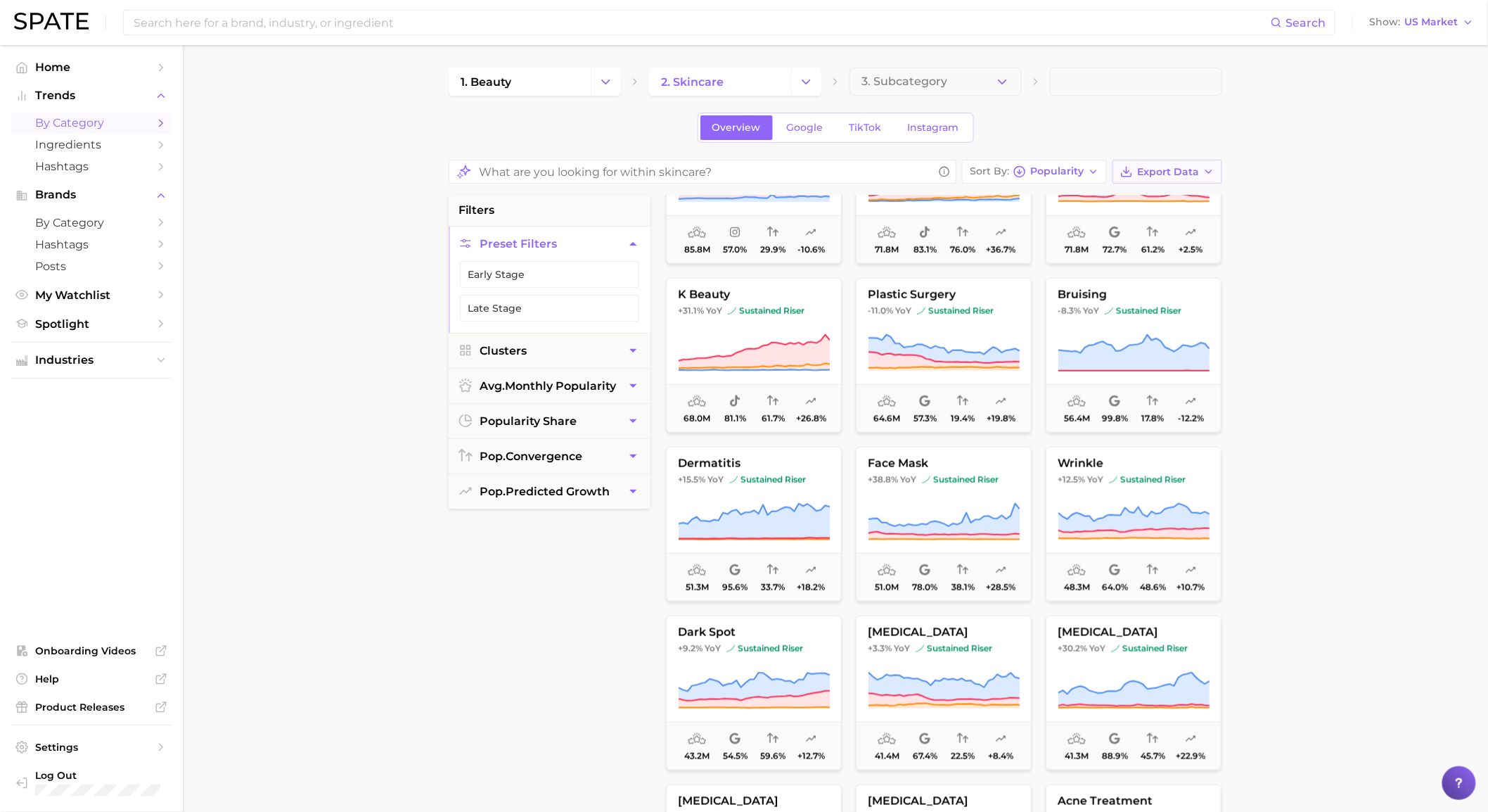
click at [1145, 165] on button "Export Data" at bounding box center [1168, 171] width 110 height 24
click at [1144, 184] on button "Export Data" at bounding box center [1168, 171] width 110 height 24
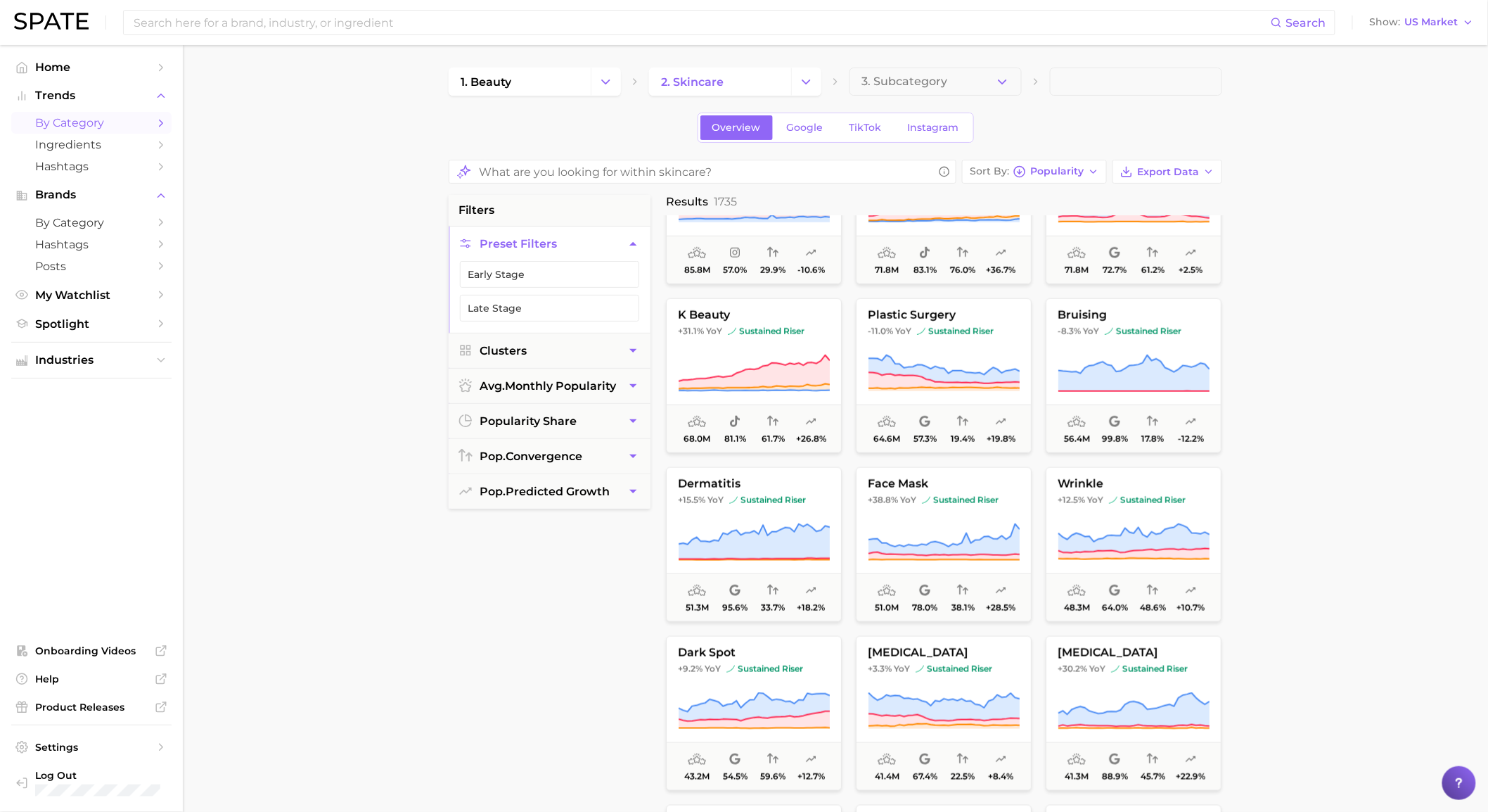
click at [1144, 191] on div "Sort By Popularity Export Data filters Preset Filters Early Stage Late Stage Cl…" at bounding box center [835, 612] width 774 height 907
click at [1144, 183] on button "Export Data" at bounding box center [1168, 171] width 110 height 24
drag, startPoint x: 1357, startPoint y: 249, endPoint x: 1345, endPoint y: 251, distance: 12.2
click at [1357, 250] on main "1. beauty 2. skincare 3. Subcategory Overview Google TikTok Instagram Sort By P…" at bounding box center [836, 591] width 1306 height 1092
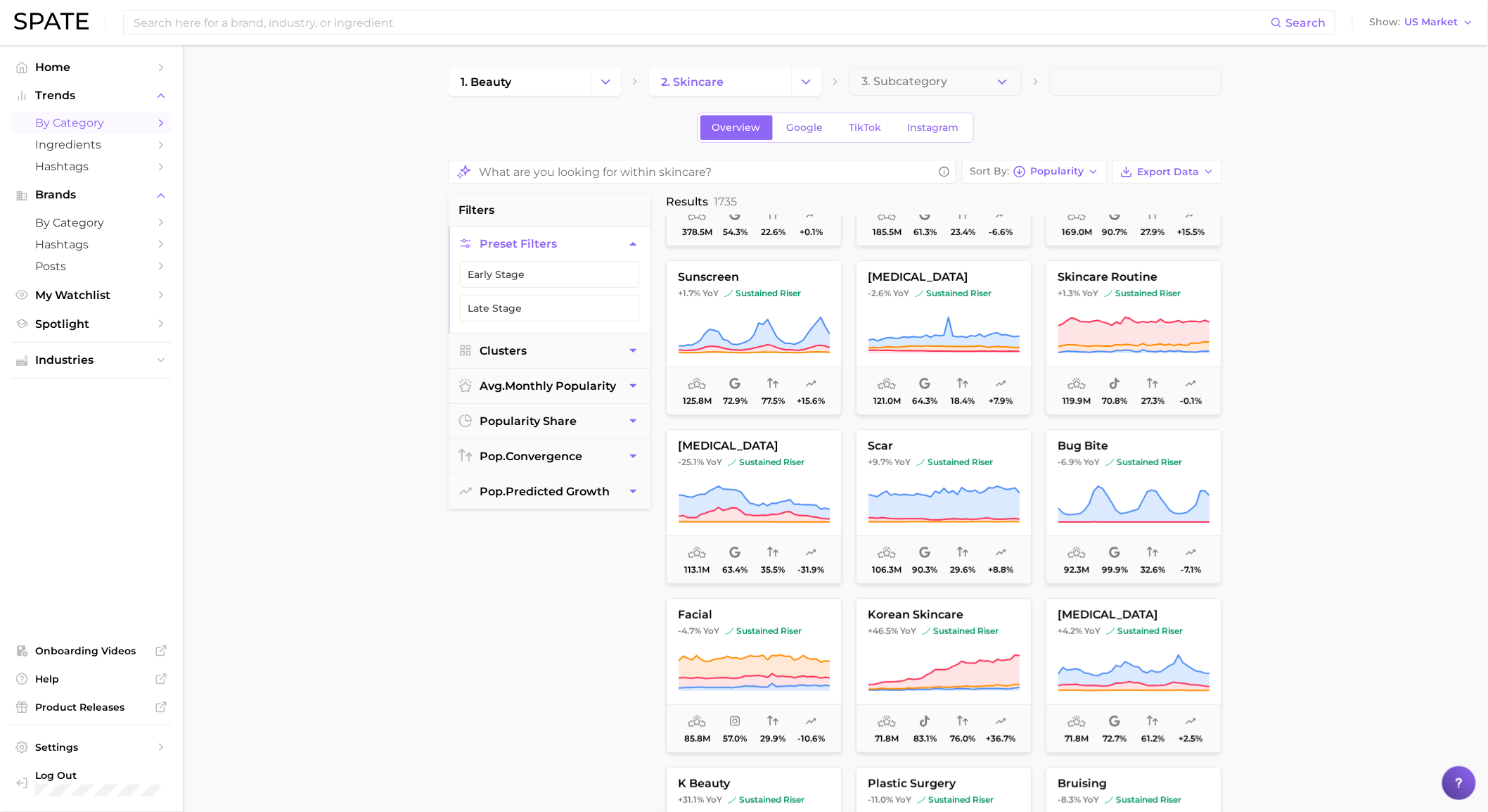
scroll to position [0, 0]
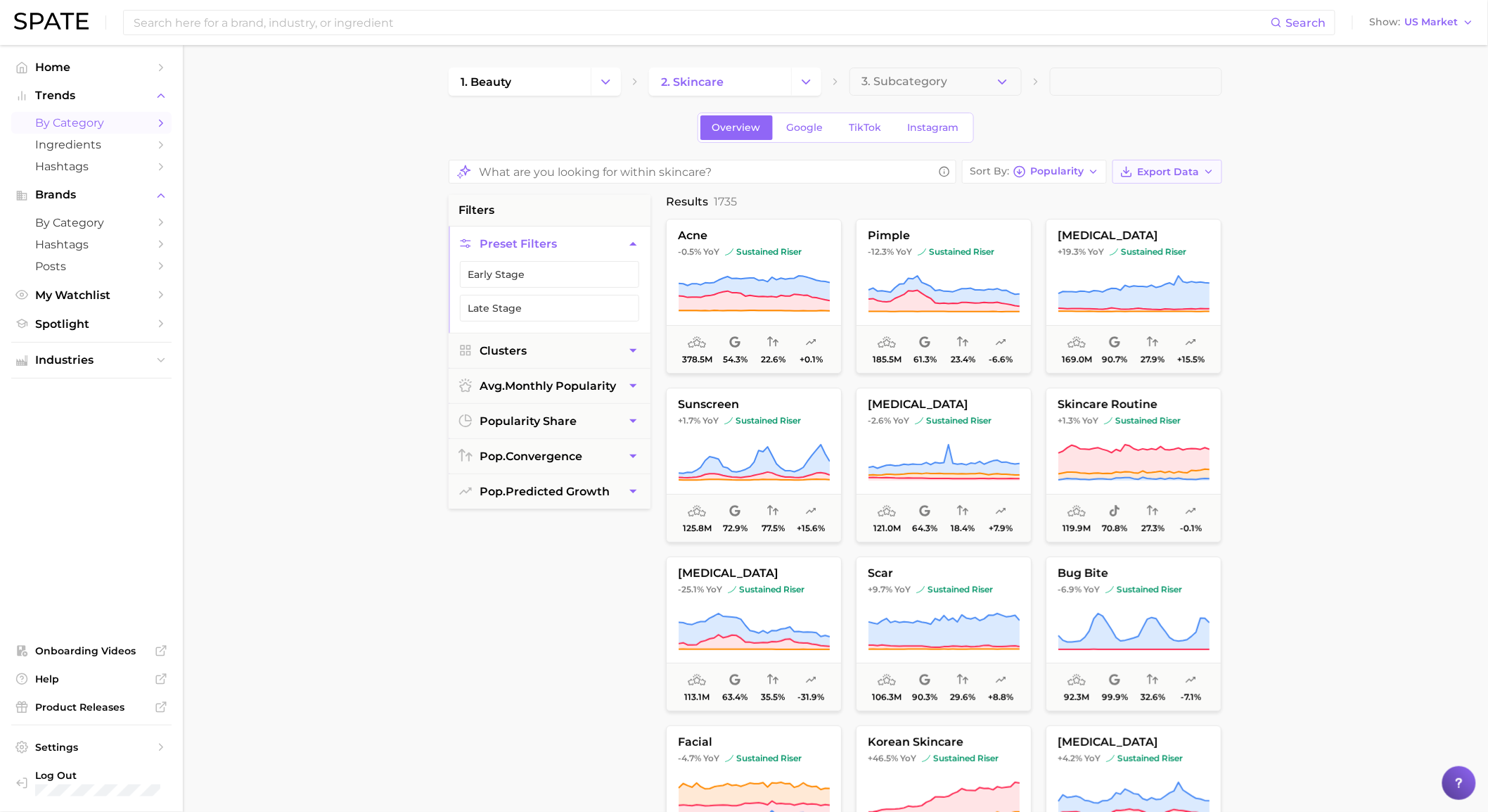
click at [1214, 171] on icon "button" at bounding box center [1208, 172] width 12 height 11
click at [1208, 195] on button "Card Data CSV" at bounding box center [1145, 197] width 155 height 26
click at [607, 88] on button "Change Category" at bounding box center [606, 81] width 30 height 28
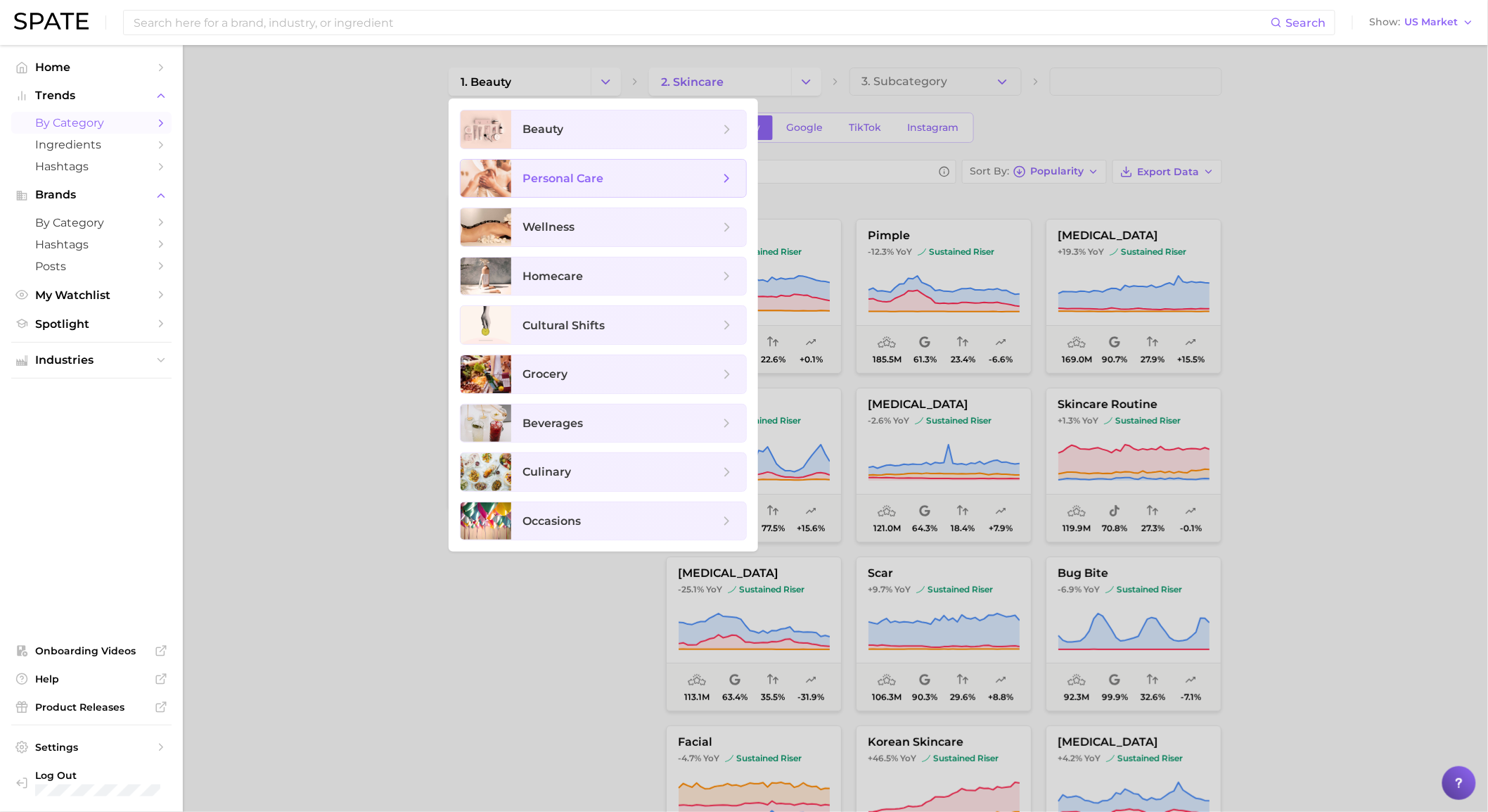
click at [612, 190] on span "personal care" at bounding box center [629, 178] width 235 height 38
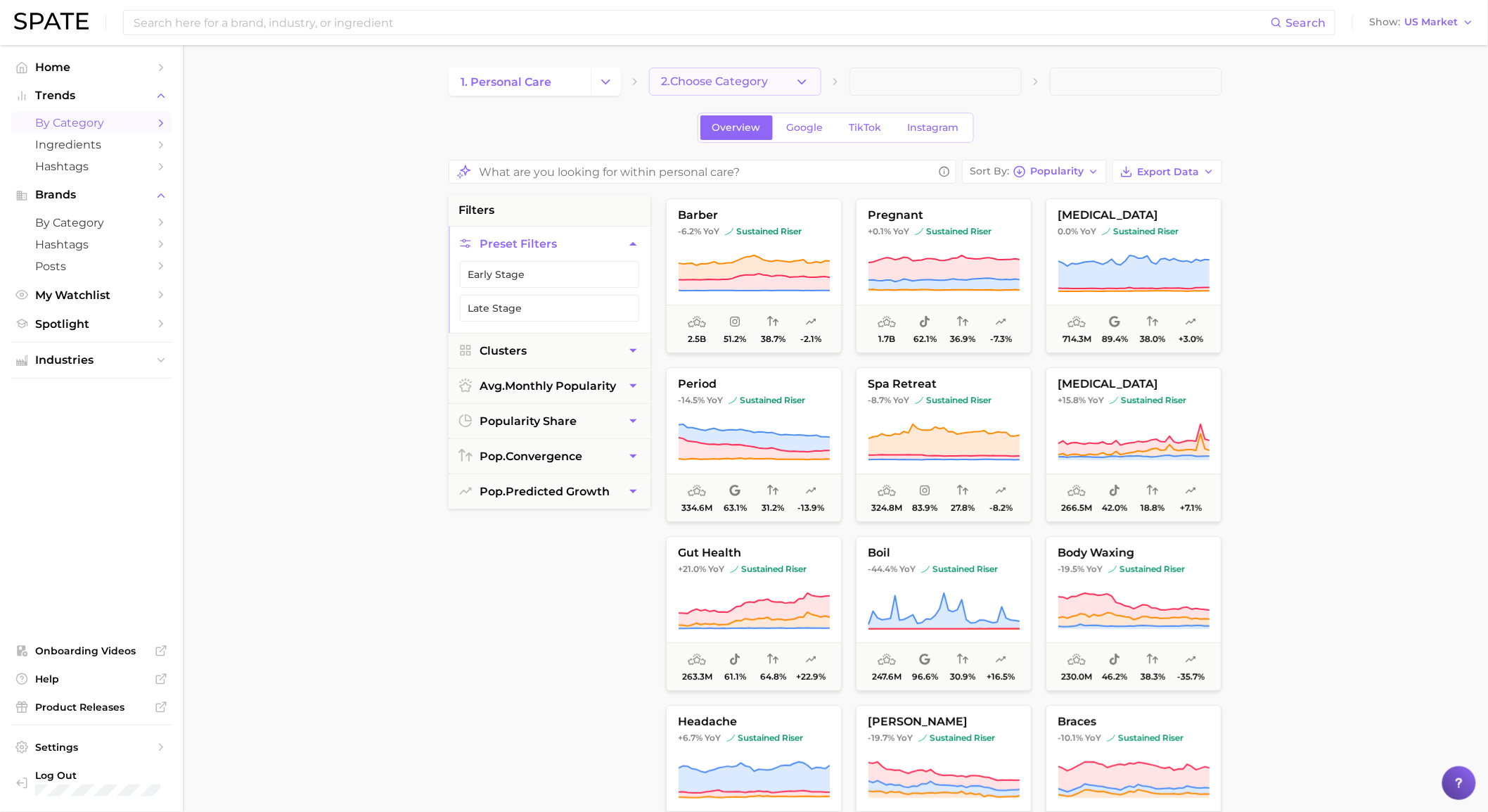
click at [789, 84] on button "2. Choose Category" at bounding box center [735, 81] width 173 height 28
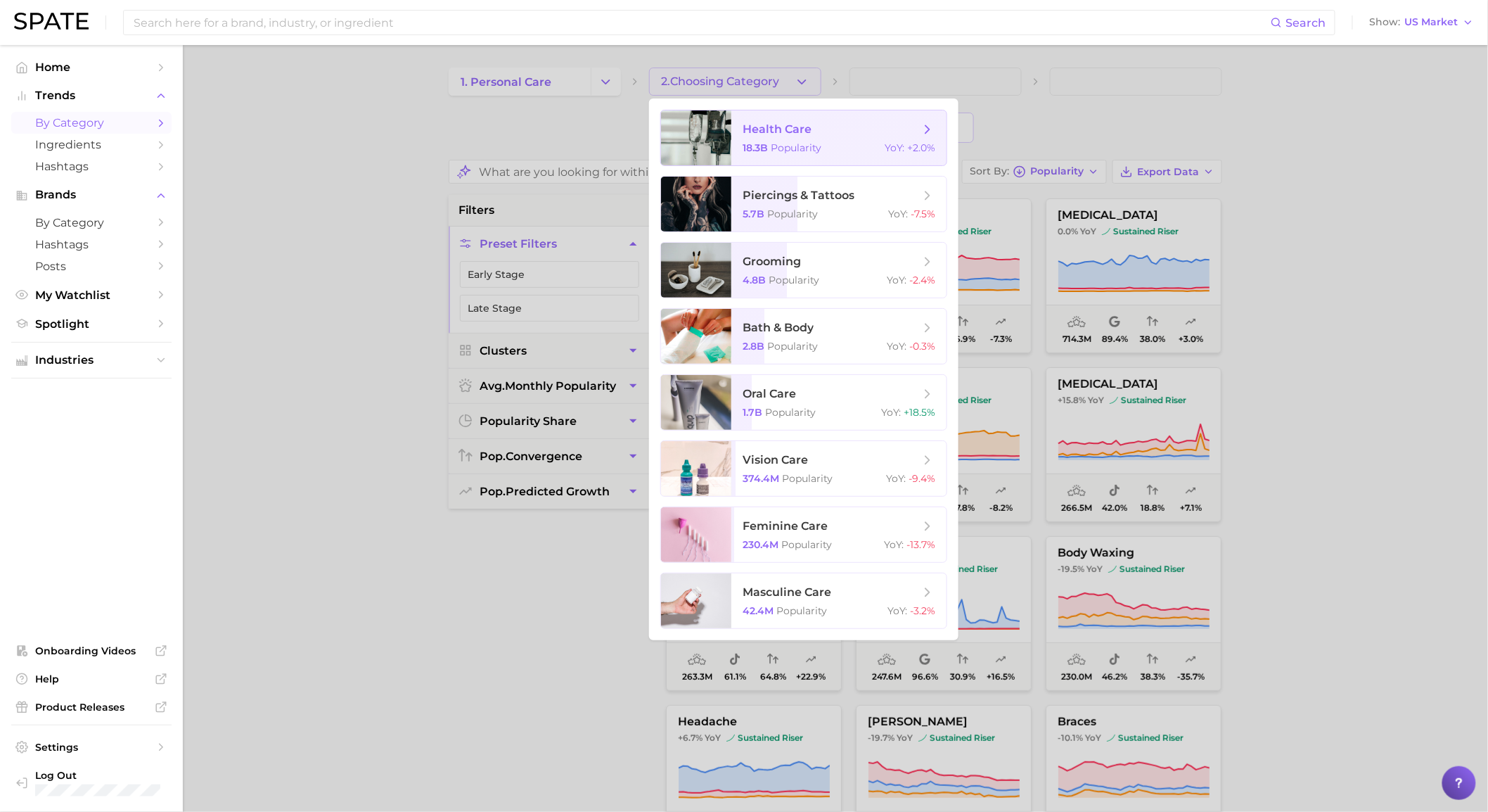
click at [785, 119] on span "health care 18.3b Popularity YoY : +2.0%" at bounding box center [839, 138] width 215 height 55
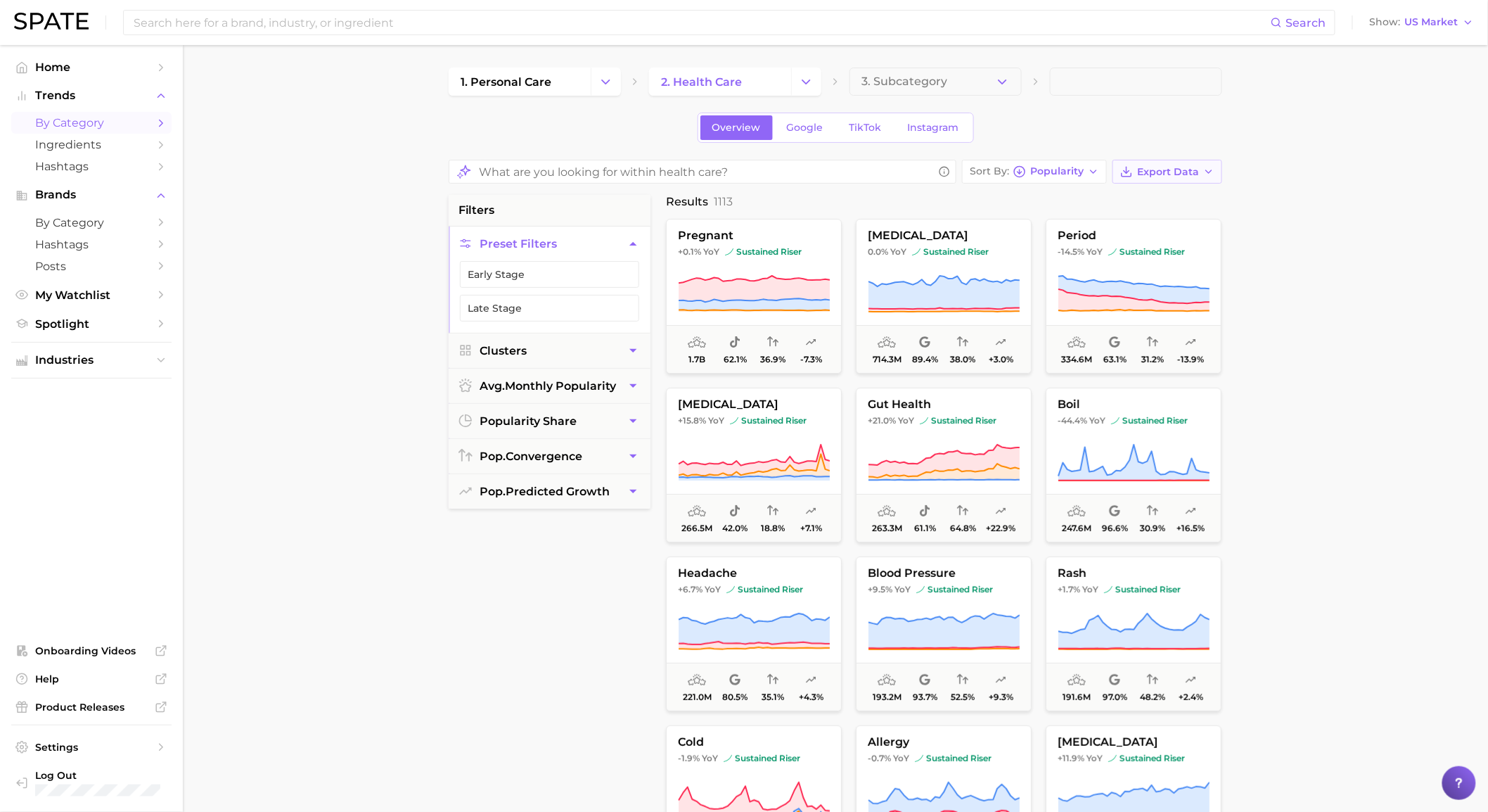
click at [1212, 169] on icon "button" at bounding box center [1208, 172] width 12 height 11
click at [1196, 192] on button "Card Data CSV" at bounding box center [1145, 197] width 155 height 26
click at [1080, 151] on div "1. personal care 2. health care 3. Subcategory Overview Google TikTok Instagram…" at bounding box center [835, 566] width 774 height 999
click at [805, 74] on icon "Change Category" at bounding box center [806, 81] width 15 height 15
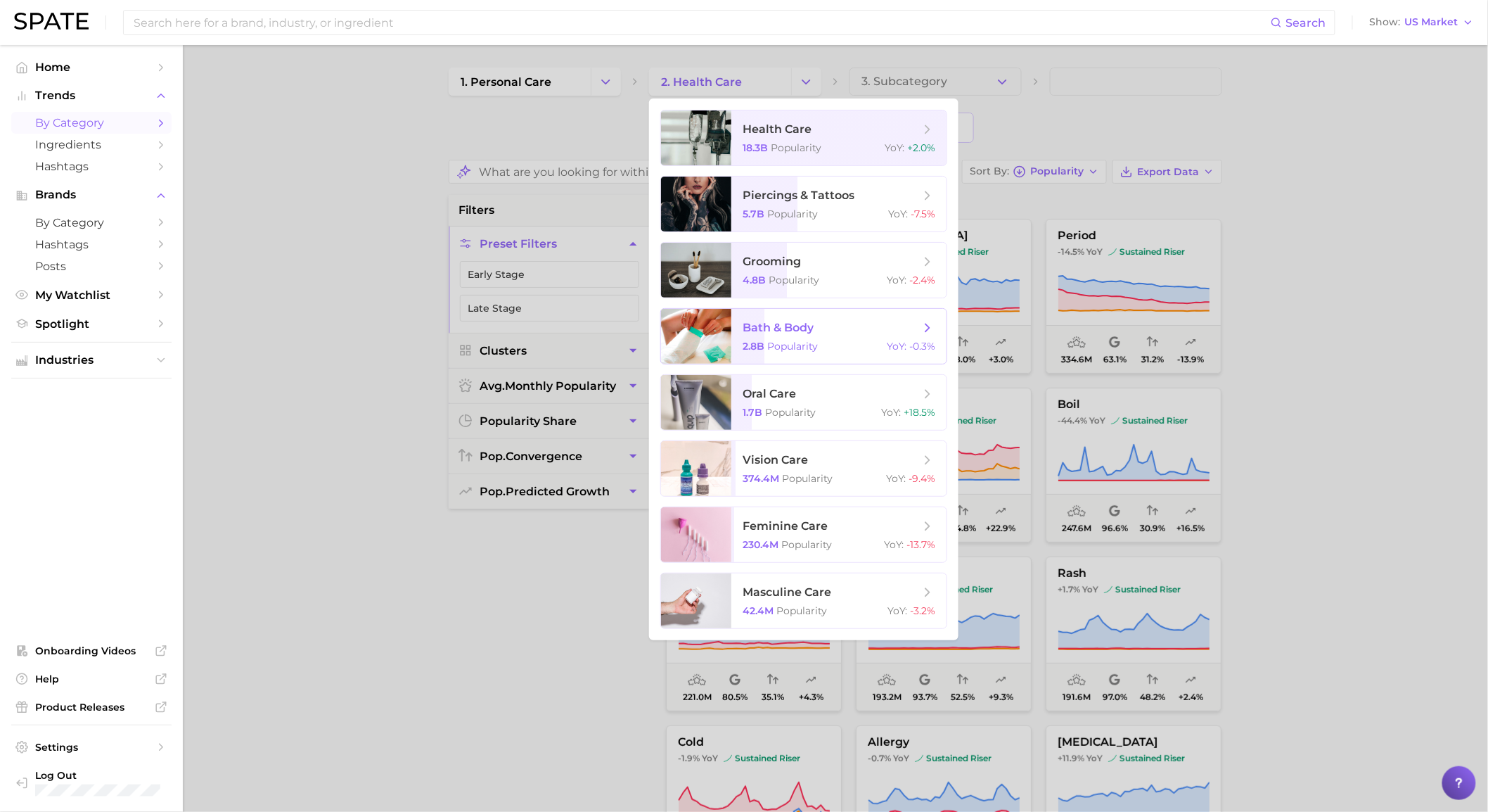
click at [802, 332] on span "bath & body" at bounding box center [779, 327] width 71 height 13
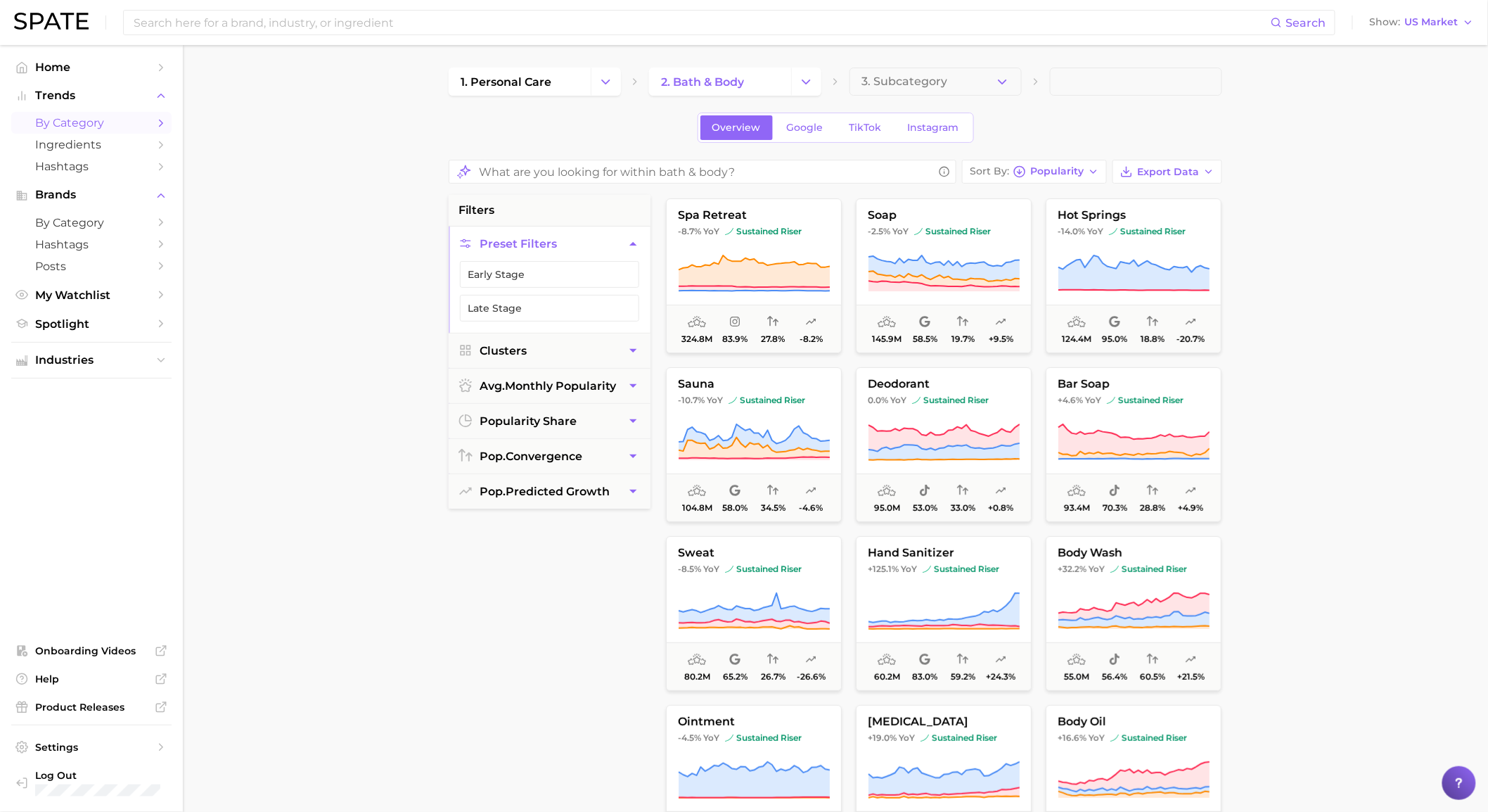
click at [1274, 106] on main "1. personal care 2. bath & body 3. Subcategory Overview Google TikTok Instagram…" at bounding box center [836, 580] width 1306 height 1071
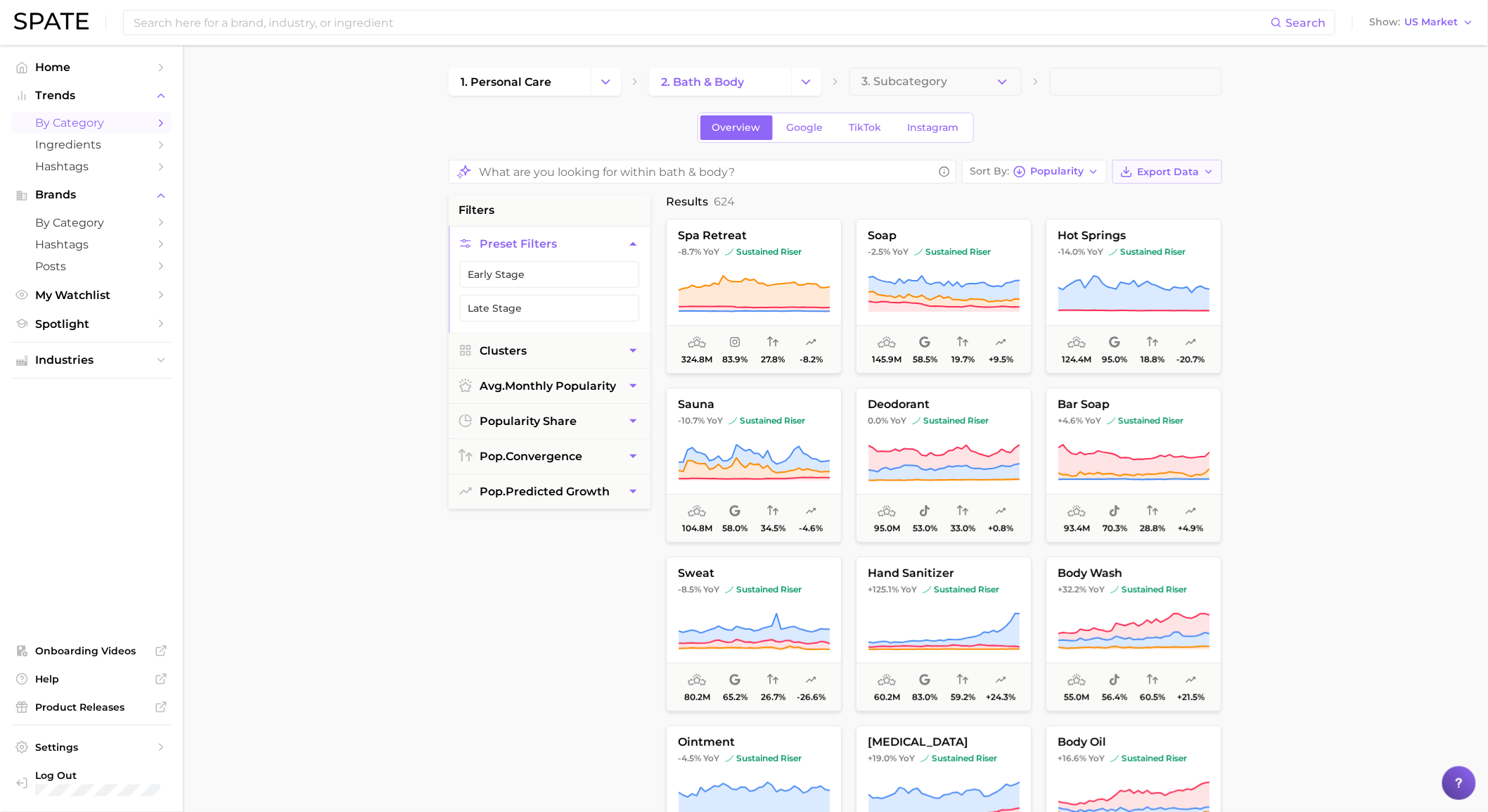
click at [1211, 173] on icon "button" at bounding box center [1208, 172] width 12 height 11
click at [1193, 204] on button "Card Data CSV" at bounding box center [1145, 197] width 155 height 26
click at [1323, 677] on main "1. personal care 2. bath & body 3. Subcategory Overview Google TikTok Instagram…" at bounding box center [836, 591] width 1306 height 1092
click at [794, 73] on button "Change Category" at bounding box center [806, 81] width 30 height 28
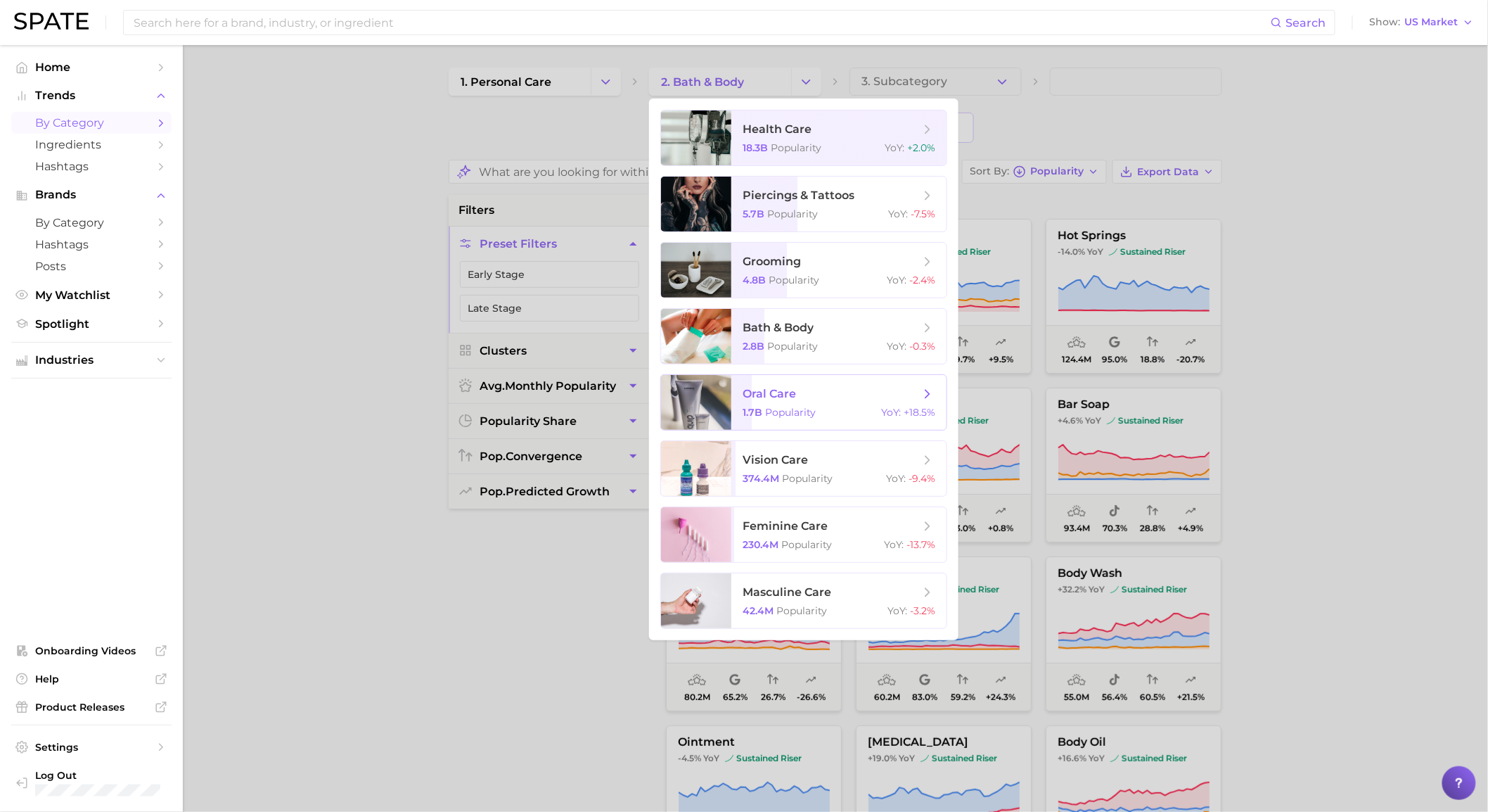
click at [798, 394] on span "oral care" at bounding box center [832, 393] width 177 height 15
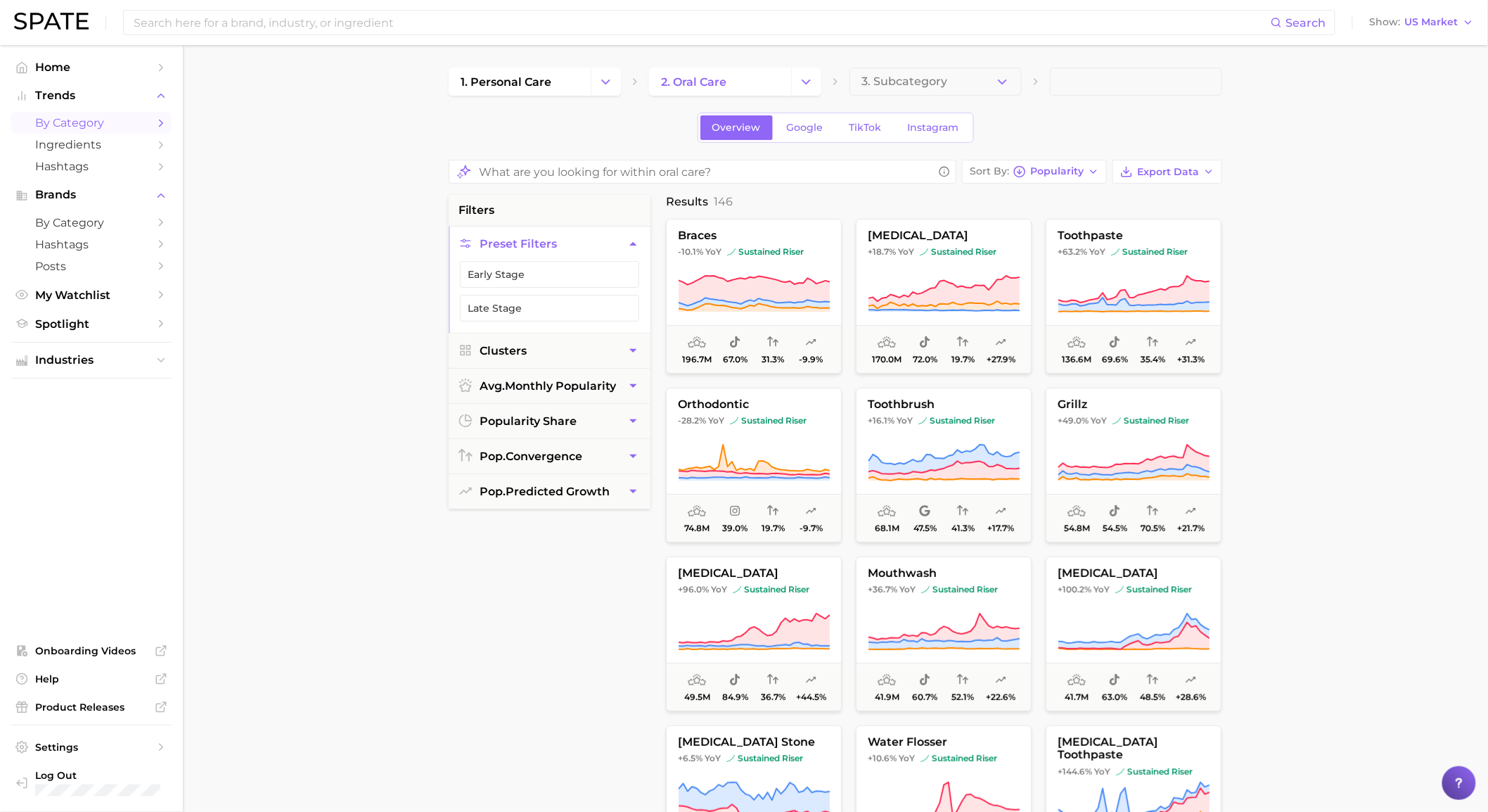
drag, startPoint x: 1331, startPoint y: 383, endPoint x: 1338, endPoint y: 404, distance: 22.1
click at [1338, 404] on main "1. personal care 2. oral care 3. Subcategory Overview Google TikTok Instagram S…" at bounding box center [836, 591] width 1306 height 1092
click at [1190, 169] on span "Export Data" at bounding box center [1169, 172] width 62 height 12
click at [1193, 205] on button "Card Data CSV" at bounding box center [1145, 197] width 155 height 26
click at [814, 88] on button "Change Category" at bounding box center [806, 81] width 30 height 28
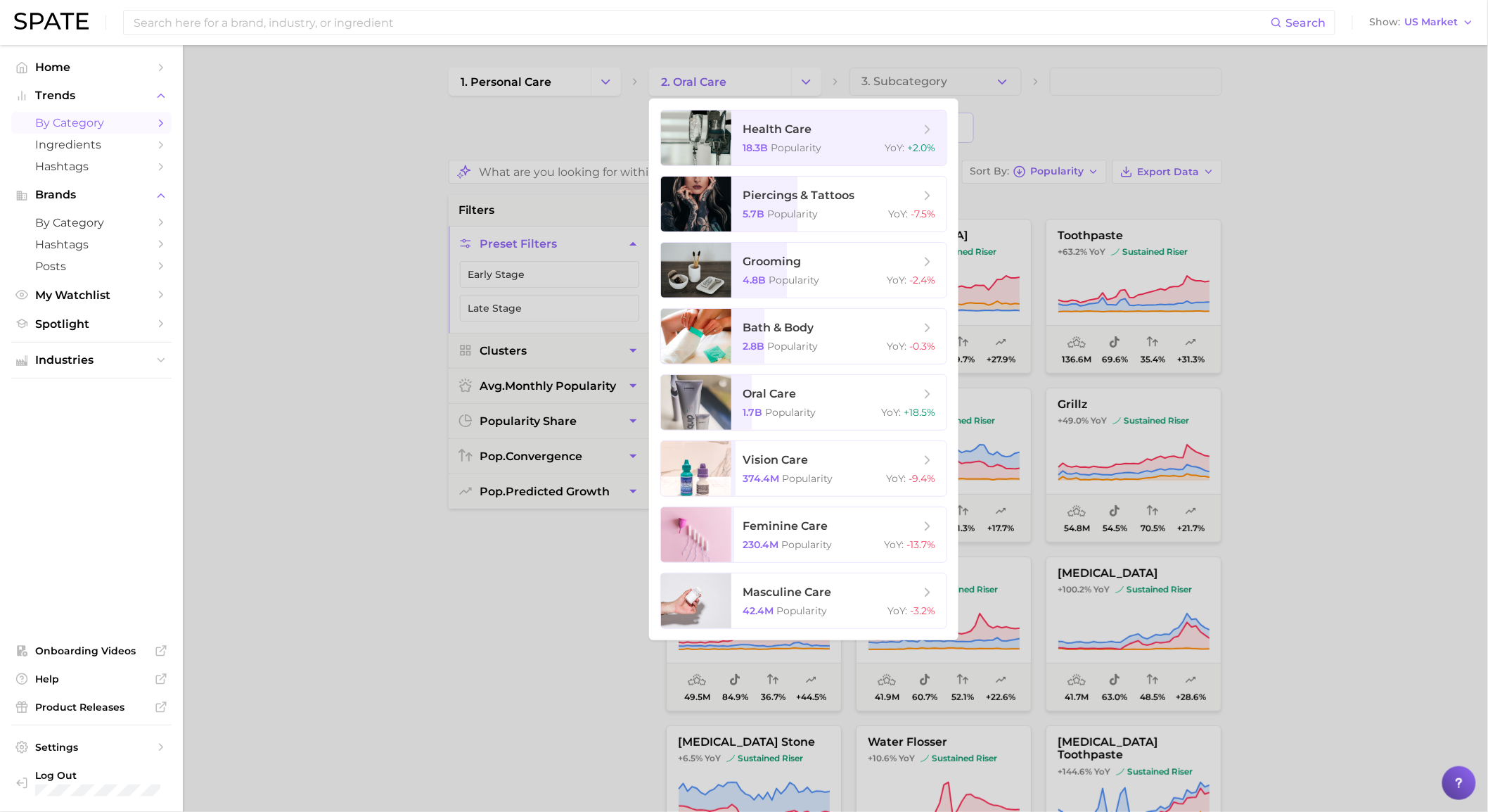
click at [599, 84] on div at bounding box center [744, 406] width 1488 height 812
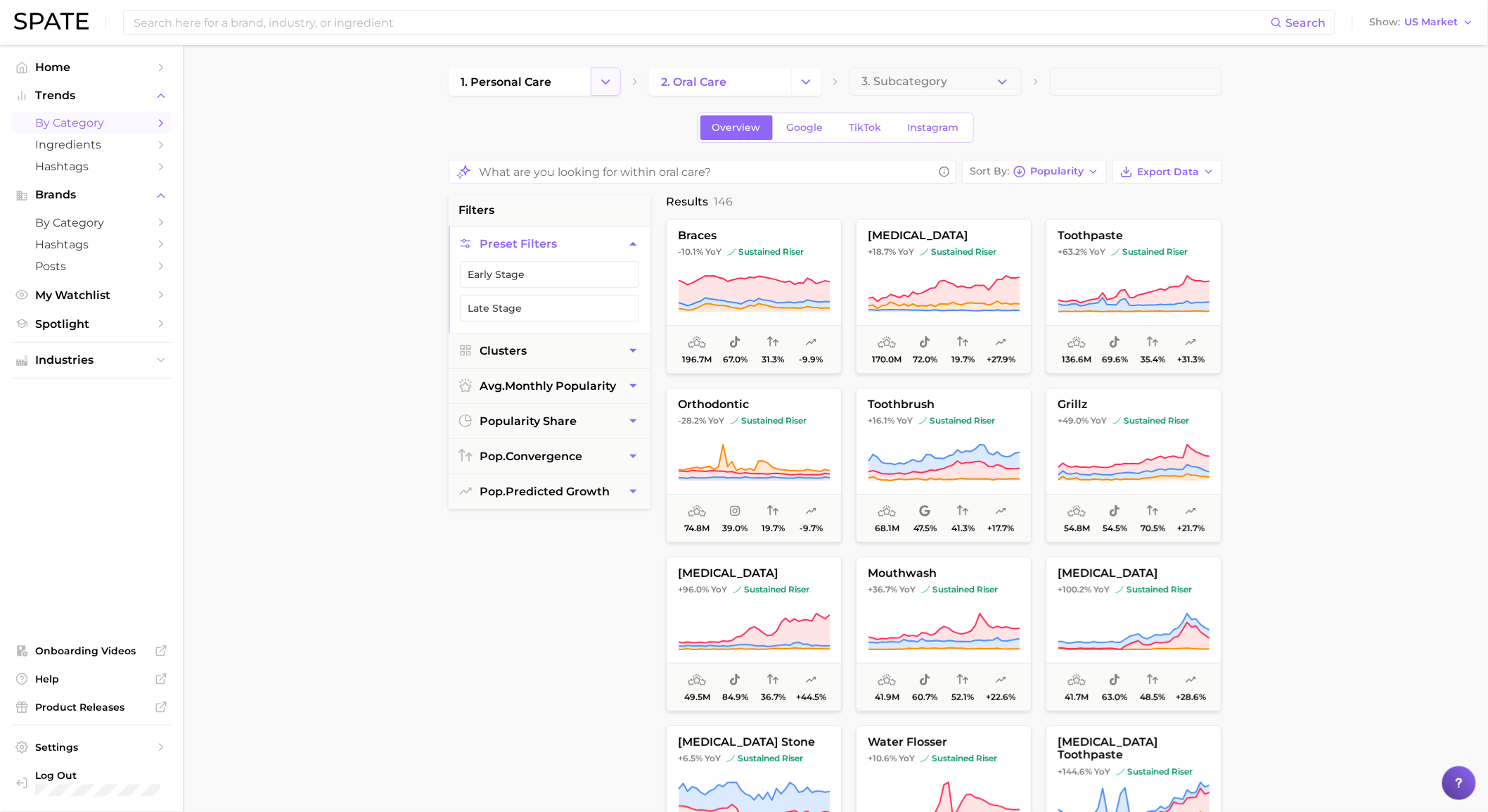
click at [610, 81] on icon "Change Category" at bounding box center [606, 81] width 15 height 15
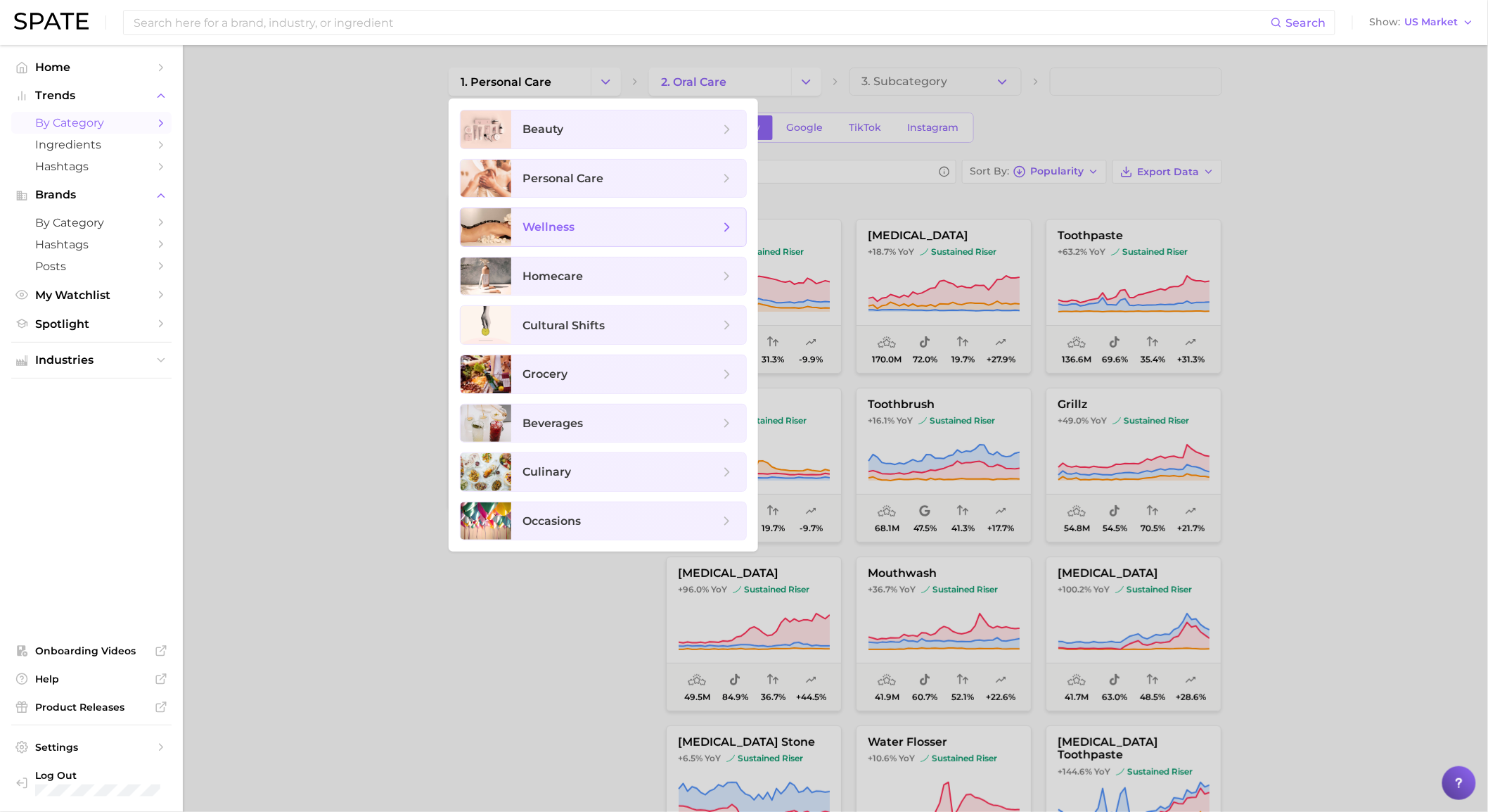
click at [608, 233] on span "wellness" at bounding box center [621, 226] width 197 height 15
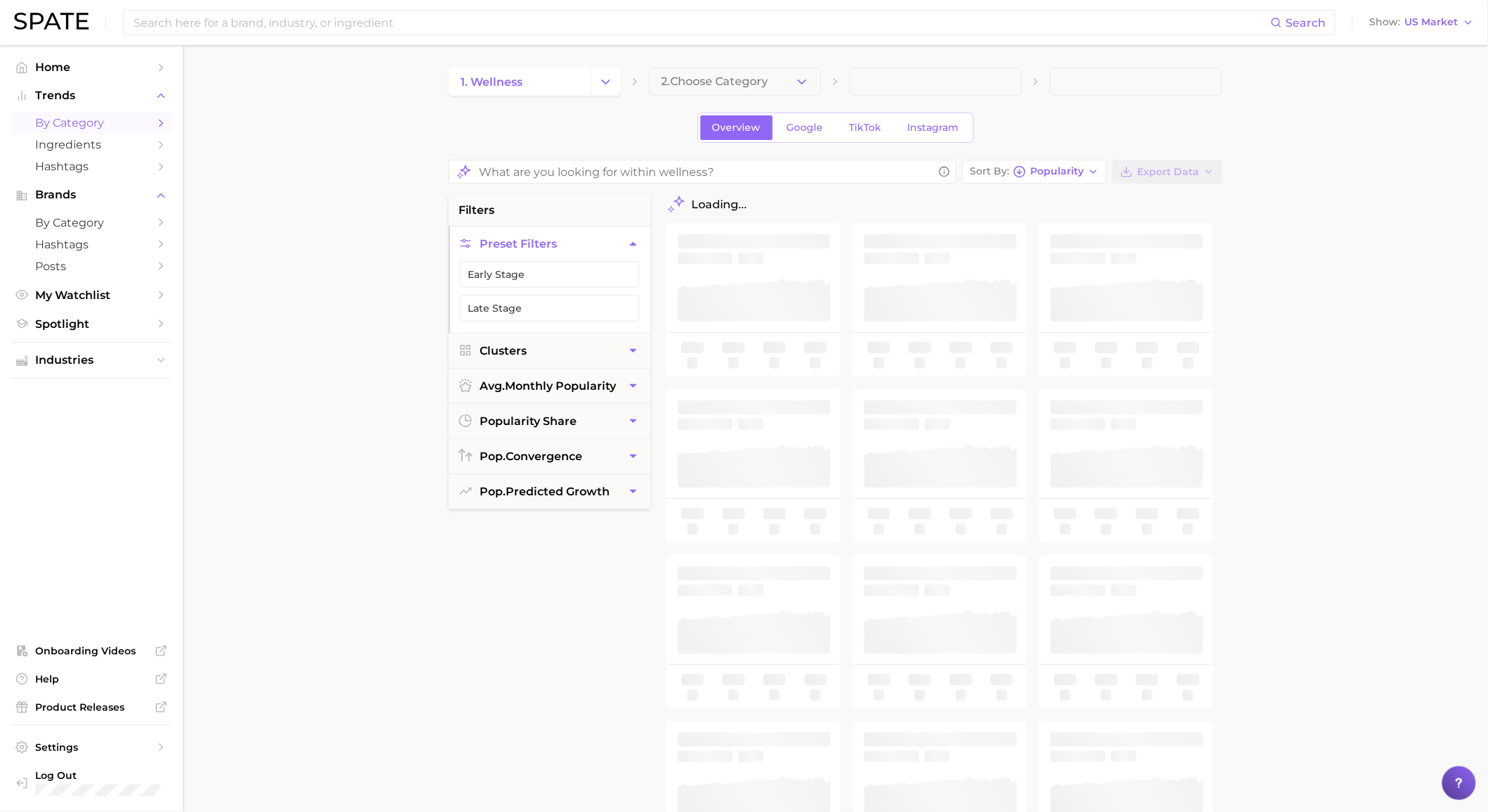
click at [727, 85] on span "2. Choose Category" at bounding box center [714, 81] width 107 height 12
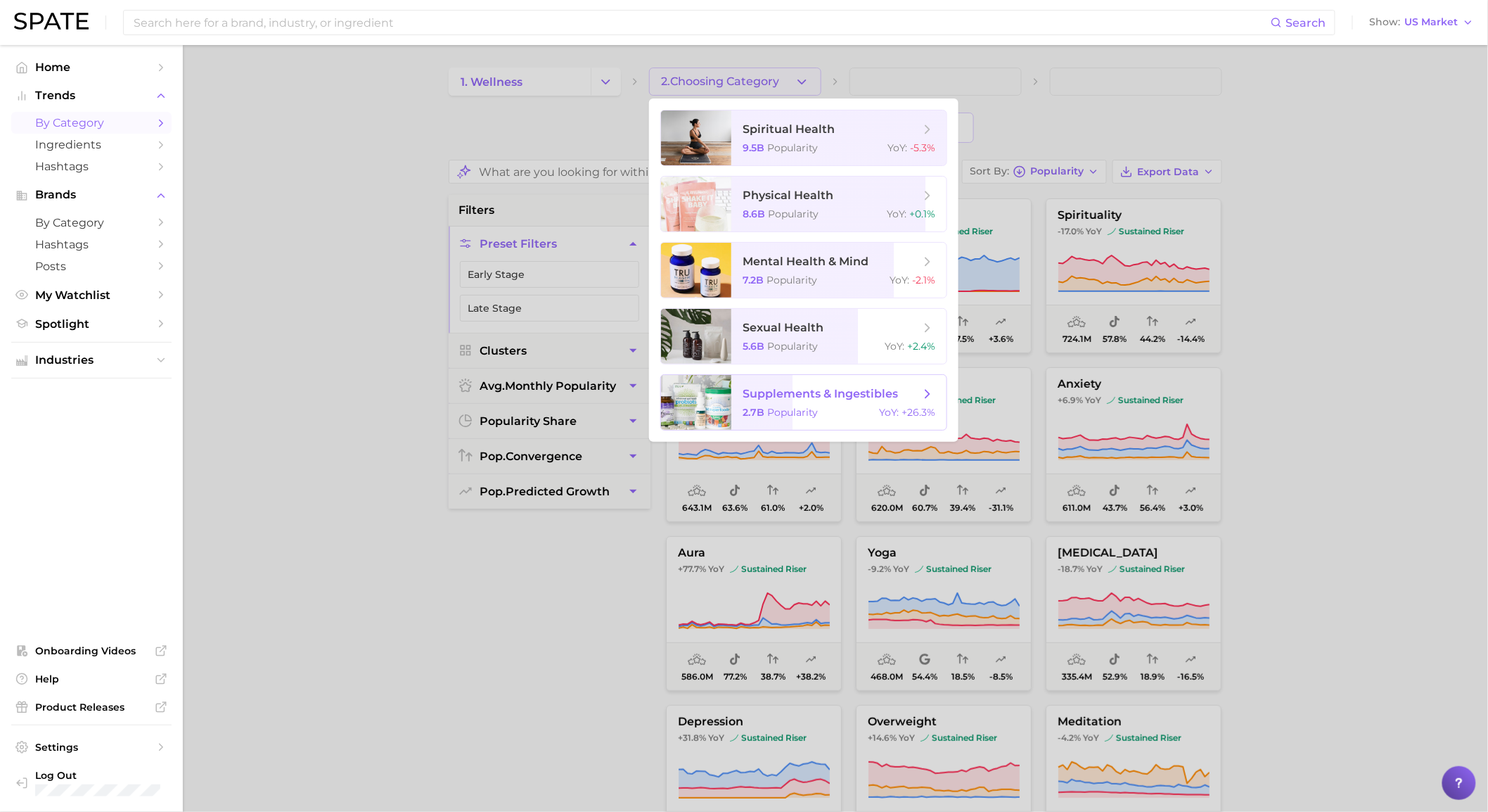
click at [771, 396] on span "supplements & ingestibles" at bounding box center [821, 393] width 156 height 13
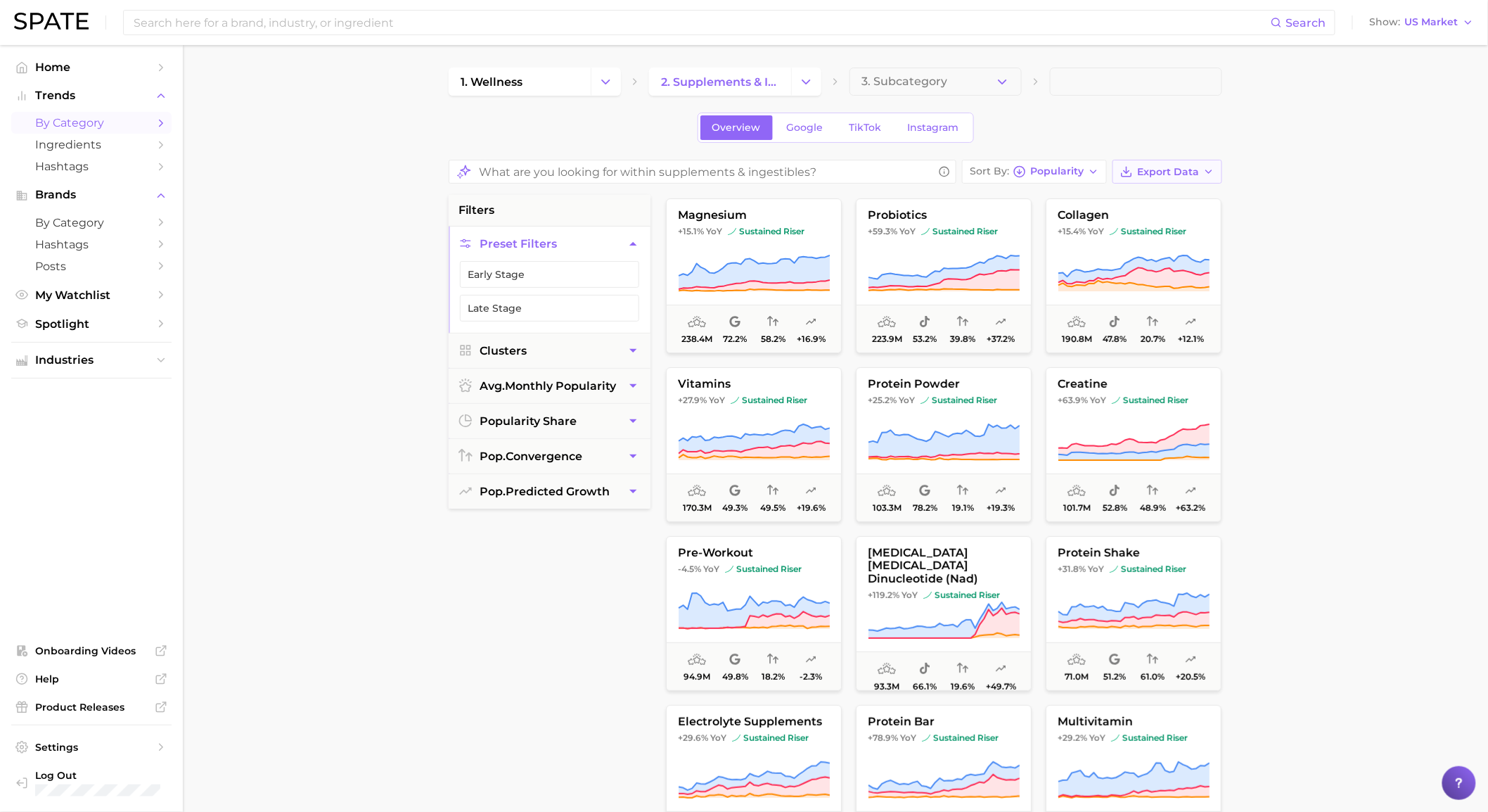
click at [1200, 172] on button "Export Data" at bounding box center [1168, 171] width 110 height 24
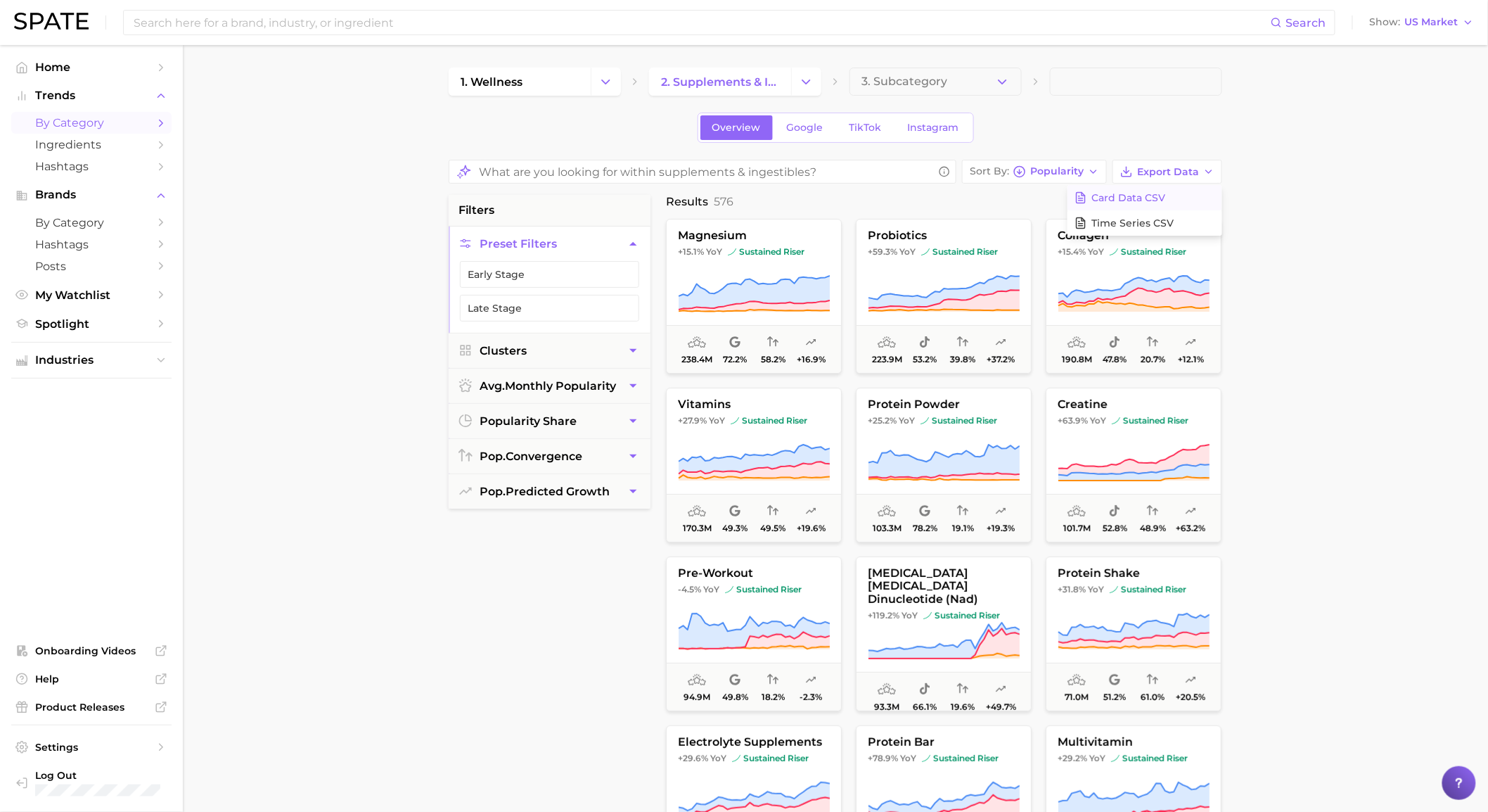
click at [1183, 193] on button "Card Data CSV" at bounding box center [1145, 197] width 155 height 26
click at [610, 89] on button "Change Category" at bounding box center [606, 81] width 30 height 28
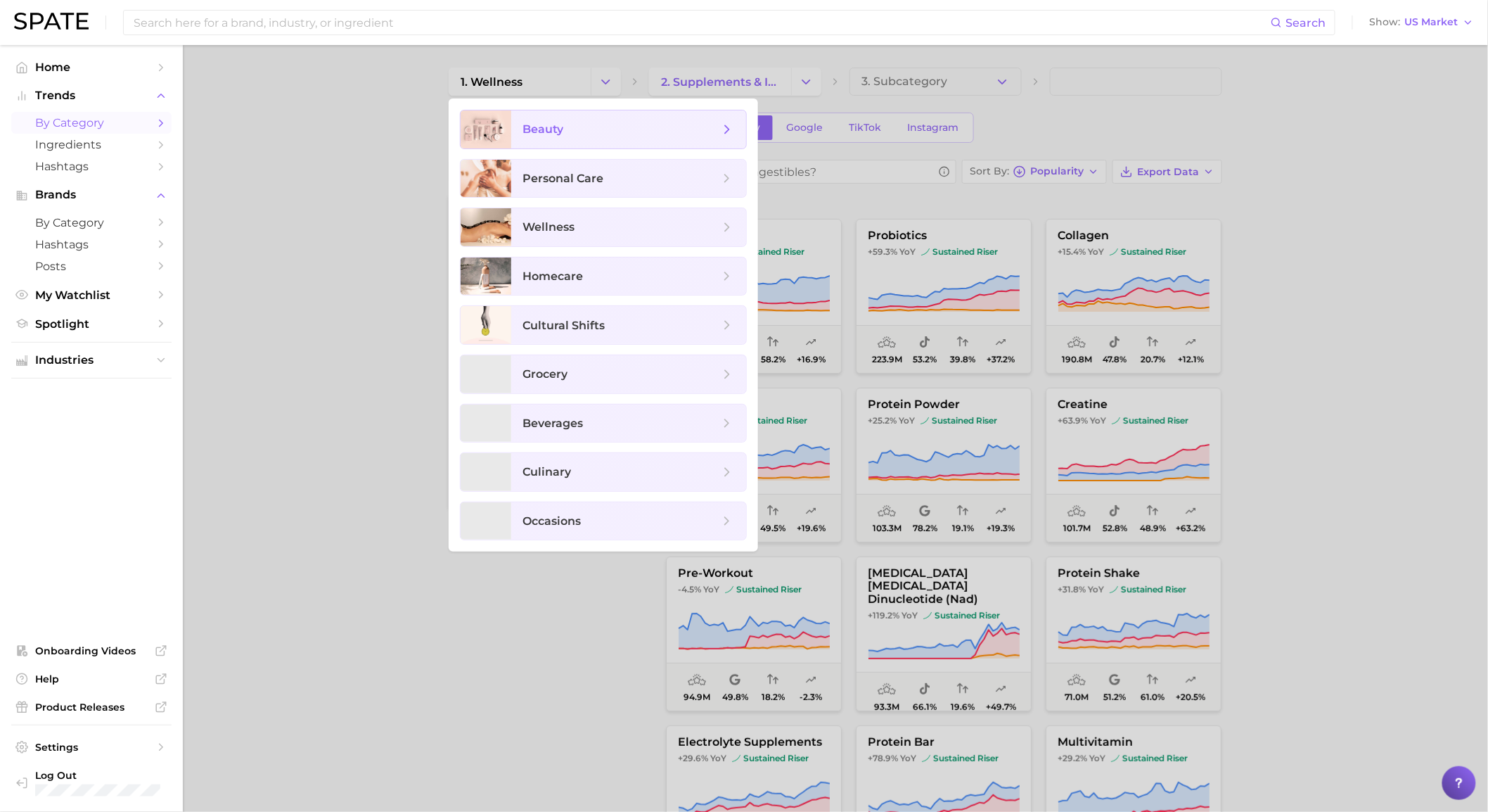
click at [610, 132] on span "beauty" at bounding box center [621, 129] width 197 height 15
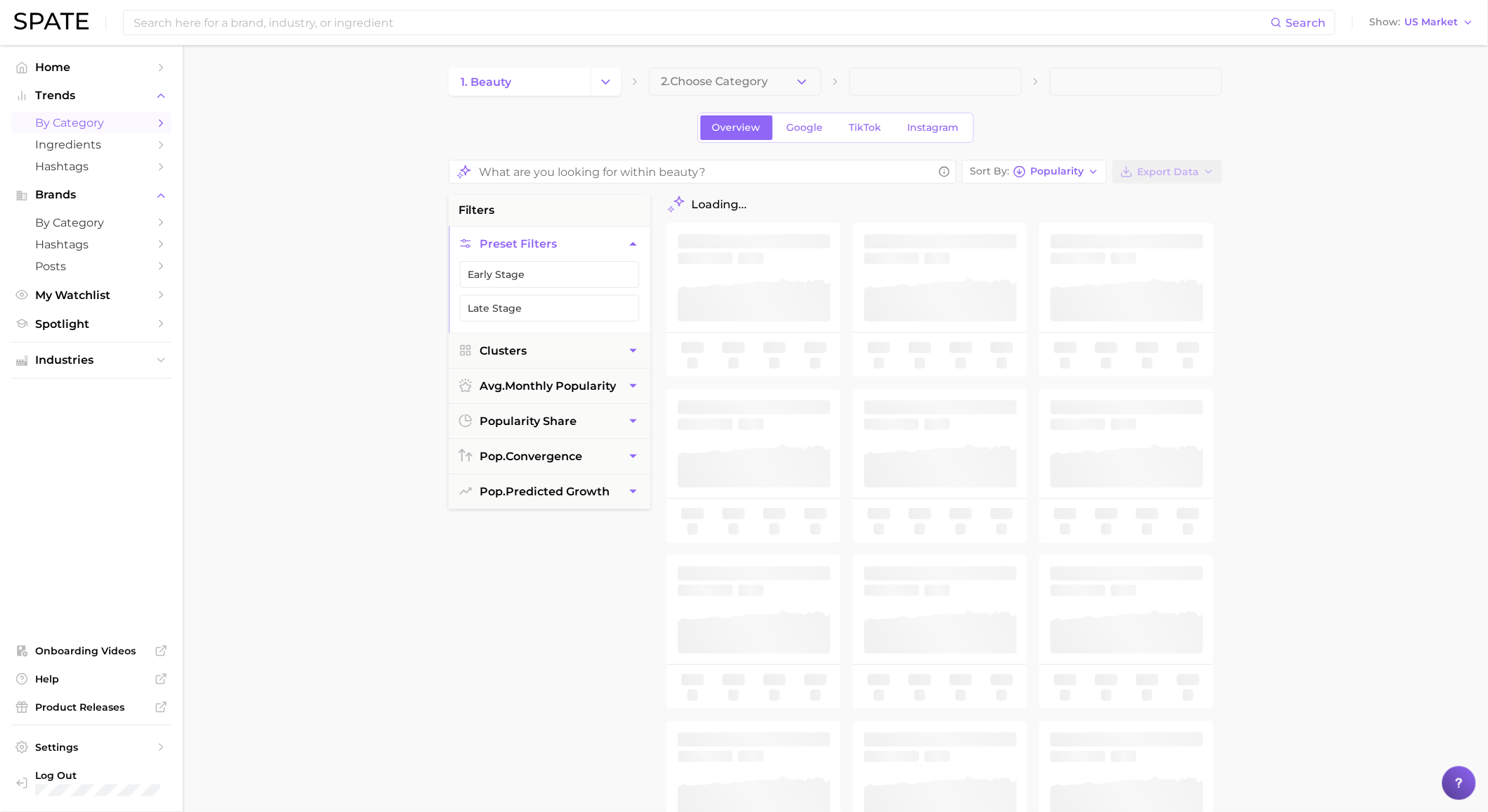
drag, startPoint x: 797, startPoint y: 81, endPoint x: 797, endPoint y: 90, distance: 9.0
click at [797, 88] on button "2. Choose Category" at bounding box center [735, 81] width 173 height 28
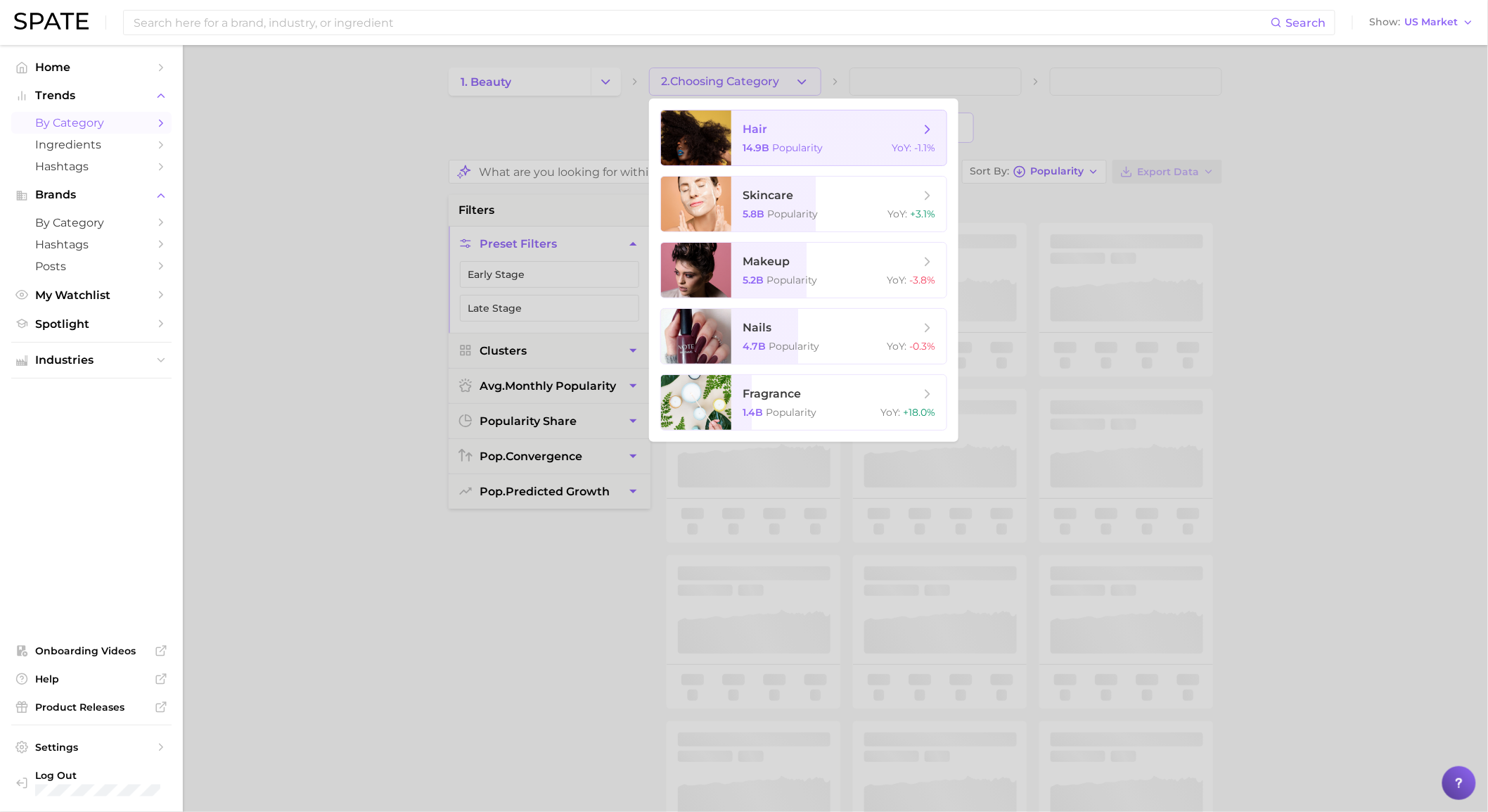
click at [777, 159] on span "hair 14.9b Popularity YoY : -1.1%" at bounding box center [839, 138] width 215 height 55
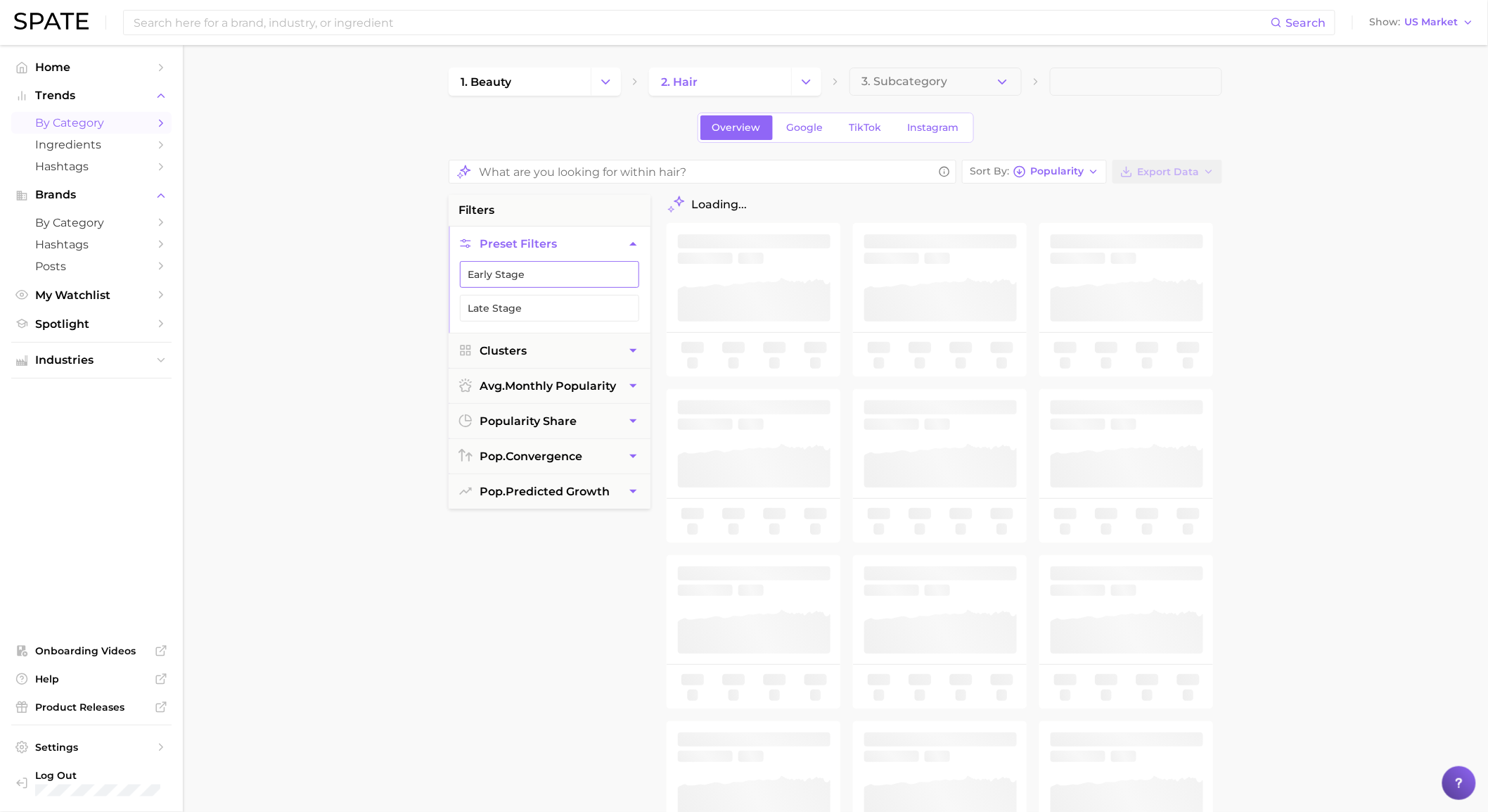
click at [561, 283] on button "Early Stage" at bounding box center [549, 274] width 180 height 27
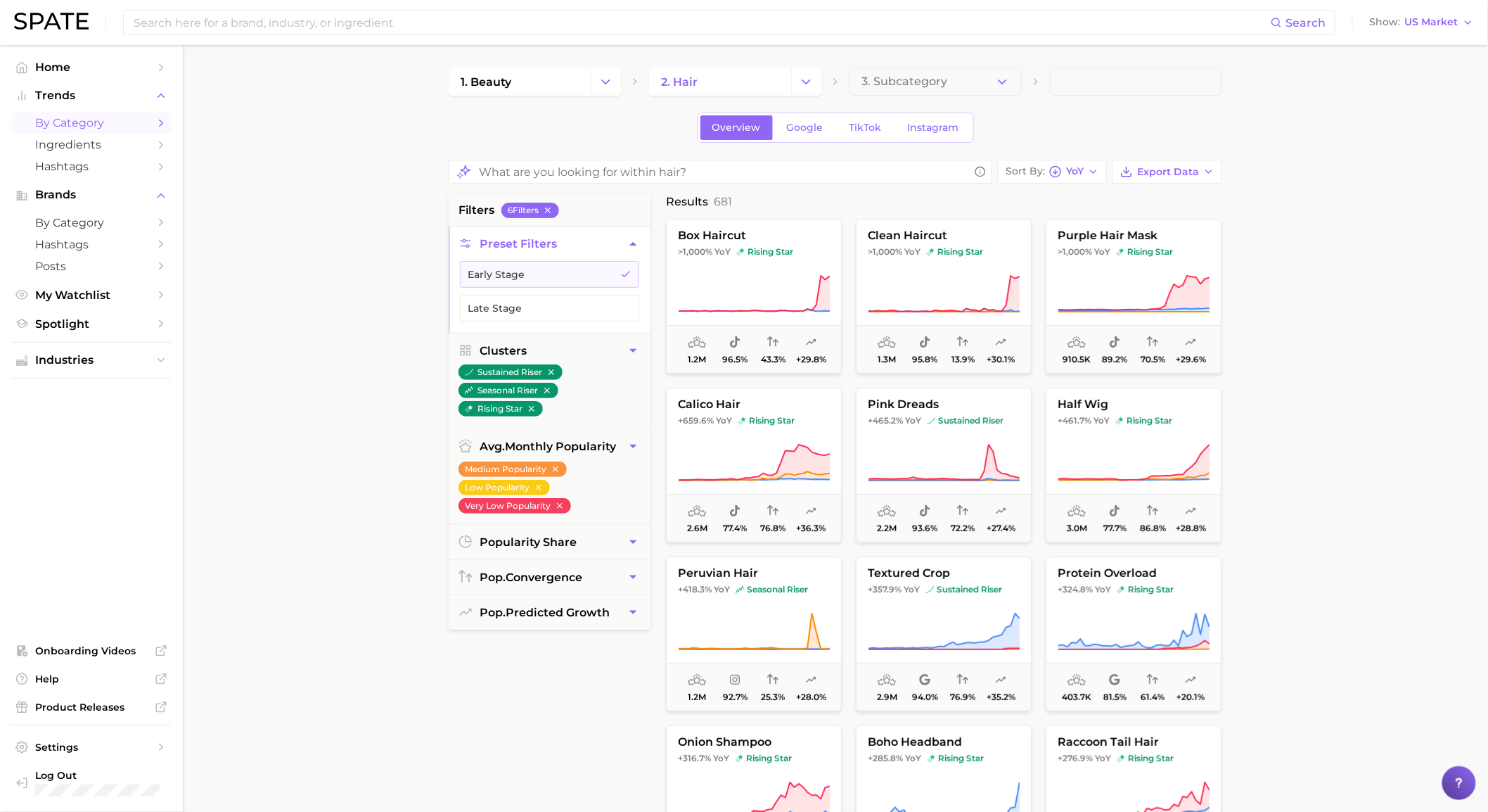
click at [287, 404] on main "1. beauty 2. hair 3. Subcategory Overview Google TikTok Instagram Sort By YoY E…" at bounding box center [836, 591] width 1306 height 1092
click at [605, 271] on button "Early Stage" at bounding box center [549, 274] width 180 height 27
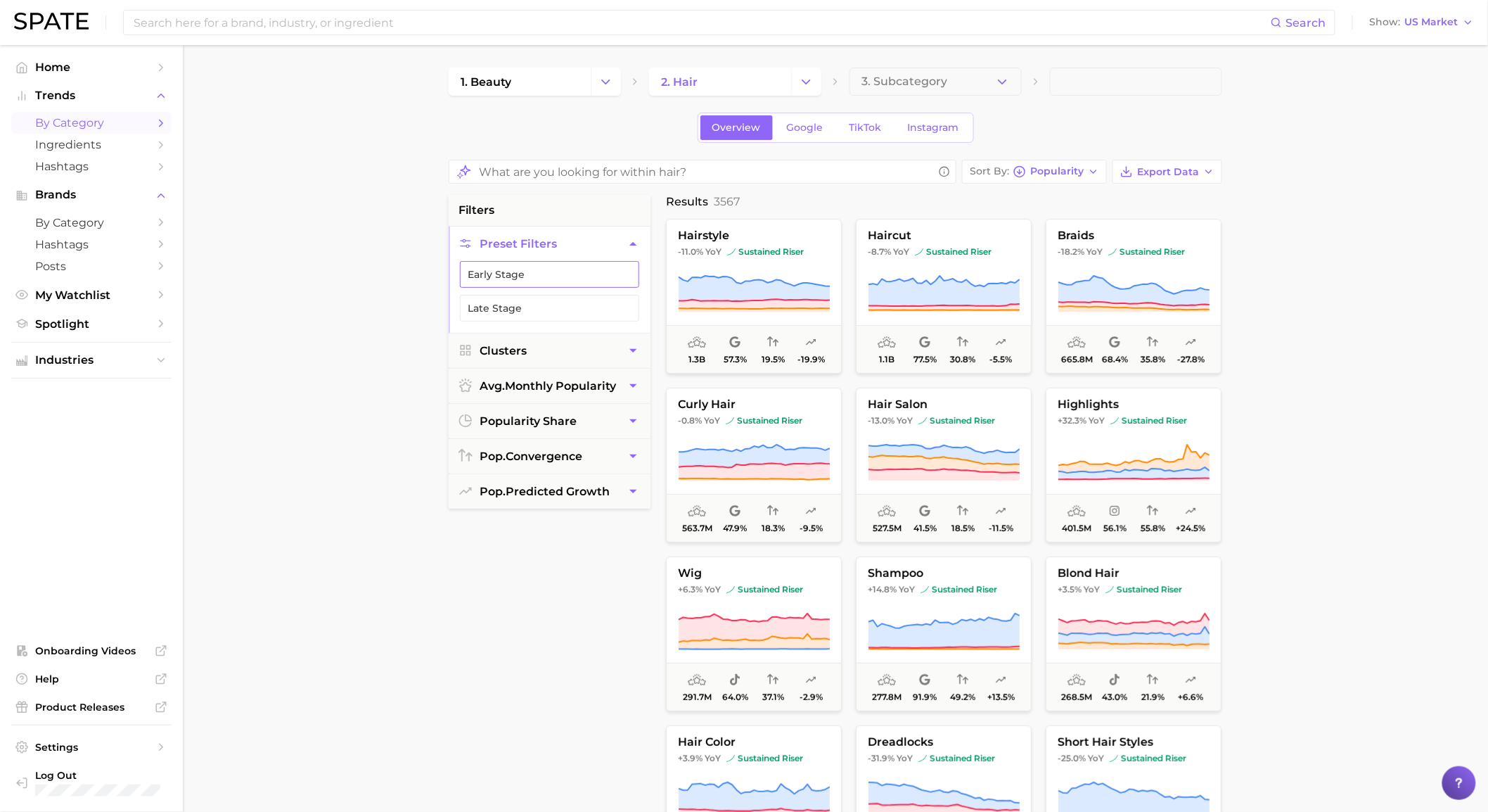
click at [605, 271] on button "Early Stage" at bounding box center [549, 274] width 180 height 27
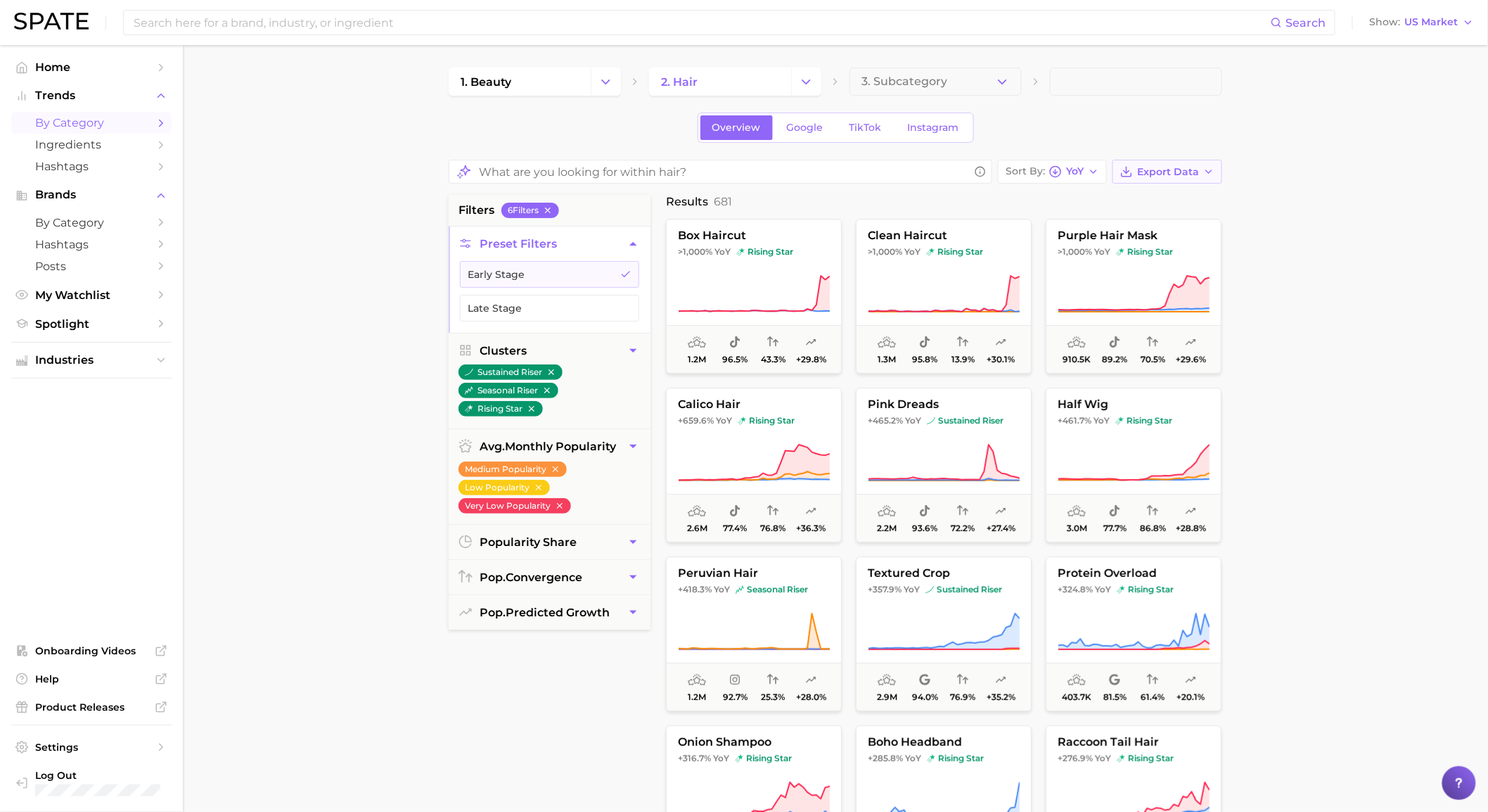
click at [1220, 160] on button "Export Data" at bounding box center [1168, 171] width 110 height 24
click at [1185, 207] on button "Card Data CSV" at bounding box center [1145, 197] width 155 height 26
click at [870, 75] on span "3. Subcategory" at bounding box center [904, 81] width 86 height 12
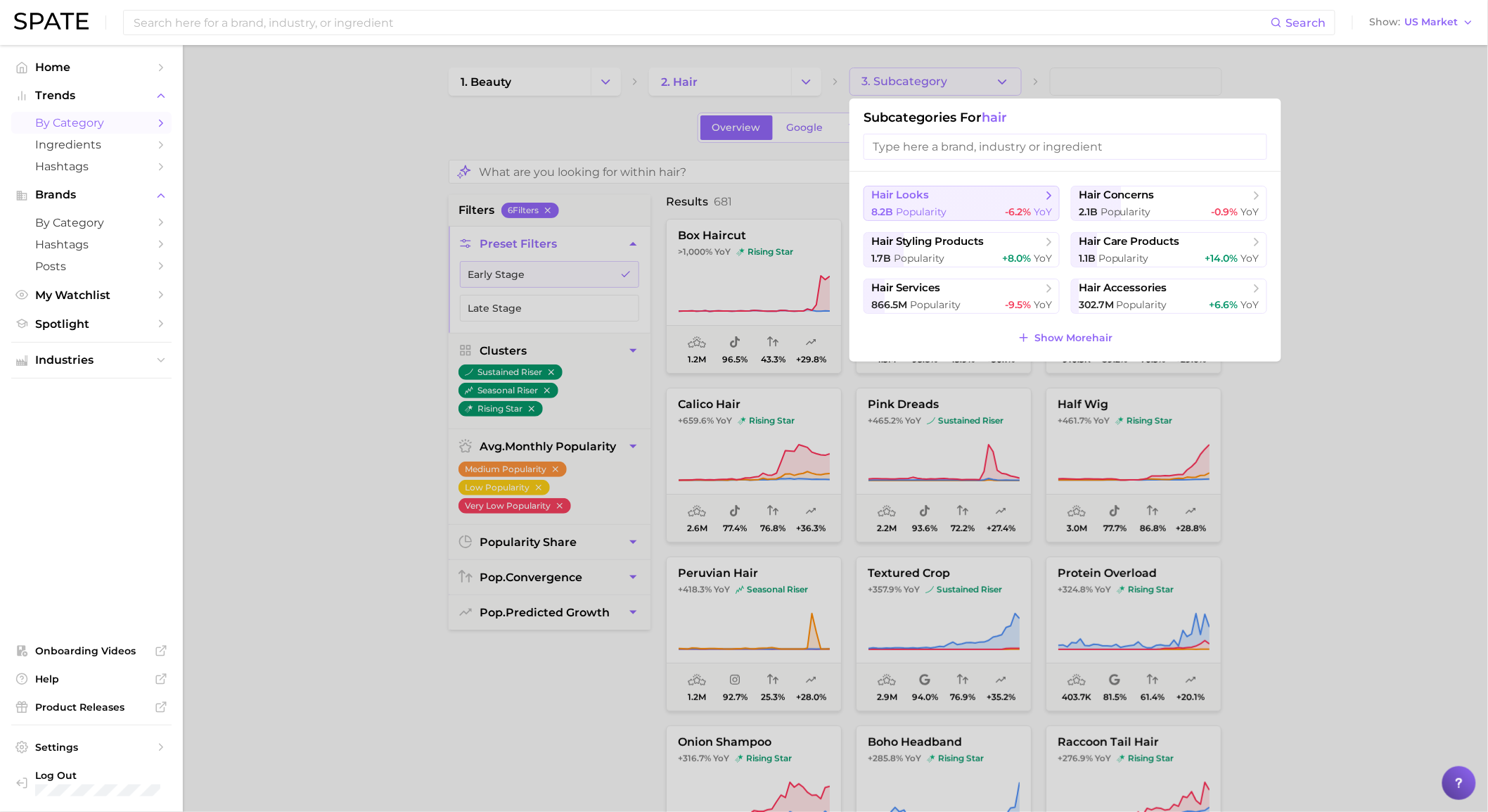
click at [987, 201] on span "hair looks" at bounding box center [956, 195] width 171 height 14
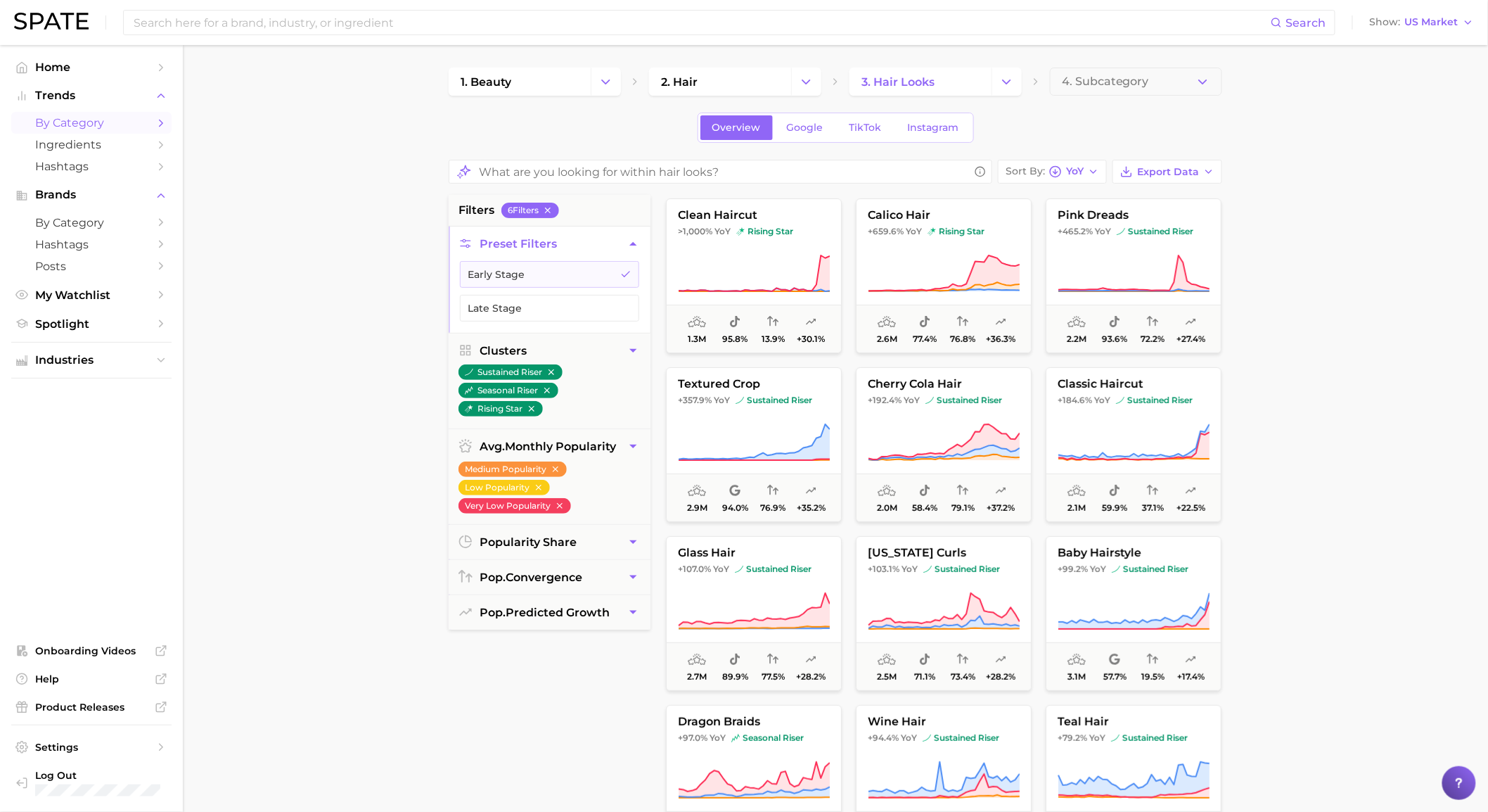
click at [1278, 381] on main "1. beauty 2. hair 3. hair looks 4. Subcategory Overview Google TikTok Instagram…" at bounding box center [836, 580] width 1306 height 1071
click at [1203, 176] on icon "button" at bounding box center [1208, 172] width 12 height 11
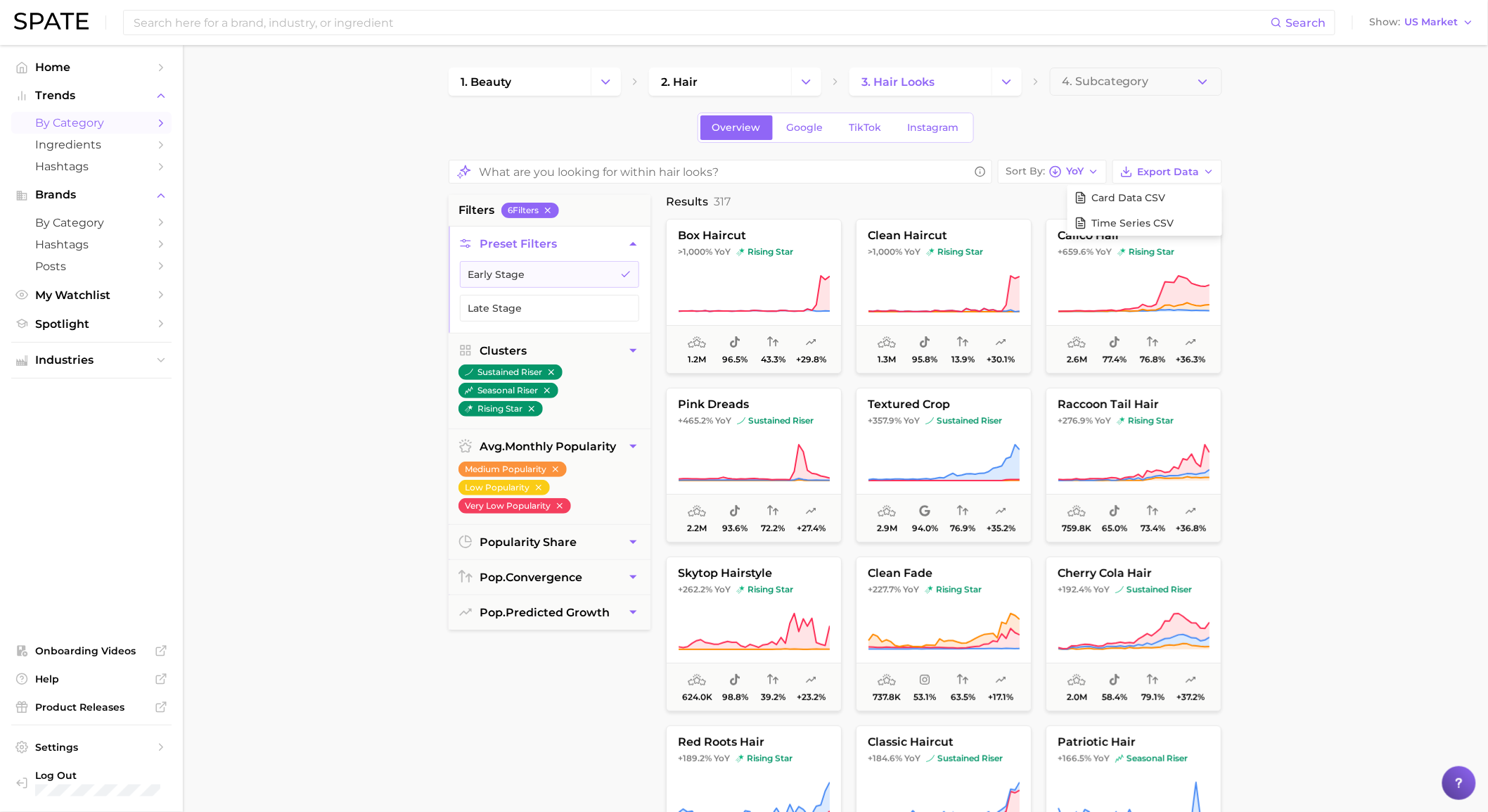
click at [1337, 179] on main "1. beauty 2. hair 3. hair looks 4. Subcategory Overview Google TikTok Instagram…" at bounding box center [836, 591] width 1306 height 1092
click at [1191, 171] on span "Export Data" at bounding box center [1169, 172] width 62 height 12
click at [1163, 197] on span "Card Data CSV" at bounding box center [1128, 198] width 73 height 12
click at [807, 90] on button "Change Category" at bounding box center [806, 81] width 30 height 28
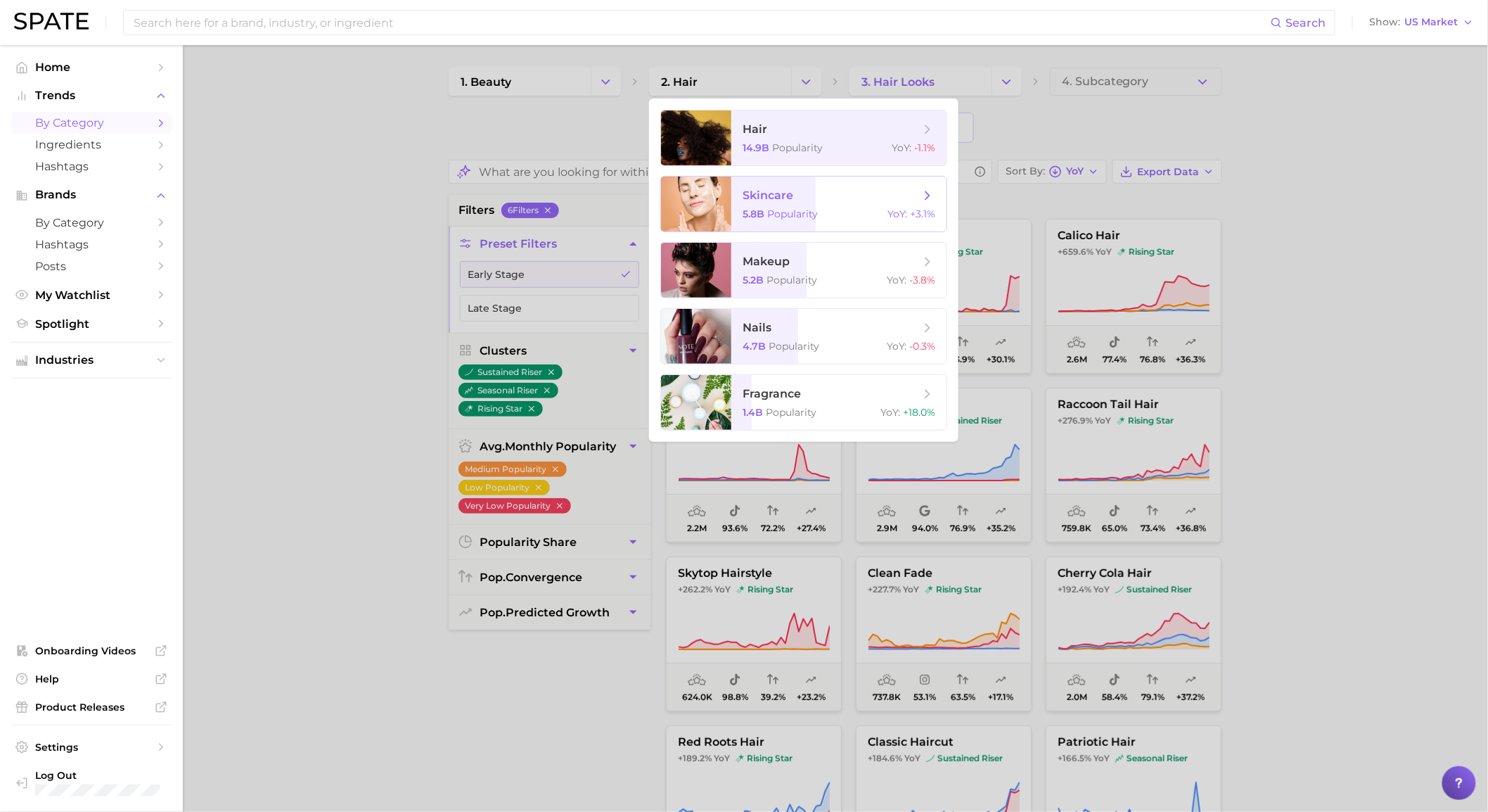
click at [774, 224] on span "skincare 5.8b Popularity YoY : +3.1%" at bounding box center [839, 204] width 215 height 55
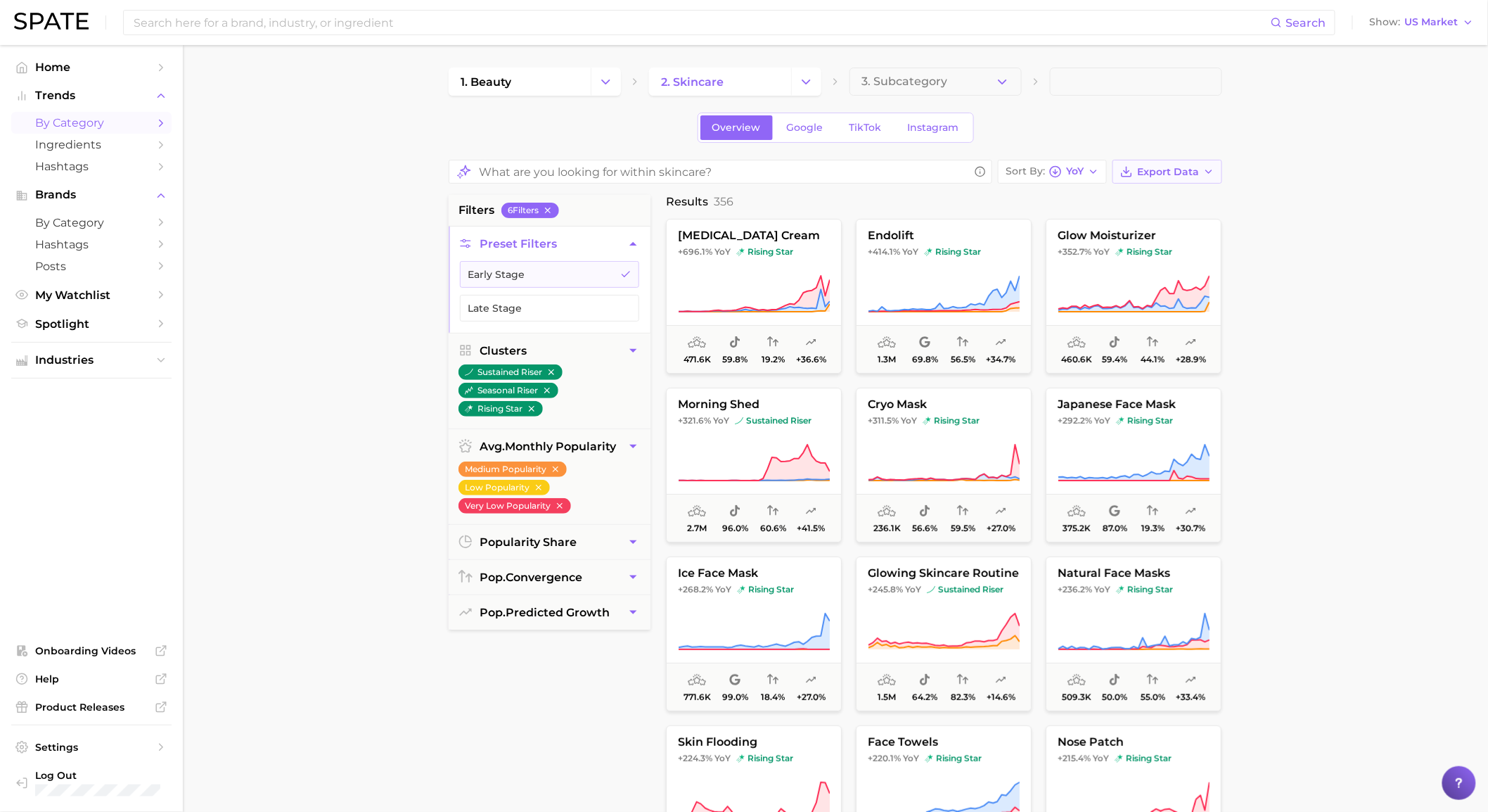
click at [1178, 171] on span "Export Data" at bounding box center [1169, 172] width 62 height 12
click at [1177, 192] on button "Card Data CSV" at bounding box center [1145, 197] width 155 height 26
click at [607, 88] on button "Change Category" at bounding box center [606, 81] width 30 height 28
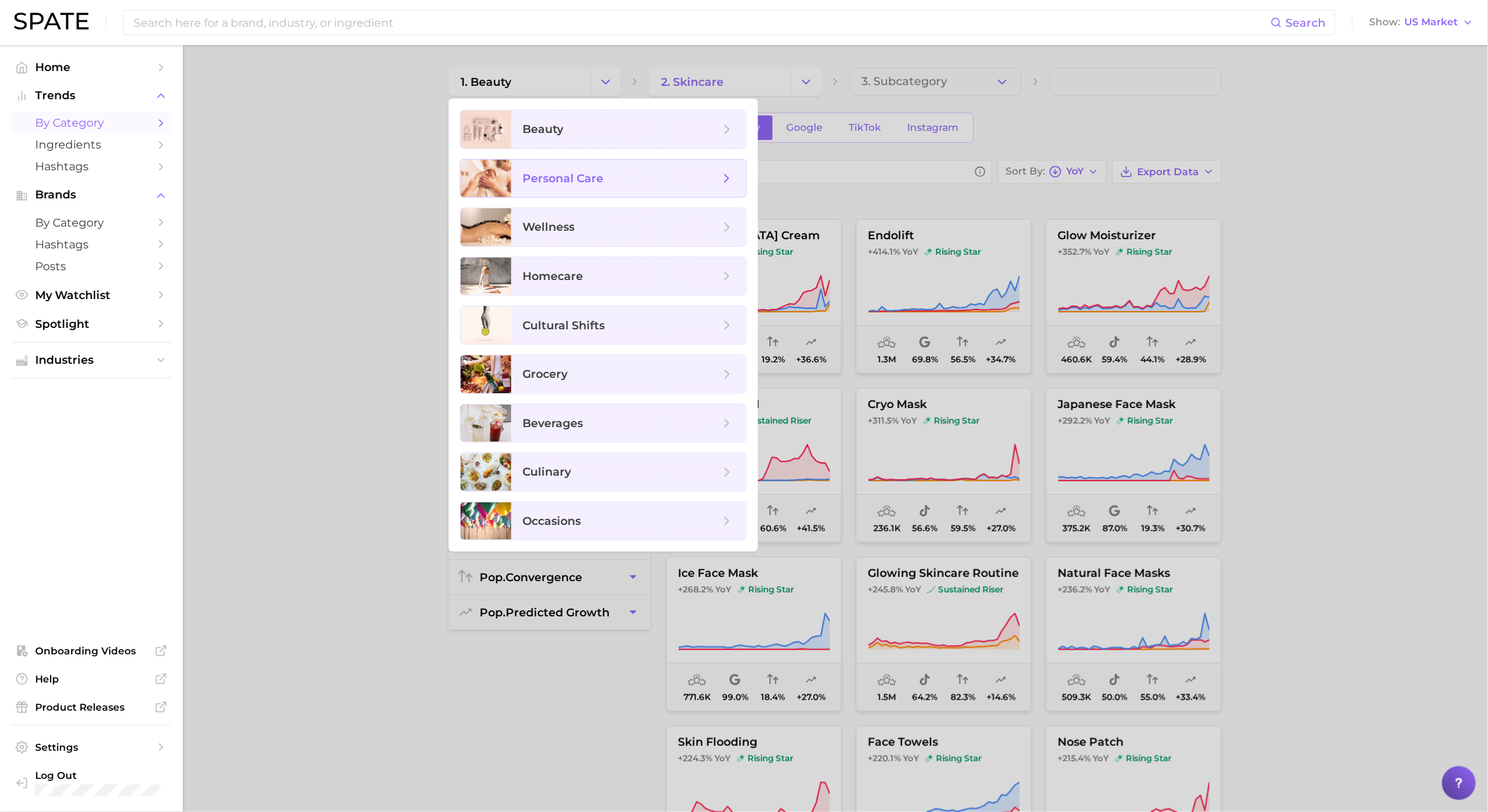
click at [588, 190] on span "personal care" at bounding box center [629, 178] width 235 height 38
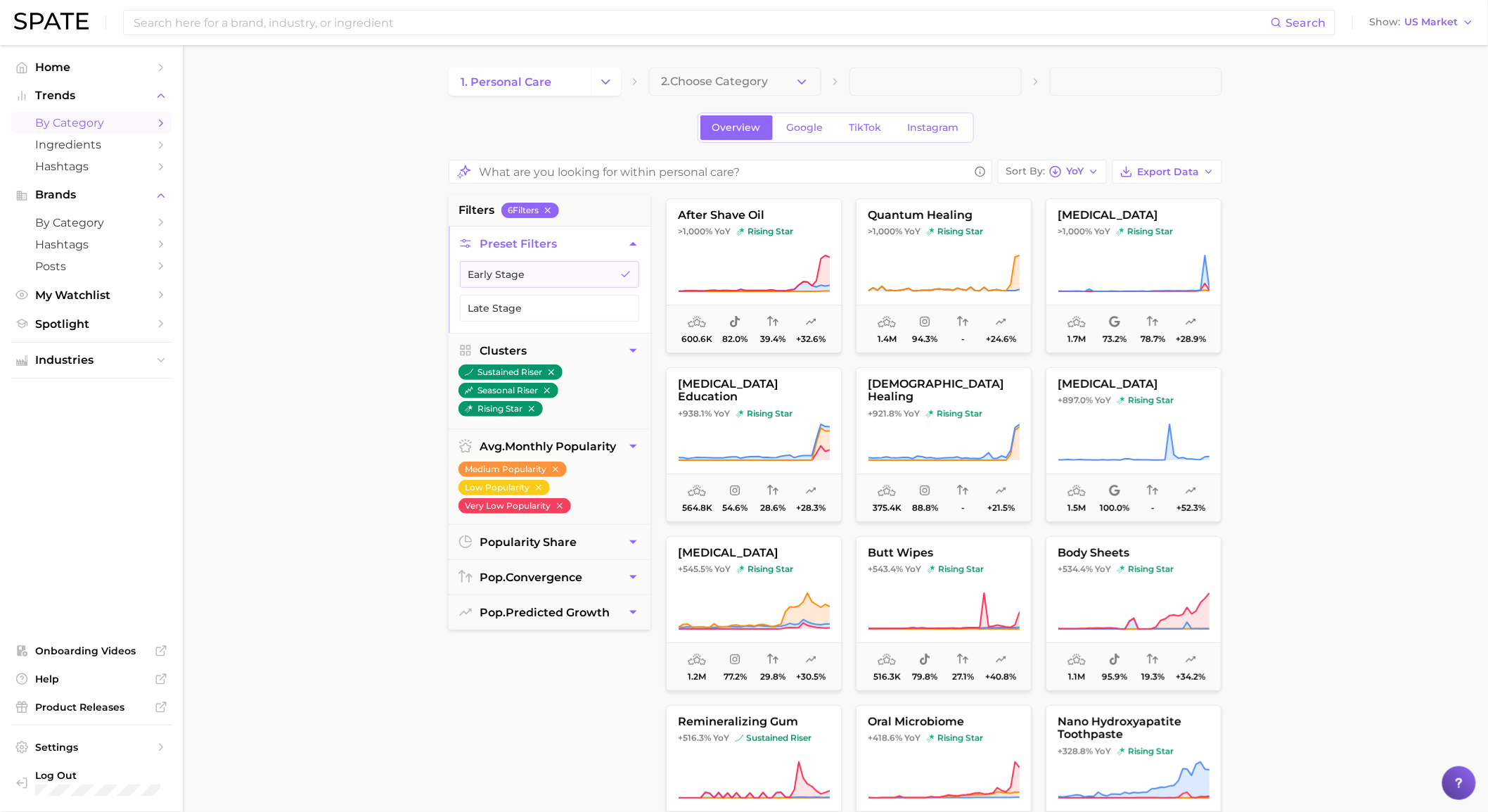
click at [818, 87] on button "2. Choose Category" at bounding box center [735, 81] width 173 height 28
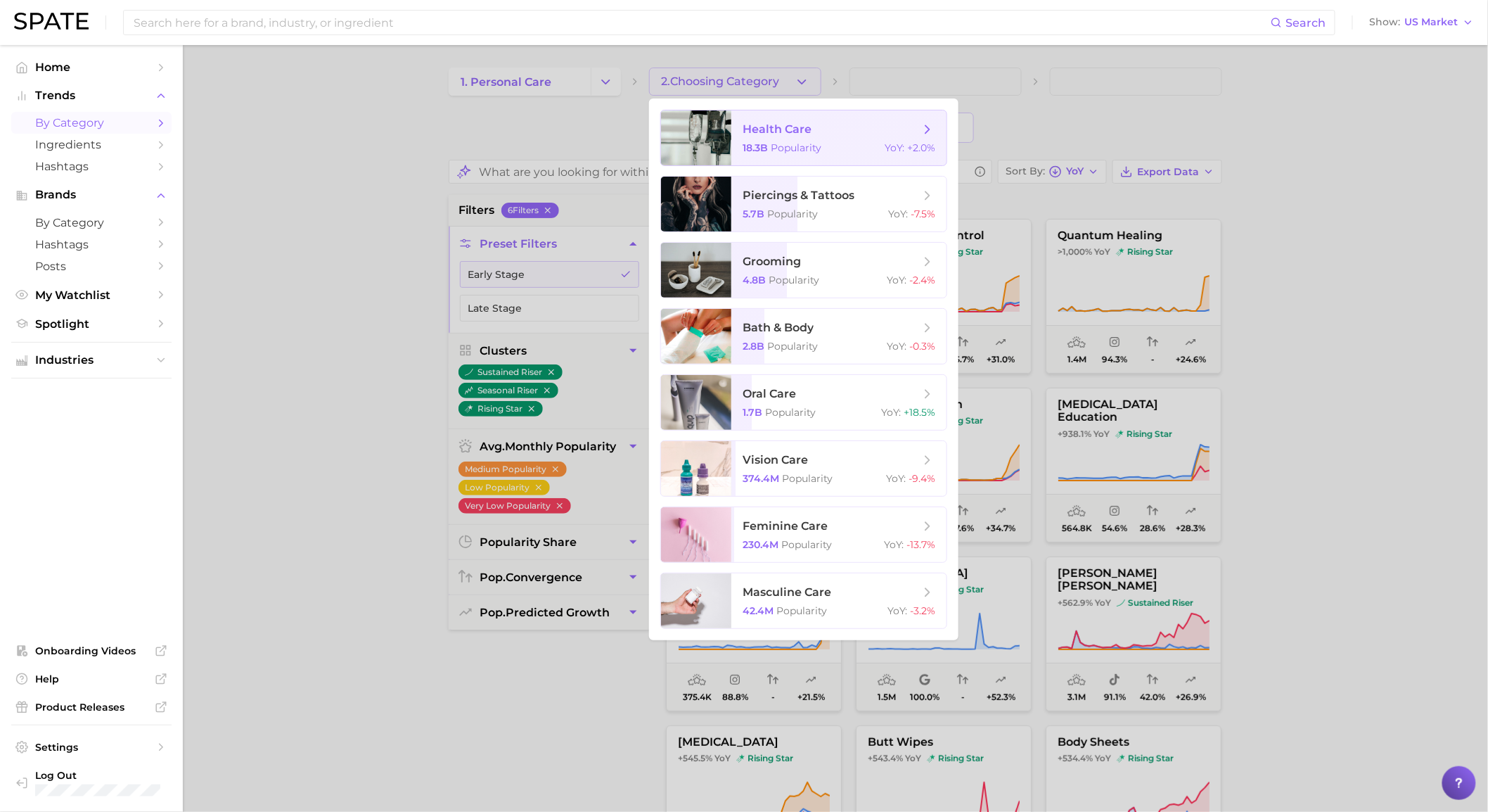
click at [811, 132] on span "health care" at bounding box center [832, 129] width 177 height 15
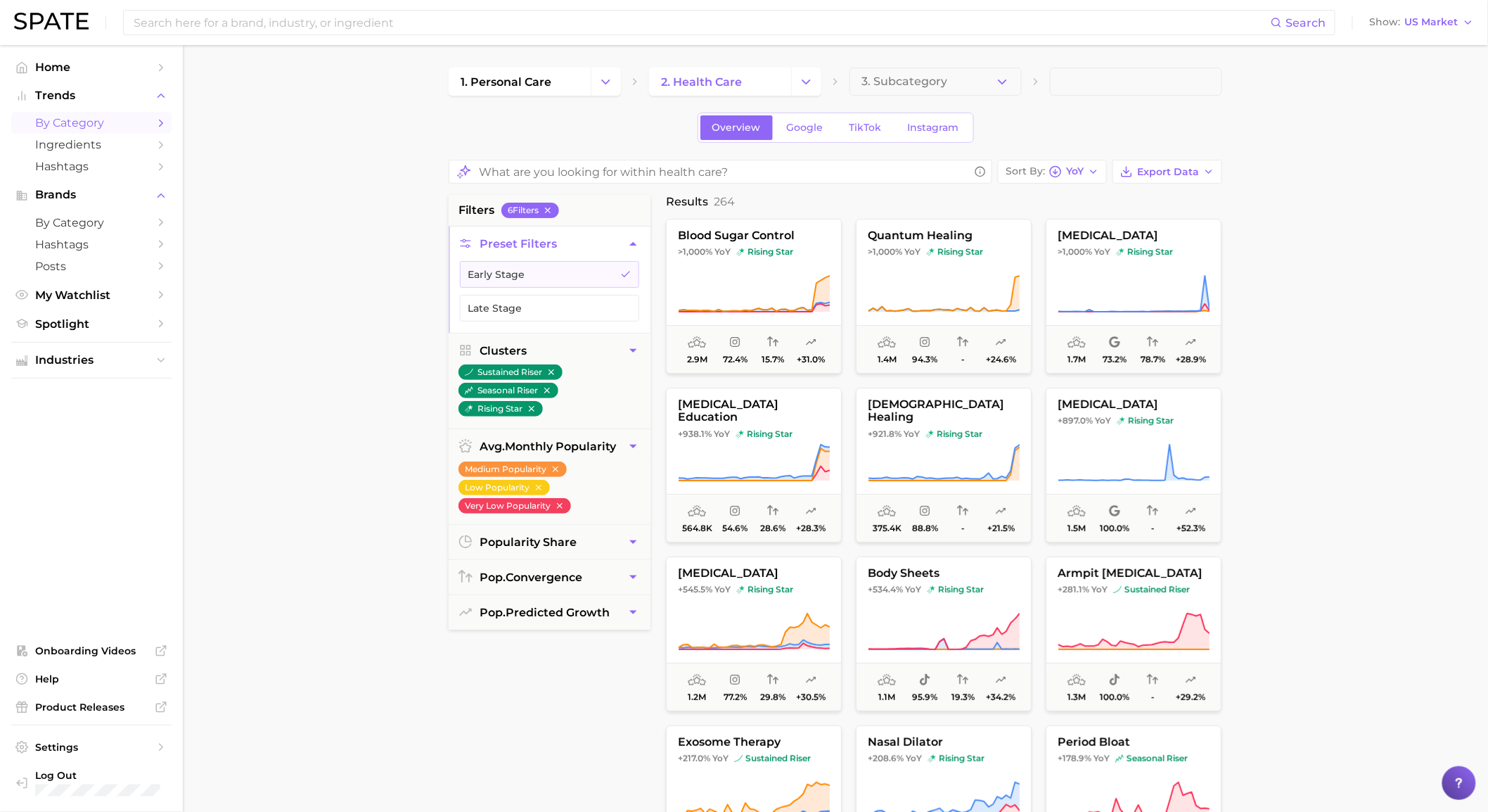
click at [1378, 252] on main "1. personal care 2. health care 3. Subcategory Overview Google TikTok Instagram…" at bounding box center [836, 591] width 1306 height 1092
click at [1214, 170] on icon "button" at bounding box center [1208, 172] width 12 height 11
click at [1204, 202] on button "Card Data CSV" at bounding box center [1145, 197] width 155 height 26
click at [807, 80] on icon "Change Category" at bounding box center [806, 81] width 15 height 15
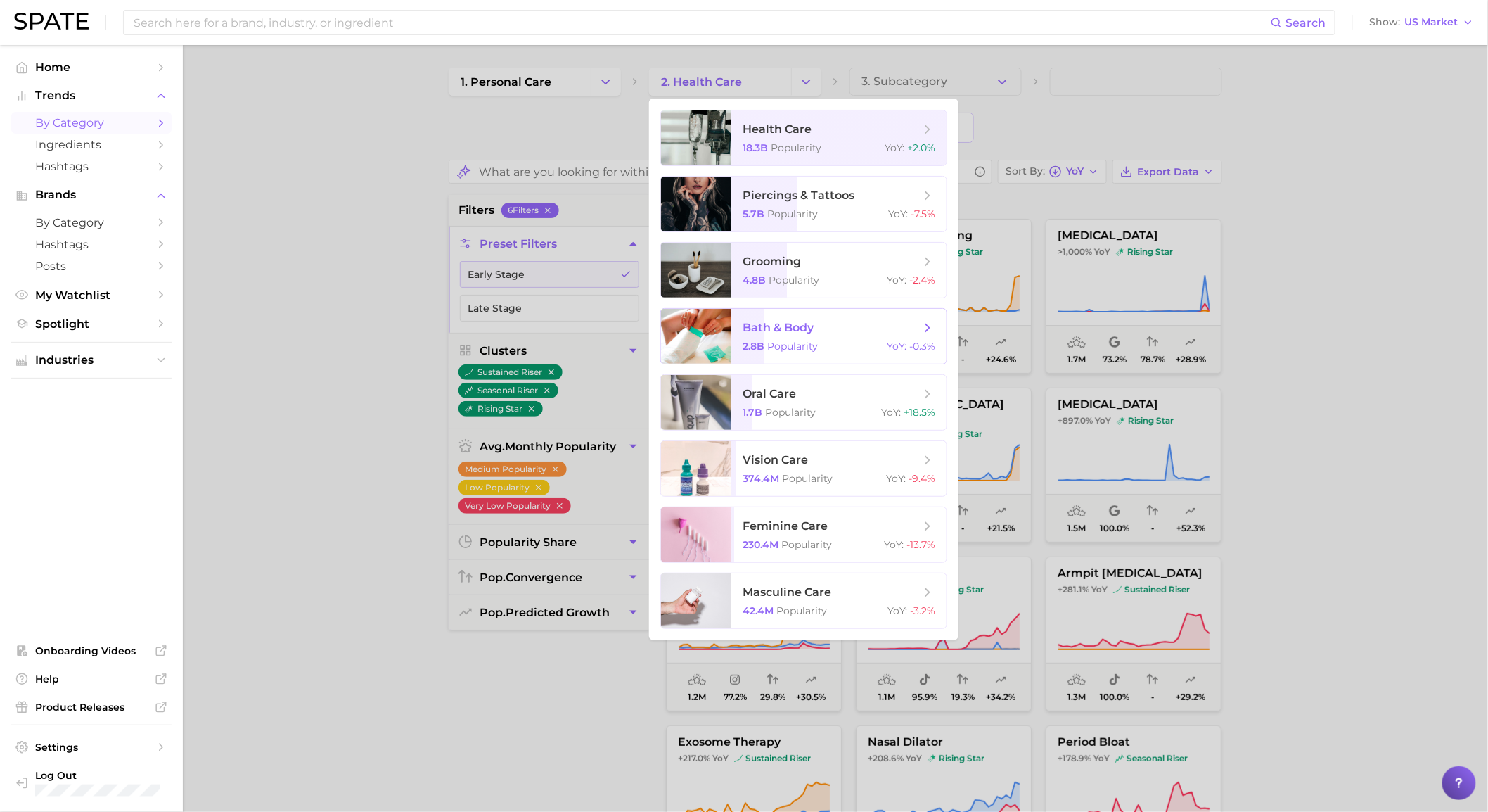
click at [781, 329] on span "bath & body" at bounding box center [779, 327] width 71 height 13
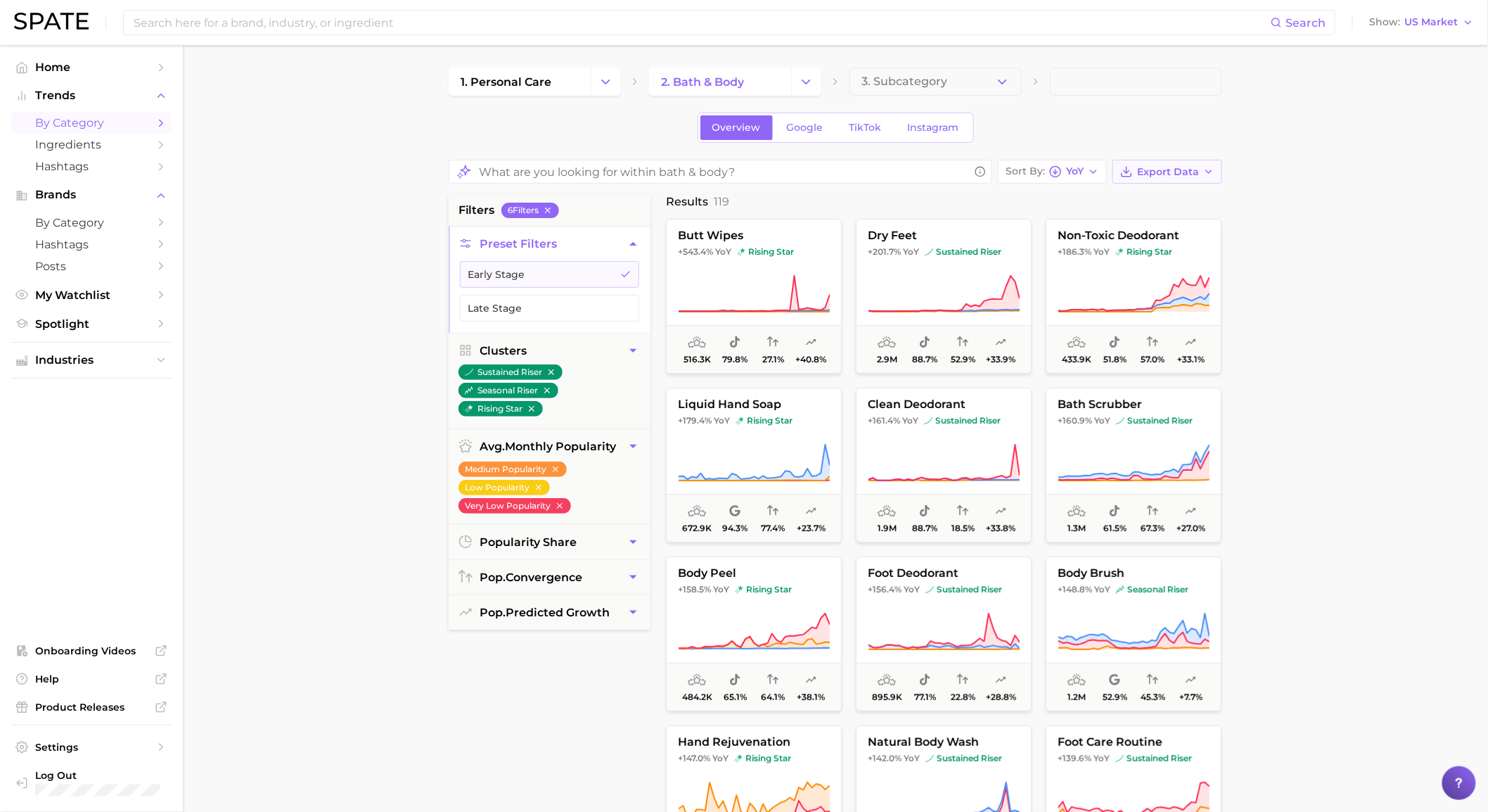
click at [1194, 177] on span "Export Data" at bounding box center [1169, 172] width 62 height 12
click at [1151, 193] on span "Card Data CSV" at bounding box center [1128, 198] width 73 height 12
click at [802, 82] on icon "Change Category" at bounding box center [806, 81] width 15 height 15
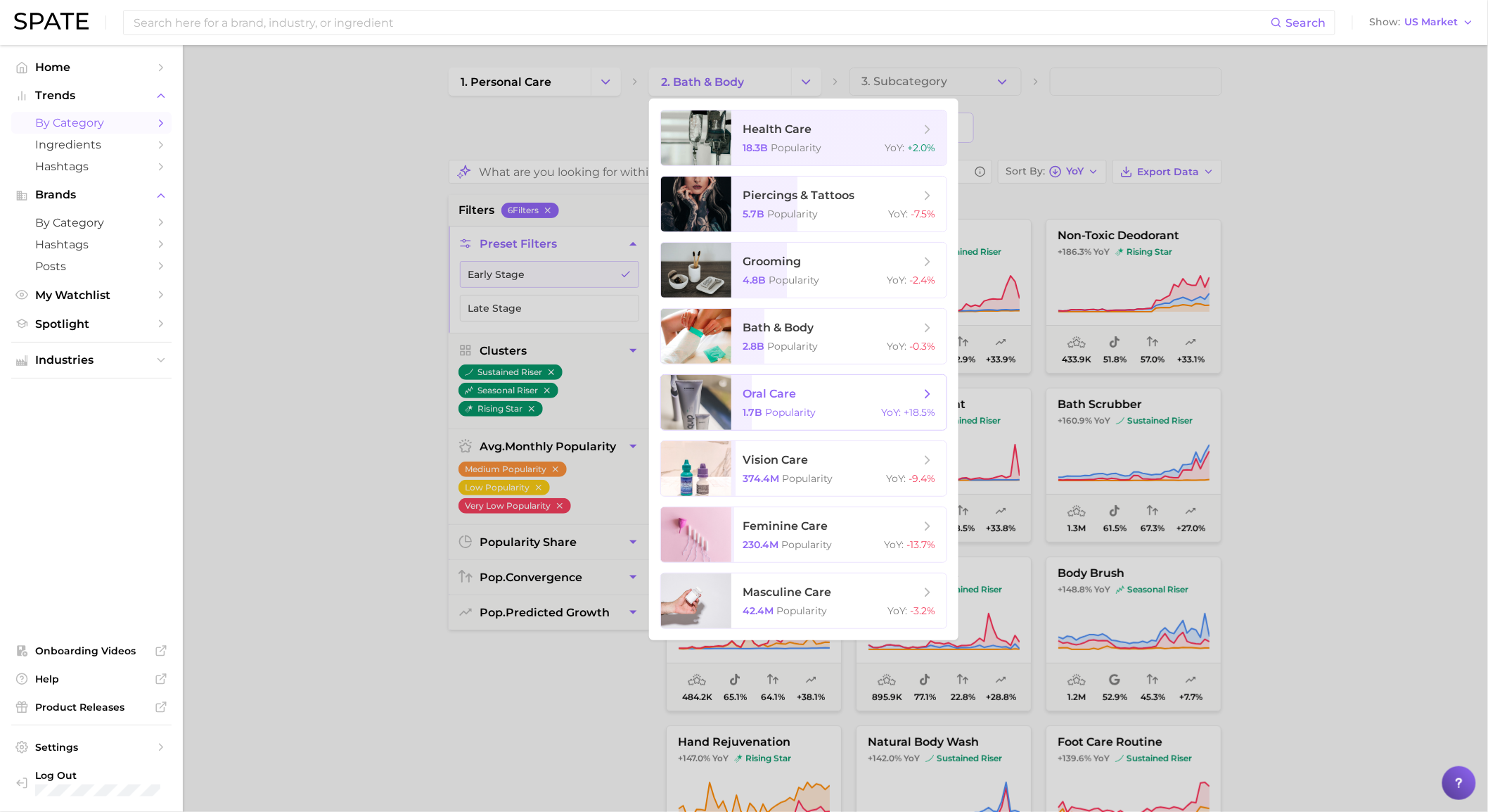
click at [767, 403] on span "oral care 1.7b Popularity YoY : +18.5%" at bounding box center [839, 402] width 215 height 55
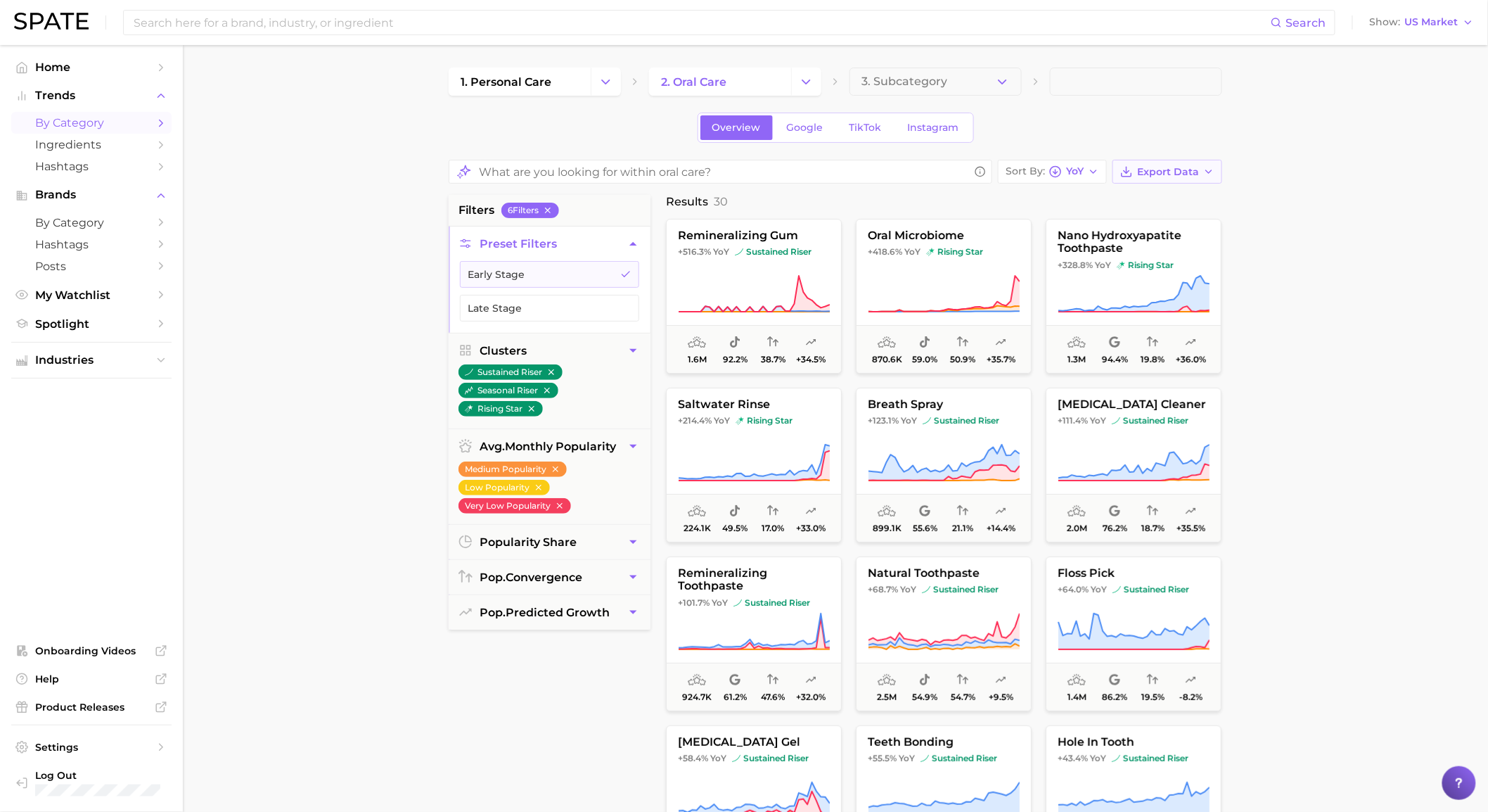
click at [1220, 177] on button "Export Data" at bounding box center [1168, 171] width 110 height 24
click at [1200, 193] on button "Card Data CSV" at bounding box center [1145, 197] width 155 height 26
click at [805, 82] on icon "Change Category" at bounding box center [806, 81] width 15 height 15
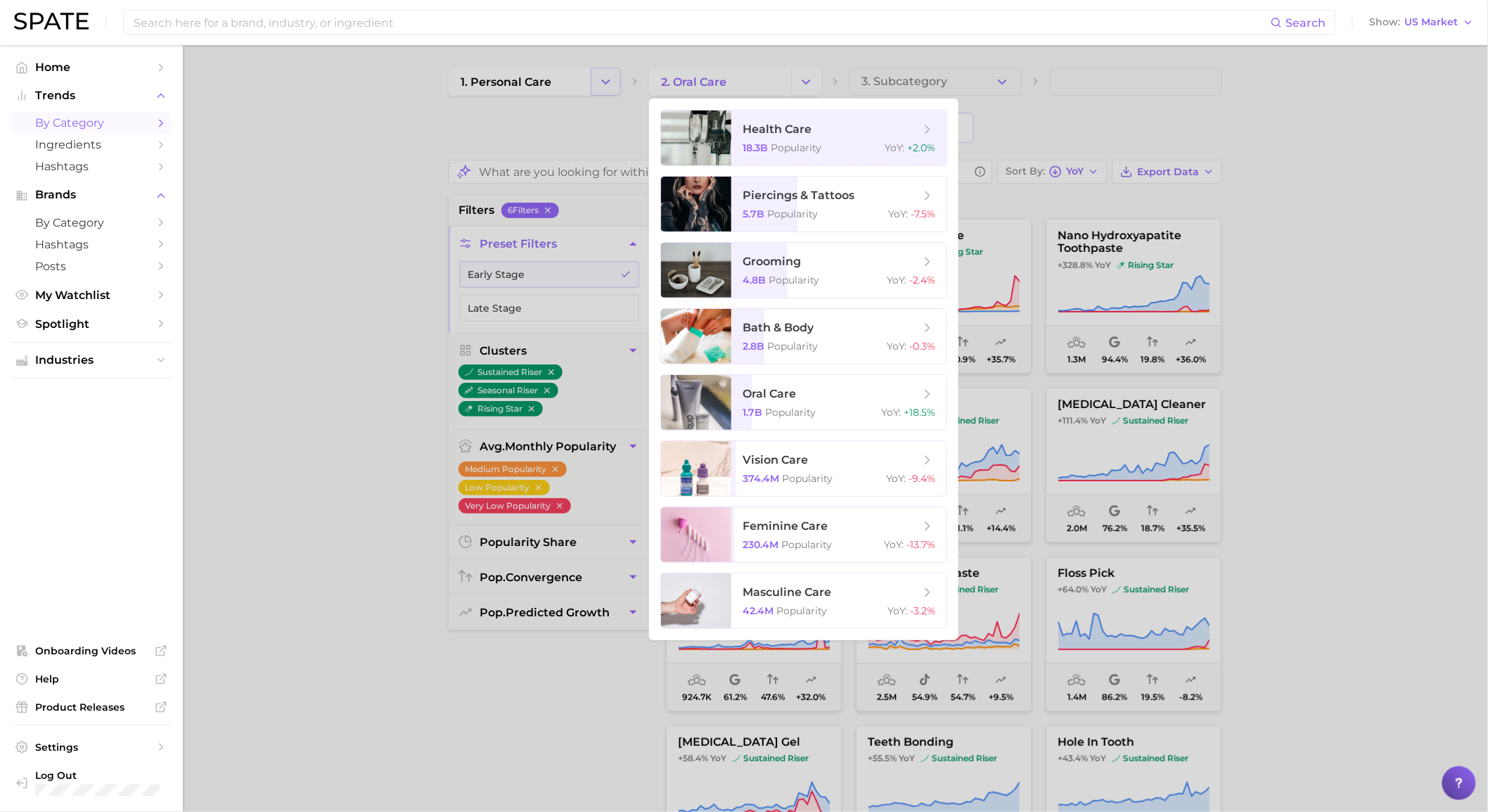
click at [602, 96] on div at bounding box center [744, 406] width 1488 height 812
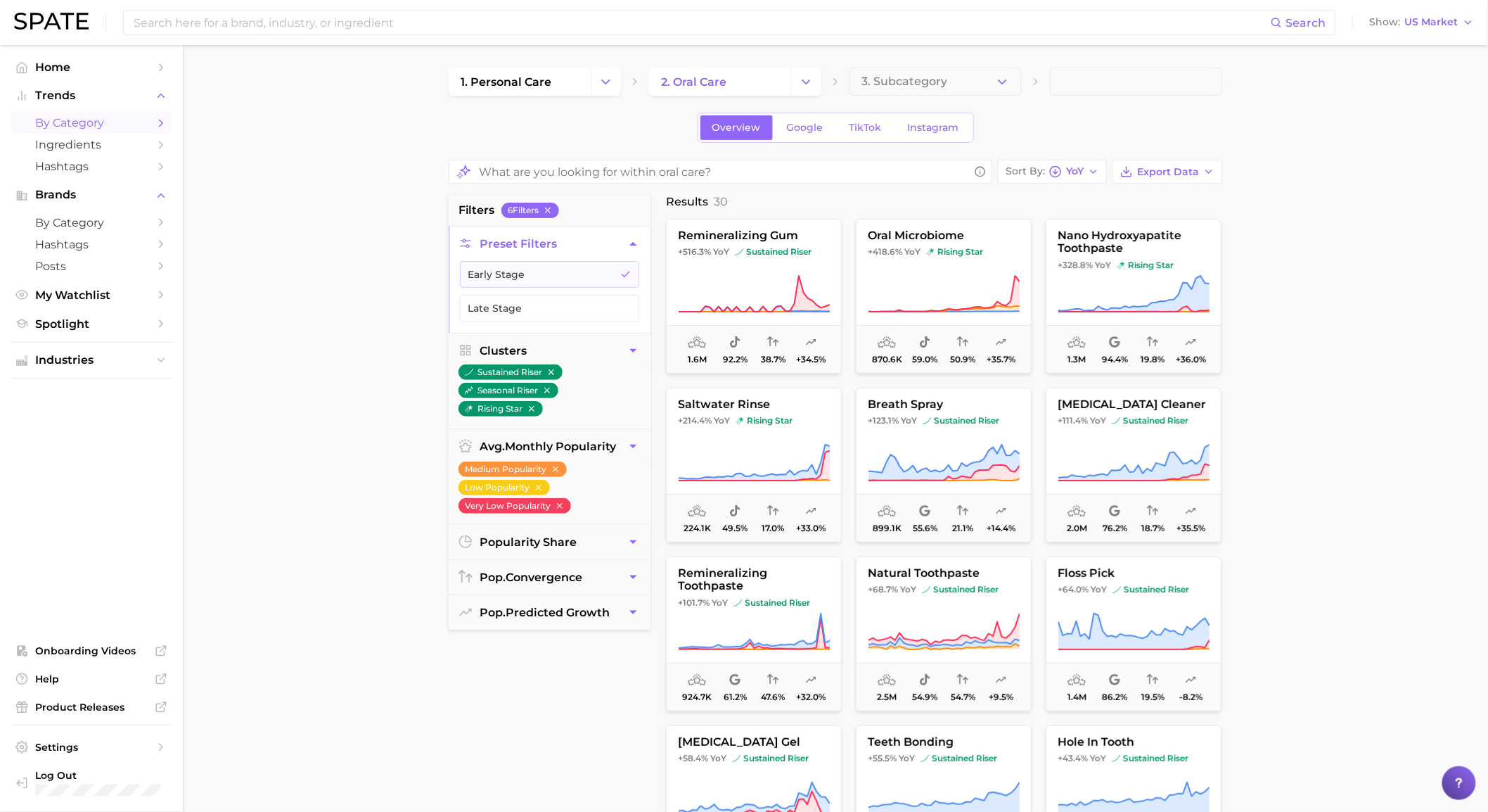
click at [605, 92] on button "Change Category" at bounding box center [606, 81] width 30 height 28
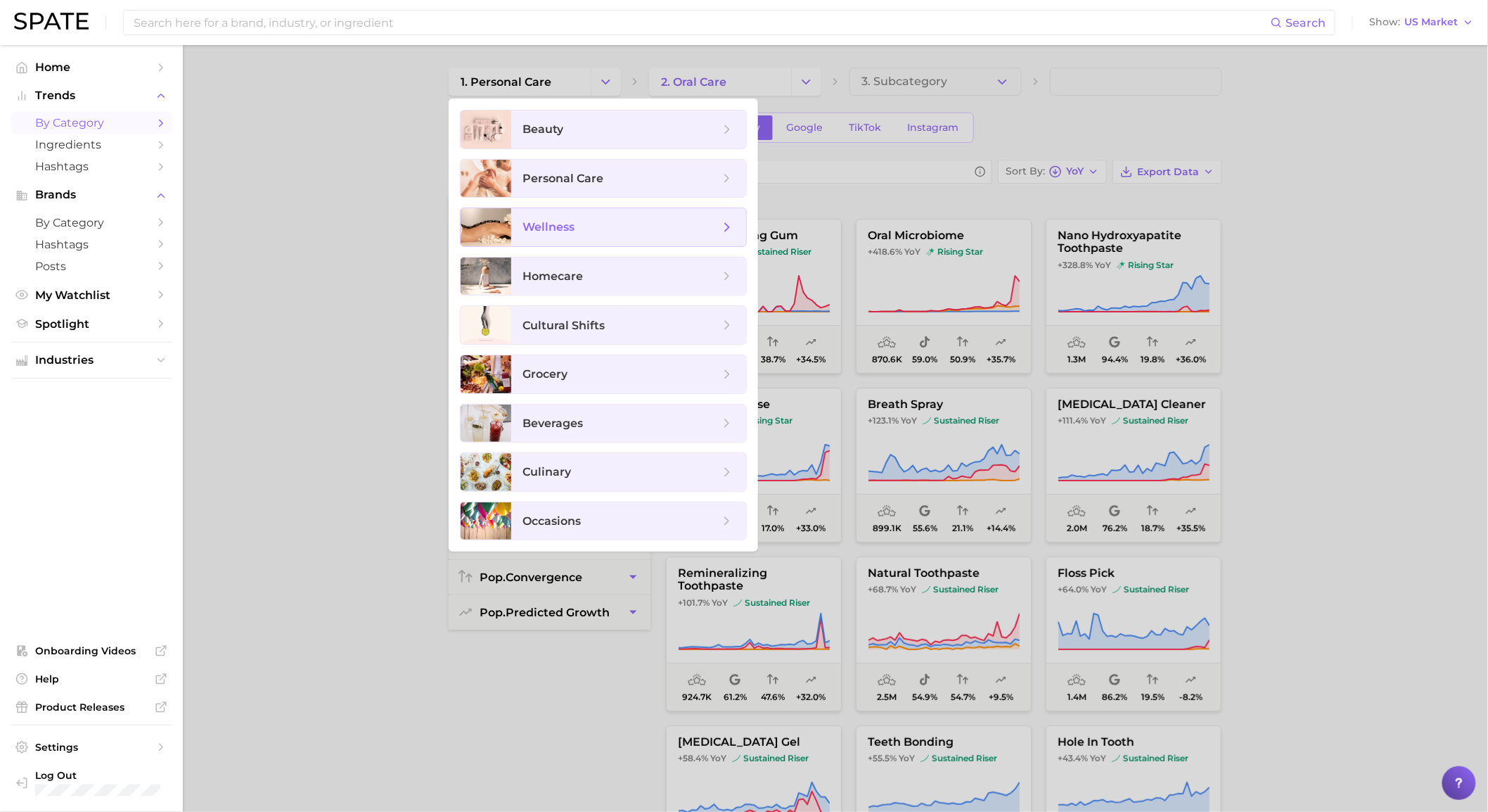
click at [575, 222] on span "wellness" at bounding box center [621, 226] width 197 height 15
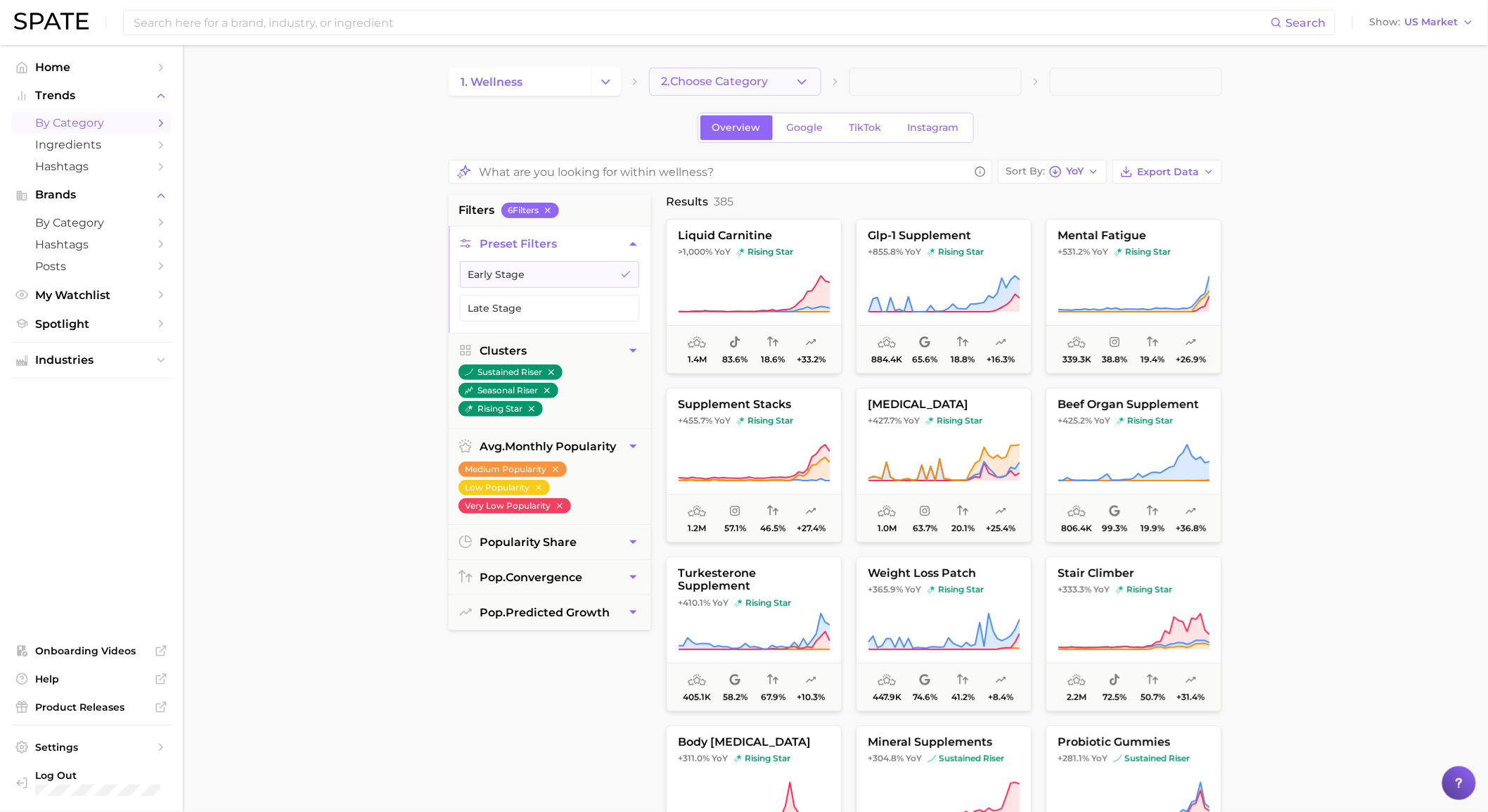
click at [691, 88] on button "2. Choose Category" at bounding box center [735, 81] width 173 height 28
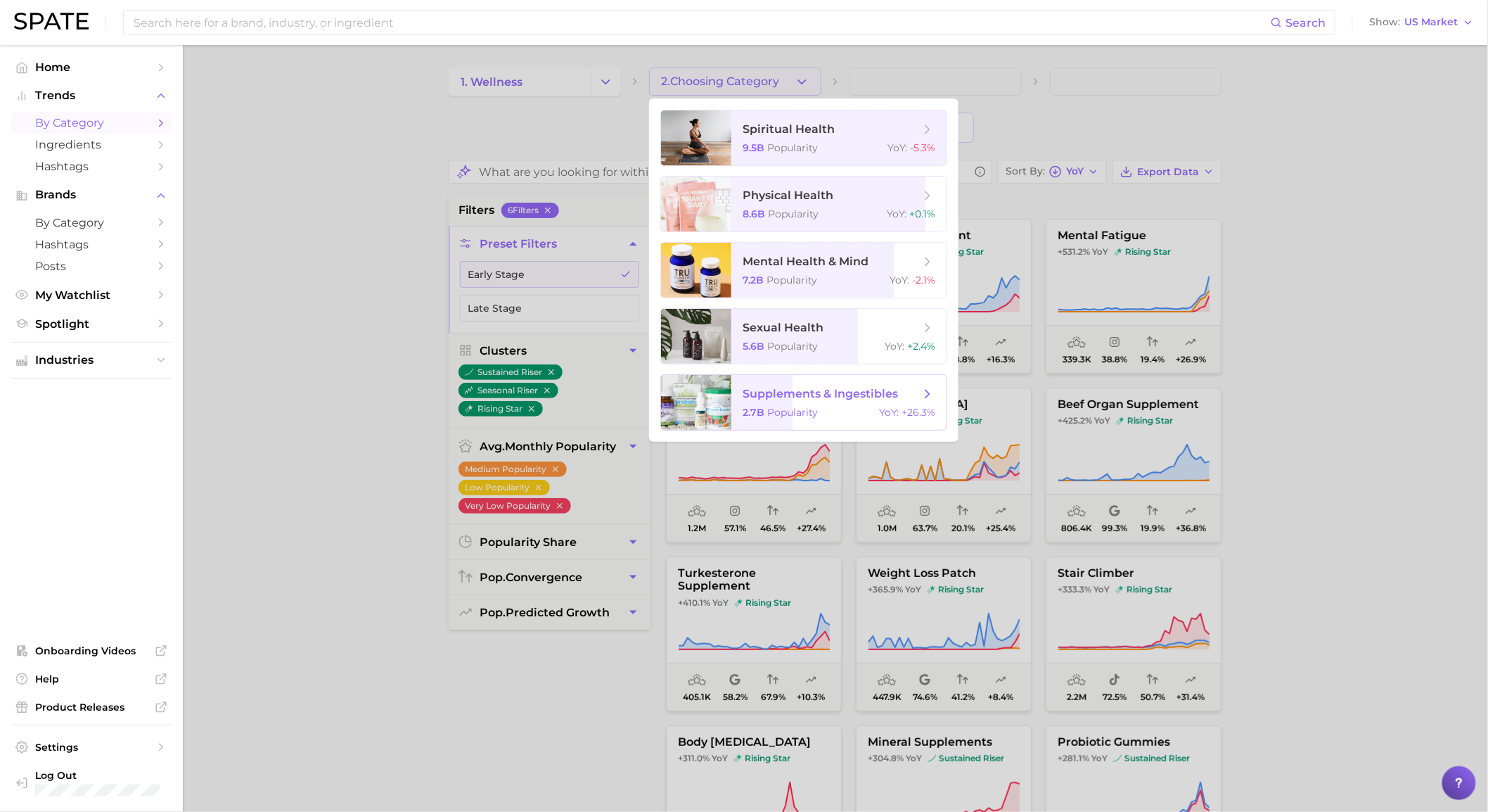
click at [779, 417] on span "Popularity" at bounding box center [792, 412] width 50 height 12
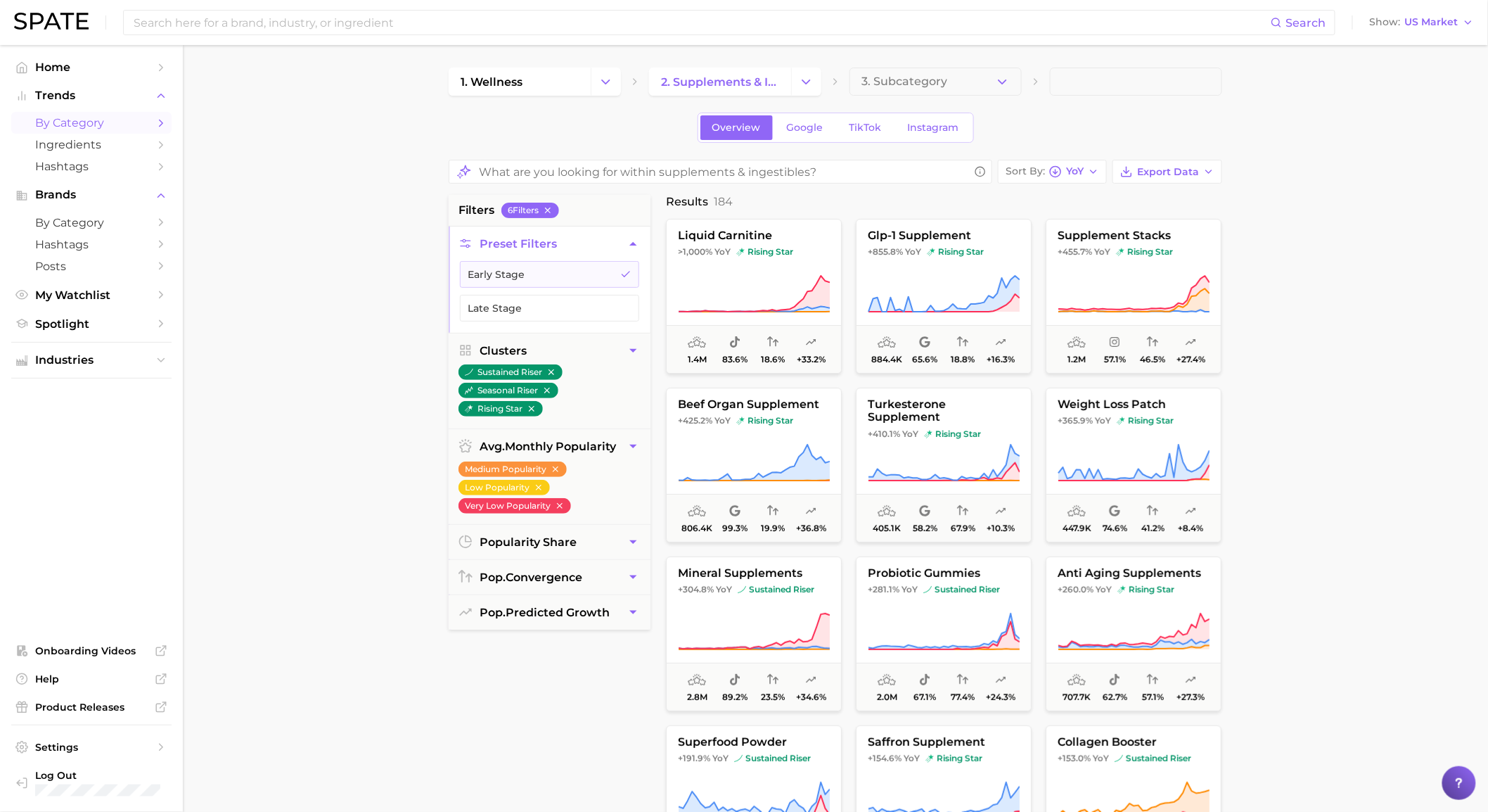
click at [1306, 249] on main "1. wellness 2. supplements & ingestibles 3. Subcategory Overview Google TikTok …" at bounding box center [836, 591] width 1306 height 1092
click at [1309, 249] on main "1. wellness 2. supplements & ingestibles 3. Subcategory Overview Google TikTok …" at bounding box center [836, 591] width 1306 height 1092
click at [1309, 241] on main "1. wellness 2. supplements & ingestibles 3. Subcategory Overview Google TikTok …" at bounding box center [836, 591] width 1306 height 1092
click at [1193, 169] on span "Export Data" at bounding box center [1169, 172] width 62 height 12
click at [1187, 206] on button "Card Data CSV" at bounding box center [1145, 197] width 155 height 26
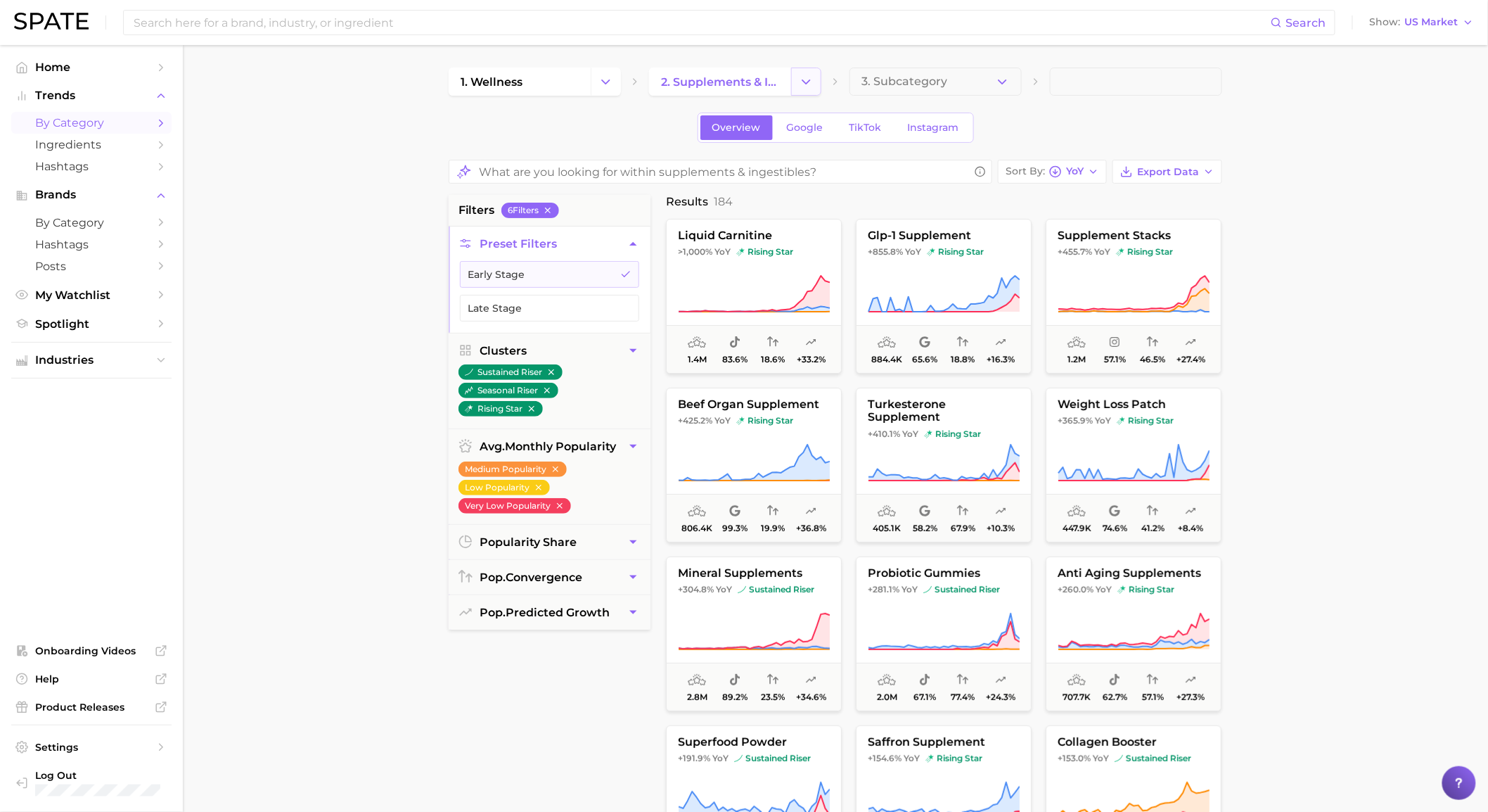
click at [805, 88] on icon "Change Category" at bounding box center [806, 81] width 15 height 15
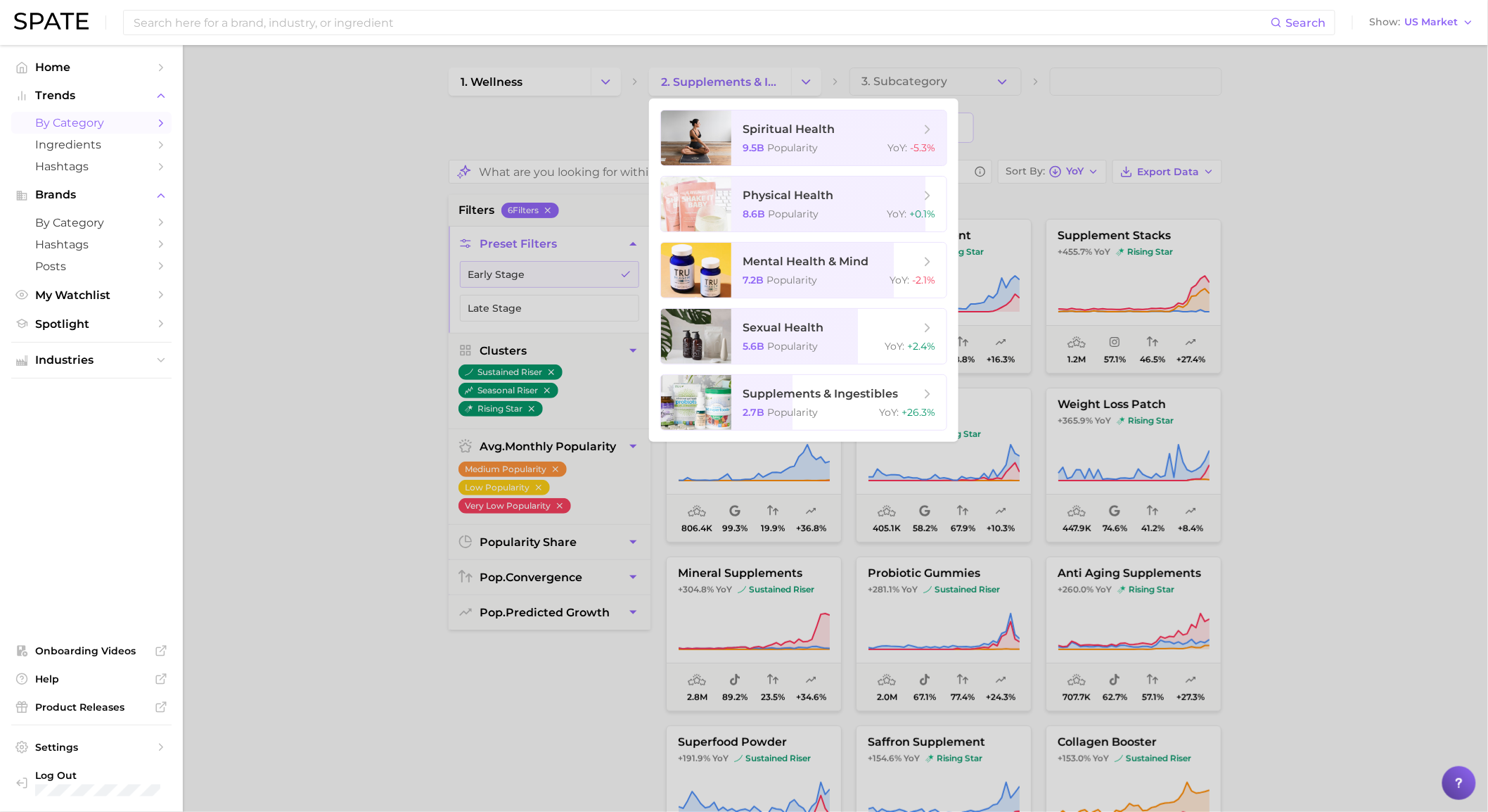
click at [1024, 102] on div at bounding box center [744, 406] width 1488 height 812
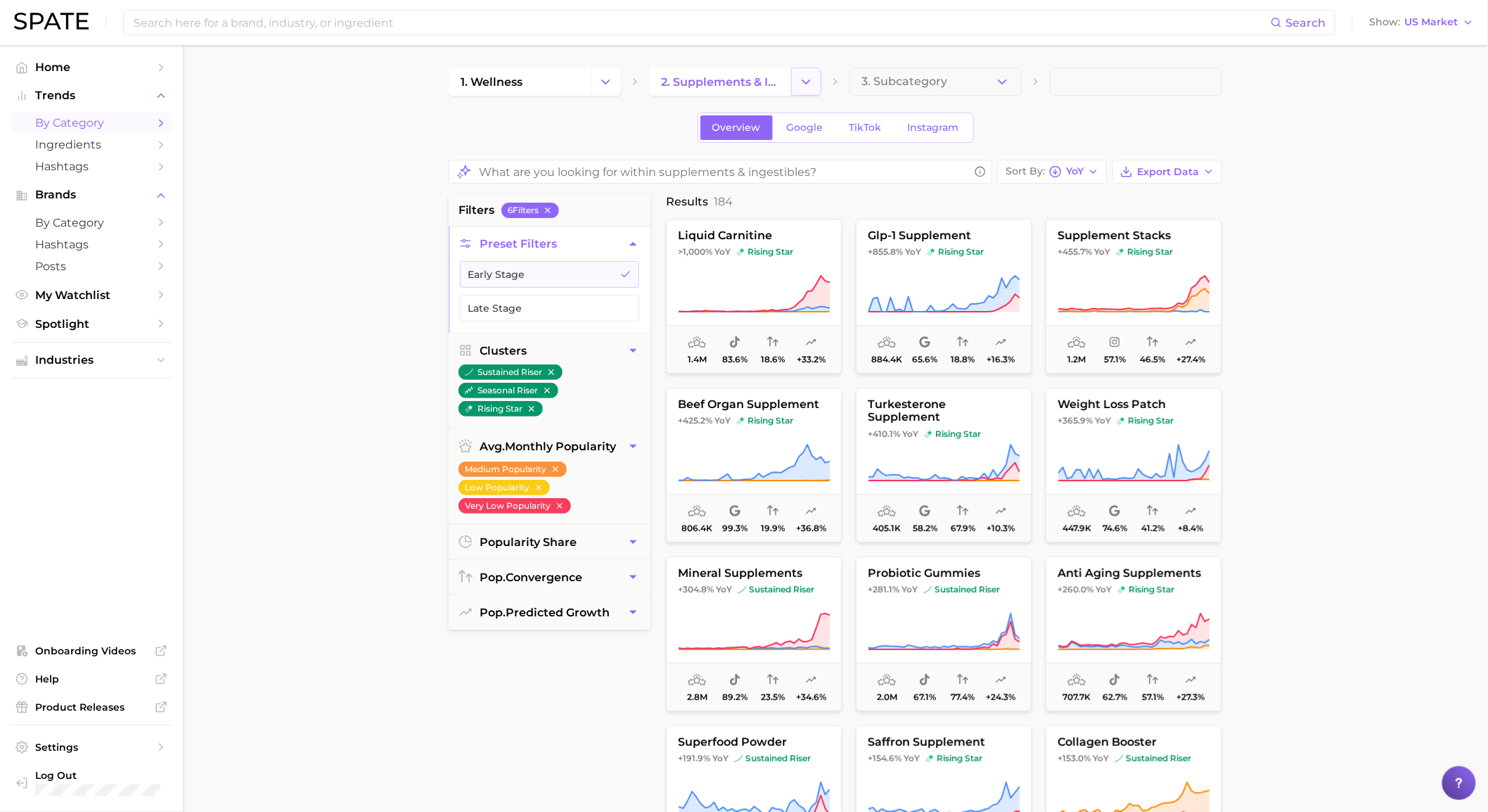
click at [821, 69] on button "Change Category" at bounding box center [806, 81] width 30 height 28
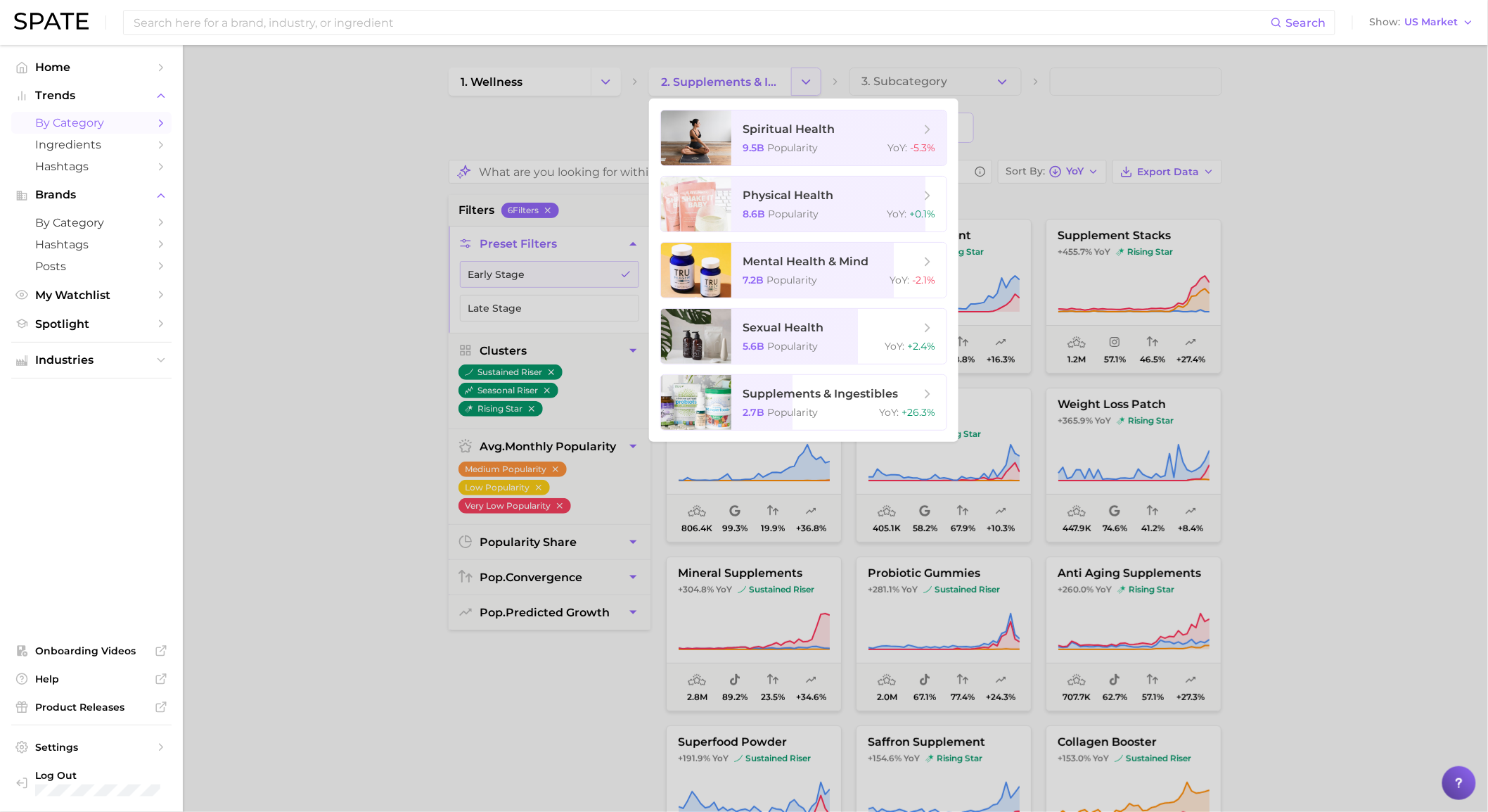
click at [821, 69] on div at bounding box center [744, 406] width 1488 height 812
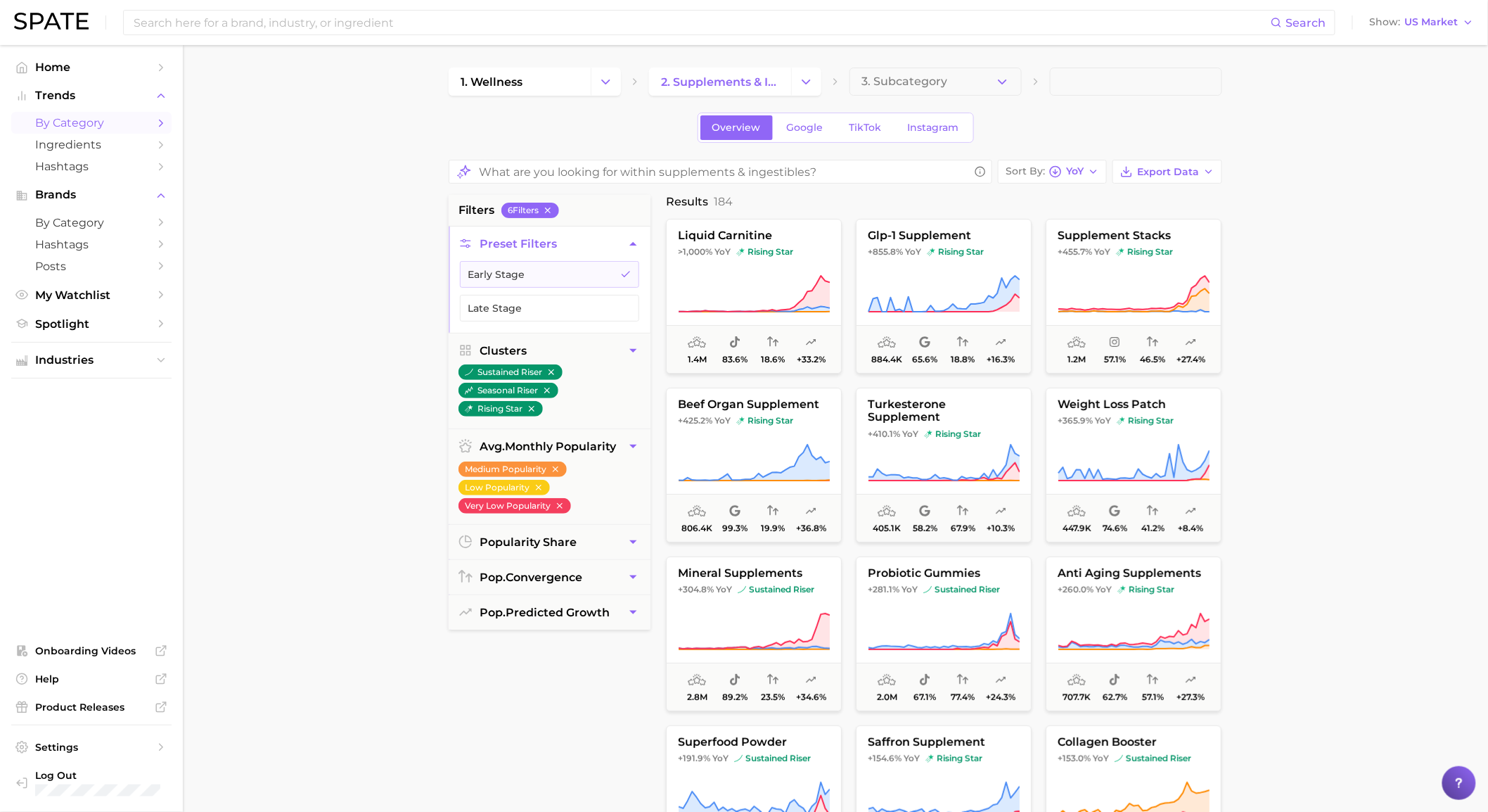
click at [444, 352] on main "1. wellness 2. supplements & ingestibles 3. Subcategory Overview Google TikTok …" at bounding box center [836, 591] width 1306 height 1092
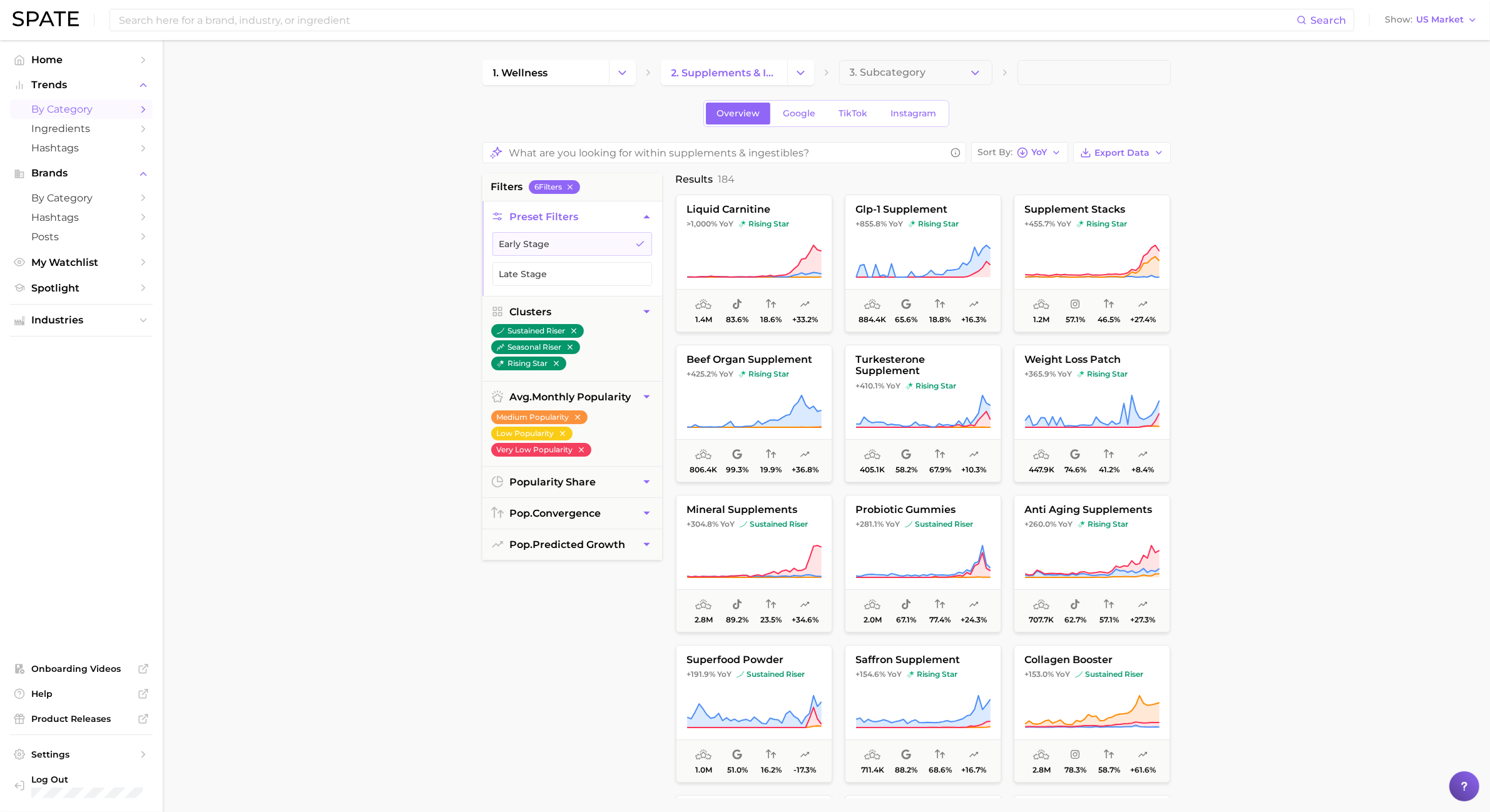
scroll to position [78, 0]
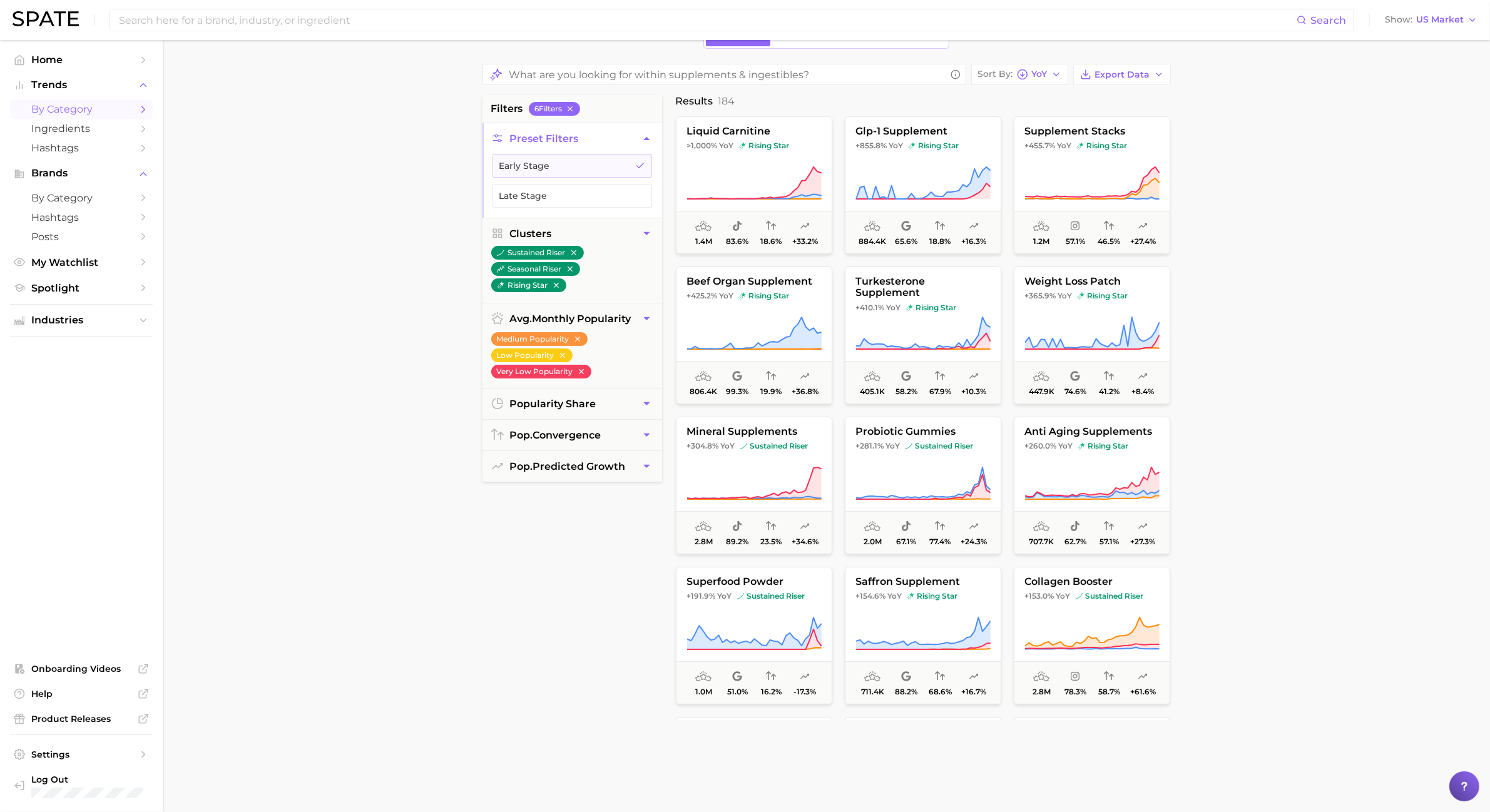
click at [401, 344] on main "1. wellness 2. supplements & ingestibles 3. Subcategory Overview Google TikTok …" at bounding box center [826, 448] width 1327 height 971
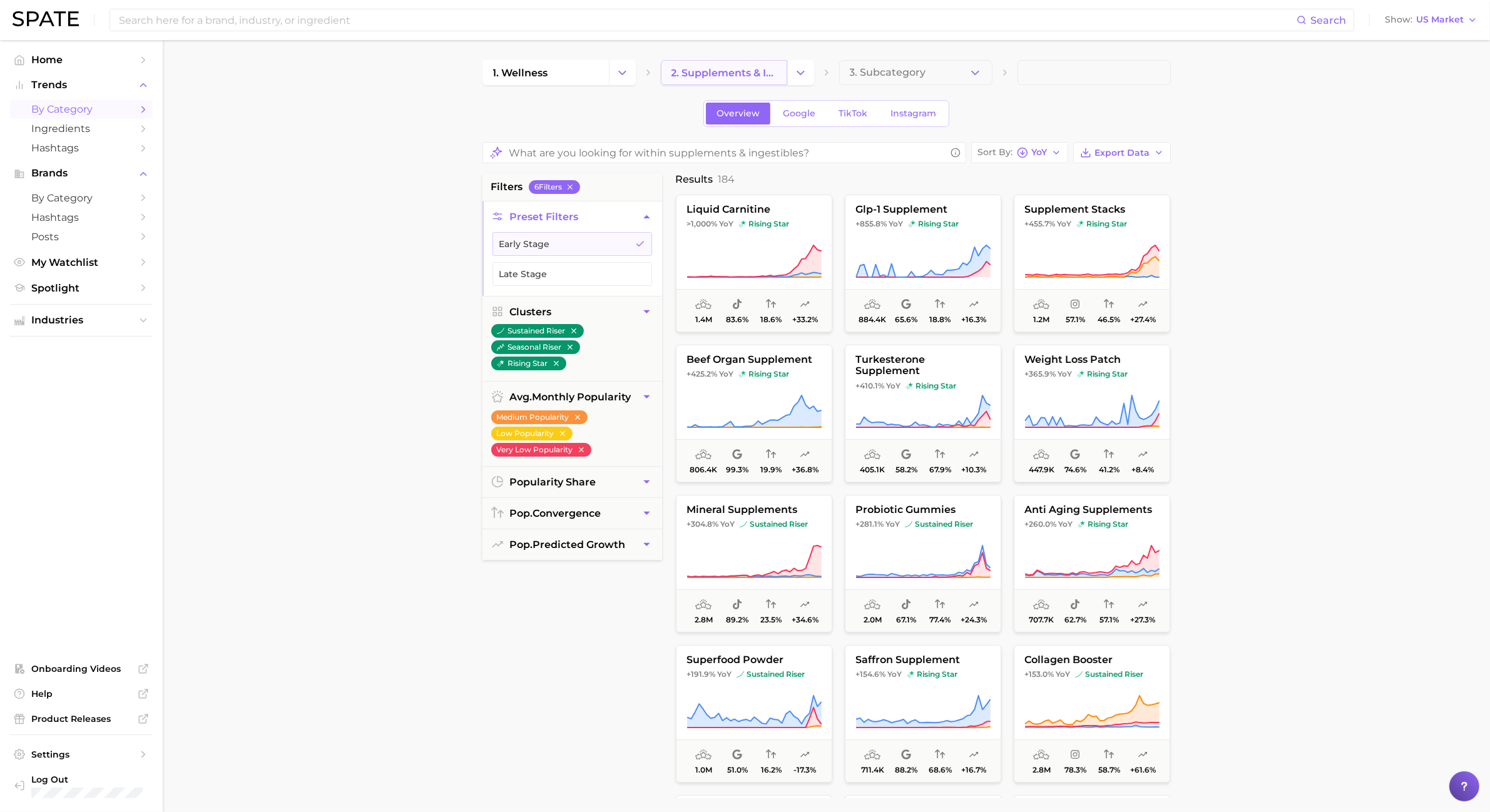
click at [755, 69] on span "2. supplements & ingestibles" at bounding box center [724, 72] width 105 height 12
click at [800, 70] on icon "Change Category" at bounding box center [800, 72] width 13 height 13
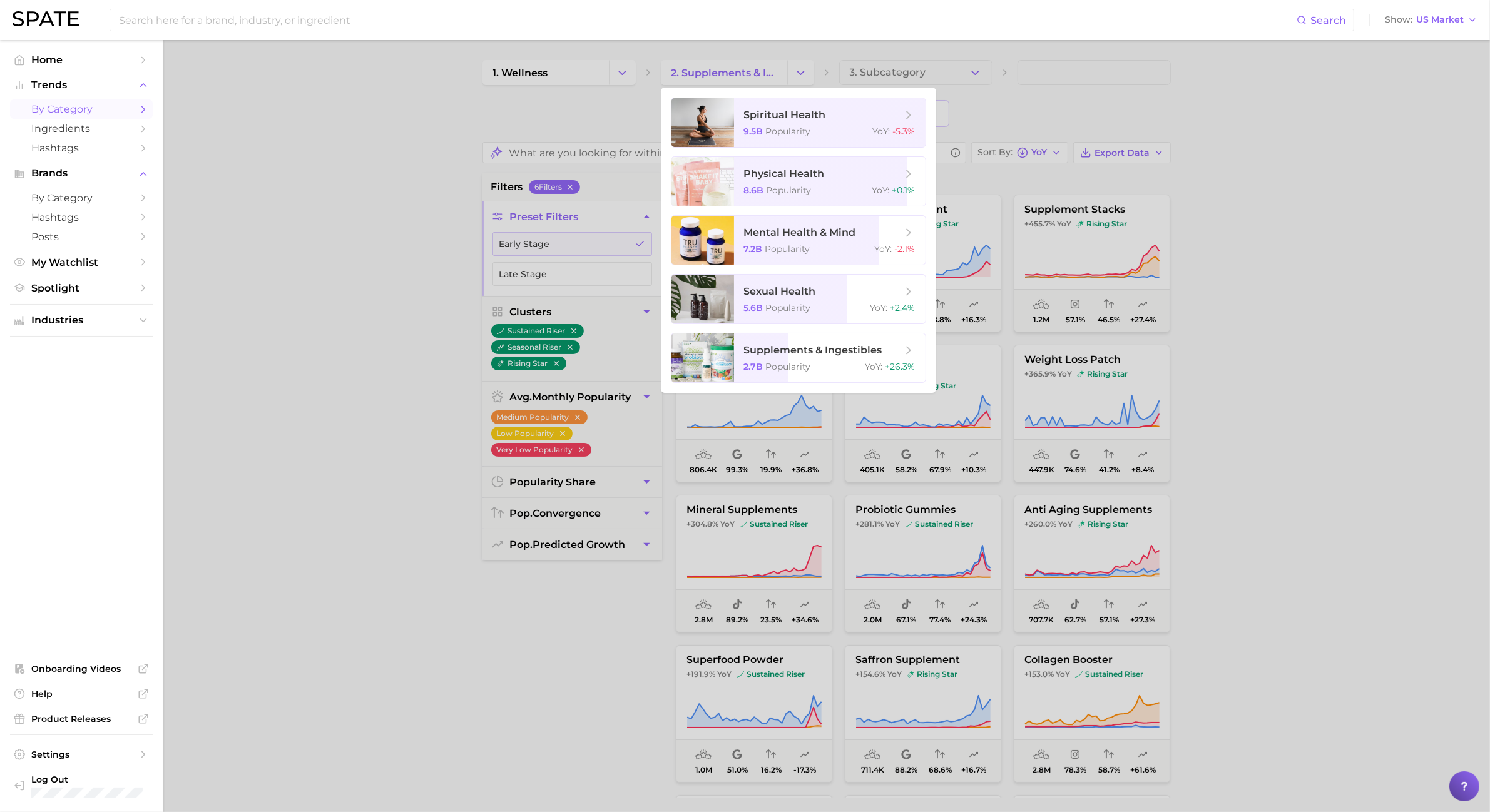
click at [643, 64] on div at bounding box center [745, 406] width 1490 height 812
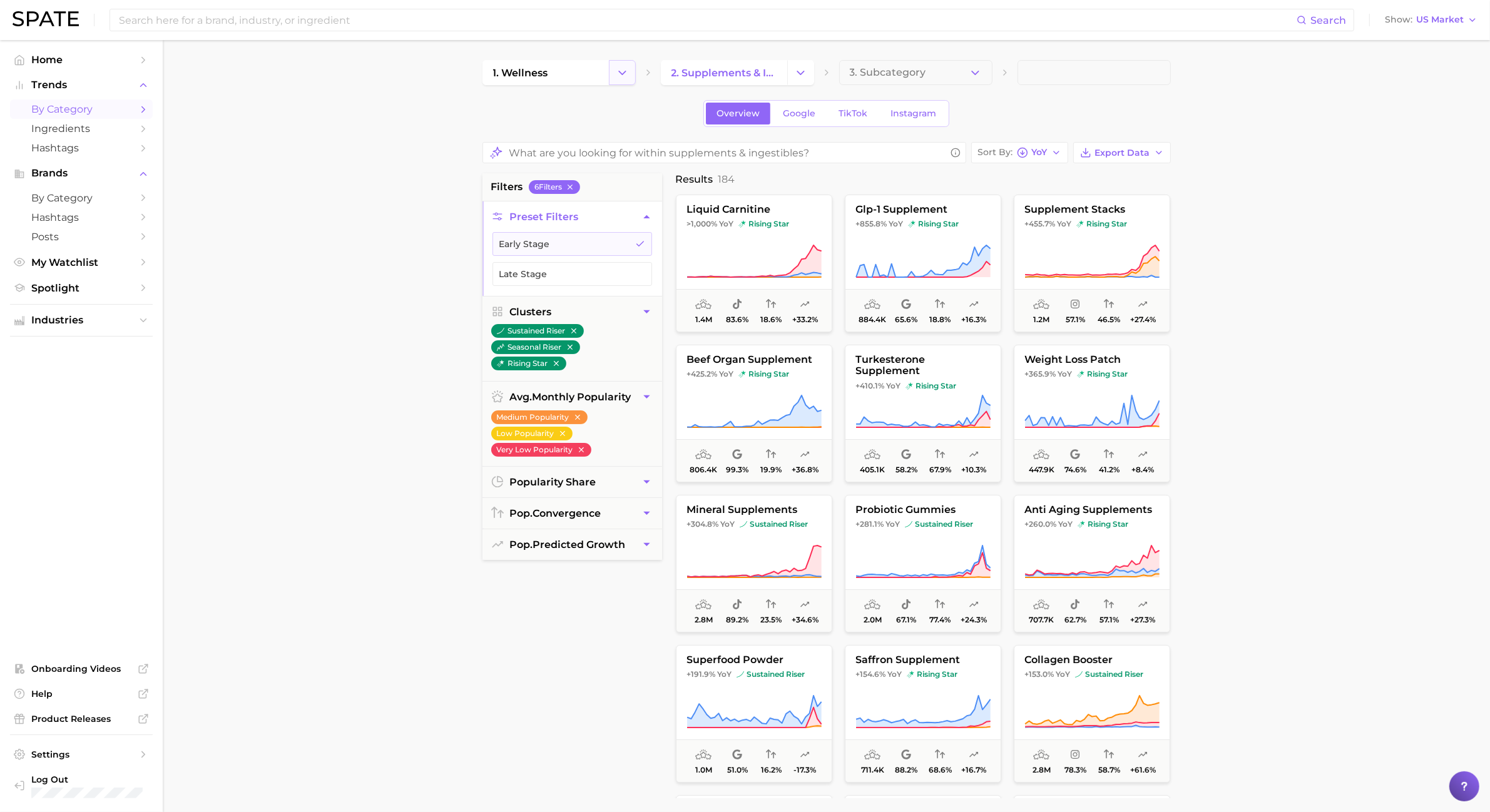
click at [616, 81] on button "Change Category" at bounding box center [623, 72] width 27 height 25
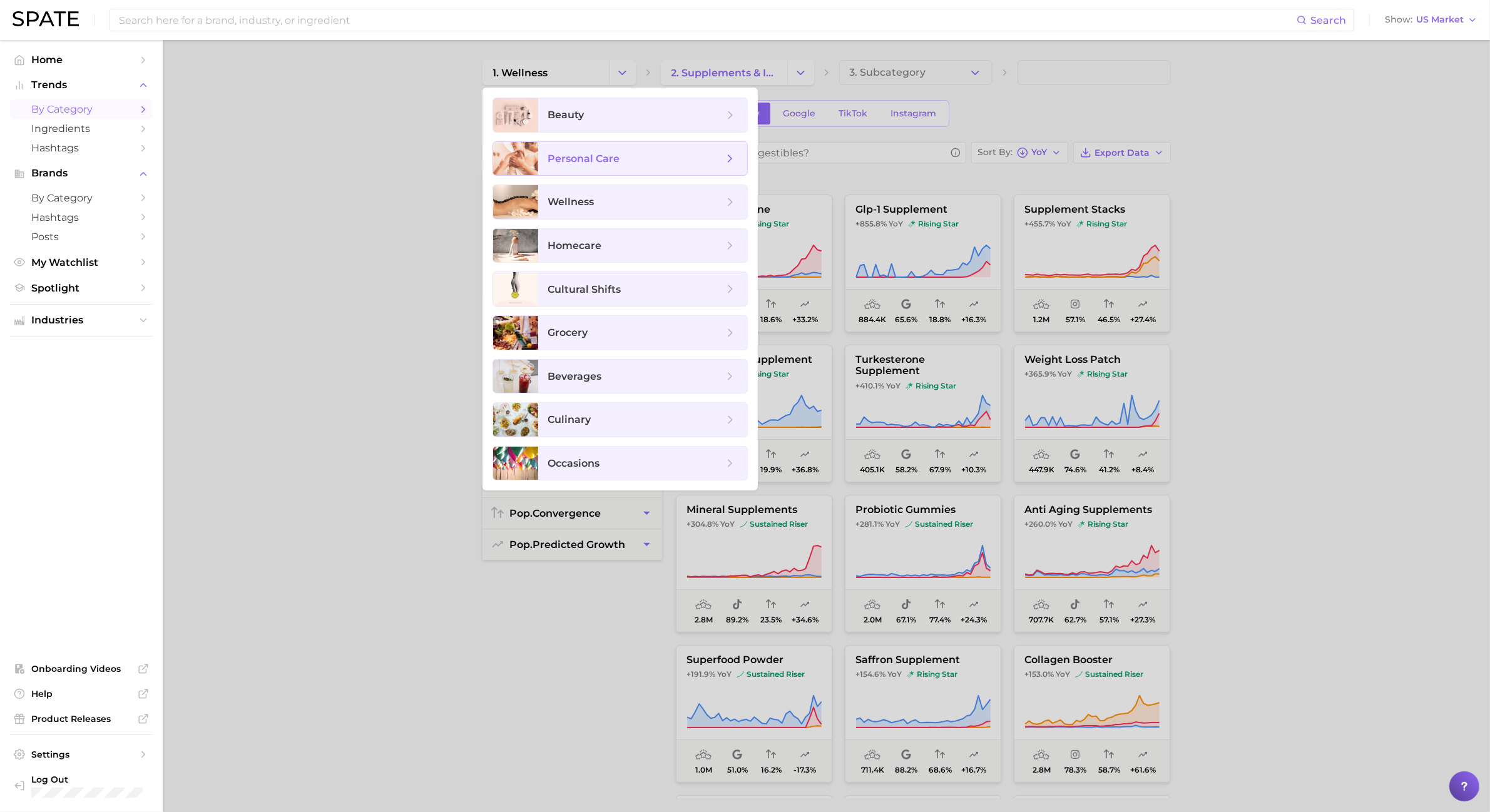
click at [624, 148] on span "personal care" at bounding box center [643, 158] width 209 height 34
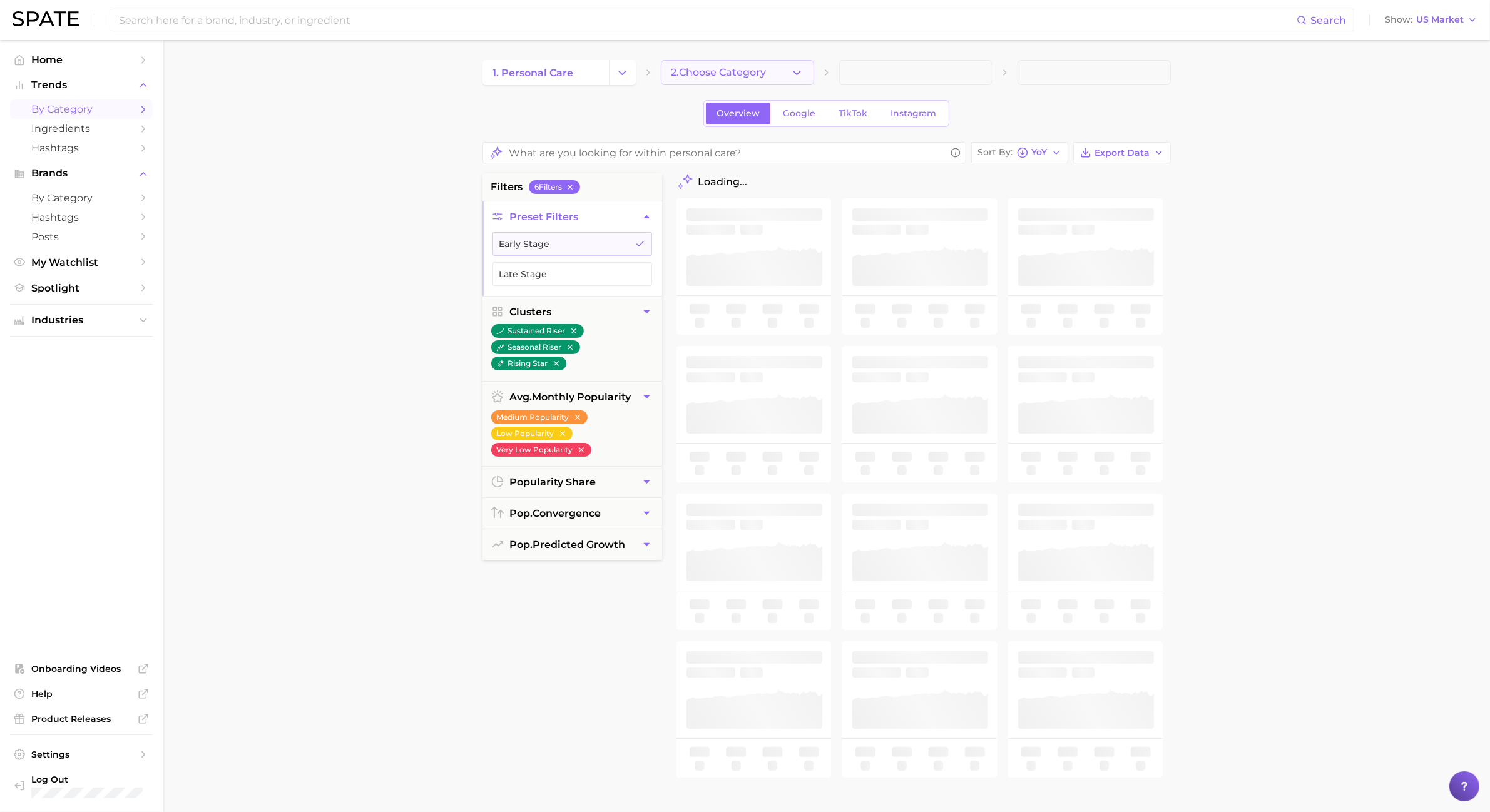
click at [800, 79] on icon "button" at bounding box center [797, 72] width 13 height 13
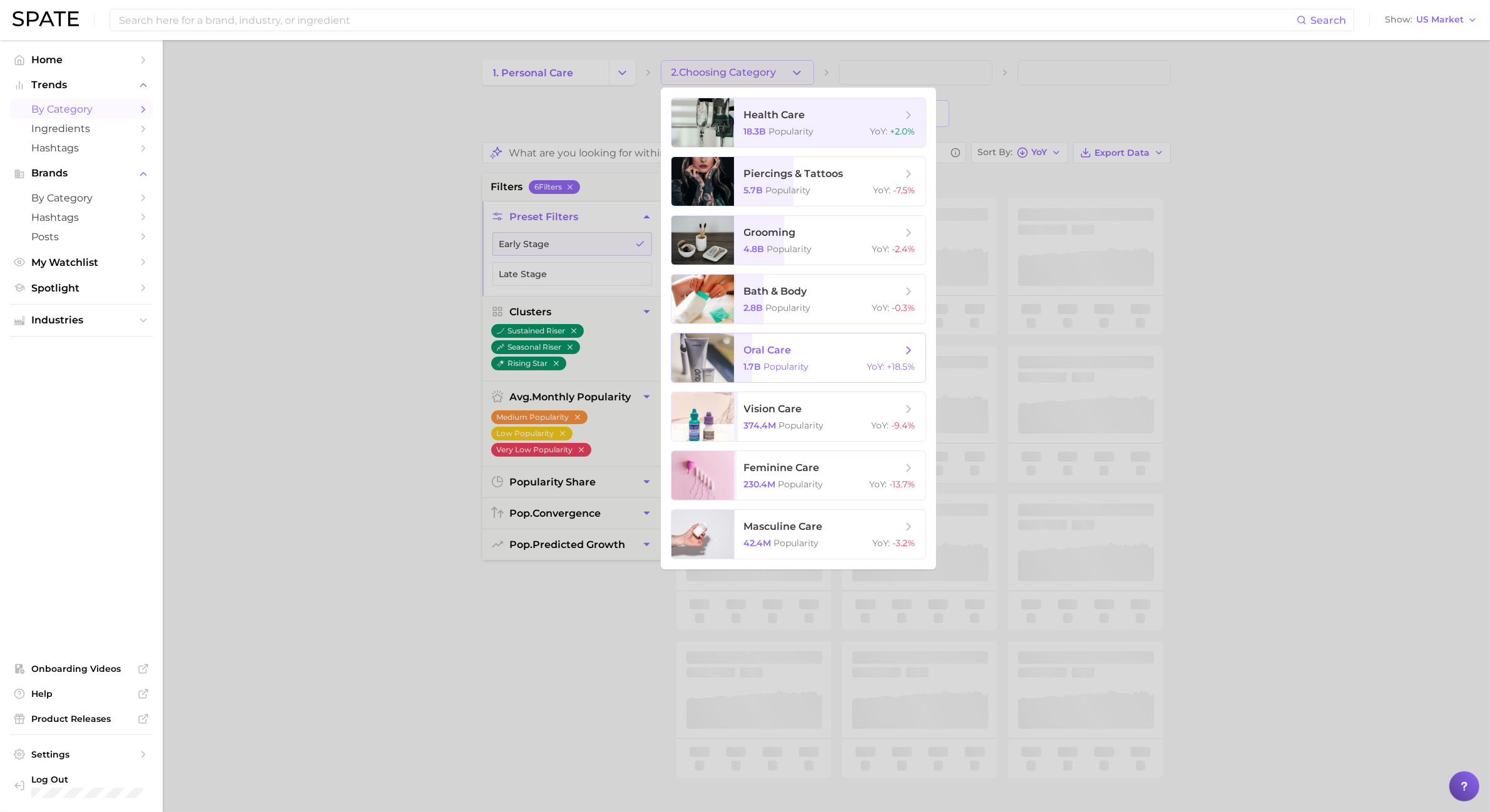
click at [776, 367] on span "Popularity" at bounding box center [786, 367] width 45 height 11
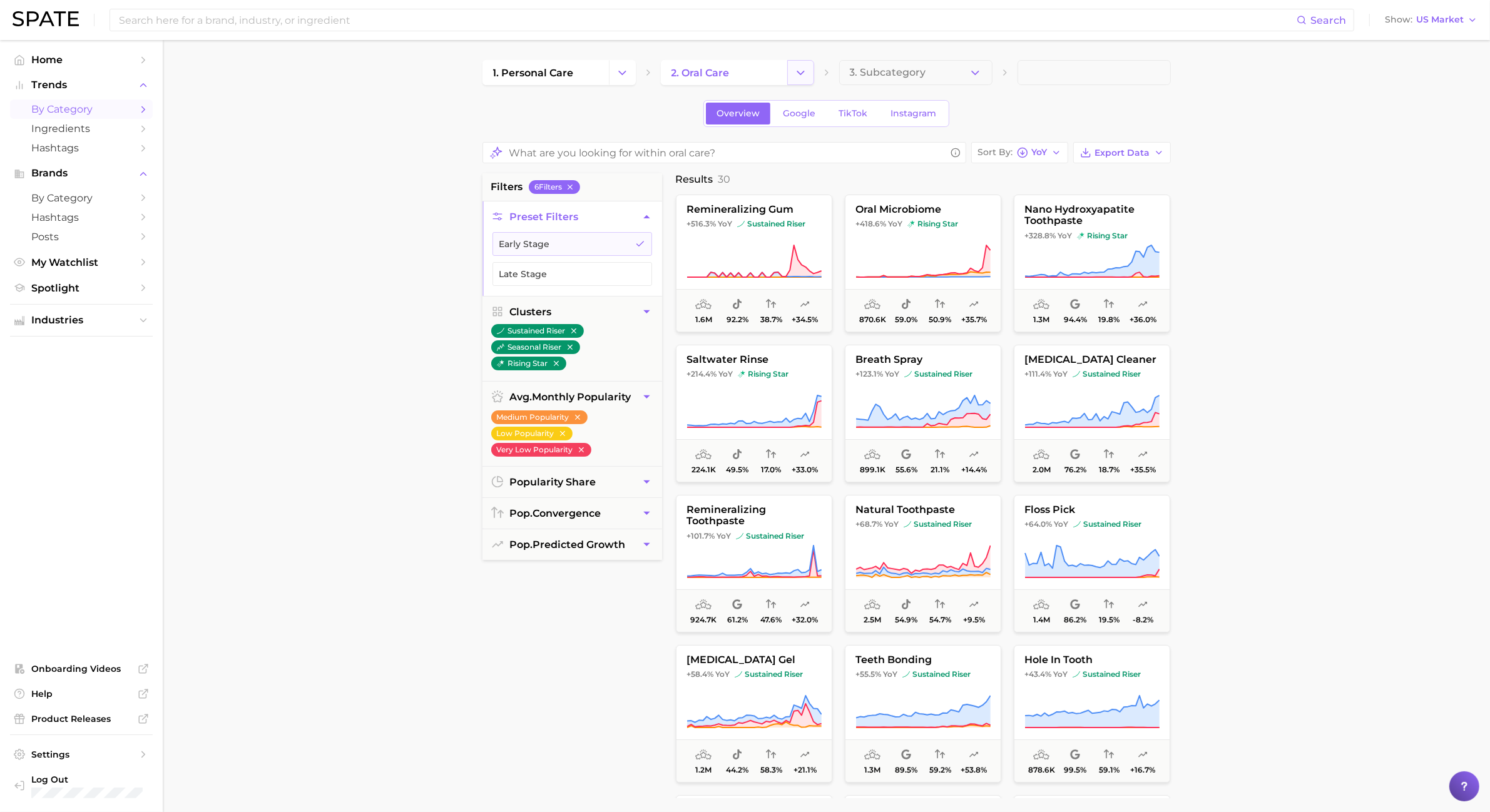
click at [801, 76] on icon "Change Category" at bounding box center [800, 72] width 13 height 13
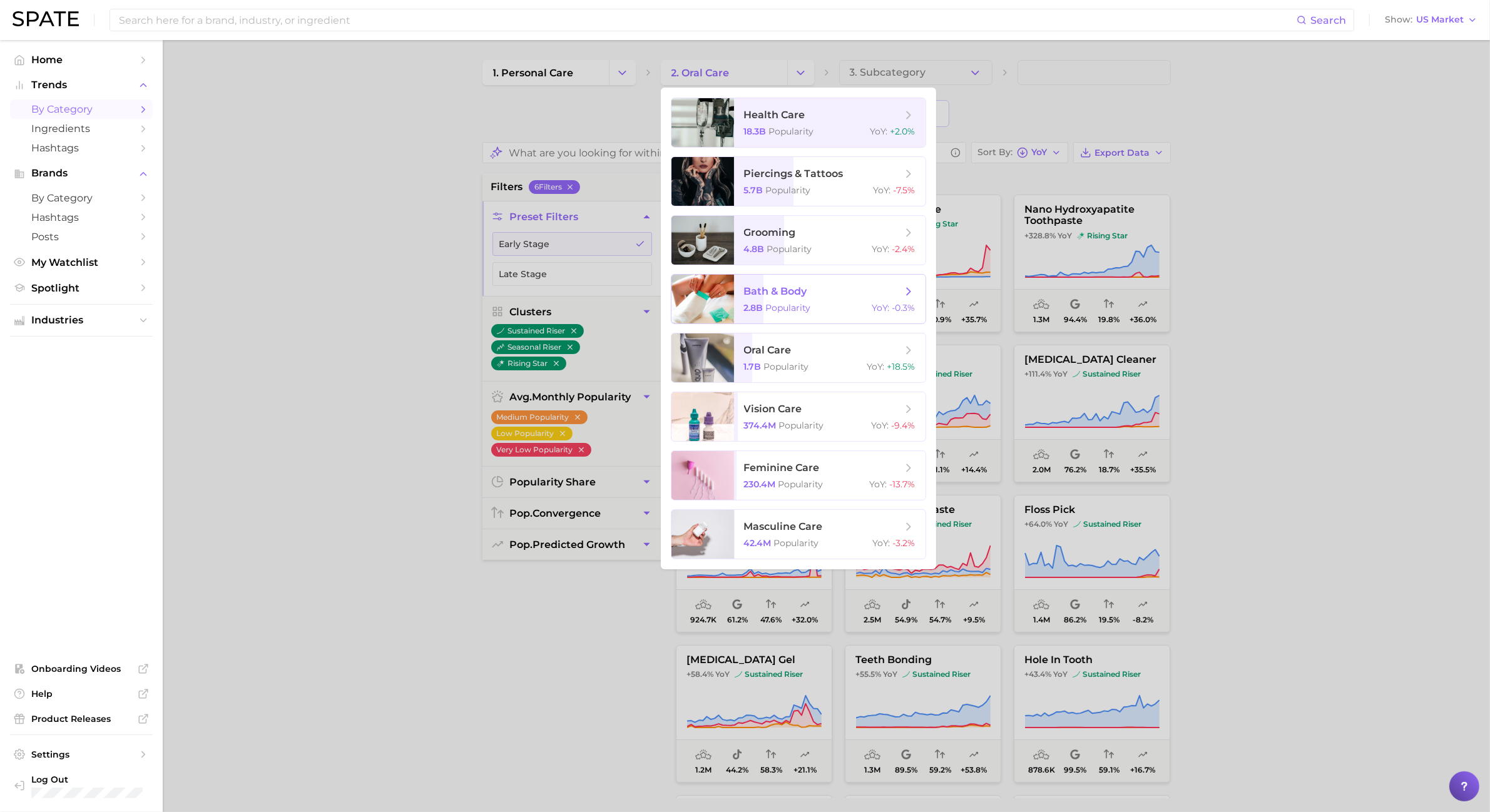
click at [786, 275] on span "bath & body 2.8b Popularity YoY : -0.3%" at bounding box center [830, 299] width 191 height 49
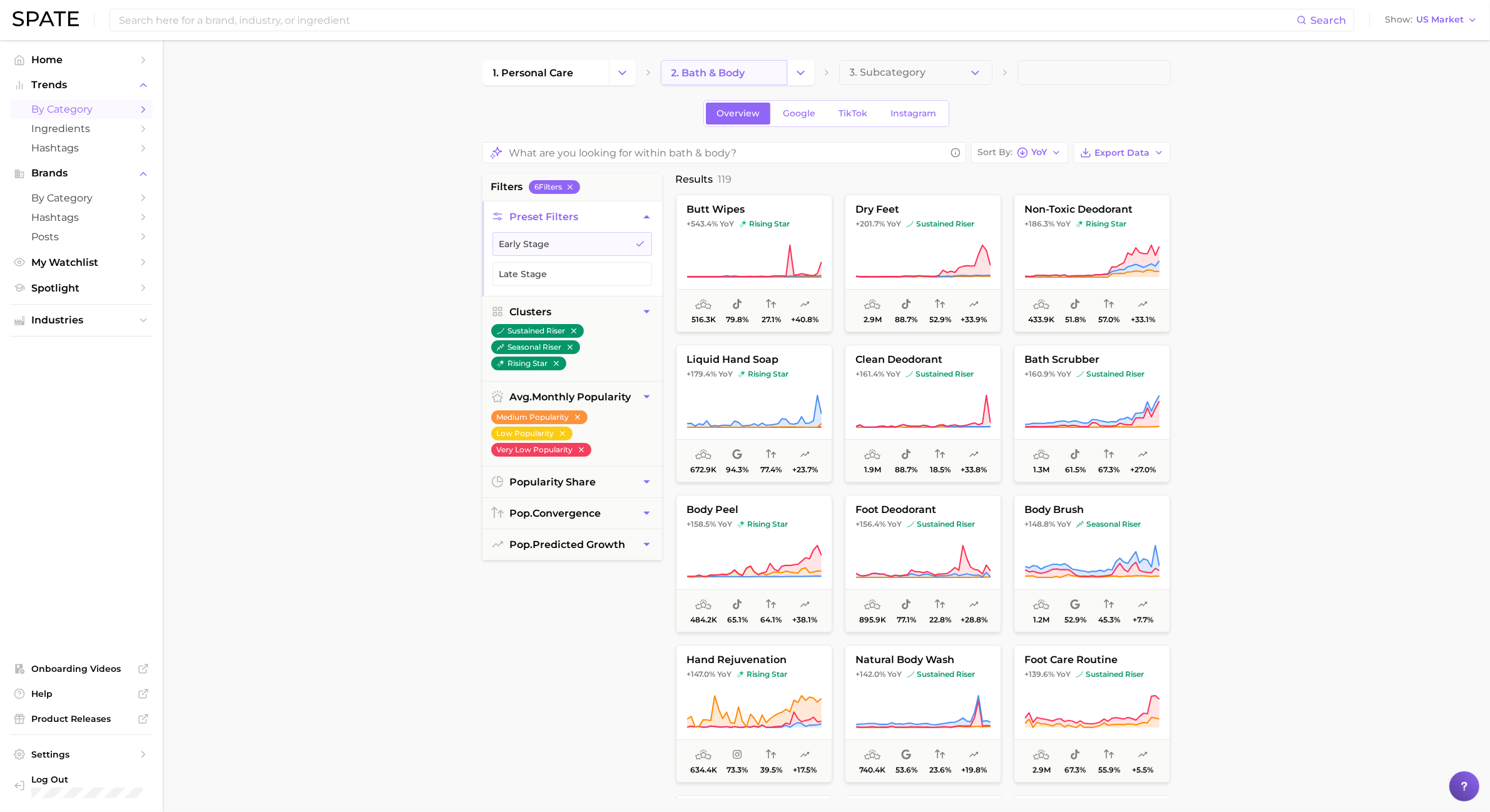
click at [778, 73] on link "2. bath & body" at bounding box center [724, 72] width 127 height 25
click at [793, 73] on button "Change Category" at bounding box center [800, 72] width 27 height 25
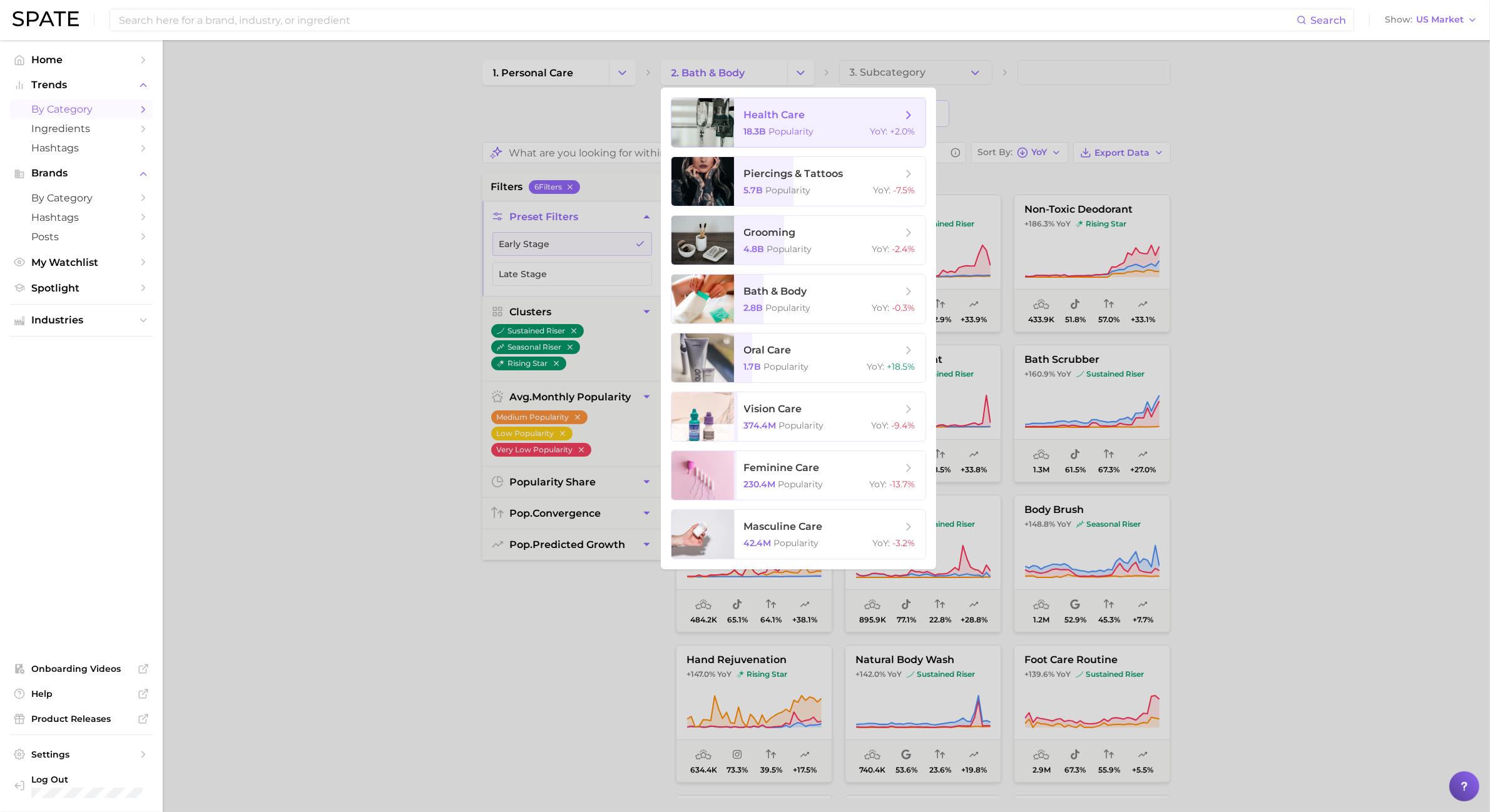
click at [796, 105] on span "health care 18.3b Popularity YoY : +2.0%" at bounding box center [830, 123] width 191 height 49
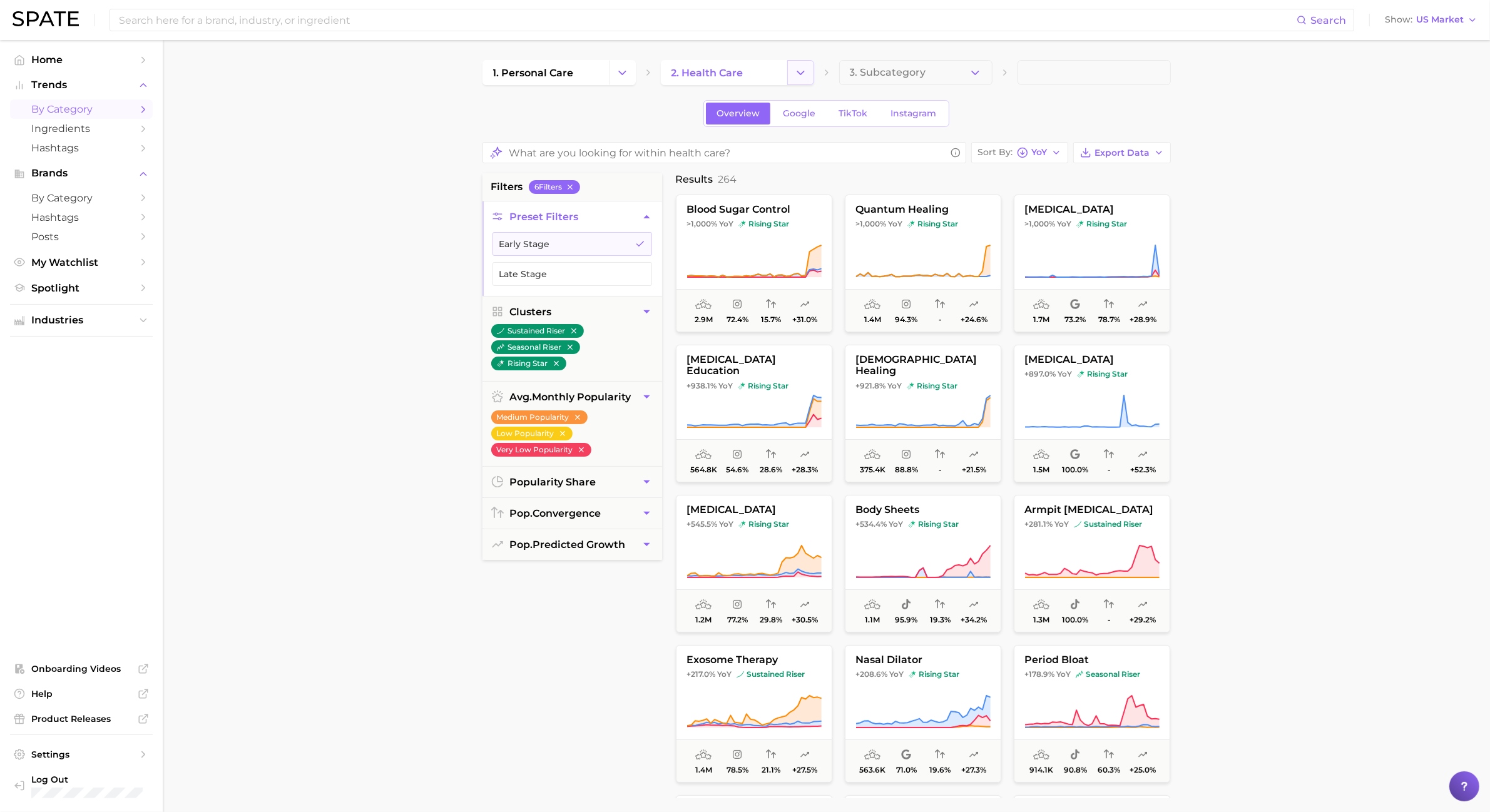
click at [808, 72] on button "Change Category" at bounding box center [800, 72] width 27 height 25
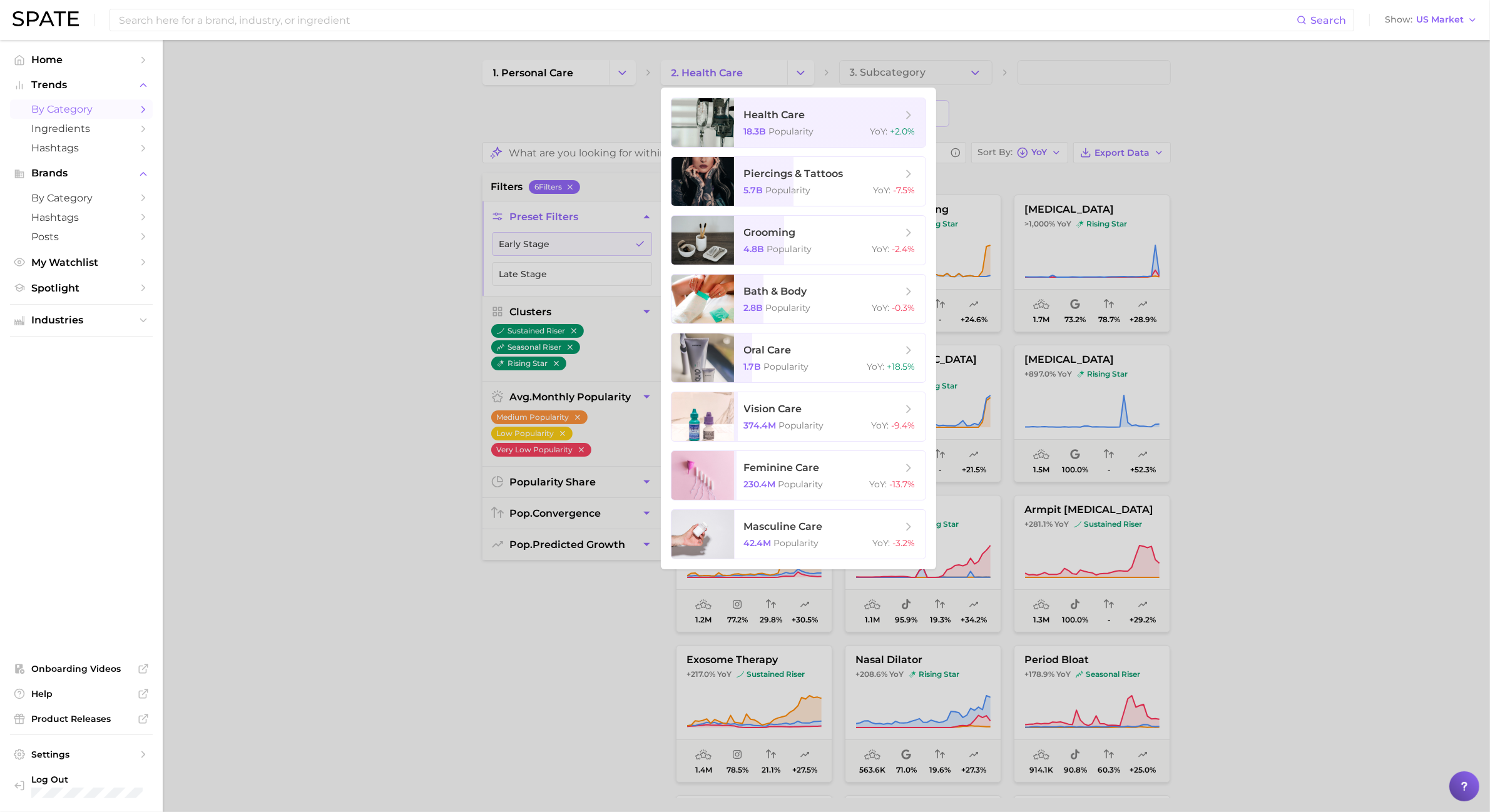
click at [614, 69] on div at bounding box center [745, 406] width 1490 height 812
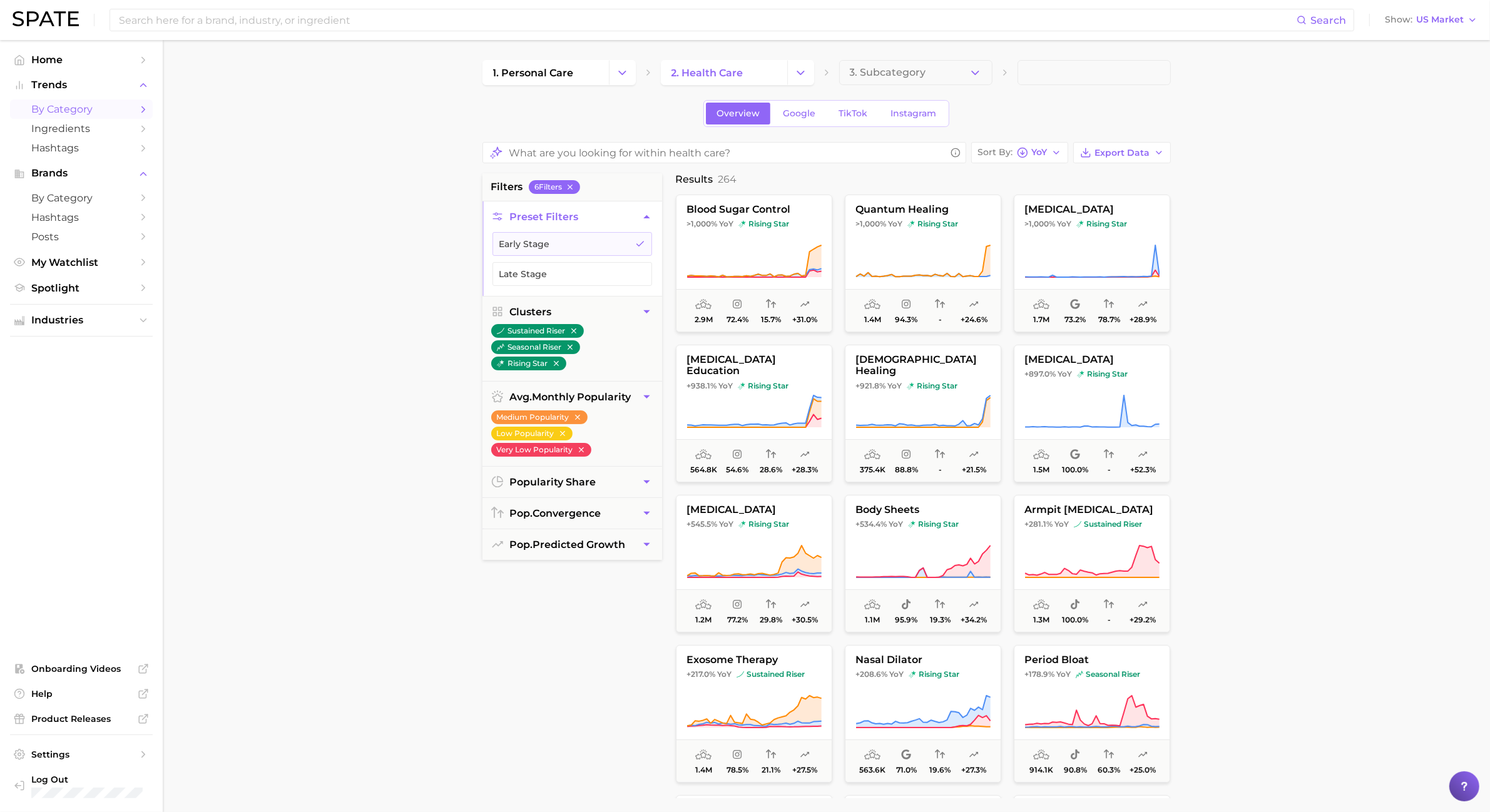
click at [614, 69] on button "Change Category" at bounding box center [623, 72] width 27 height 25
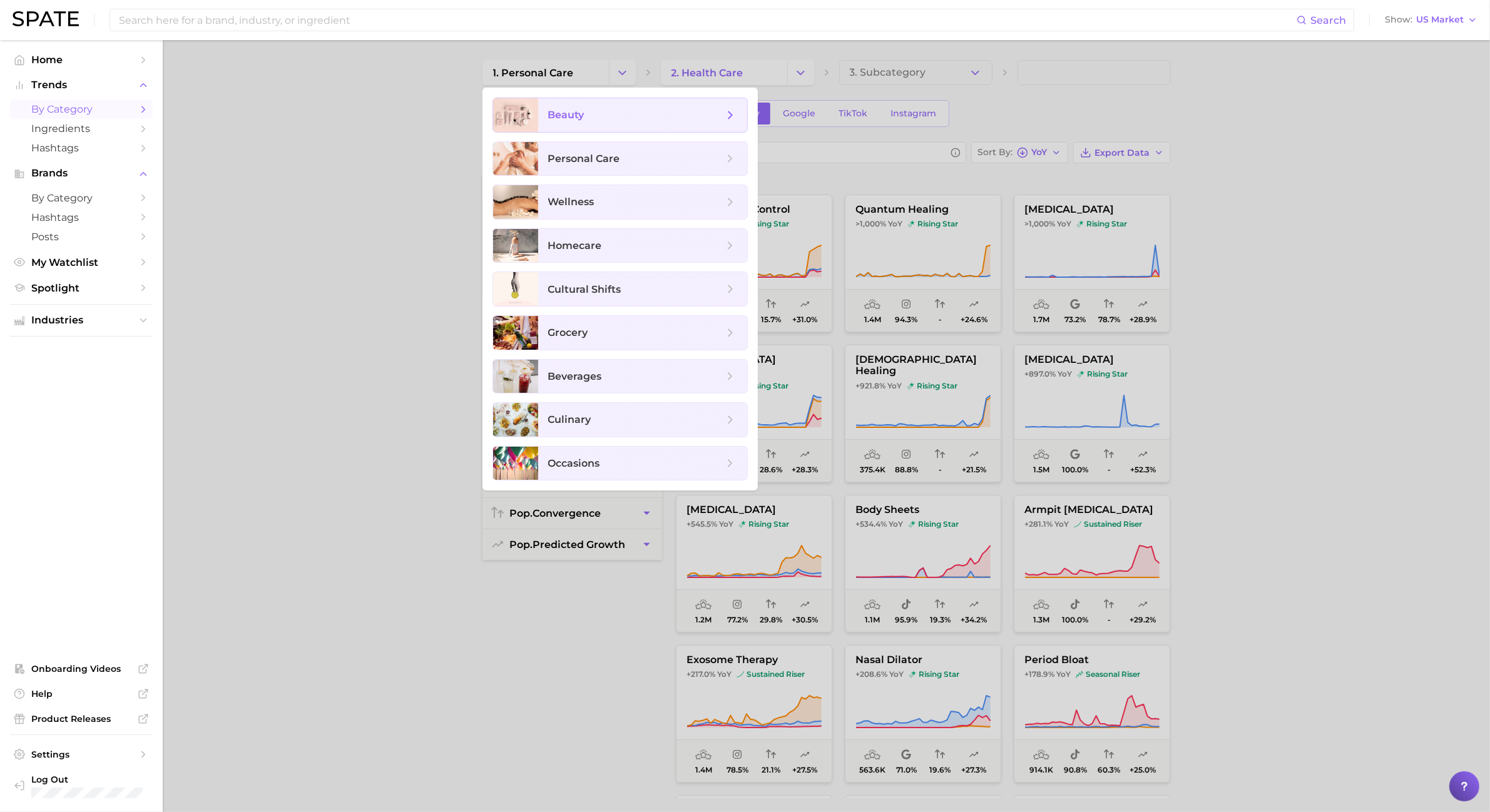
click at [637, 123] on span "beauty" at bounding box center [643, 115] width 209 height 34
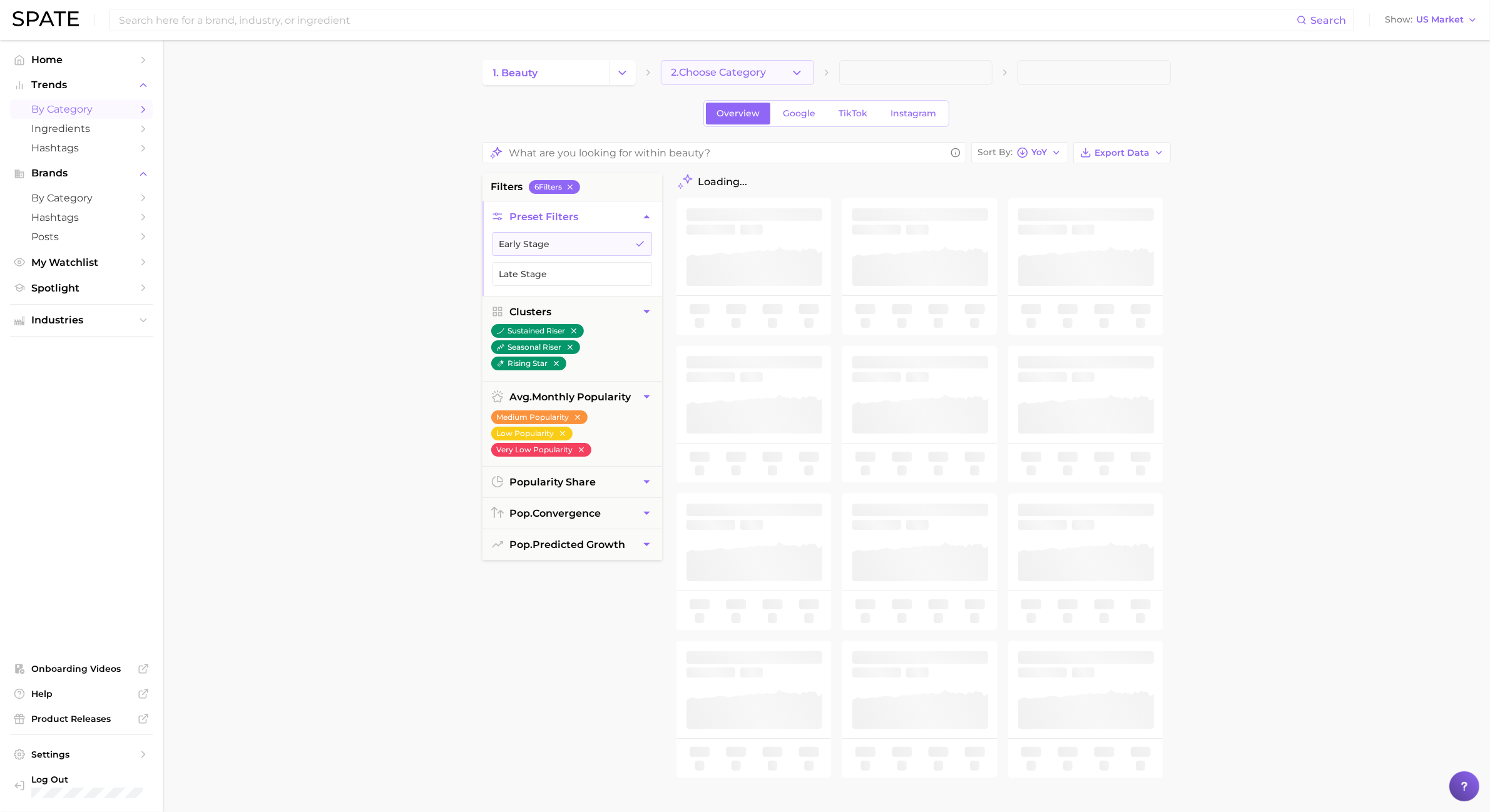
click at [809, 73] on button "2. Choose Category" at bounding box center [738, 72] width 153 height 25
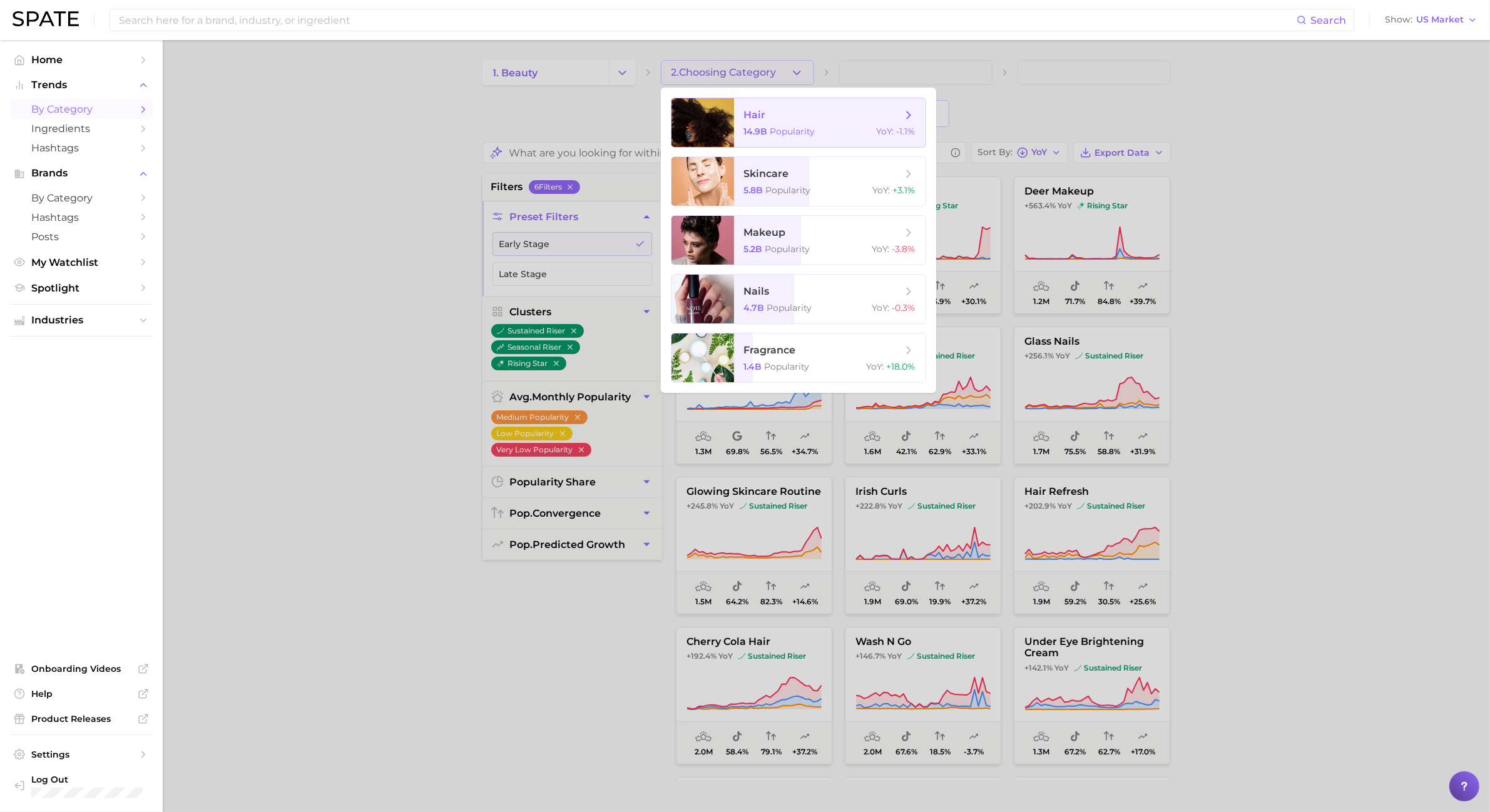
click at [808, 122] on span "hair 14.9b Popularity YoY : -1.1%" at bounding box center [830, 123] width 191 height 49
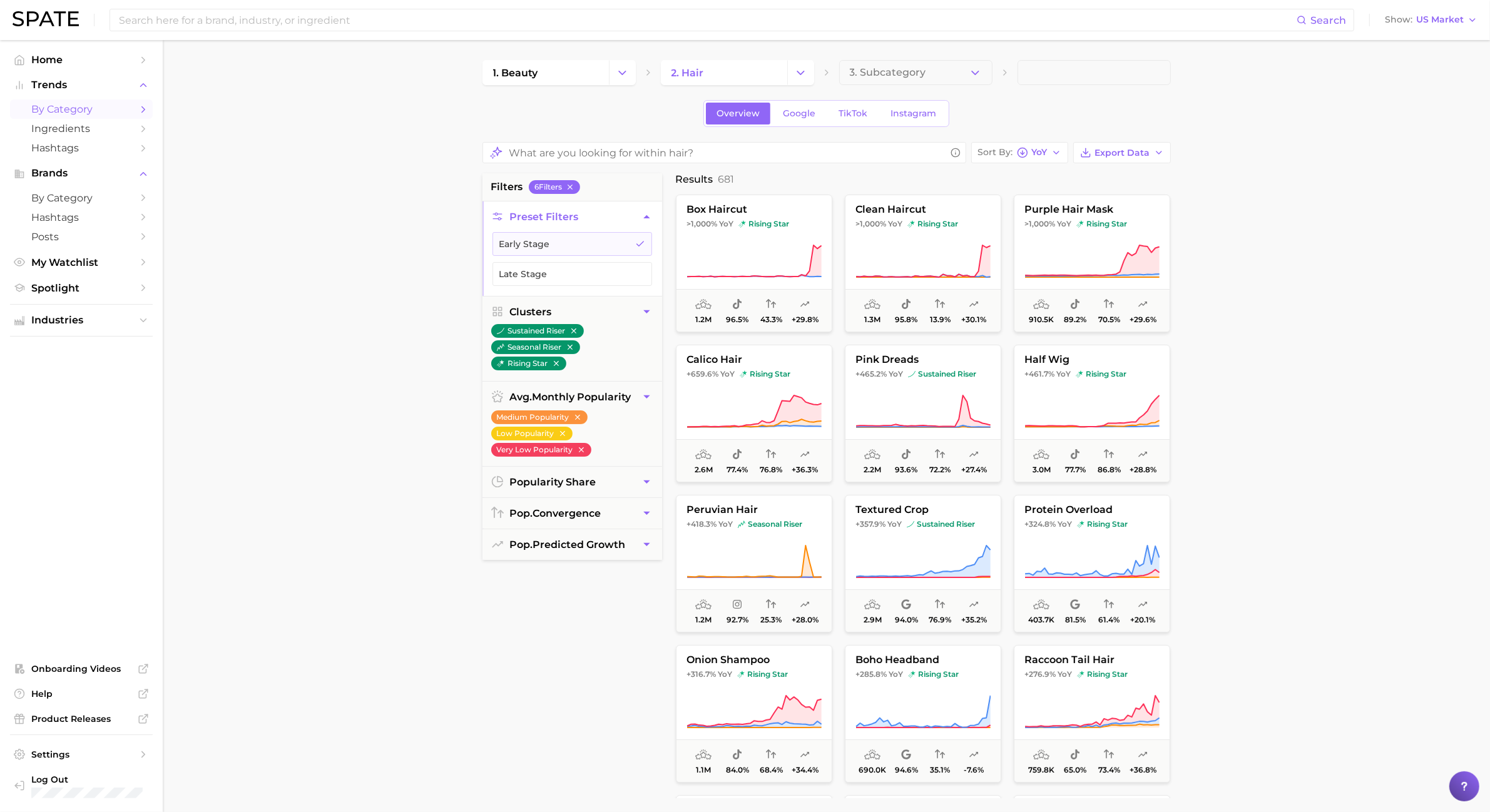
drag, startPoint x: 754, startPoint y: 413, endPoint x: 1337, endPoint y: 401, distance: 583.1
click at [1324, 401] on main "1. beauty 2. hair 3. Subcategory Overview Google TikTok Instagram Sort By YoY E…" at bounding box center [826, 526] width 1327 height 971
click at [1144, 370] on span "+461.7% YoY rising star" at bounding box center [1092, 374] width 155 height 10
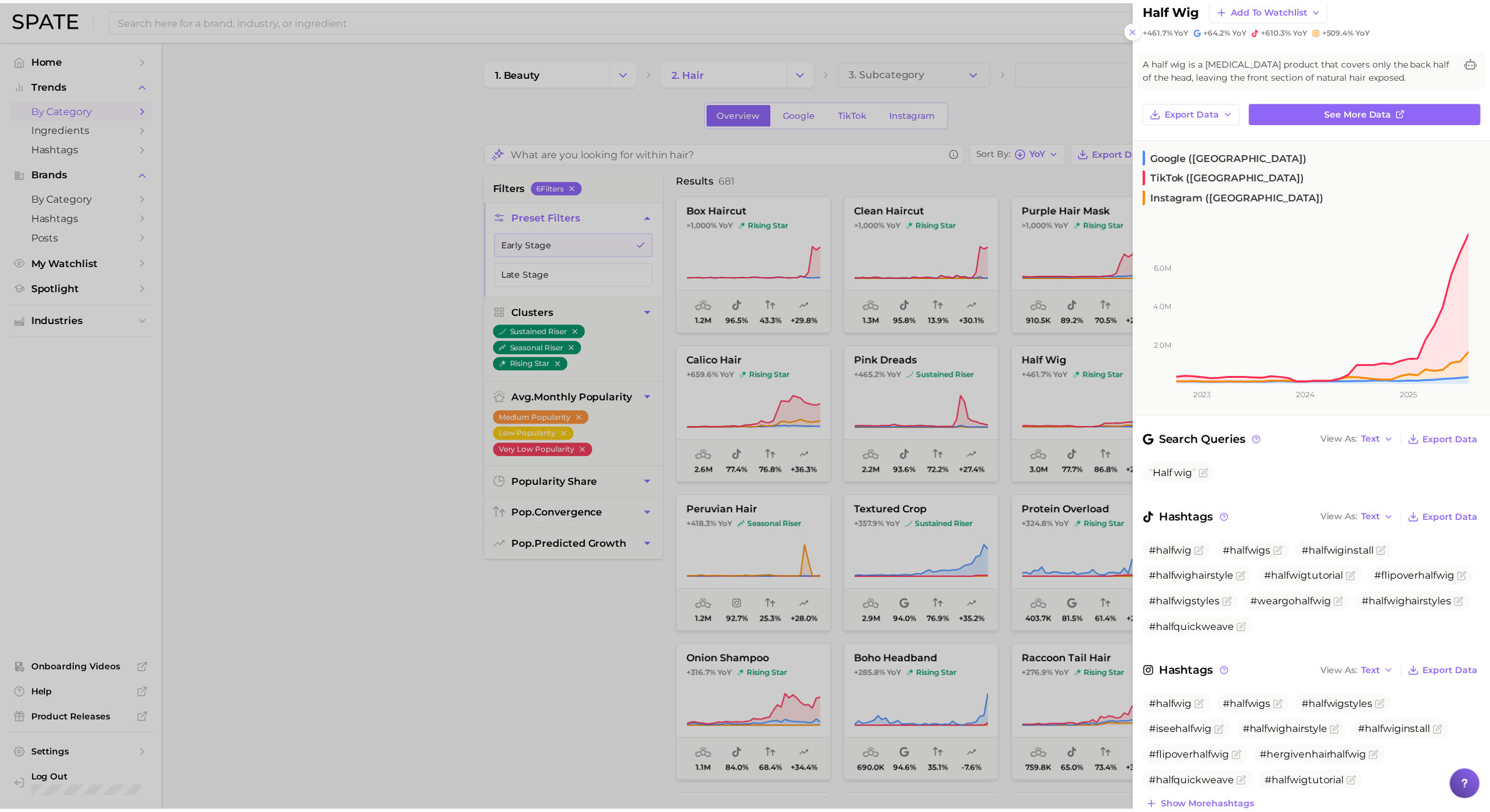
scroll to position [35, 0]
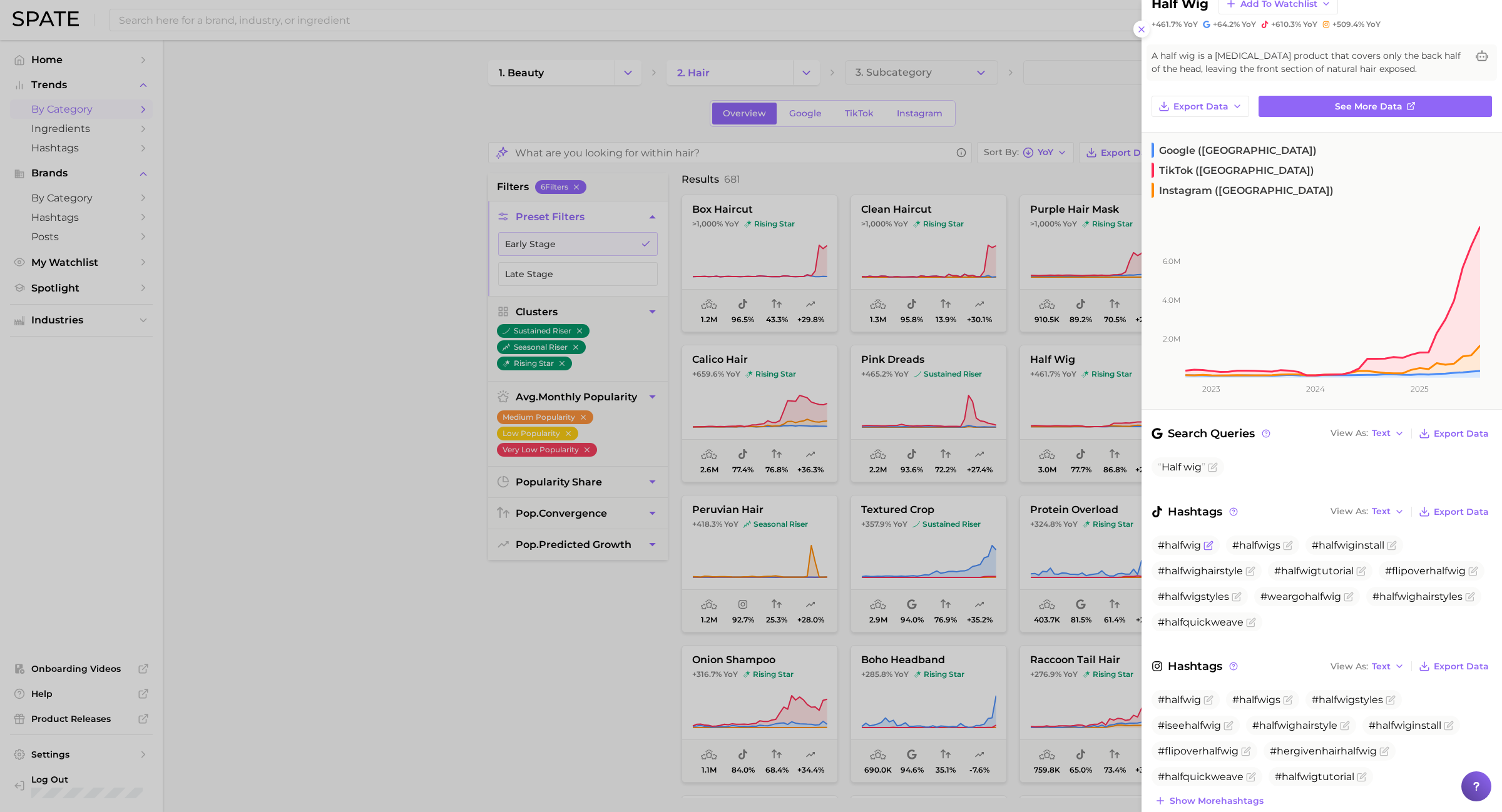
click at [1207, 541] on icon "Flag as miscategorized or irrelevant" at bounding box center [1208, 545] width 10 height 10
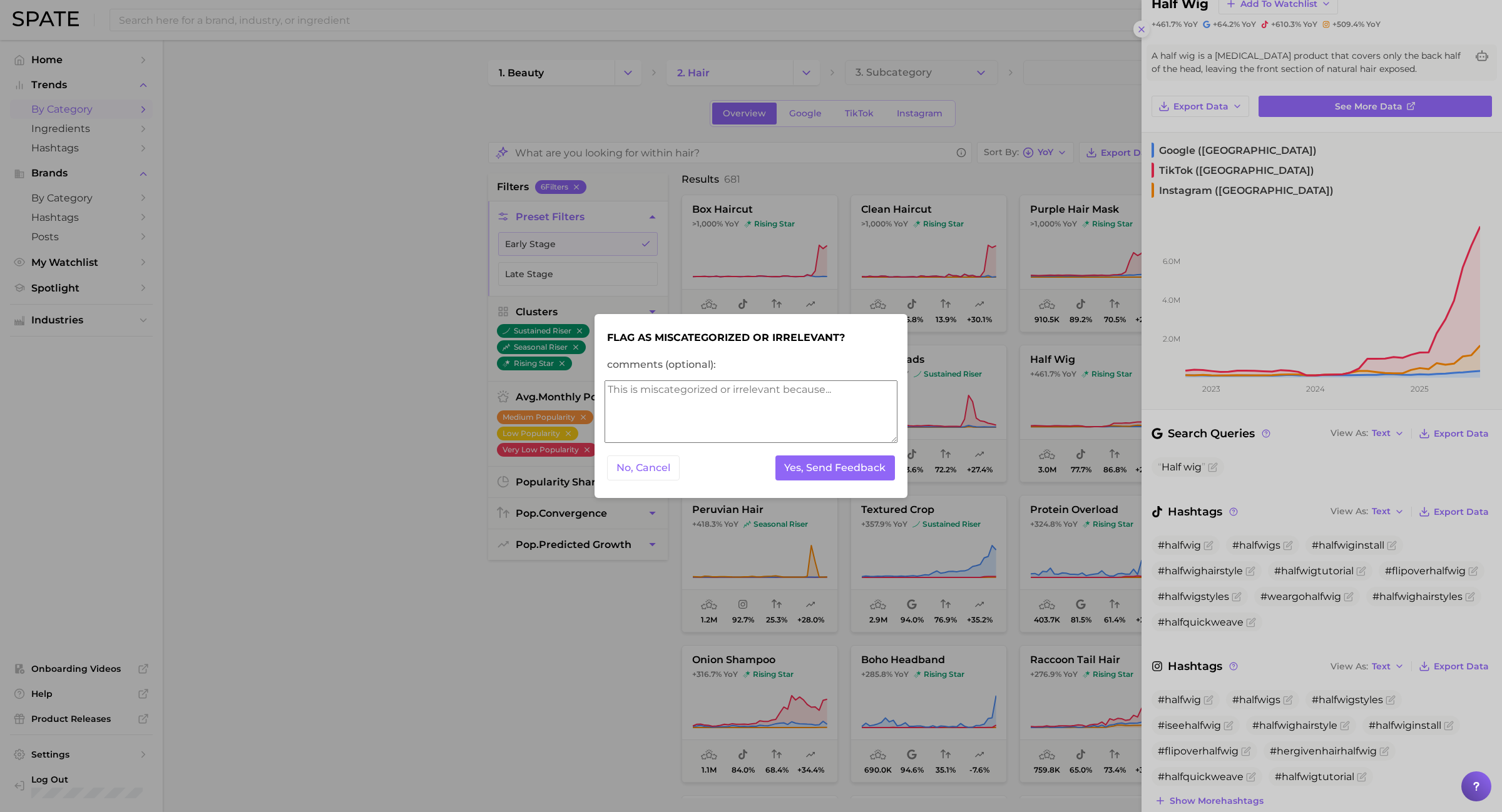
click at [661, 471] on button "No, Cancel" at bounding box center [643, 468] width 72 height 26
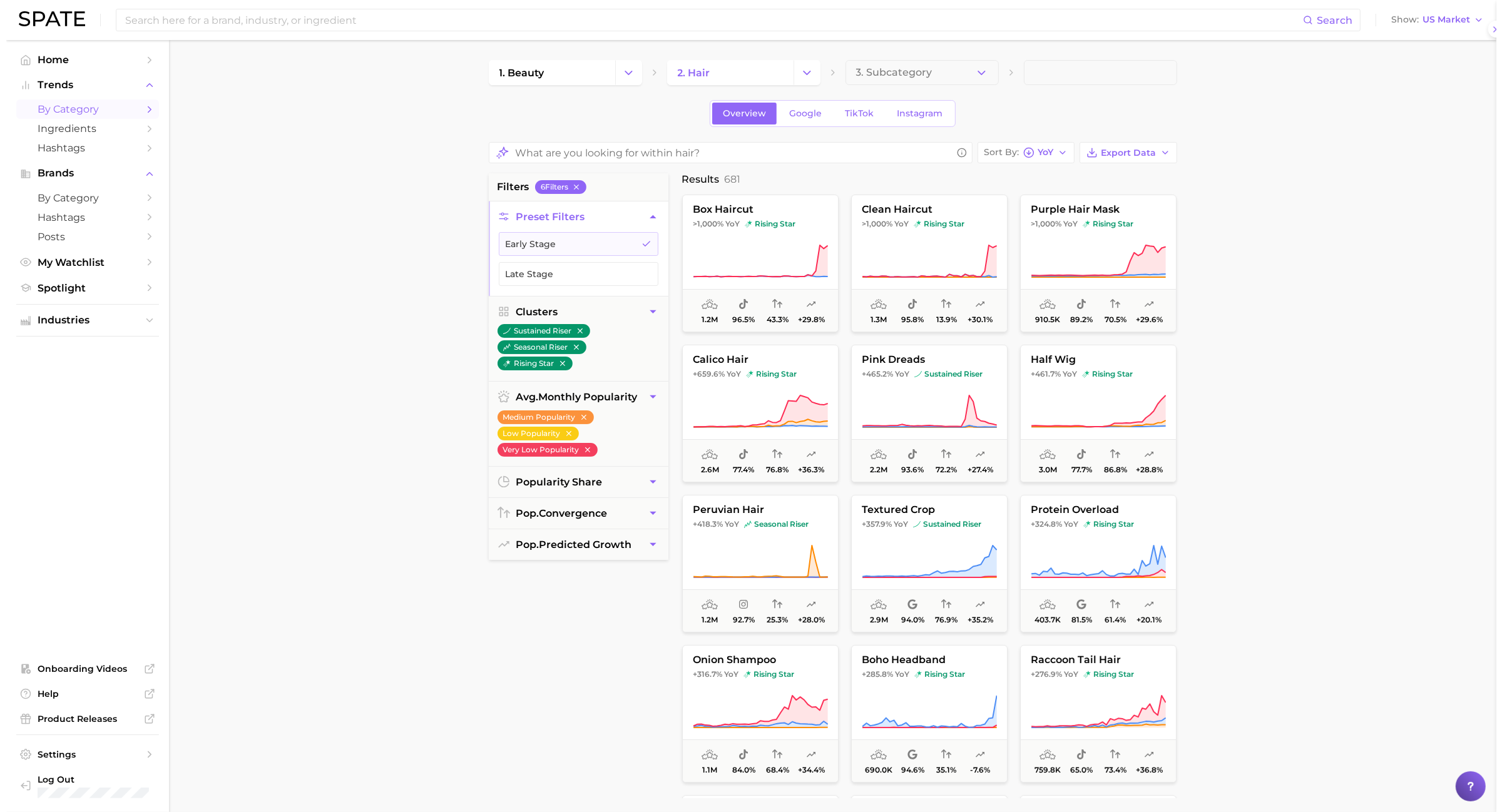
scroll to position [0, 0]
click at [1106, 394] on icon at bounding box center [1093, 412] width 135 height 35
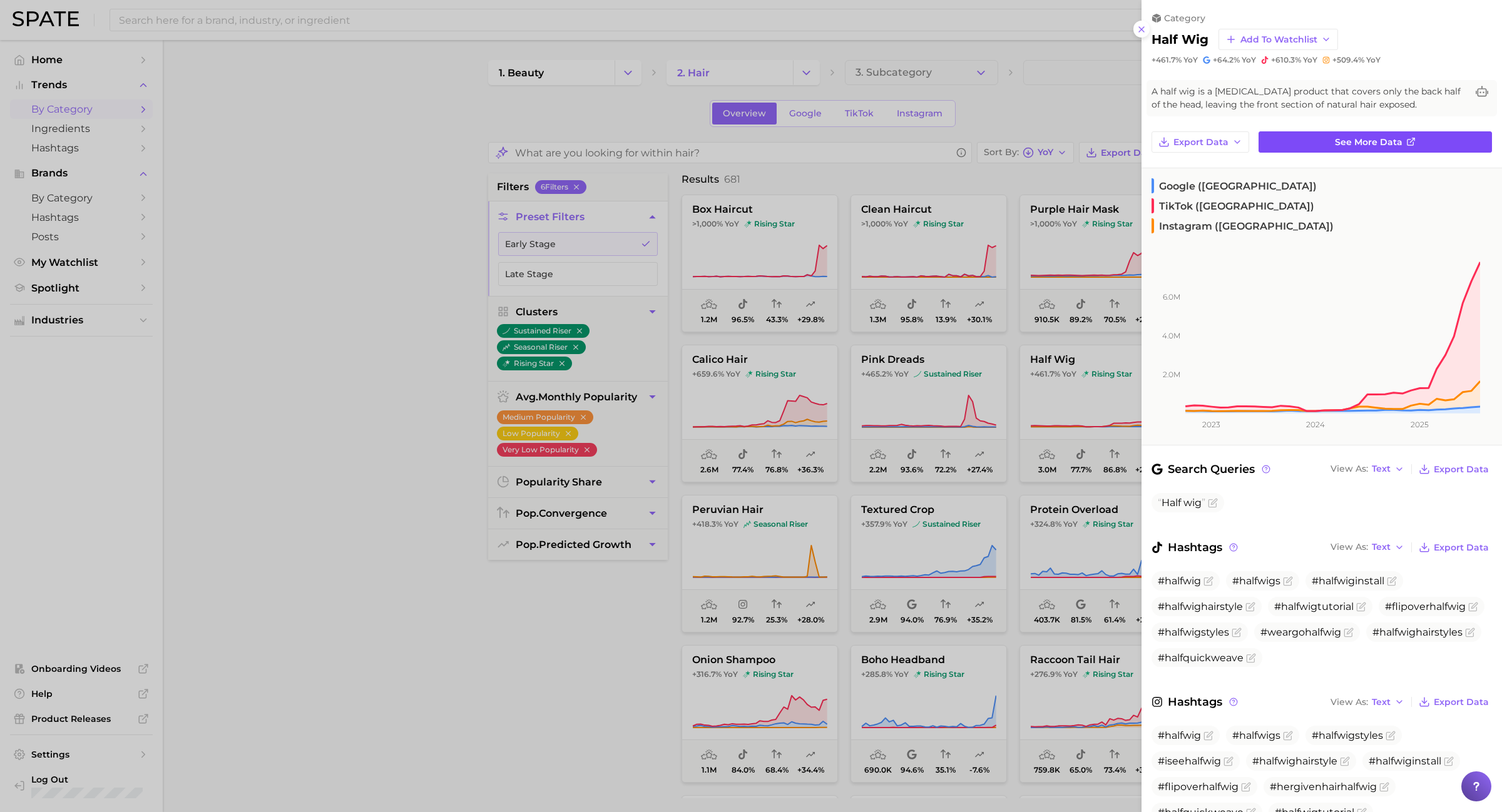
click at [1324, 131] on link "See more data" at bounding box center [1375, 142] width 234 height 21
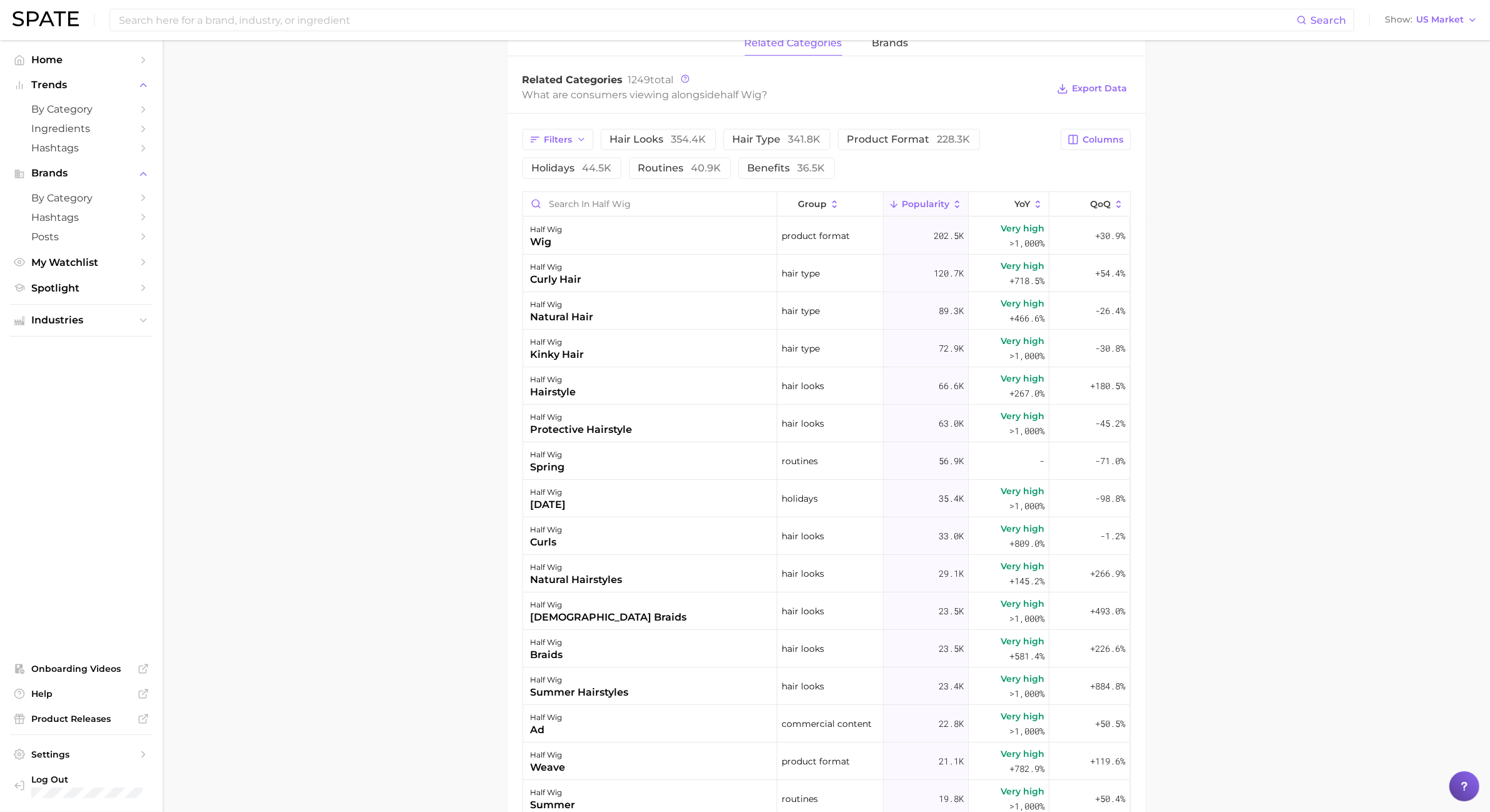
scroll to position [313, 0]
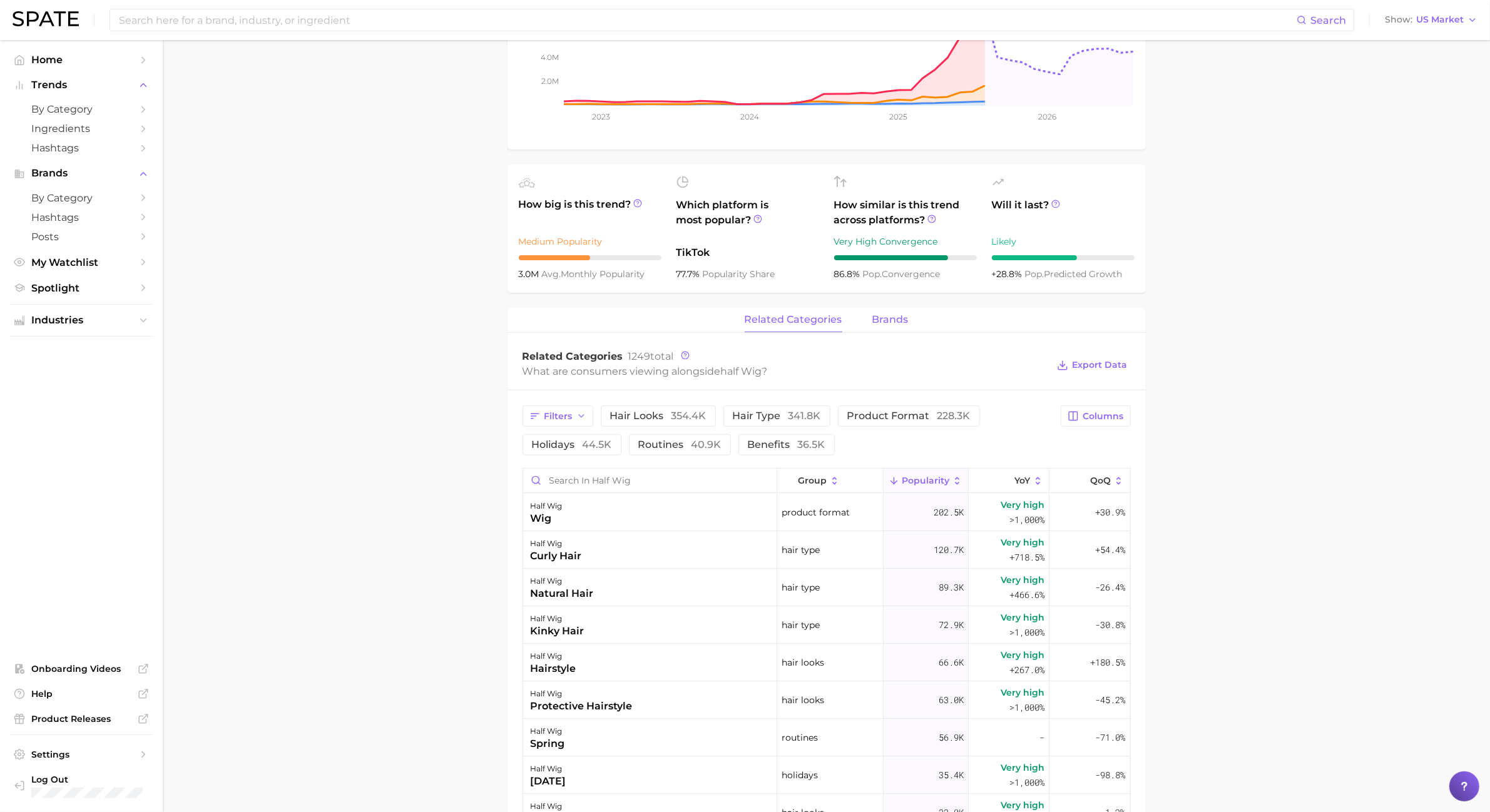
click at [898, 329] on button "brands" at bounding box center [890, 319] width 36 height 24
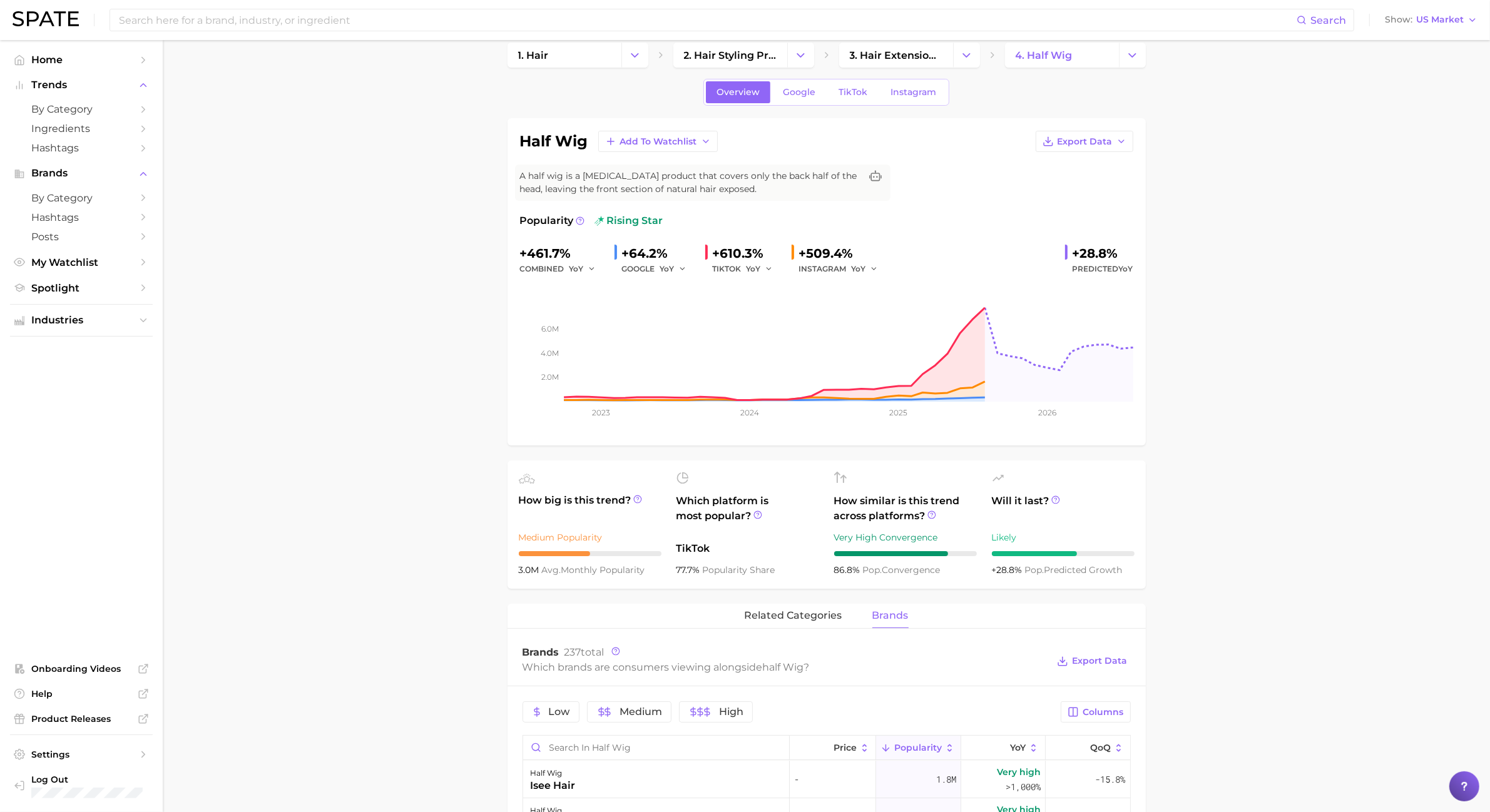
scroll to position [0, 0]
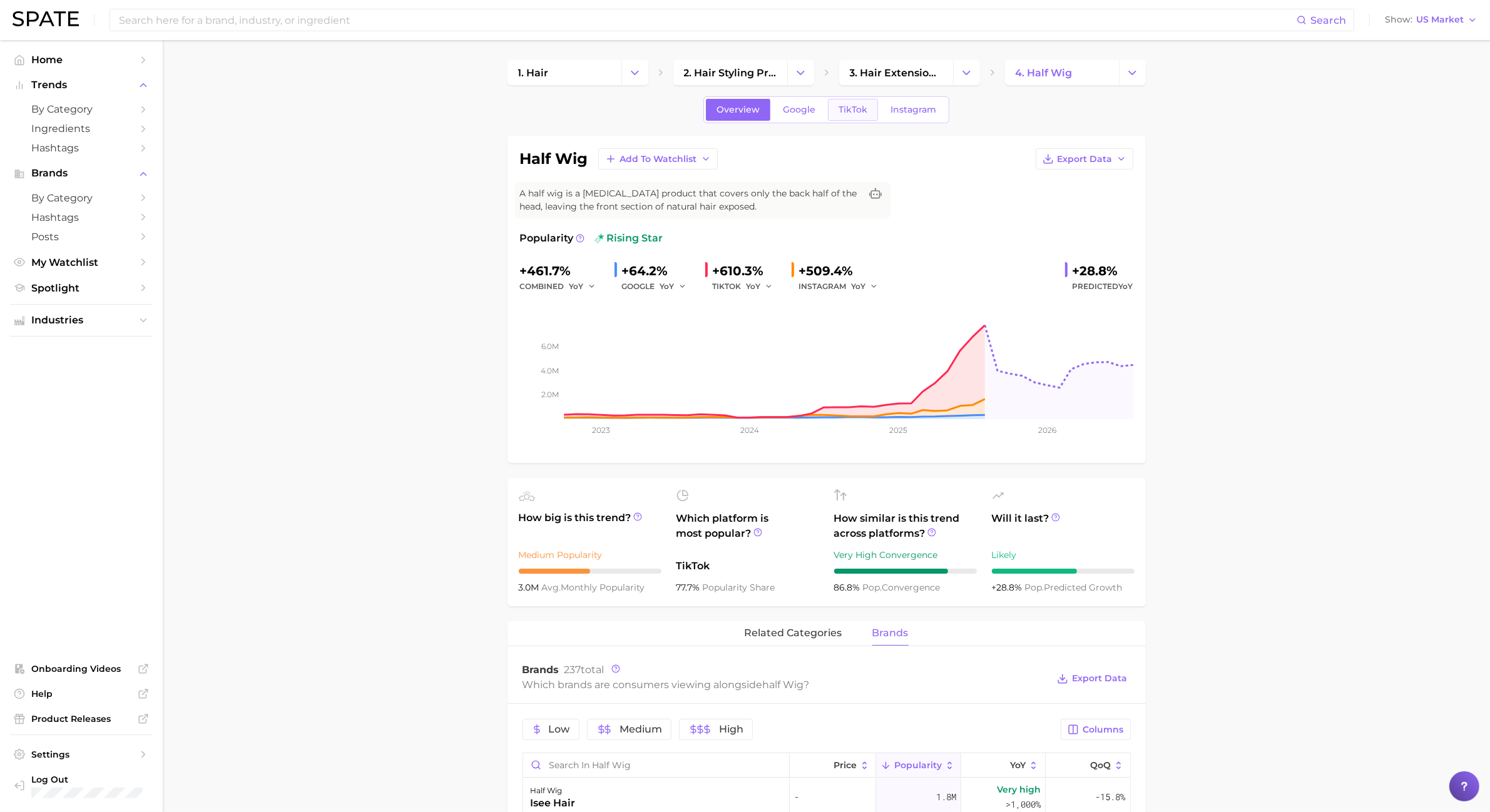
click at [854, 107] on span "TikTok" at bounding box center [852, 110] width 29 height 11
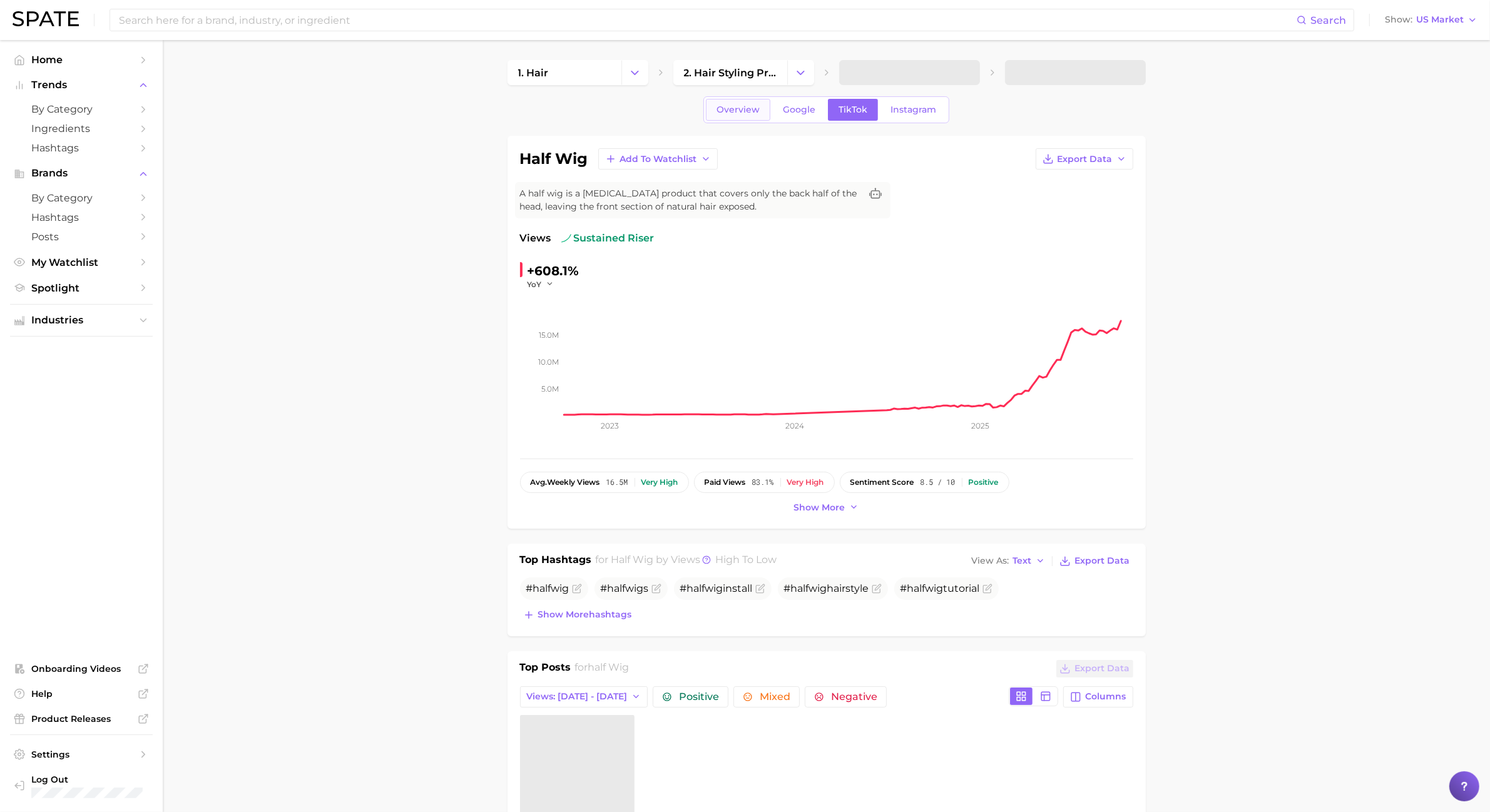
click at [718, 103] on link "Overview" at bounding box center [738, 110] width 65 height 22
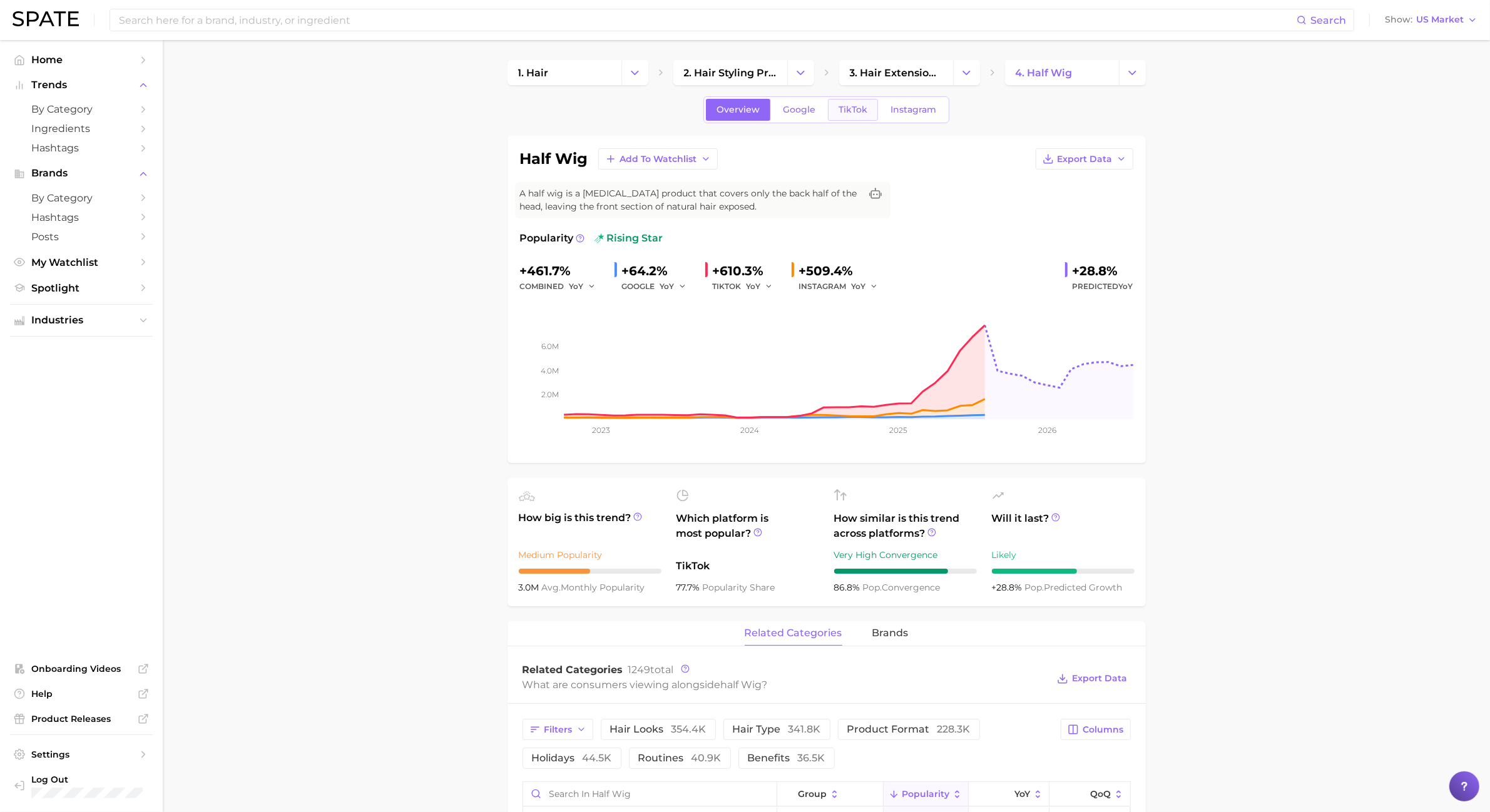
click at [871, 119] on link "TikTok" at bounding box center [853, 110] width 50 height 22
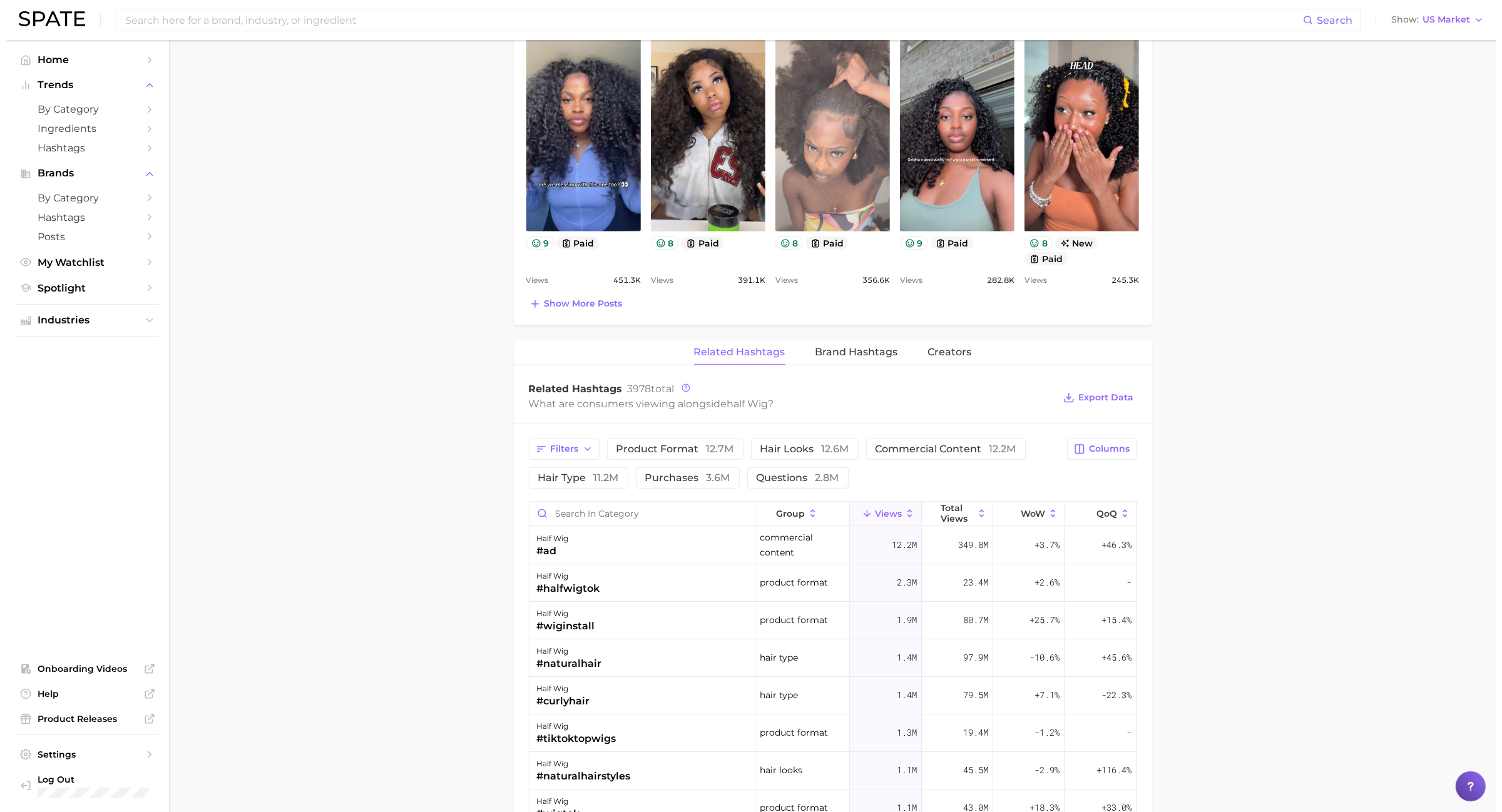
scroll to position [703, 0]
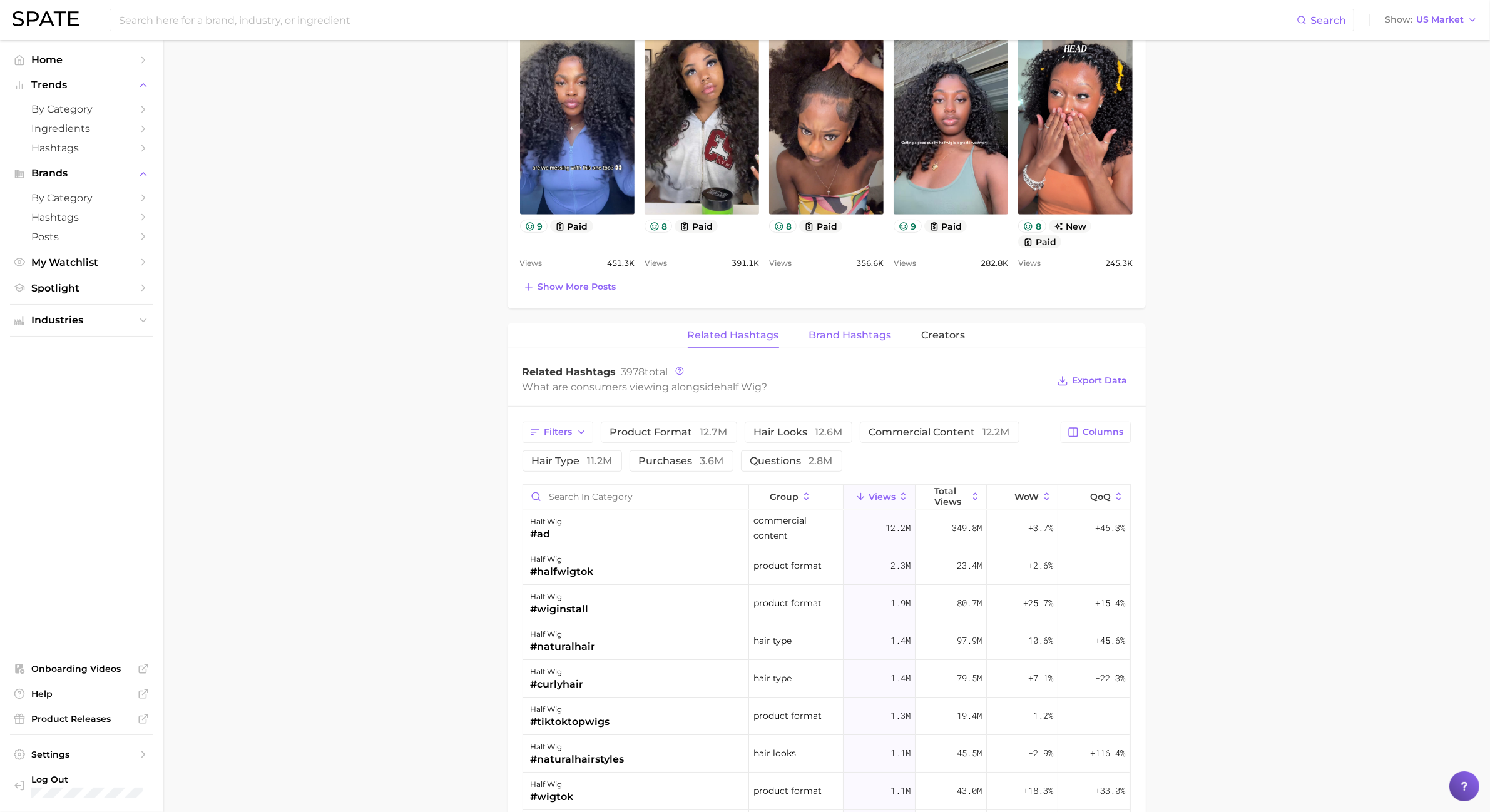
click at [887, 330] on button "Brand Hashtags" at bounding box center [850, 335] width 83 height 24
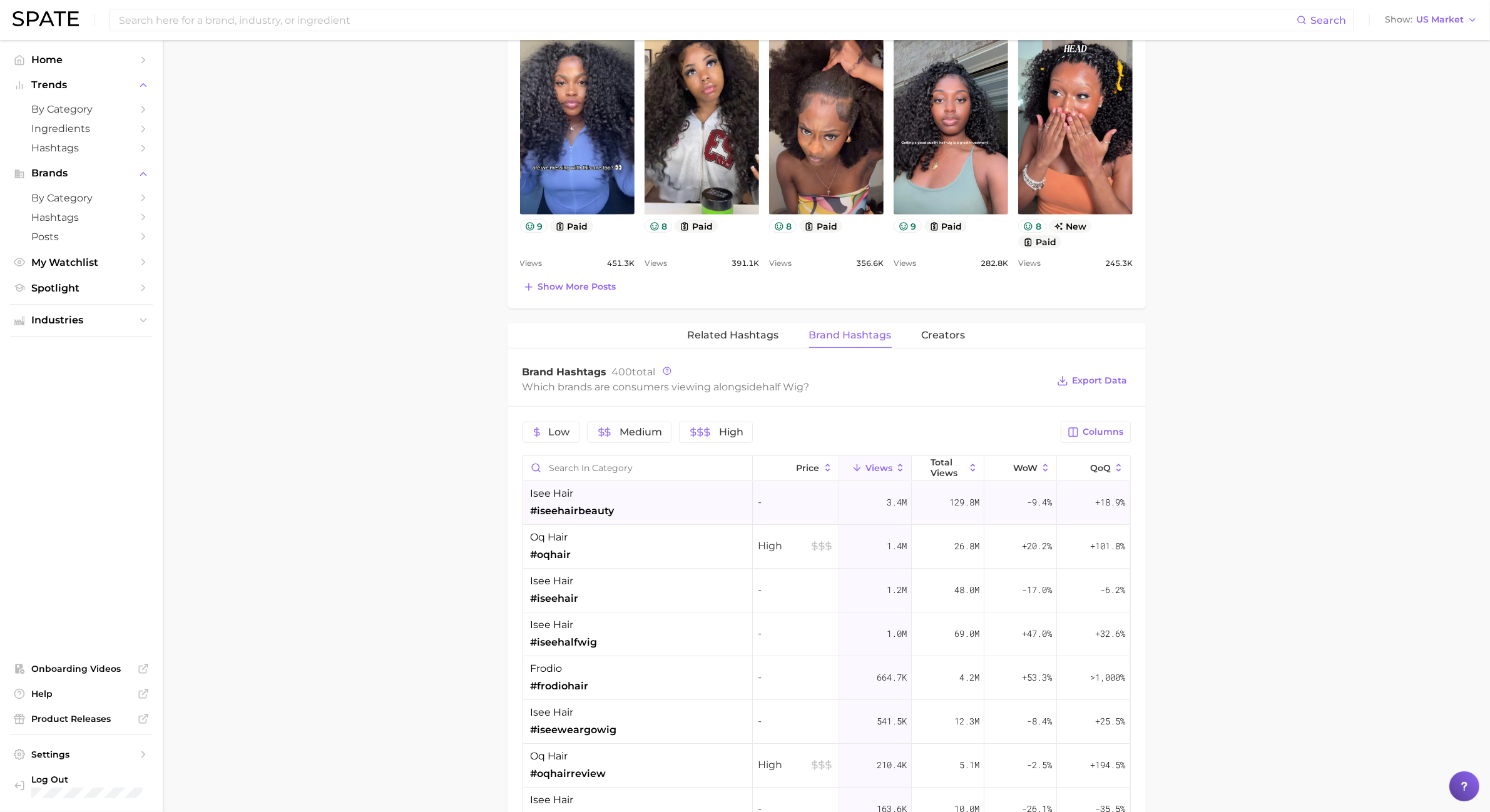
click at [701, 495] on div "isee hair #iseehairbeauty" at bounding box center [638, 503] width 230 height 44
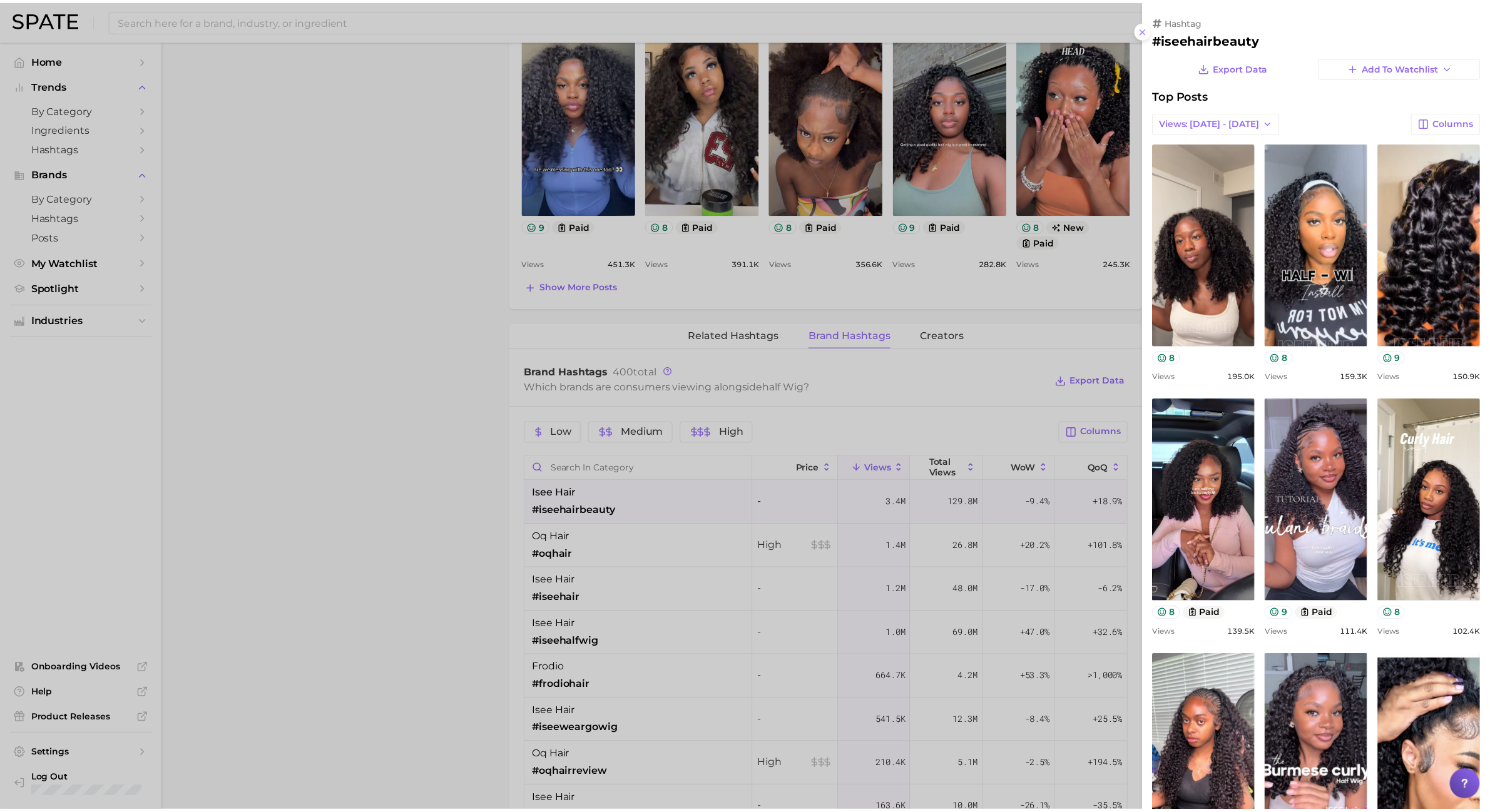
scroll to position [0, 0]
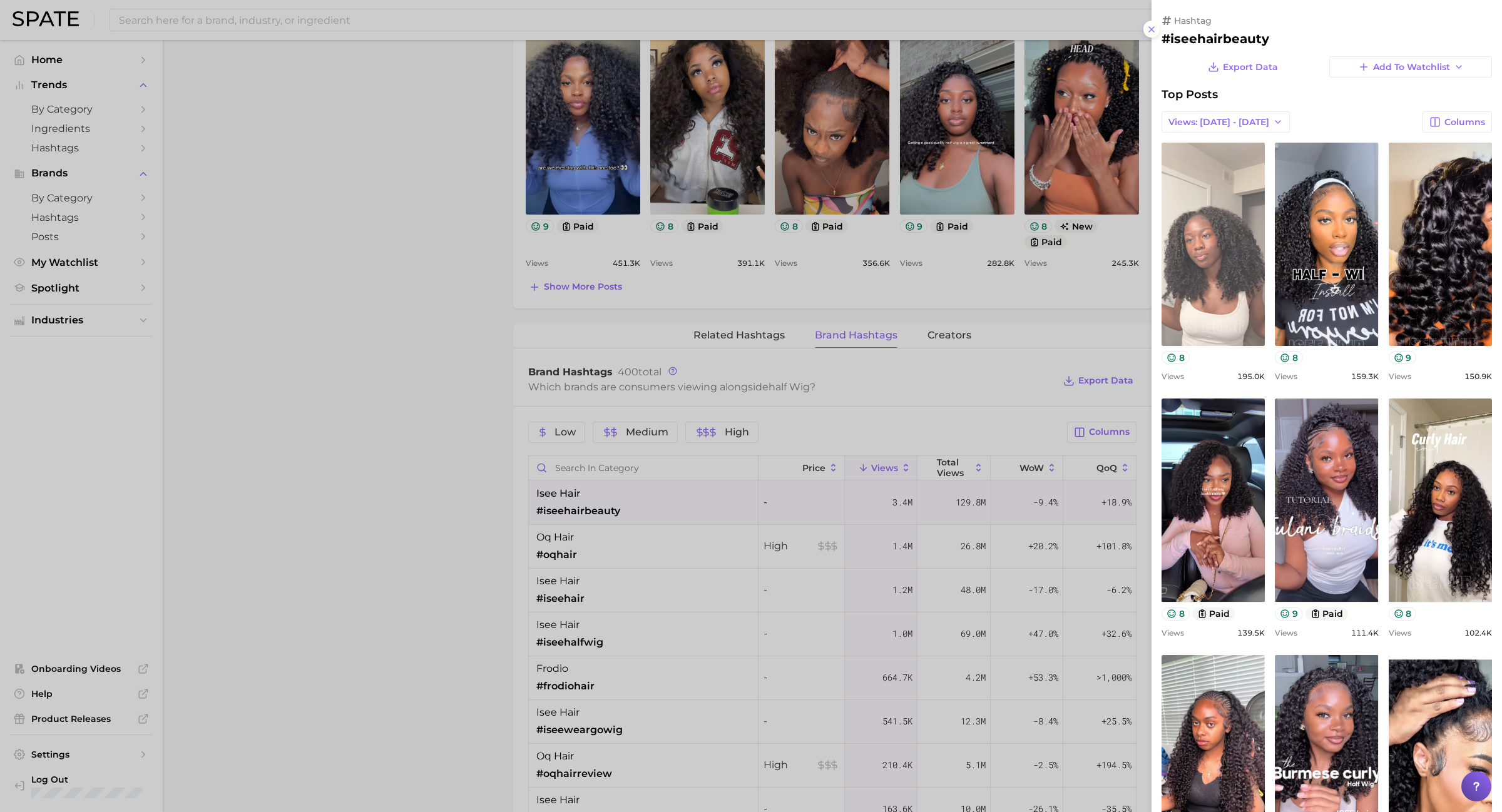
click at [1205, 308] on link "view post on TikTok" at bounding box center [1213, 244] width 103 height 203
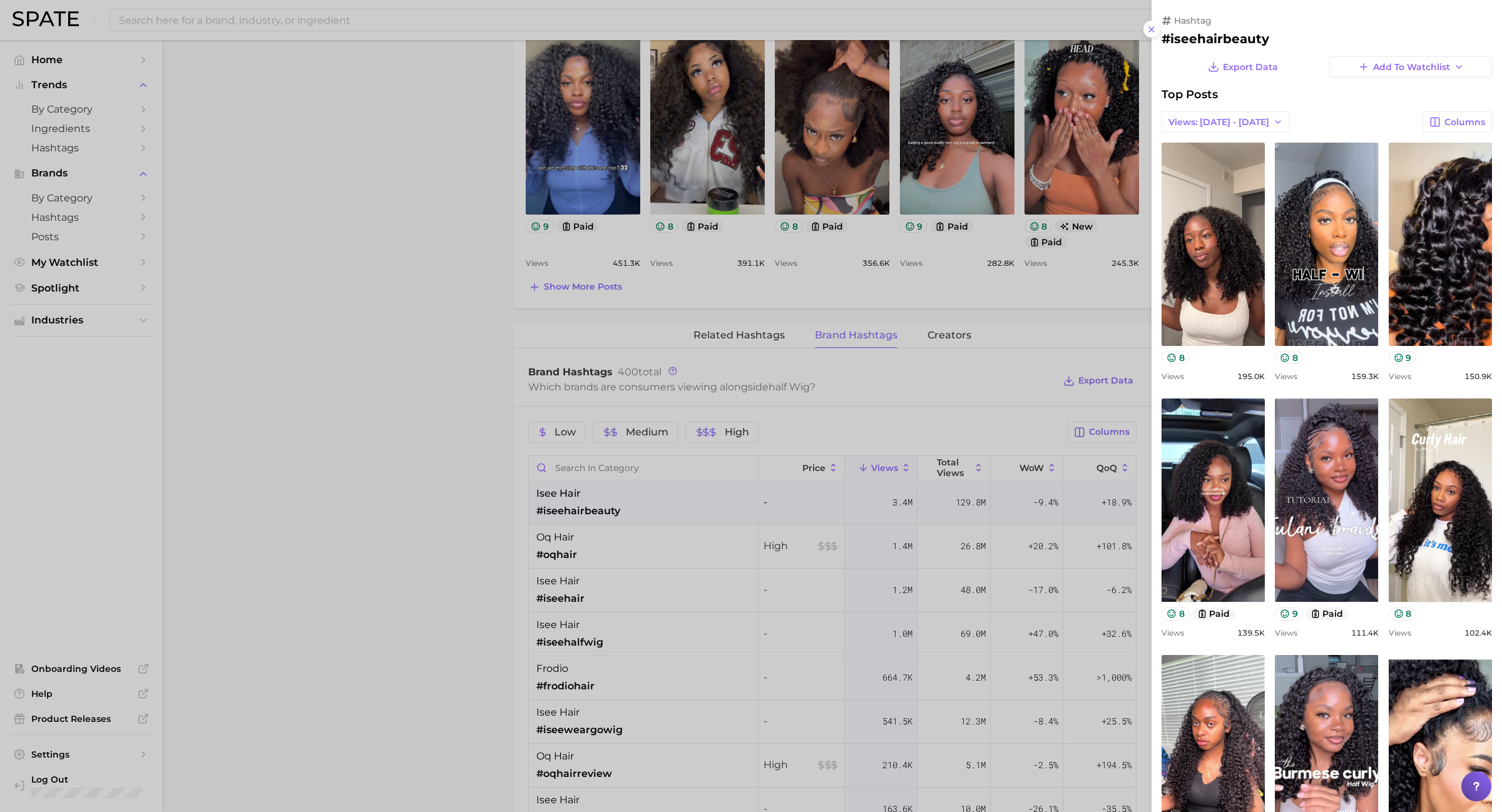
click at [535, 225] on div at bounding box center [751, 406] width 1502 height 812
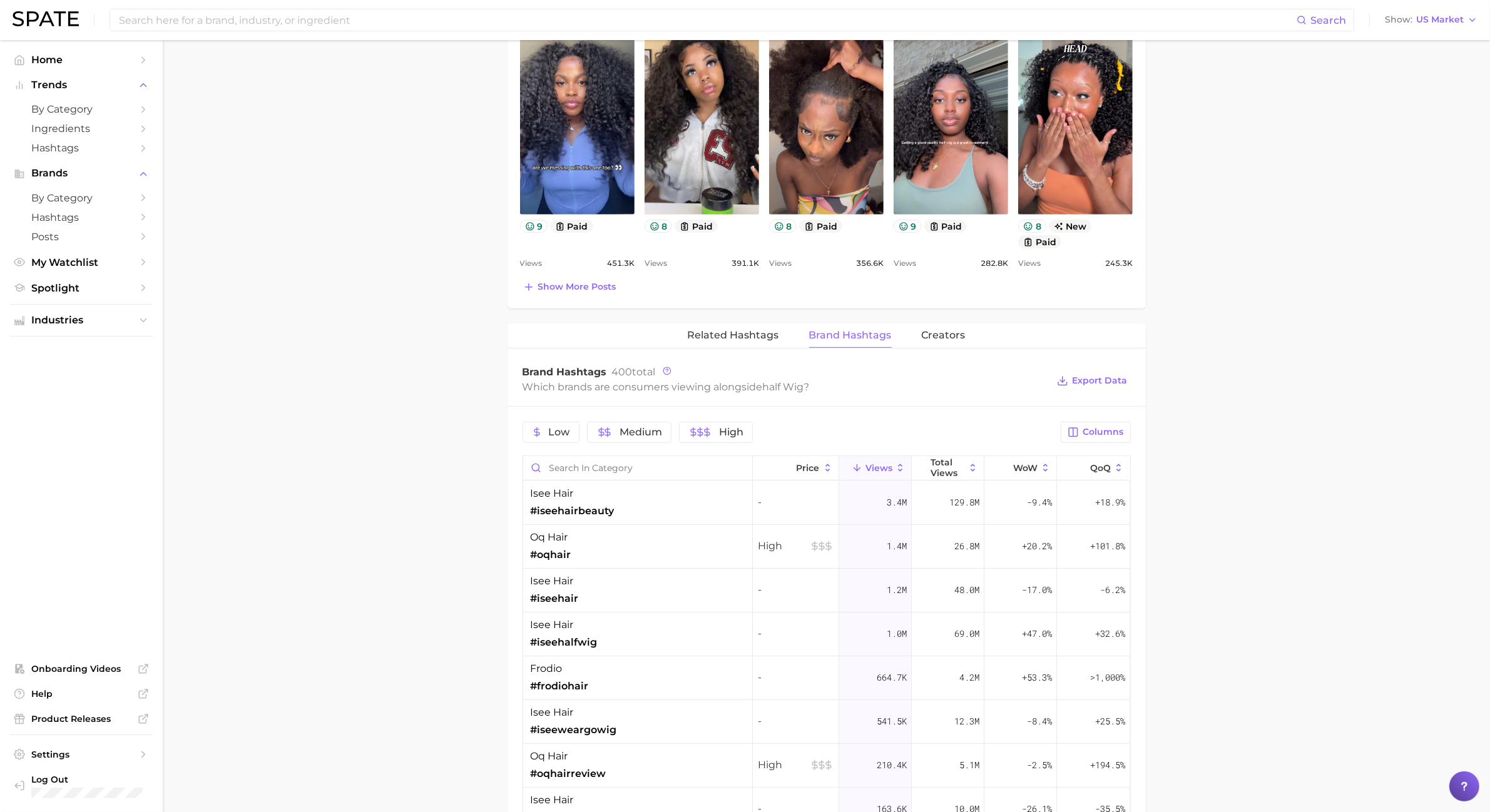
drag, startPoint x: 601, startPoint y: 486, endPoint x: 496, endPoint y: 495, distance: 105.4
click at [496, 495] on main "1. hair 2. hair styling products 3. hair extension products 4. half wig Overvie…" at bounding box center [826, 340] width 1327 height 2009
drag, startPoint x: 616, startPoint y: 515, endPoint x: 512, endPoint y: 518, distance: 104.0
drag, startPoint x: 507, startPoint y: 452, endPoint x: 570, endPoint y: 504, distance: 81.7
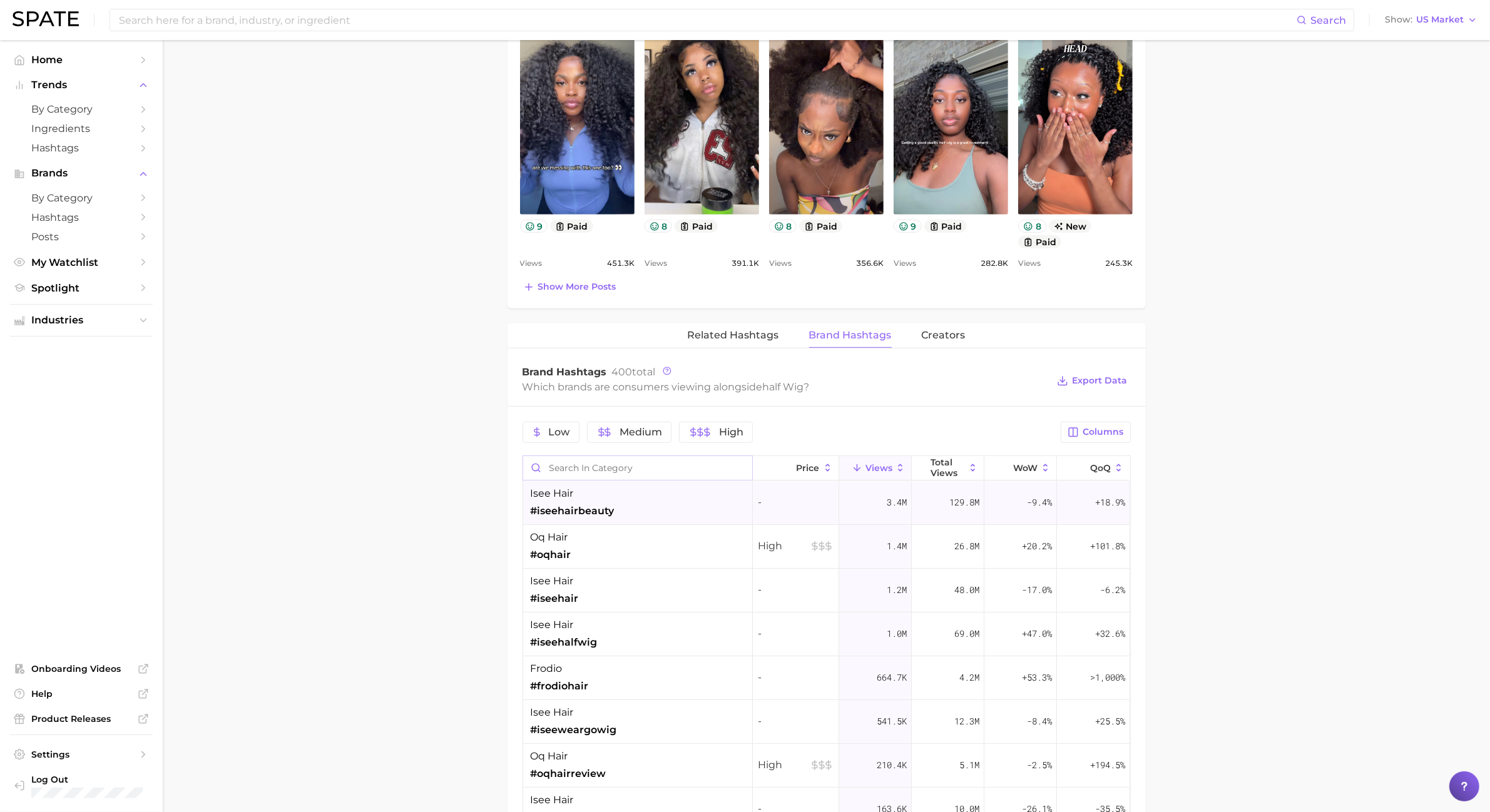
drag, startPoint x: 546, startPoint y: 375, endPoint x: 619, endPoint y: 514, distance: 157.0
click at [619, 514] on div "Brand Hashtags 400 total Which brands are consumers viewing alongside half wig …" at bounding box center [826, 818] width 638 height 926
copy div "d Hashtags 400 total Which brands are consumers viewing alongside half wig ? Ex…"
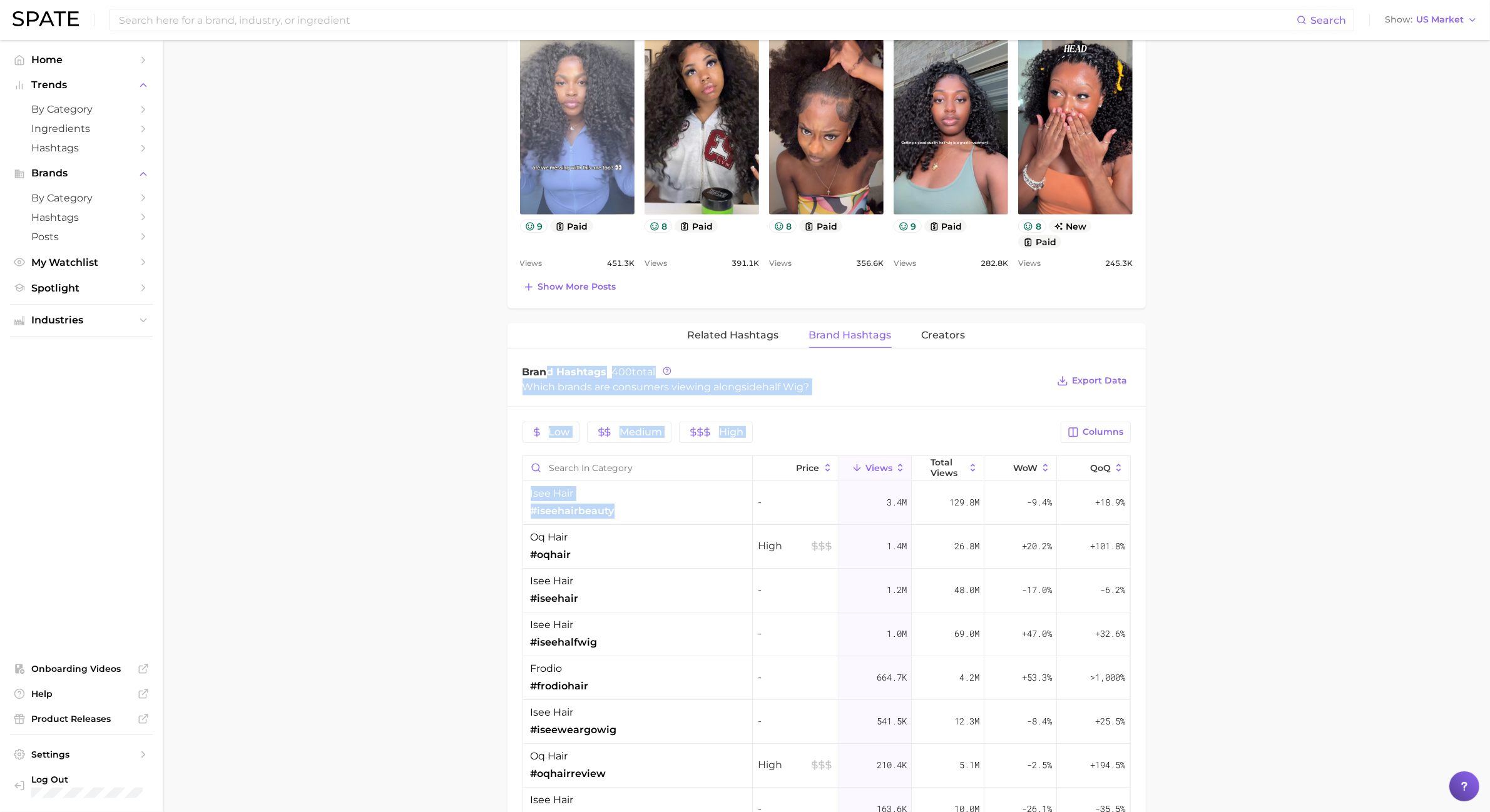
click at [598, 139] on link "view post on TikTok" at bounding box center [577, 113] width 114 height 203
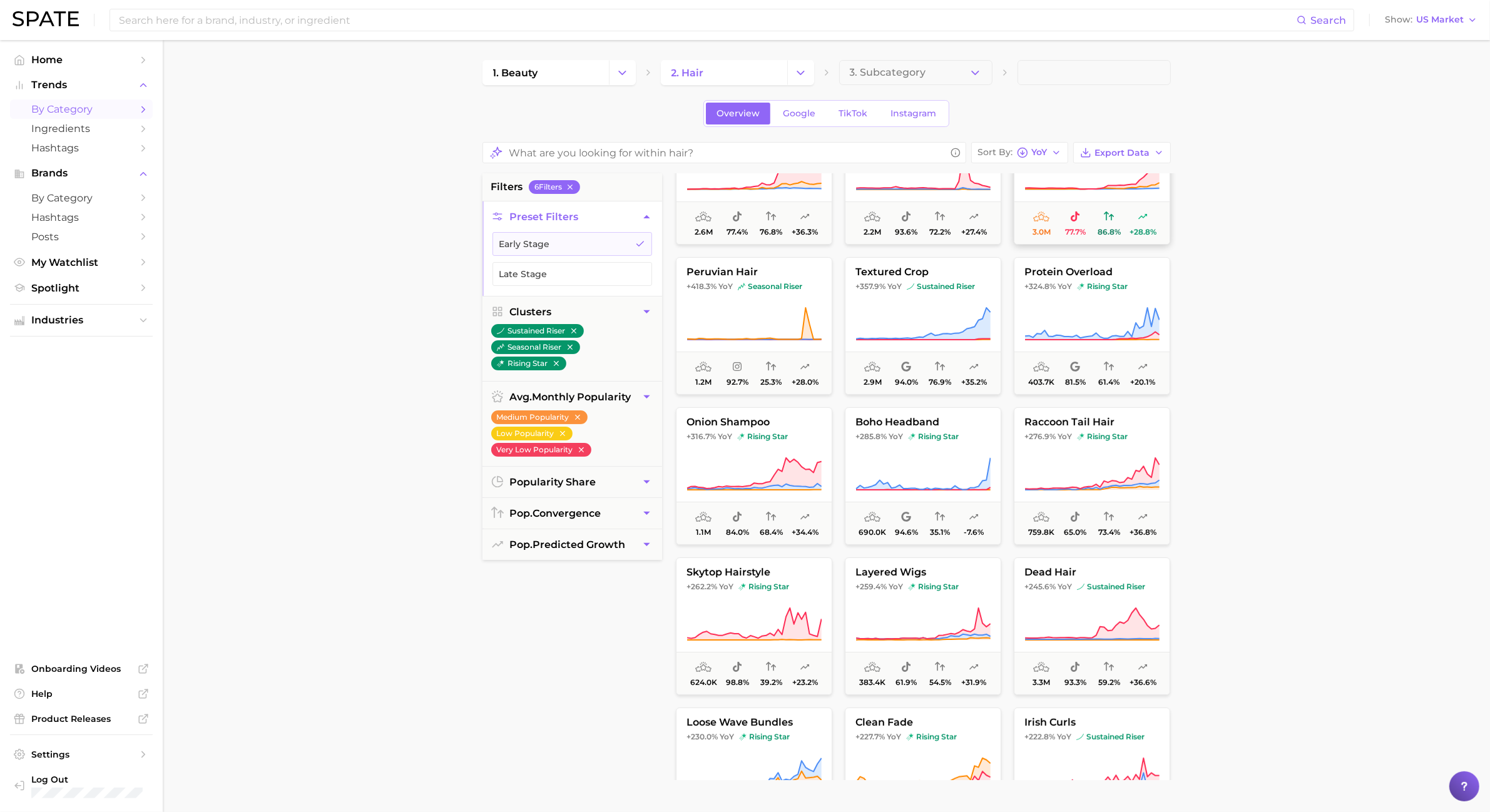
scroll to position [234, 0]
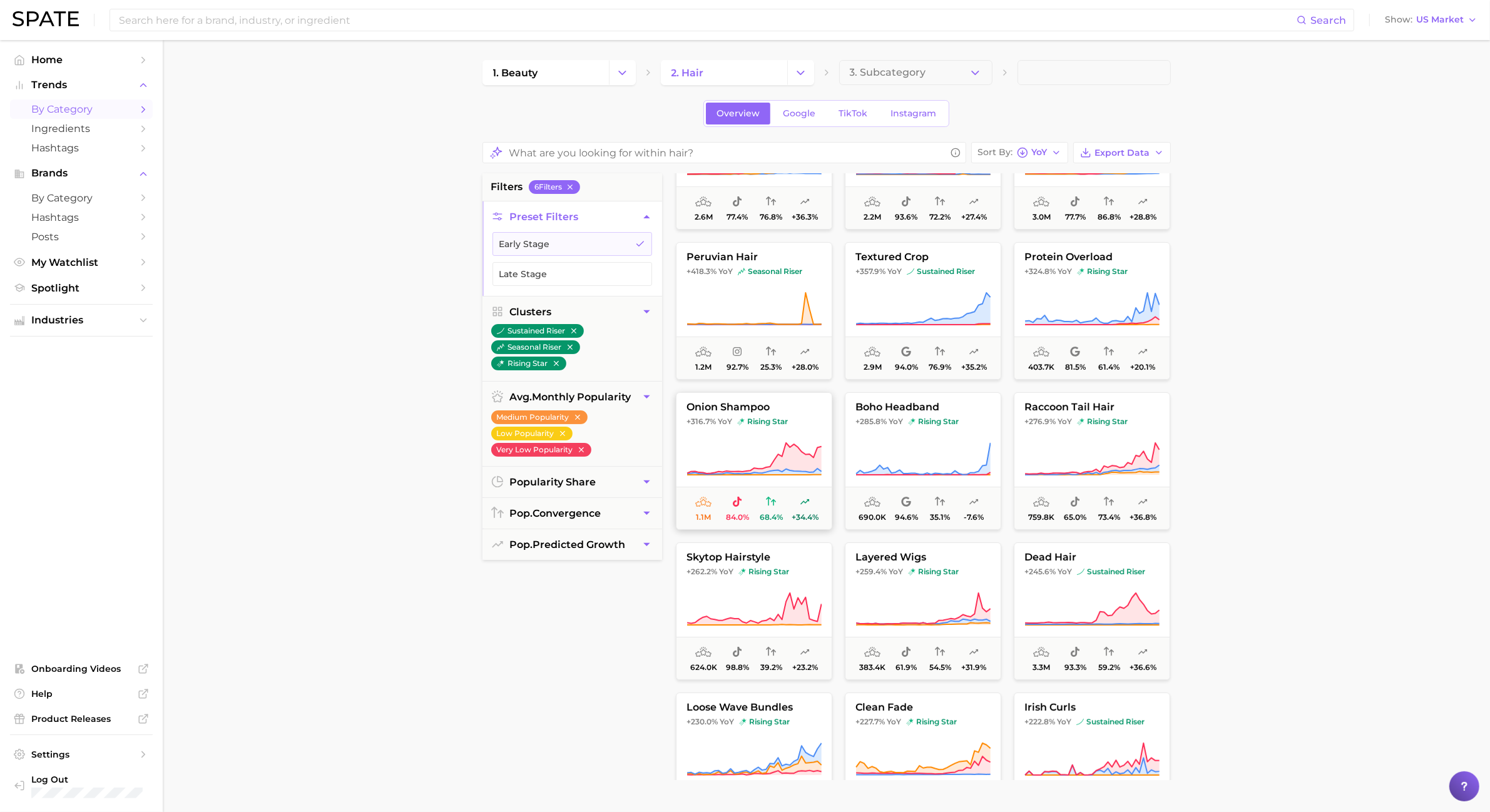
click at [812, 401] on button "onion shampoo +316.7% YoY rising star 1.1m 84.0% 68.4% +34.4%" at bounding box center [754, 461] width 157 height 138
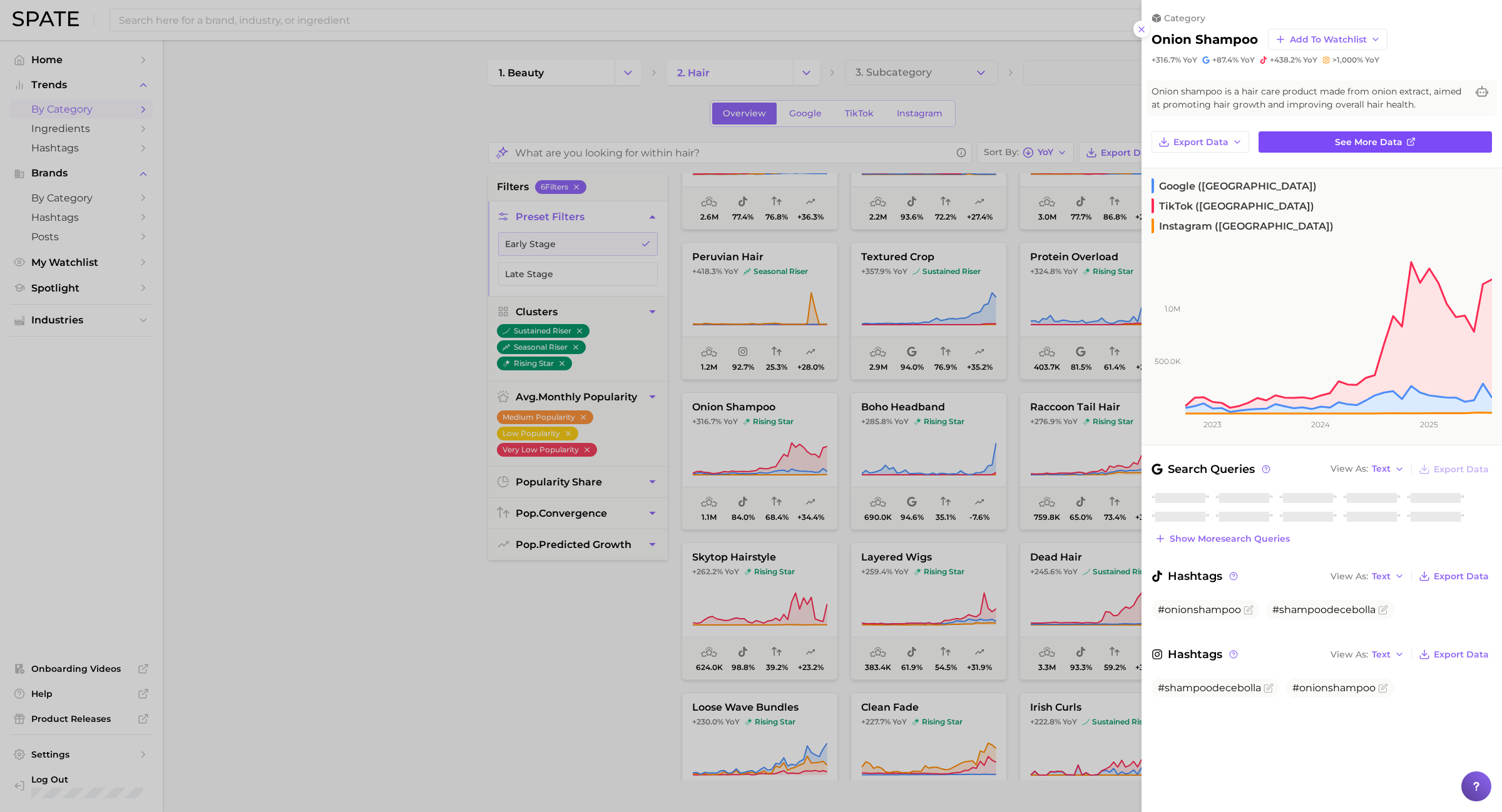
click at [1324, 141] on icon at bounding box center [1411, 142] width 10 height 10
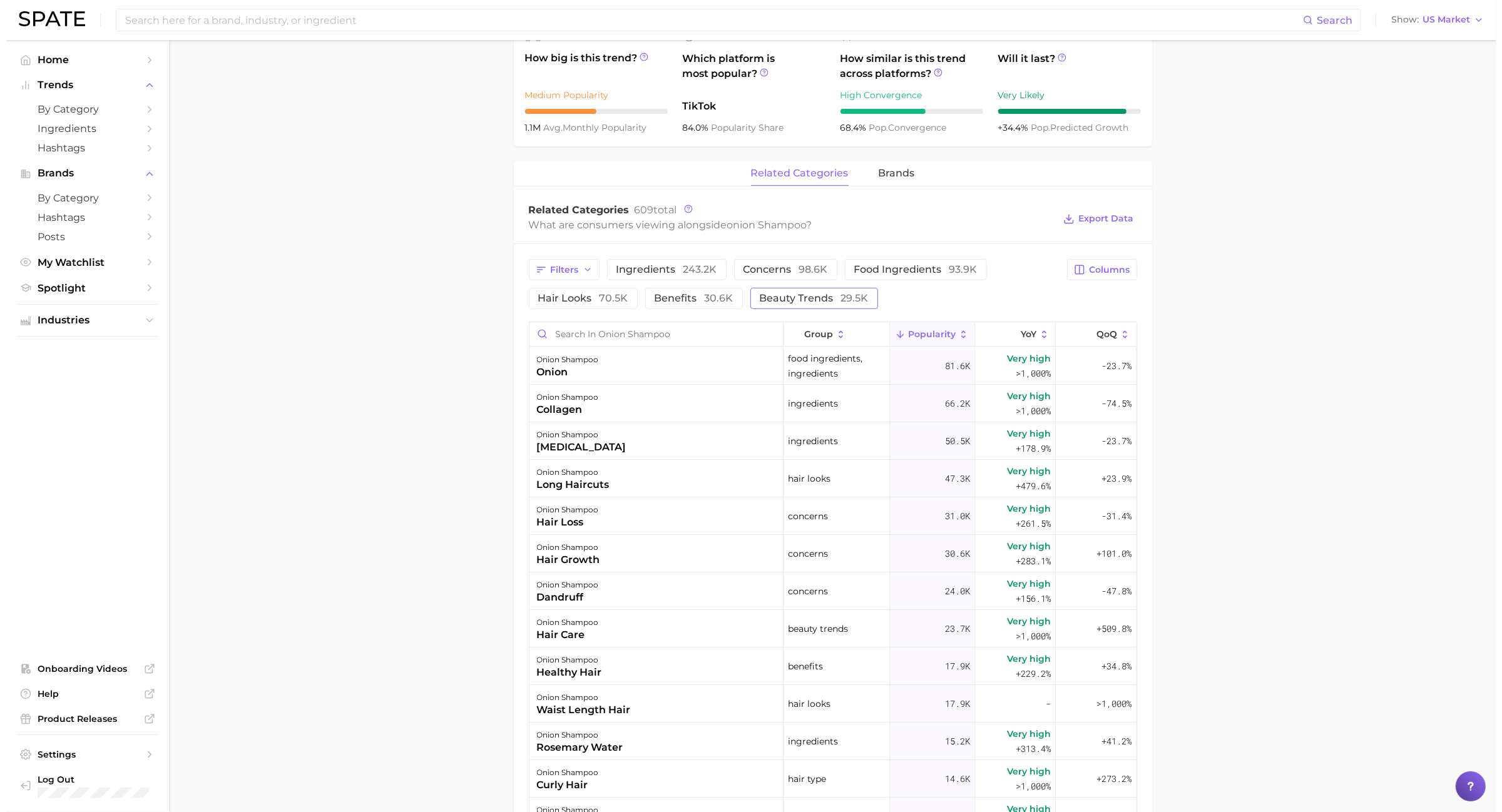
scroll to position [548, 0]
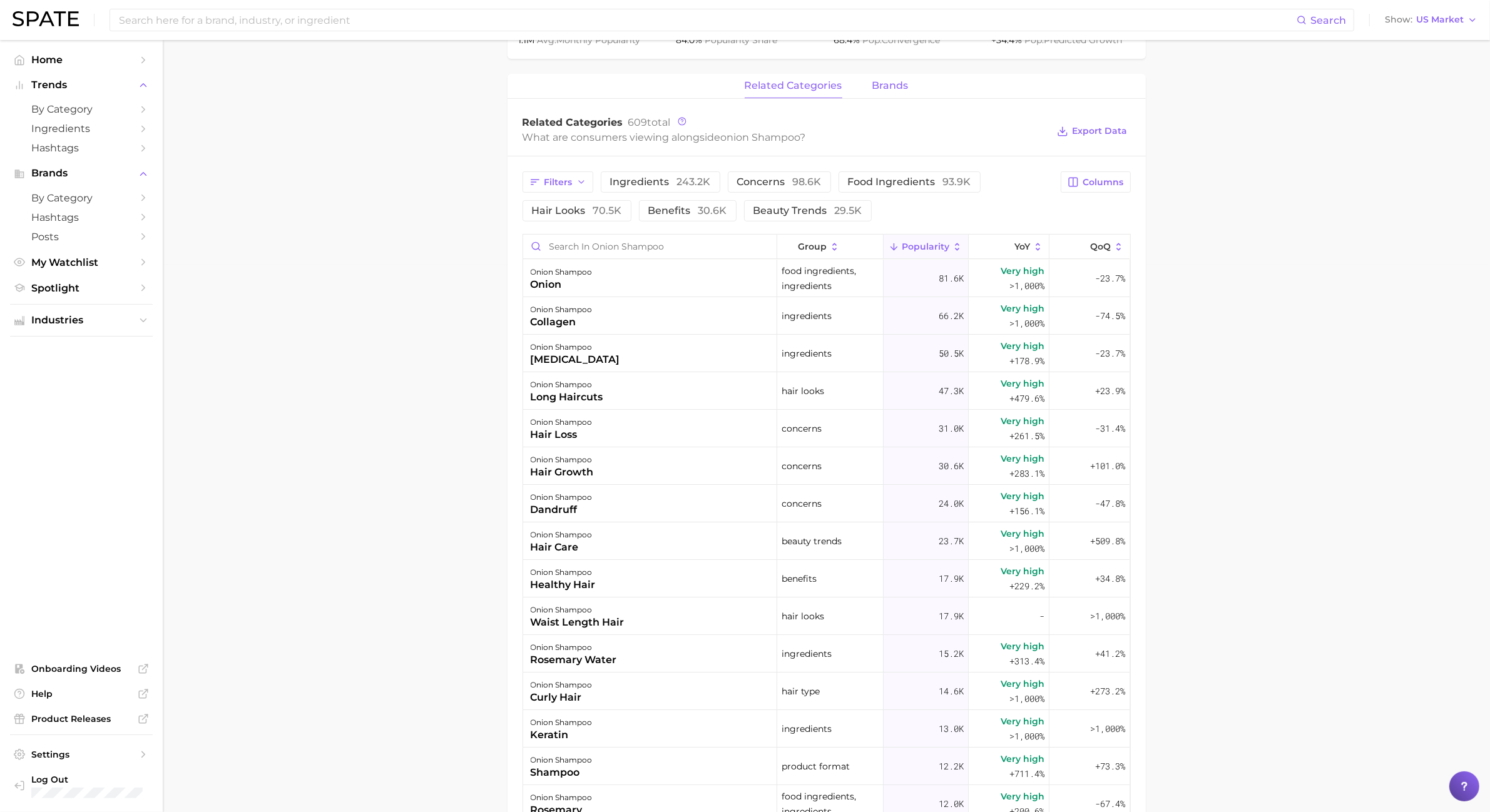
click at [878, 98] on button "brands" at bounding box center [890, 86] width 36 height 24
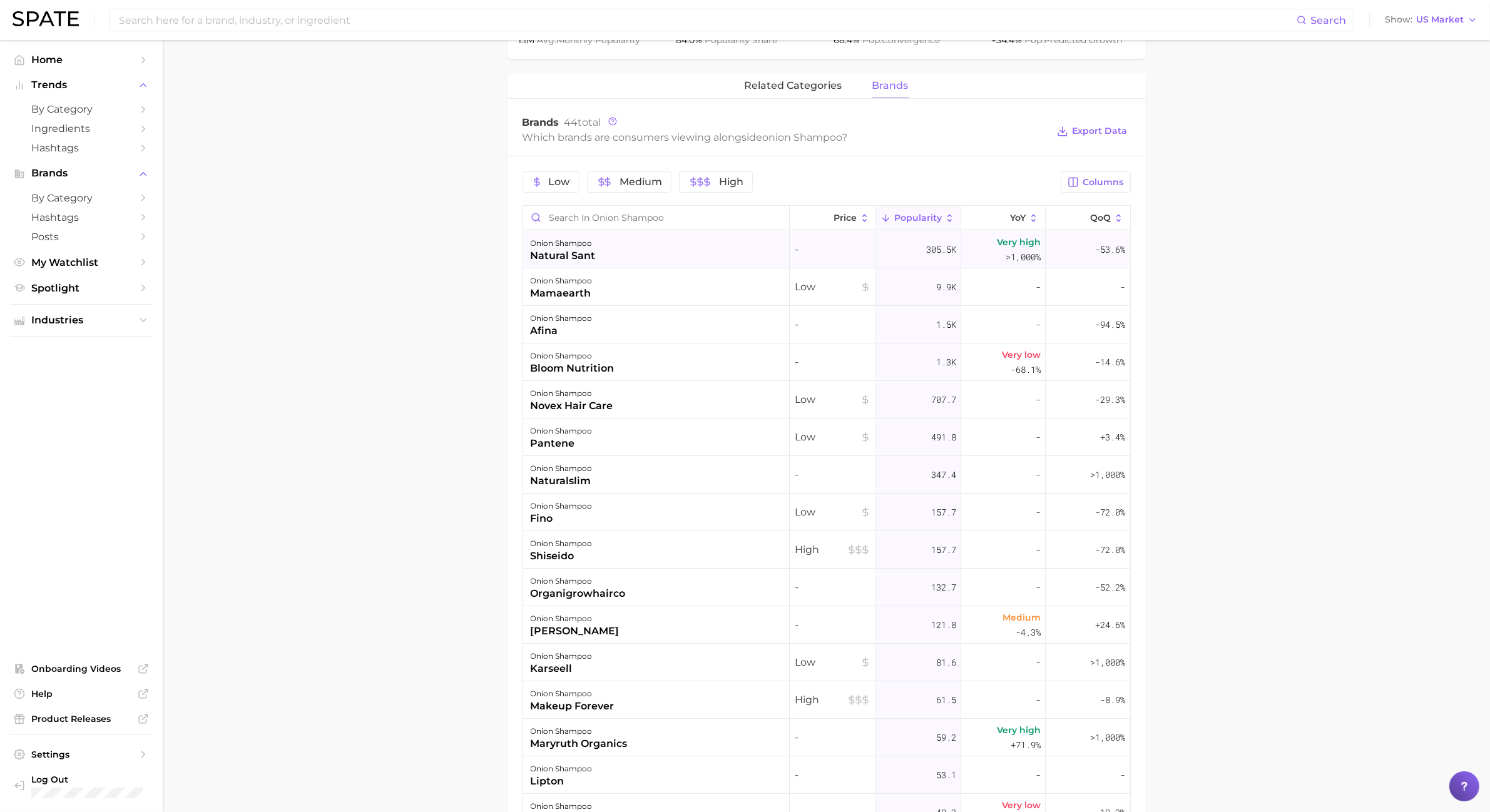
click at [741, 250] on div "onion shampoo natural sant" at bounding box center [656, 249] width 267 height 38
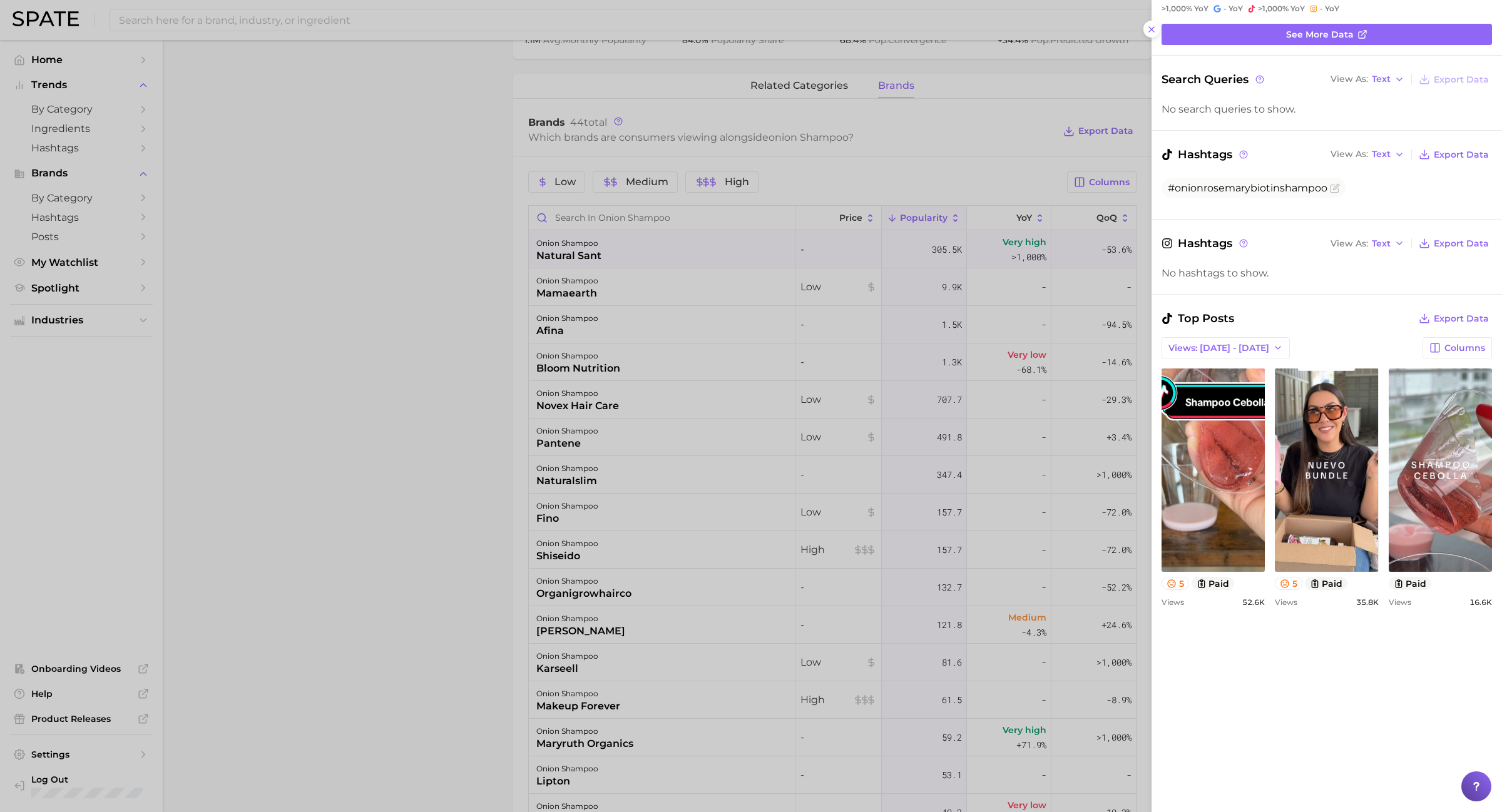
scroll to position [0, 0]
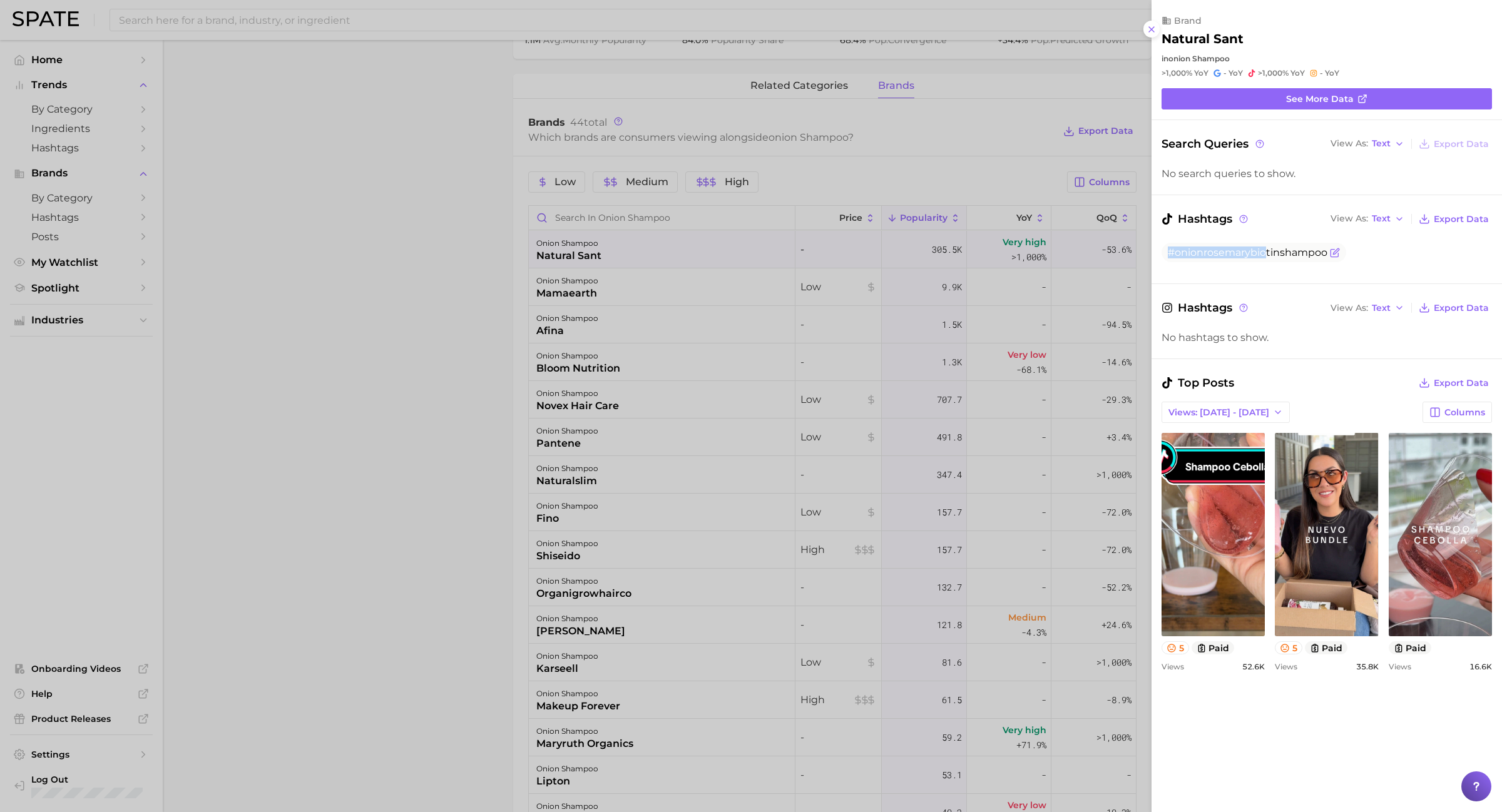
drag, startPoint x: 1165, startPoint y: 257, endPoint x: 1268, endPoint y: 258, distance: 103.0
click at [1268, 258] on span "#onionrosemarybiotinshampoo" at bounding box center [1254, 252] width 185 height 20
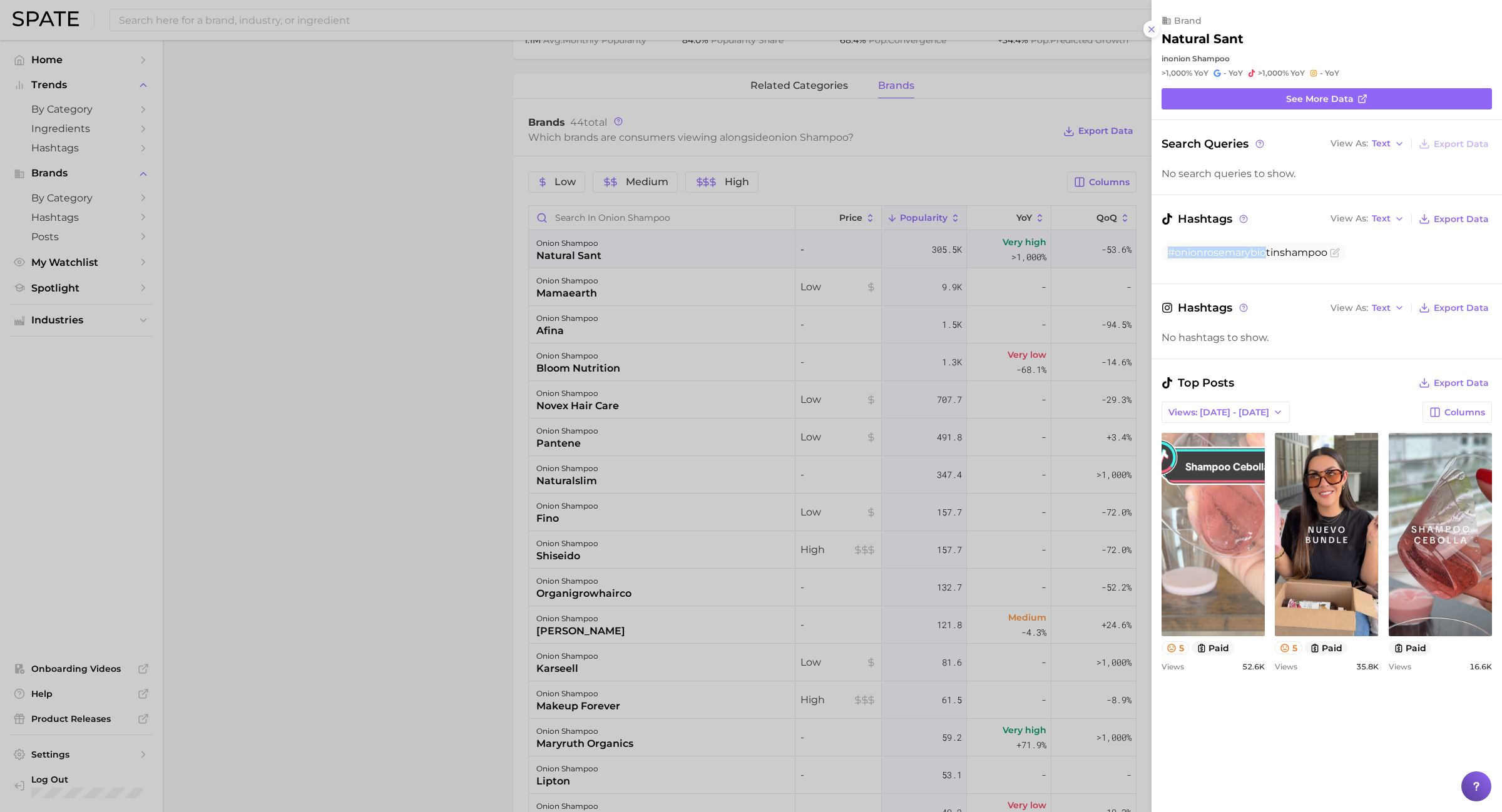
click at [1247, 485] on link "view post on TikTok" at bounding box center [1213, 534] width 103 height 203
